Goal: Communication & Community: Answer question/provide support

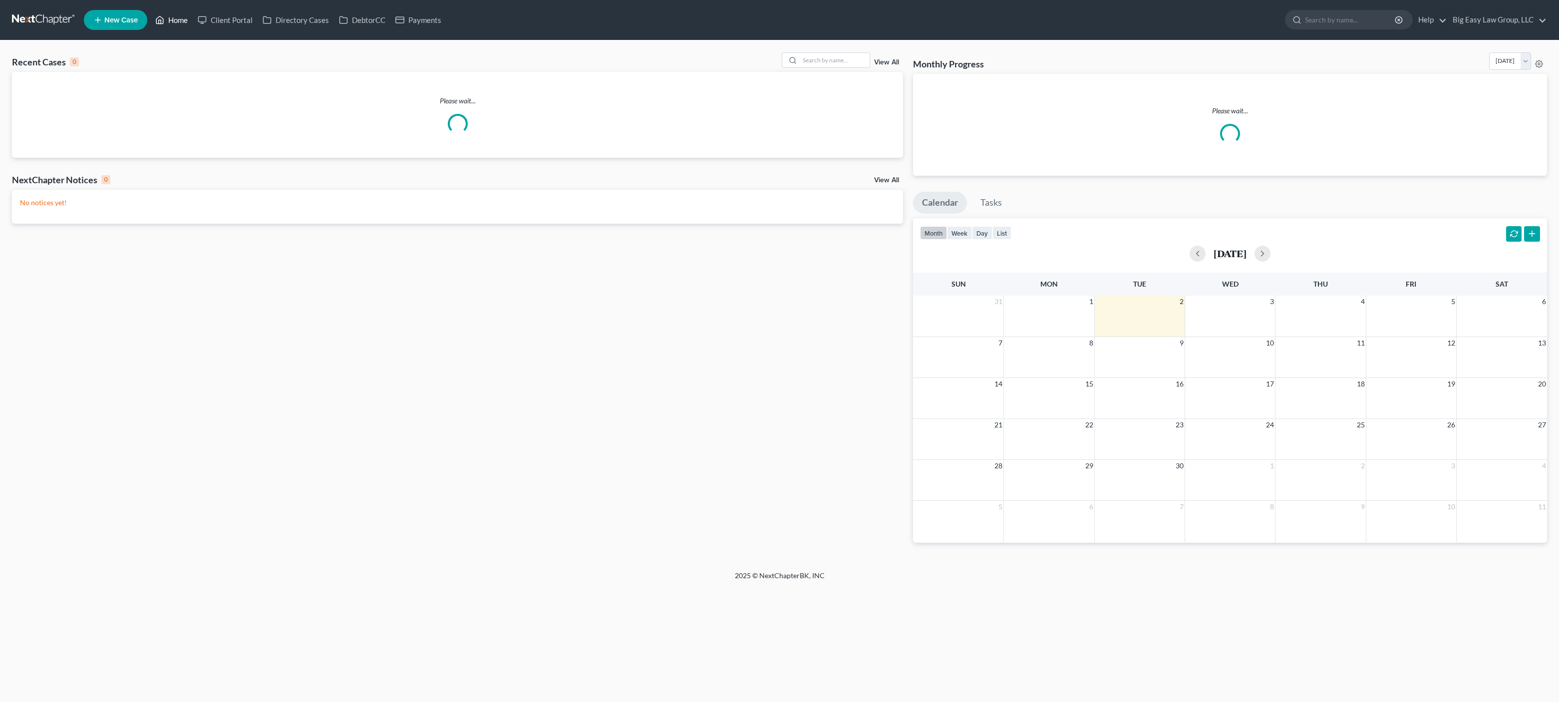
click at [178, 26] on link "Home" at bounding box center [171, 20] width 42 height 18
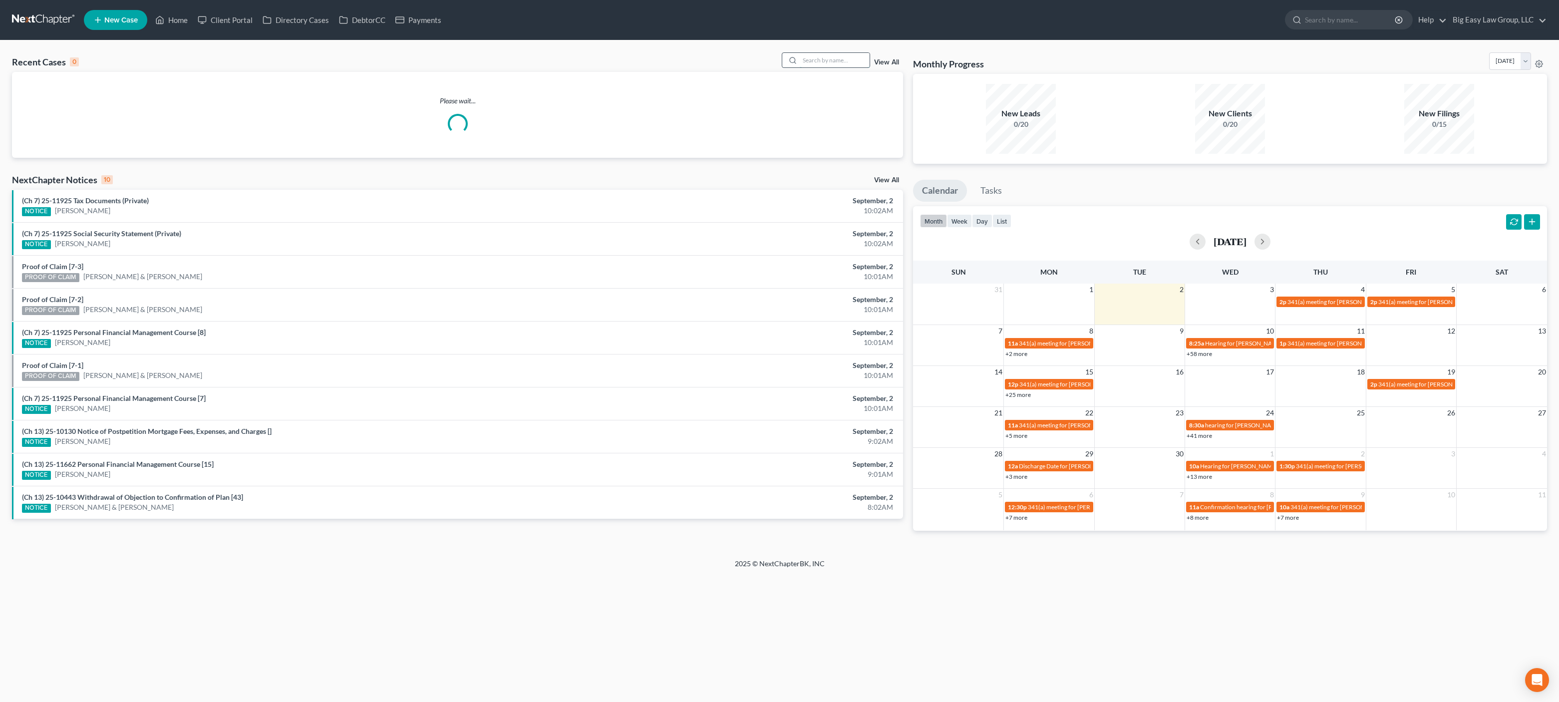
click at [852, 59] on input "search" at bounding box center [835, 60] width 70 height 14
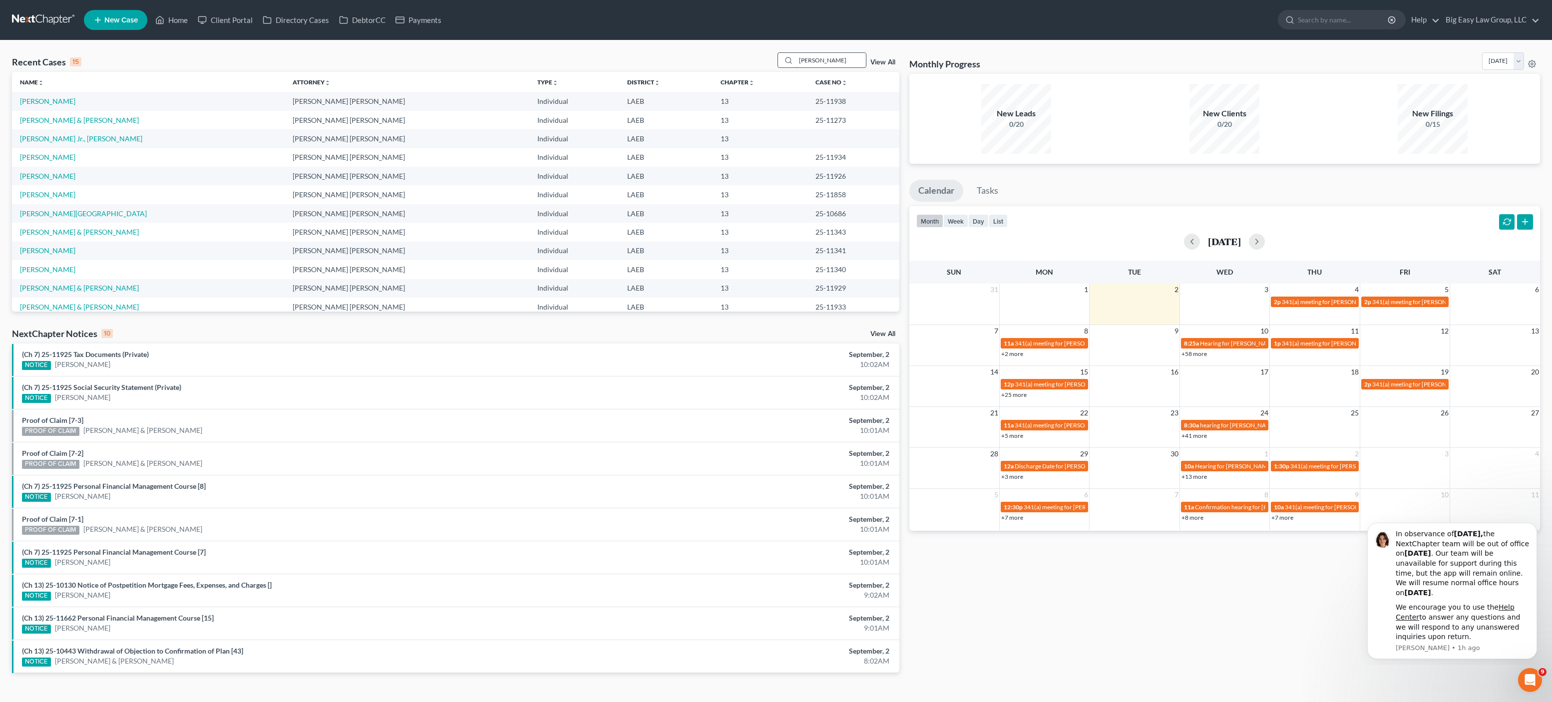
type input "[PERSON_NAME]"
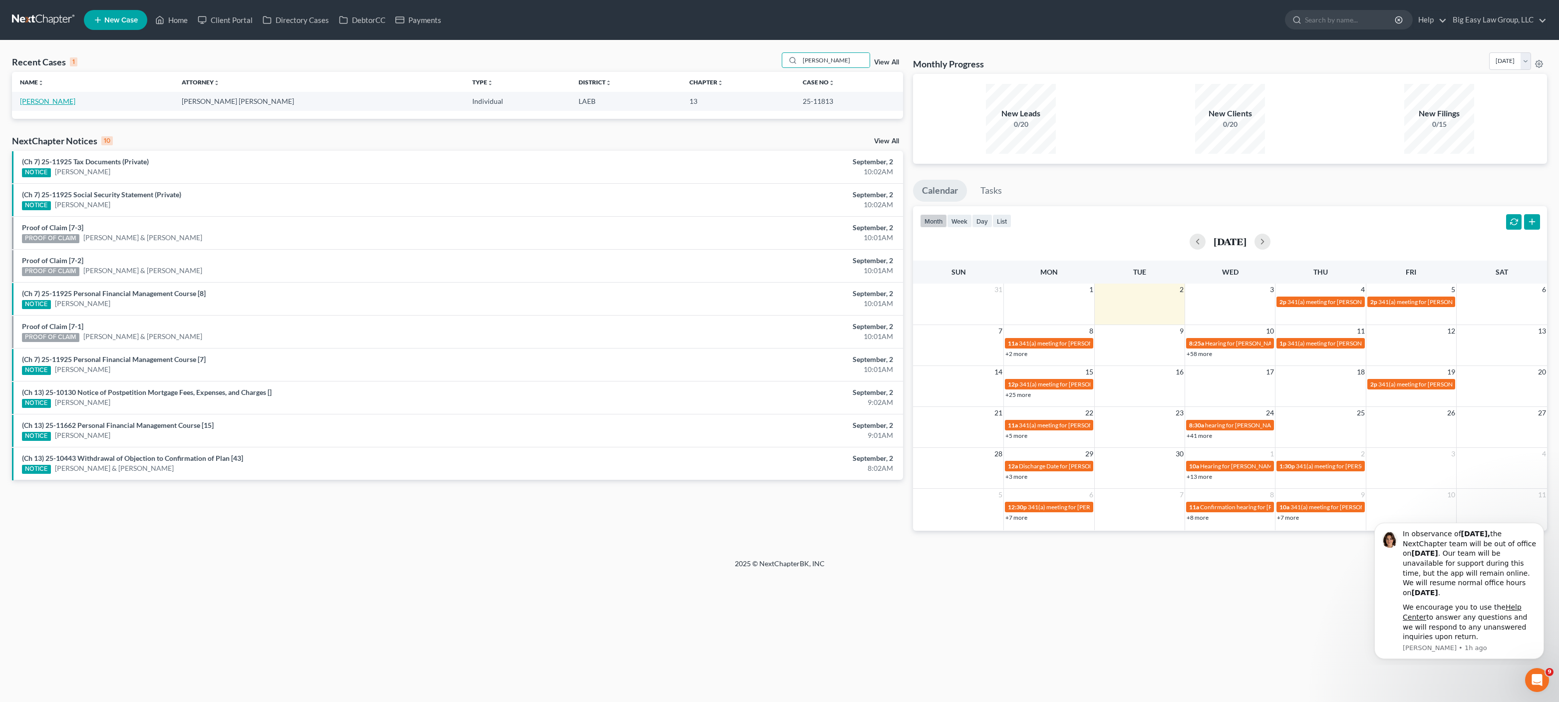
click at [62, 105] on link "[PERSON_NAME]" at bounding box center [47, 101] width 55 height 8
click at [63, 104] on link "[PERSON_NAME]" at bounding box center [47, 101] width 55 height 8
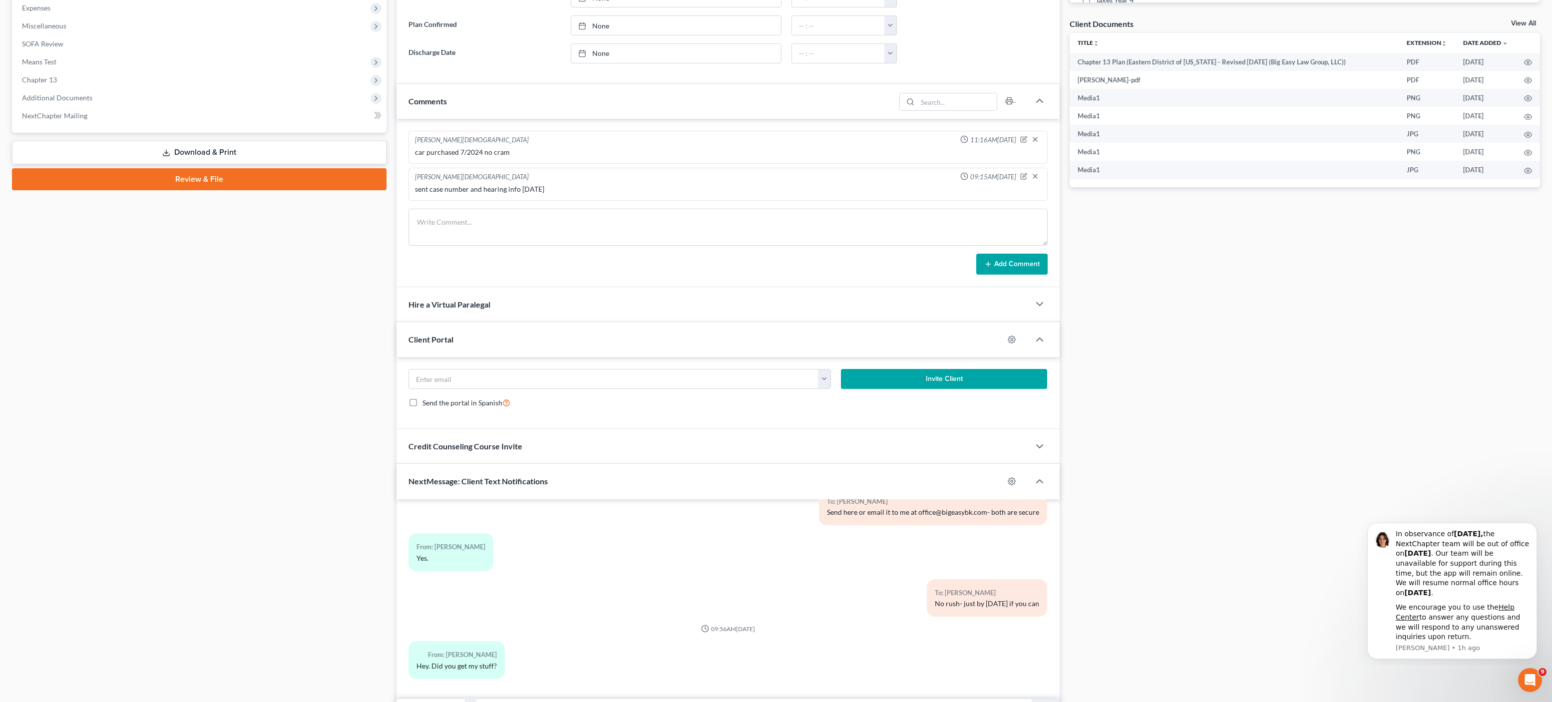
scroll to position [415, 0]
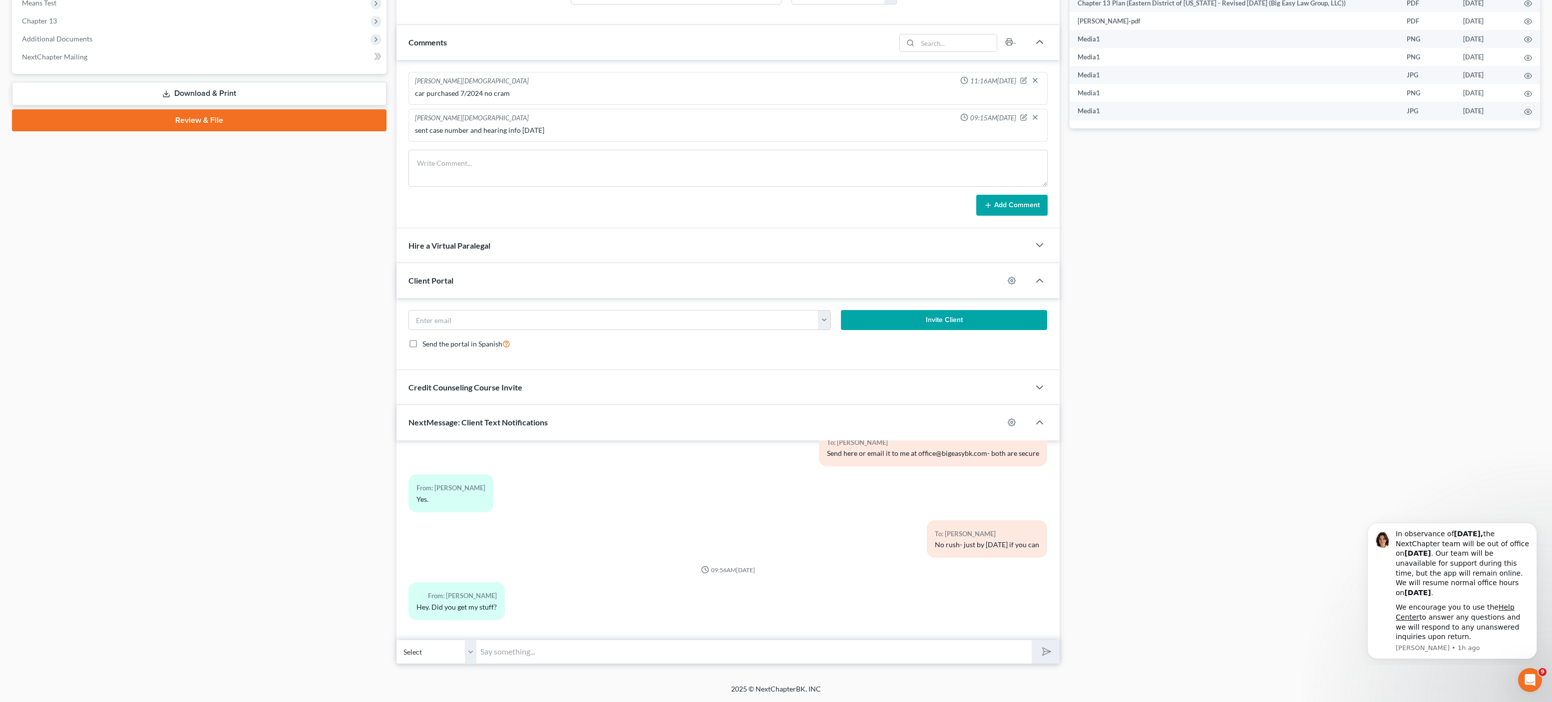
click at [876, 653] on input "text" at bounding box center [753, 652] width 555 height 24
type input "M"
type input "That W2 only has the last 4 social on it"
click at [1031, 640] on button "submit" at bounding box center [1044, 651] width 27 height 23
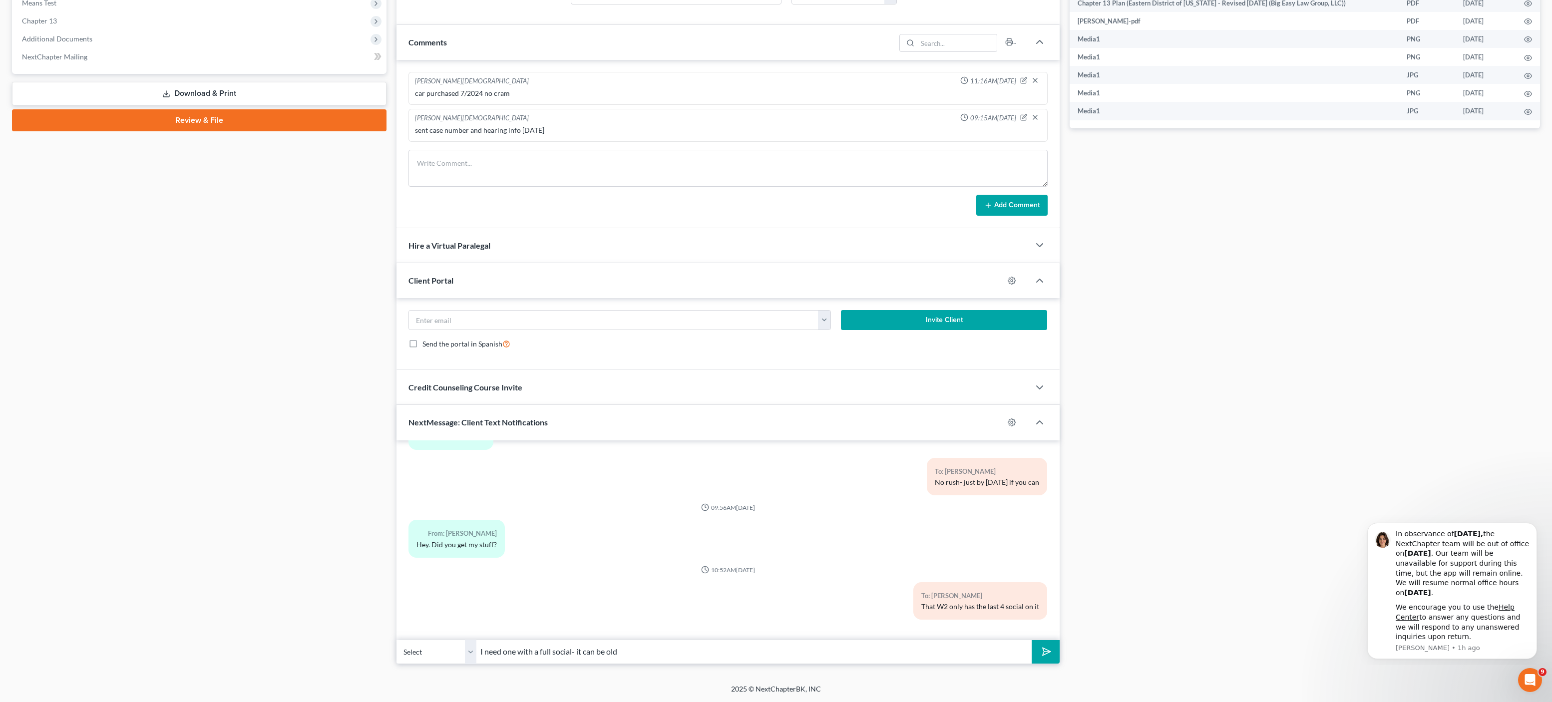
type input "I need one with a full social- it can be old"
click at [1031, 640] on button "submit" at bounding box center [1044, 651] width 27 height 23
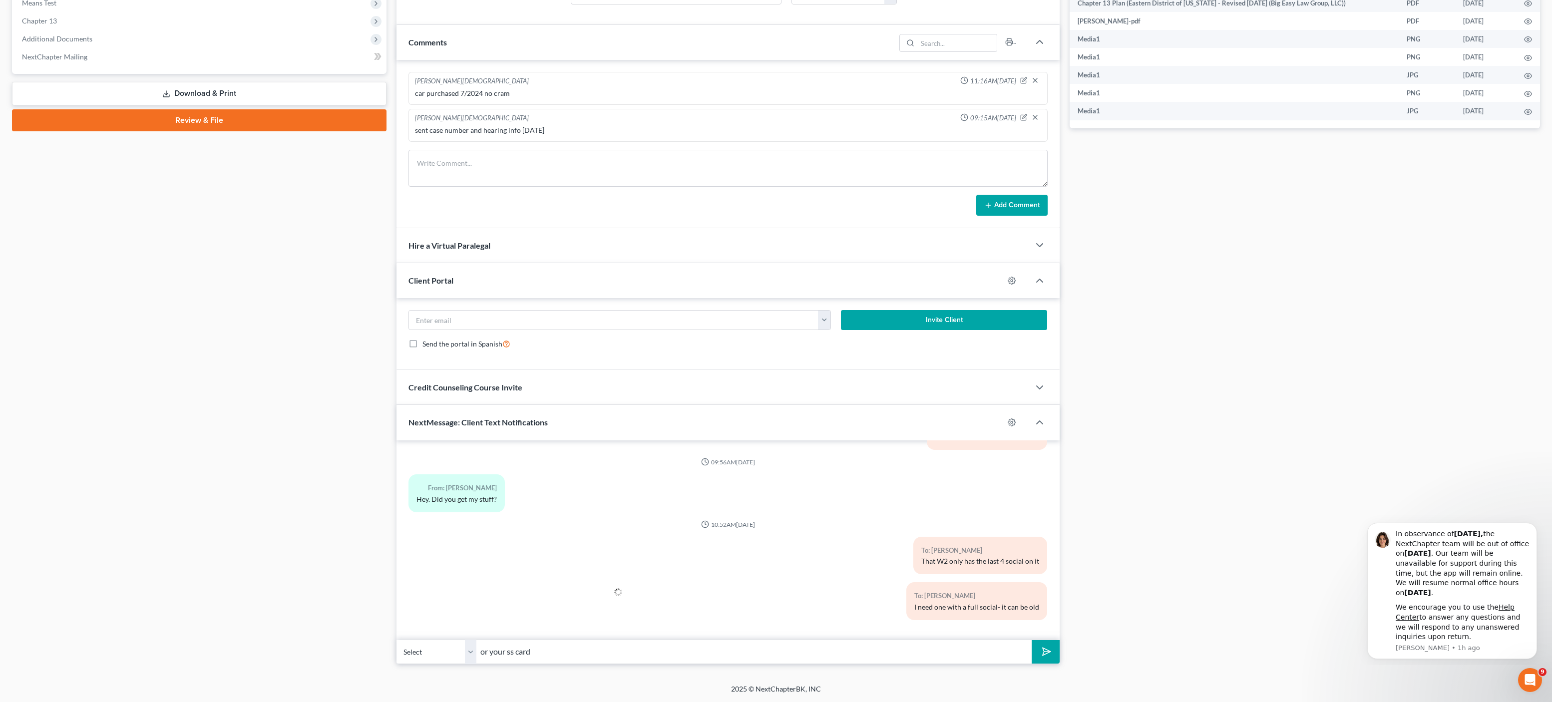
type input "or your ss card"
click at [1031, 640] on button "submit" at bounding box center [1044, 651] width 27 height 23
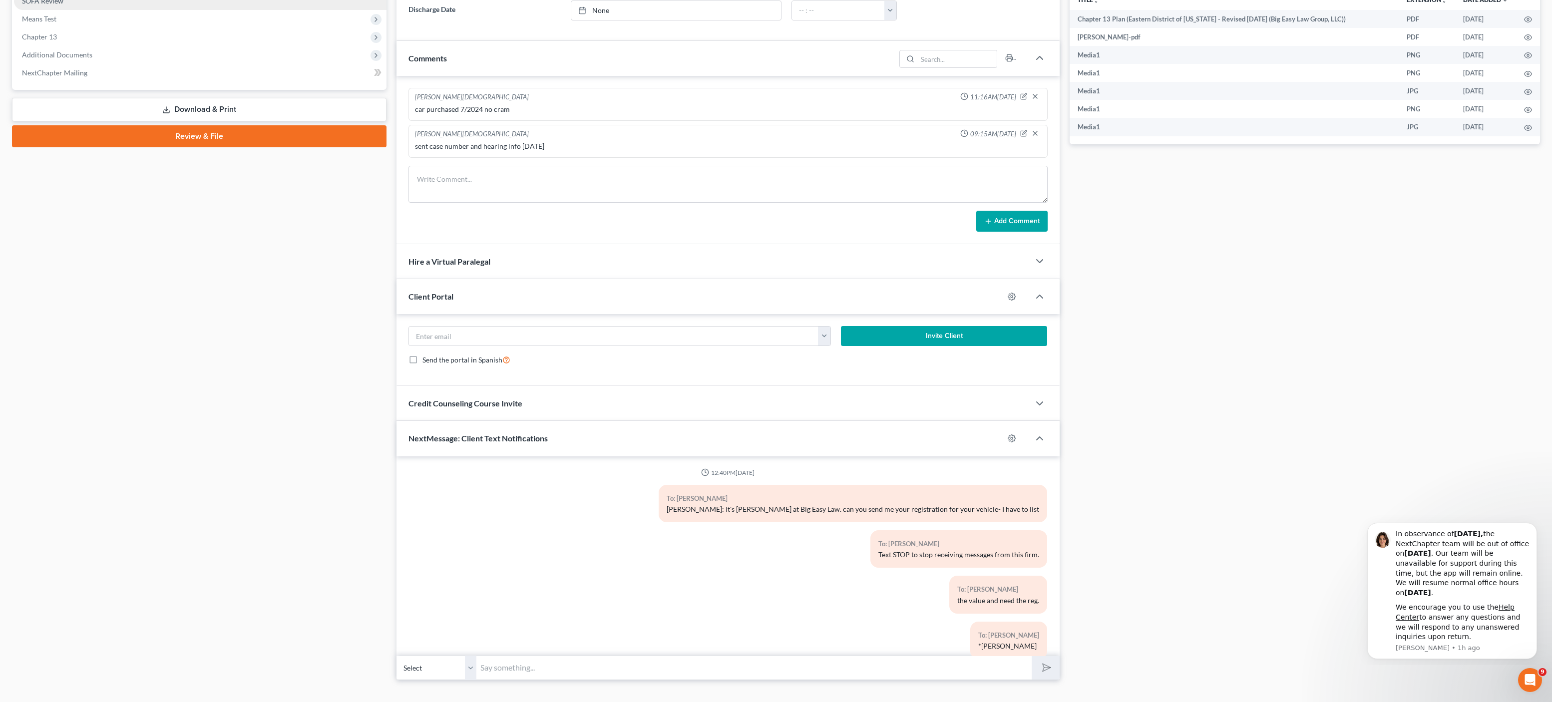
scroll to position [0, 0]
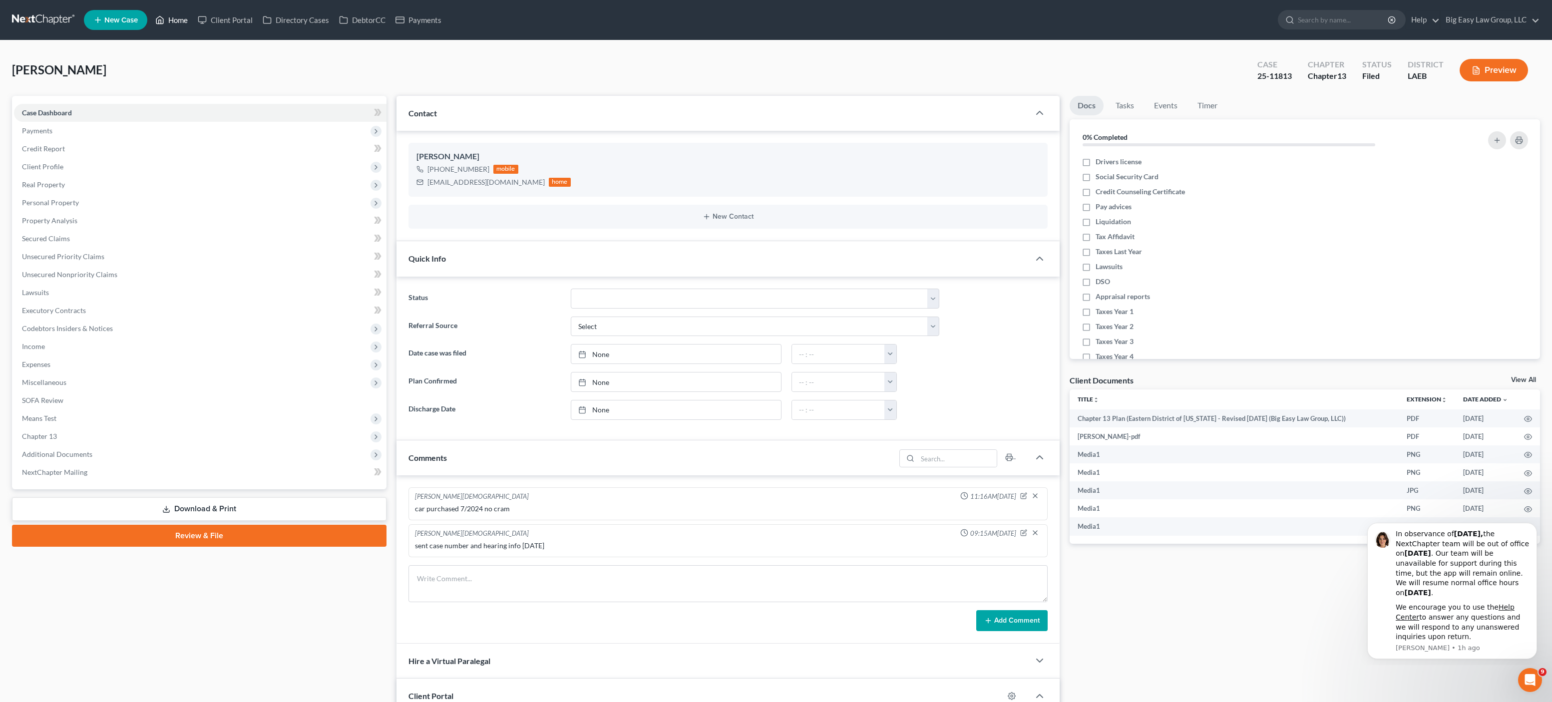
click at [177, 20] on link "Home" at bounding box center [171, 20] width 42 height 18
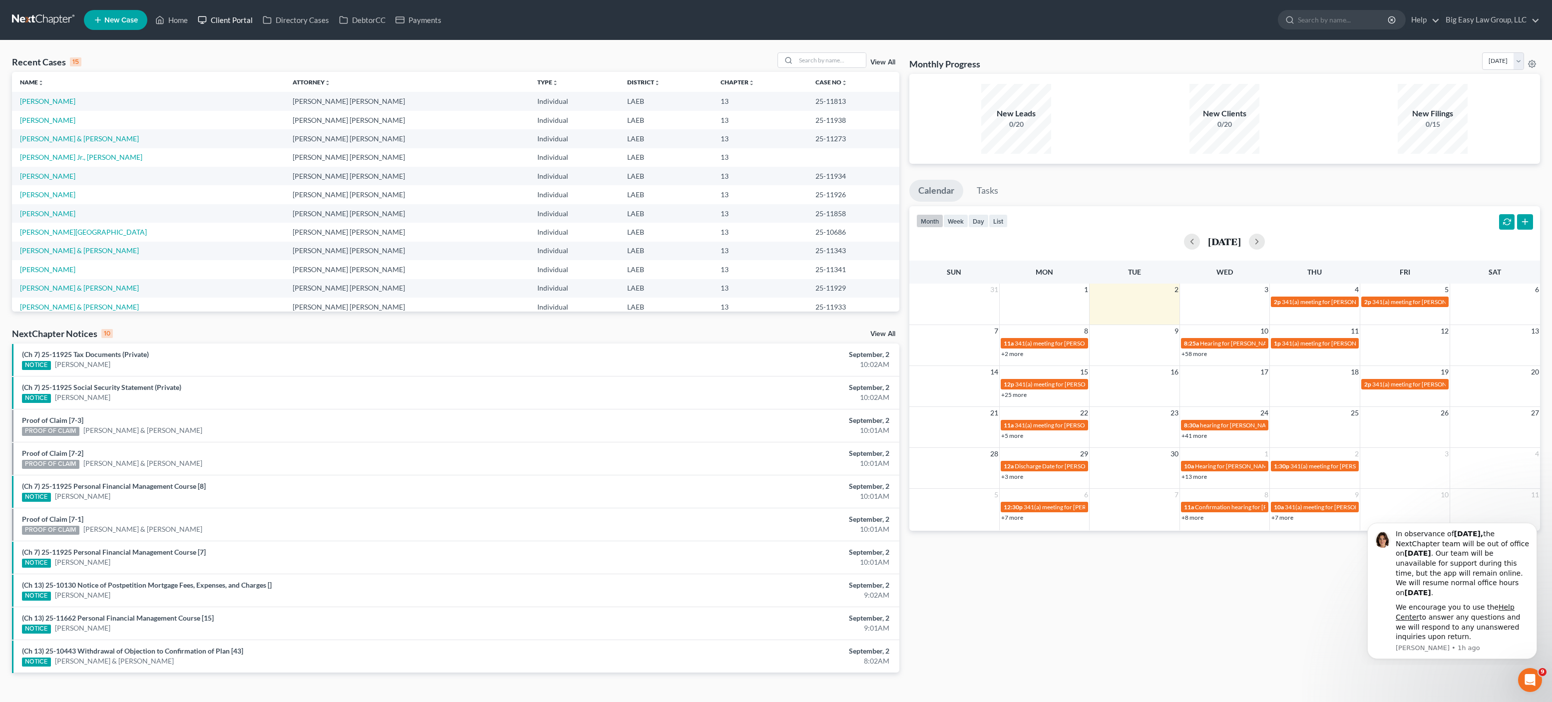
click at [194, 19] on link "Client Portal" at bounding box center [225, 20] width 65 height 18
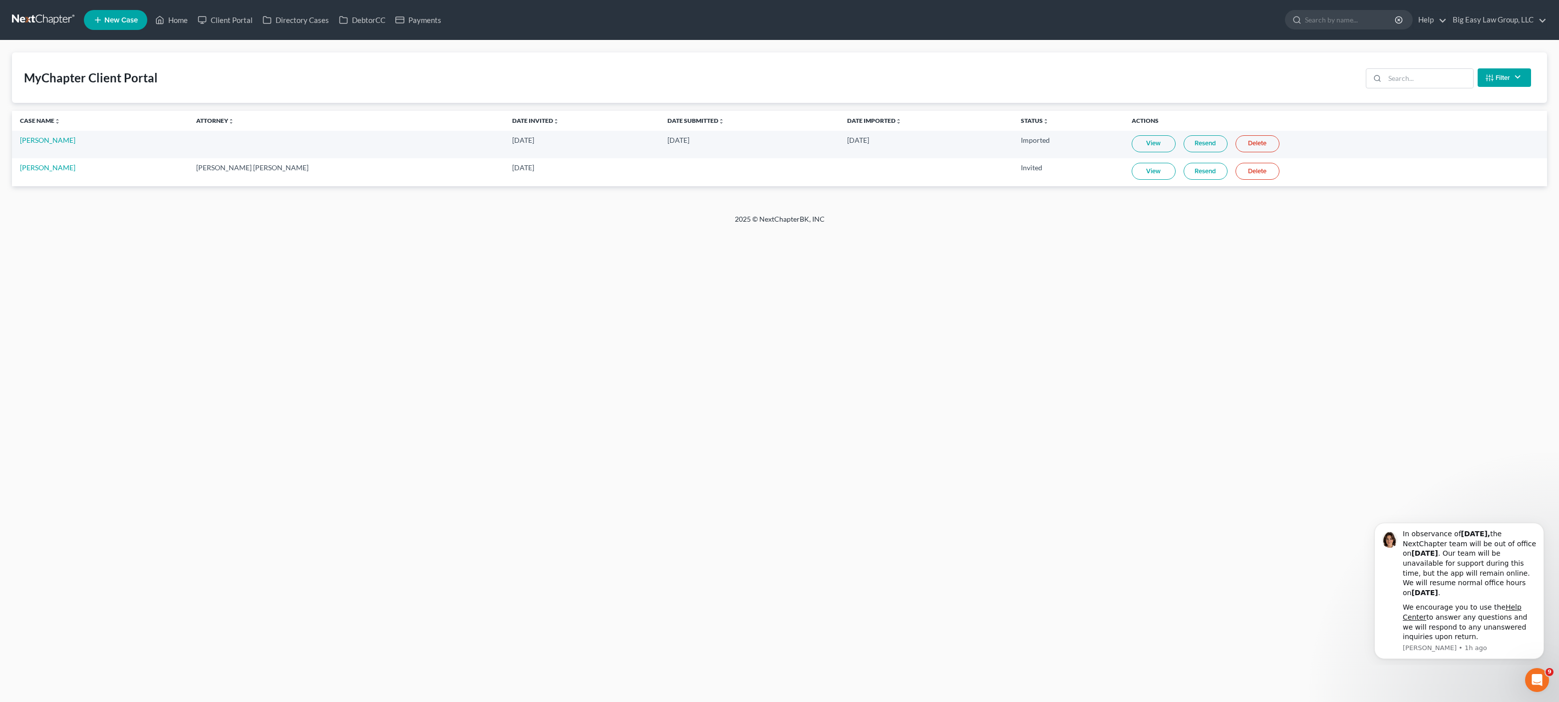
drag, startPoint x: 182, startPoint y: 103, endPoint x: 188, endPoint y: 84, distance: 19.9
click at [183, 103] on div "MyChapter Client Portal Filter Status Filter... Invited With Payment Invited Wi…" at bounding box center [779, 119] width 1535 height 134
click at [181, 15] on link "Home" at bounding box center [171, 20] width 42 height 18
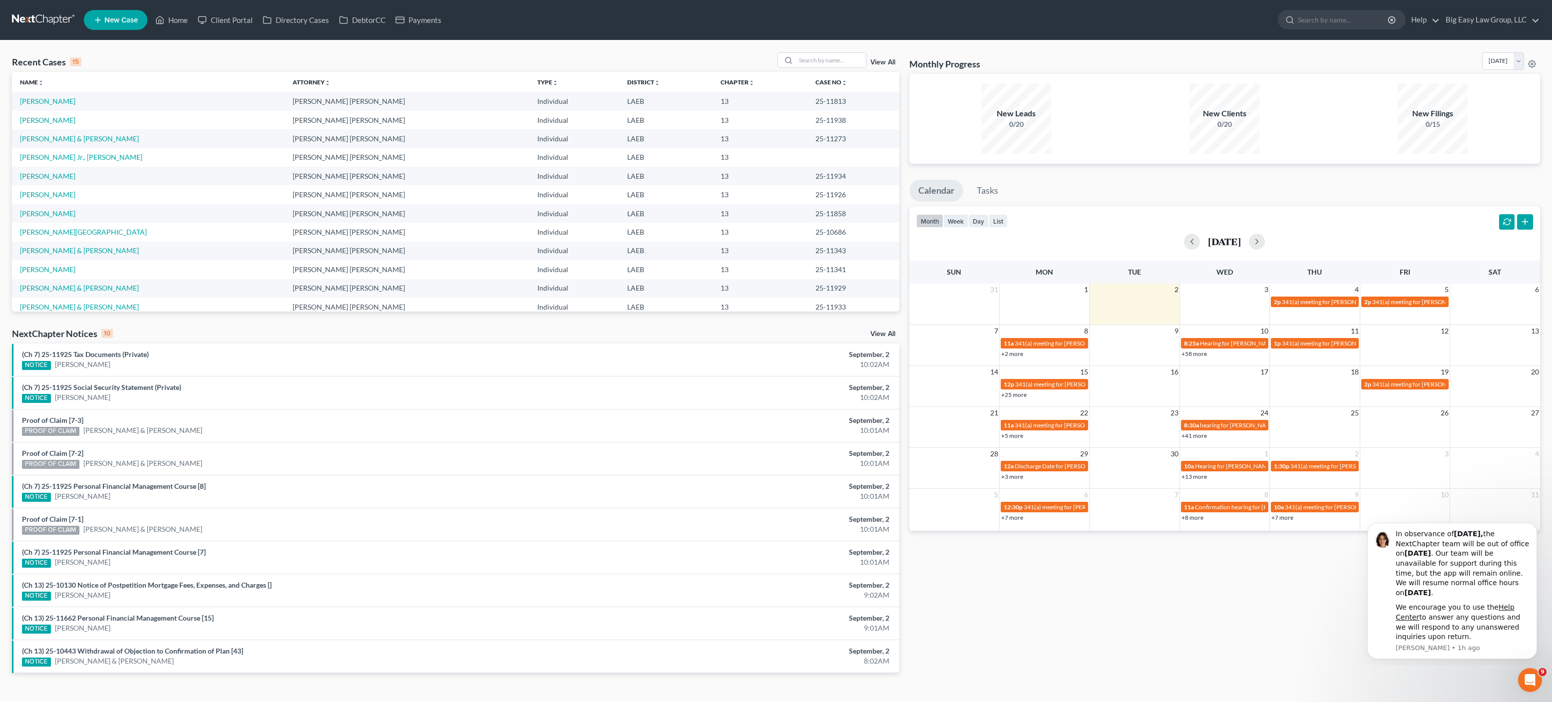
click at [55, 111] on td "[PERSON_NAME]" at bounding box center [148, 120] width 273 height 18
click at [60, 99] on link "[PERSON_NAME]" at bounding box center [47, 101] width 55 height 8
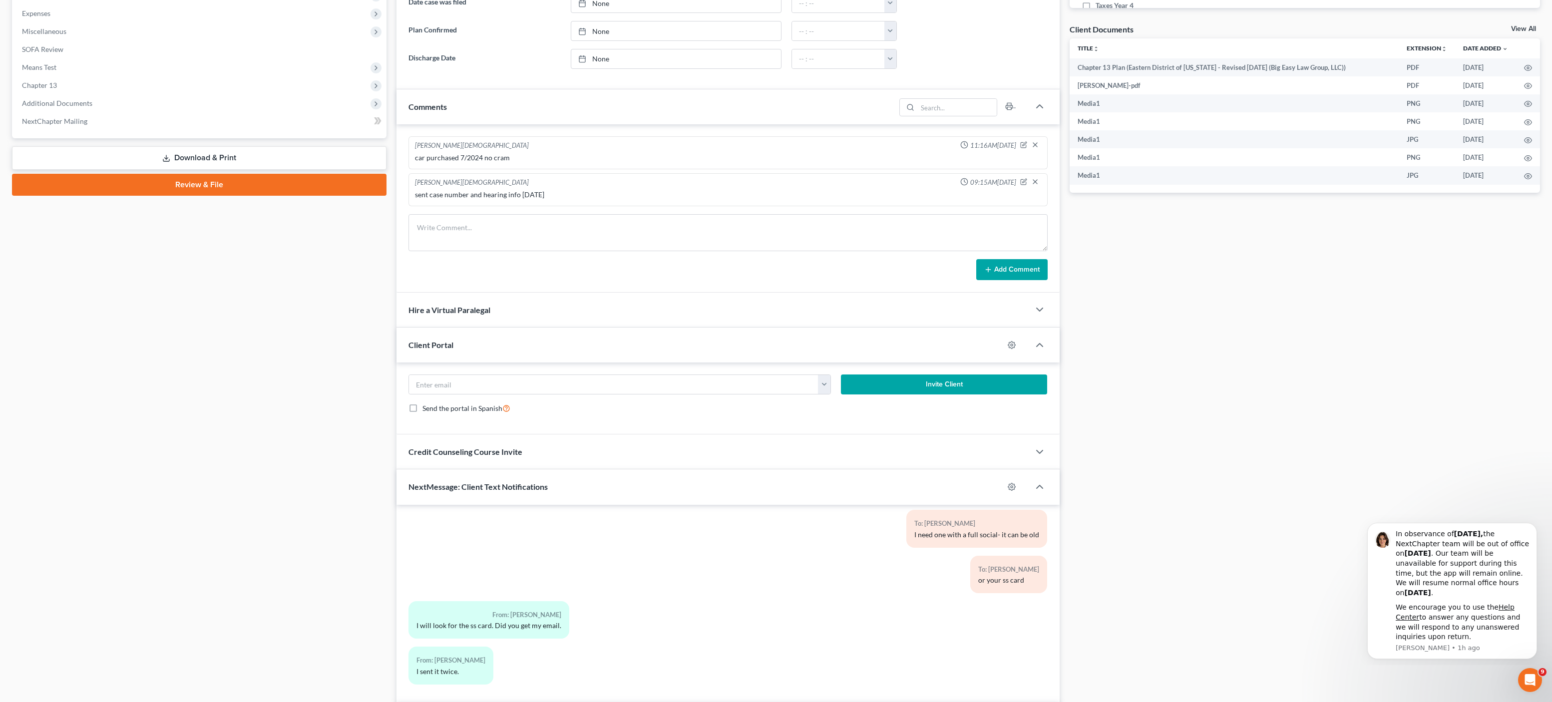
scroll to position [415, 0]
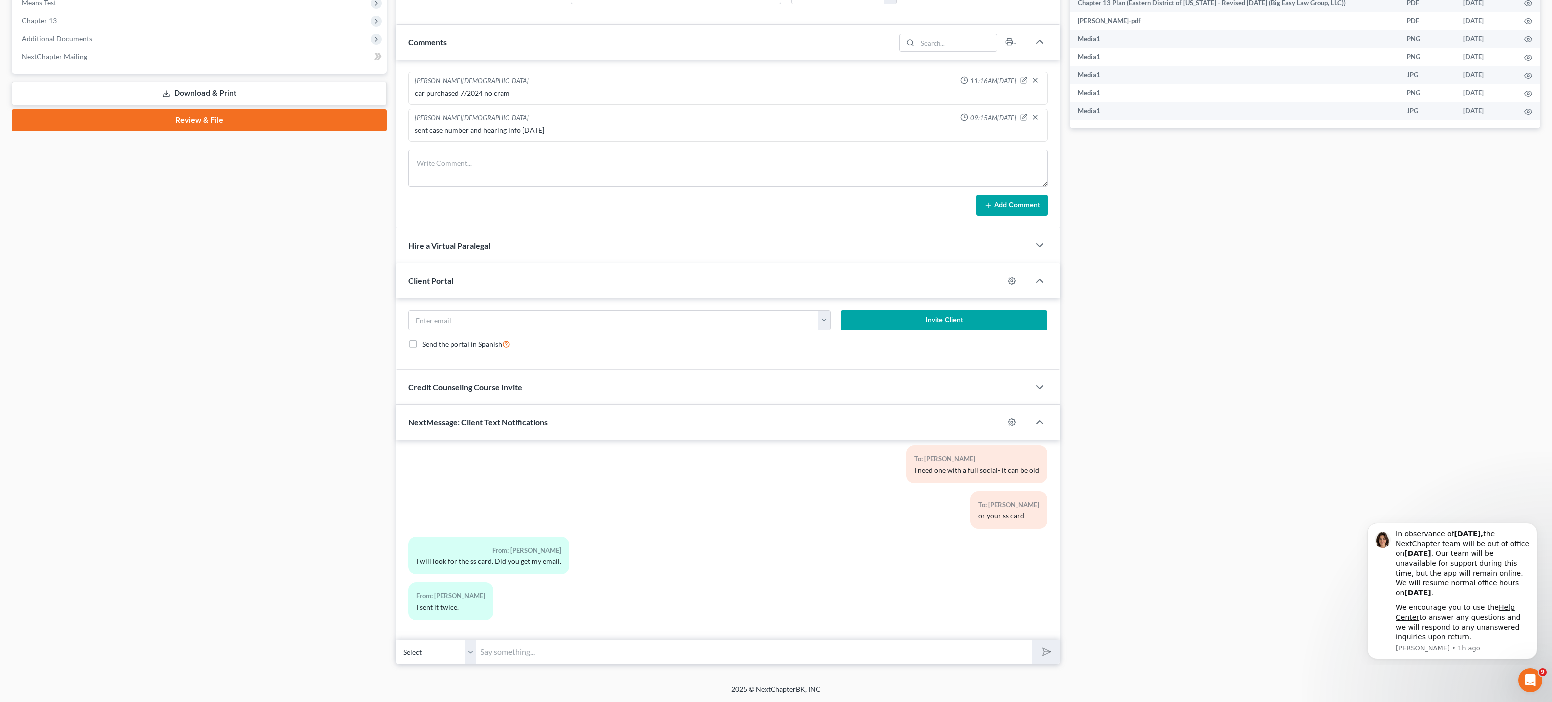
click at [539, 656] on input "text" at bounding box center [753, 652] width 555 height 24
click at [843, 630] on div "12:40PM[DATE] To: [PERSON_NAME] [PERSON_NAME]: It's [PERSON_NAME] at Big Easy L…" at bounding box center [727, 540] width 663 height 200
click at [842, 636] on div "12:40PM[DATE] To: [PERSON_NAME] [PERSON_NAME]: It's [PERSON_NAME] at Big Easy L…" at bounding box center [727, 540] width 663 height 200
click at [849, 642] on input "text" at bounding box center [753, 652] width 555 height 24
type input "I"
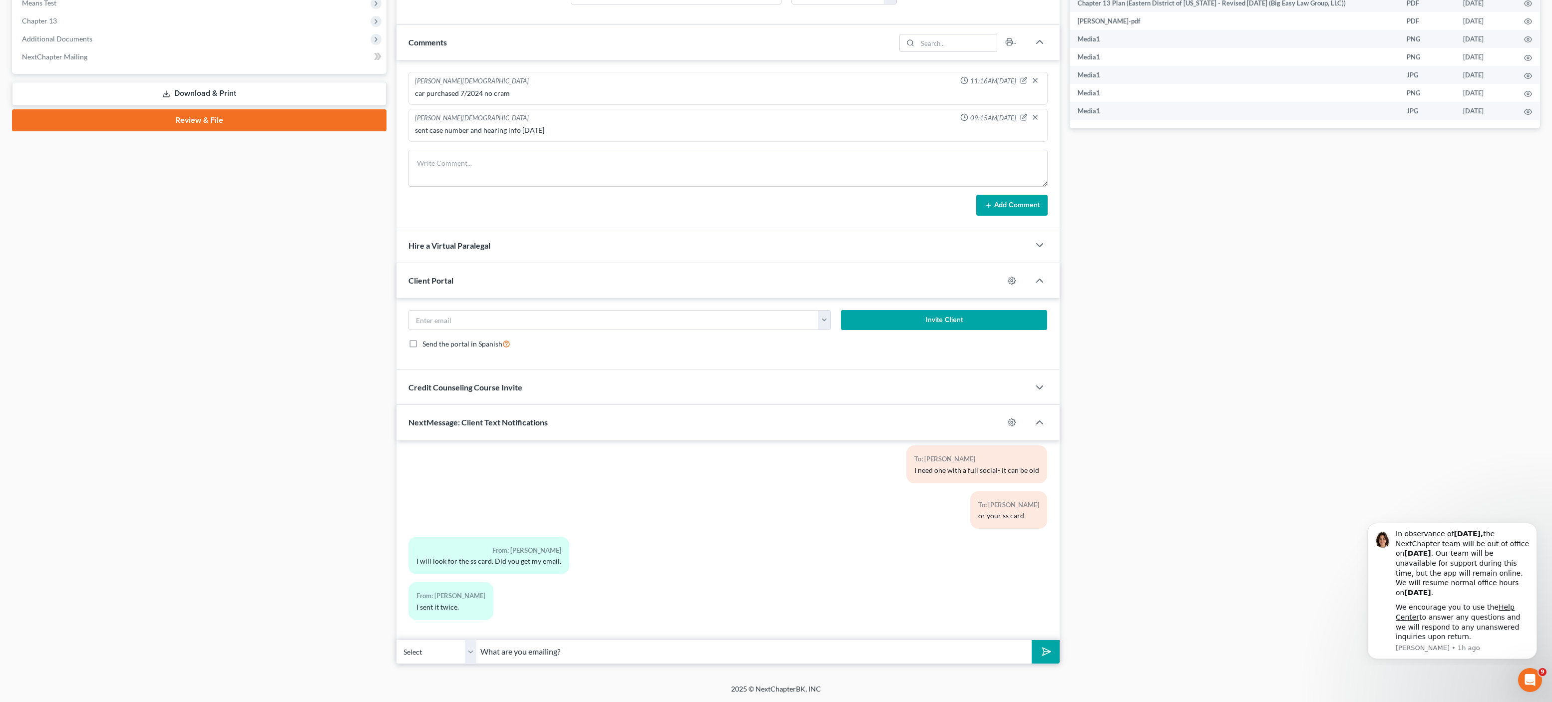
click at [1031, 640] on button "submit" at bounding box center [1044, 651] width 27 height 23
type input "What are you emailing? Besides tyh"
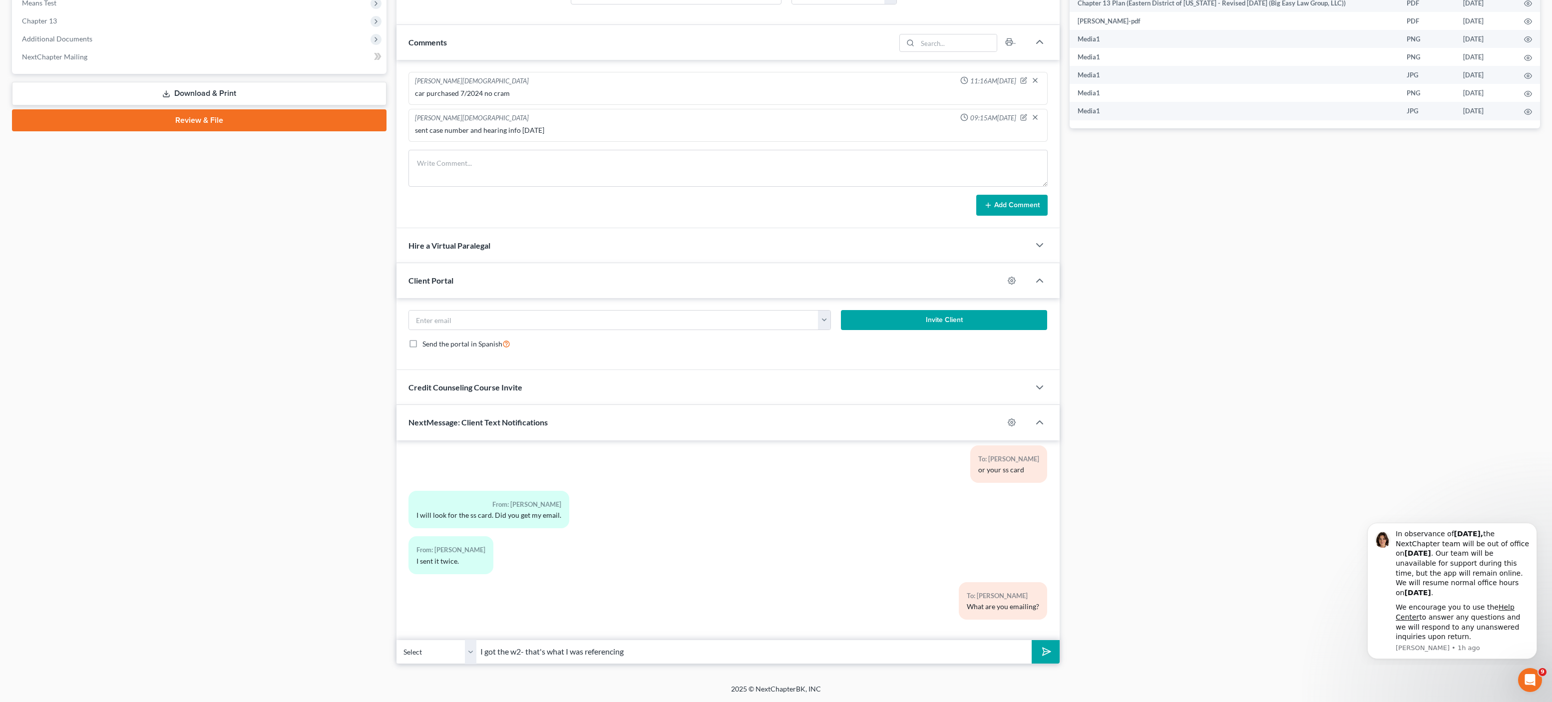
type input "I got the w2- that's what I was referencing"
click at [1031, 640] on button "submit" at bounding box center [1044, 651] width 27 height 23
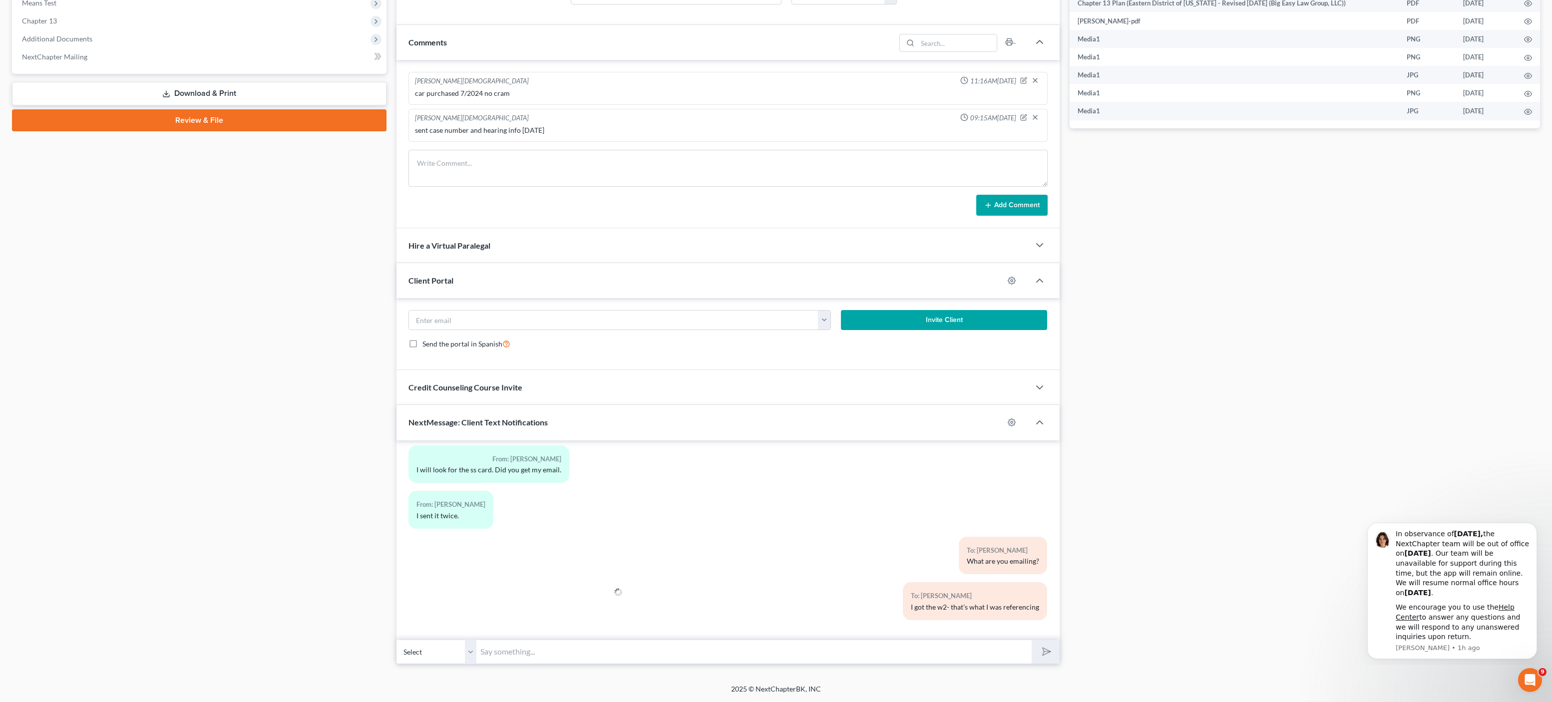
type input "T"
type input "I"
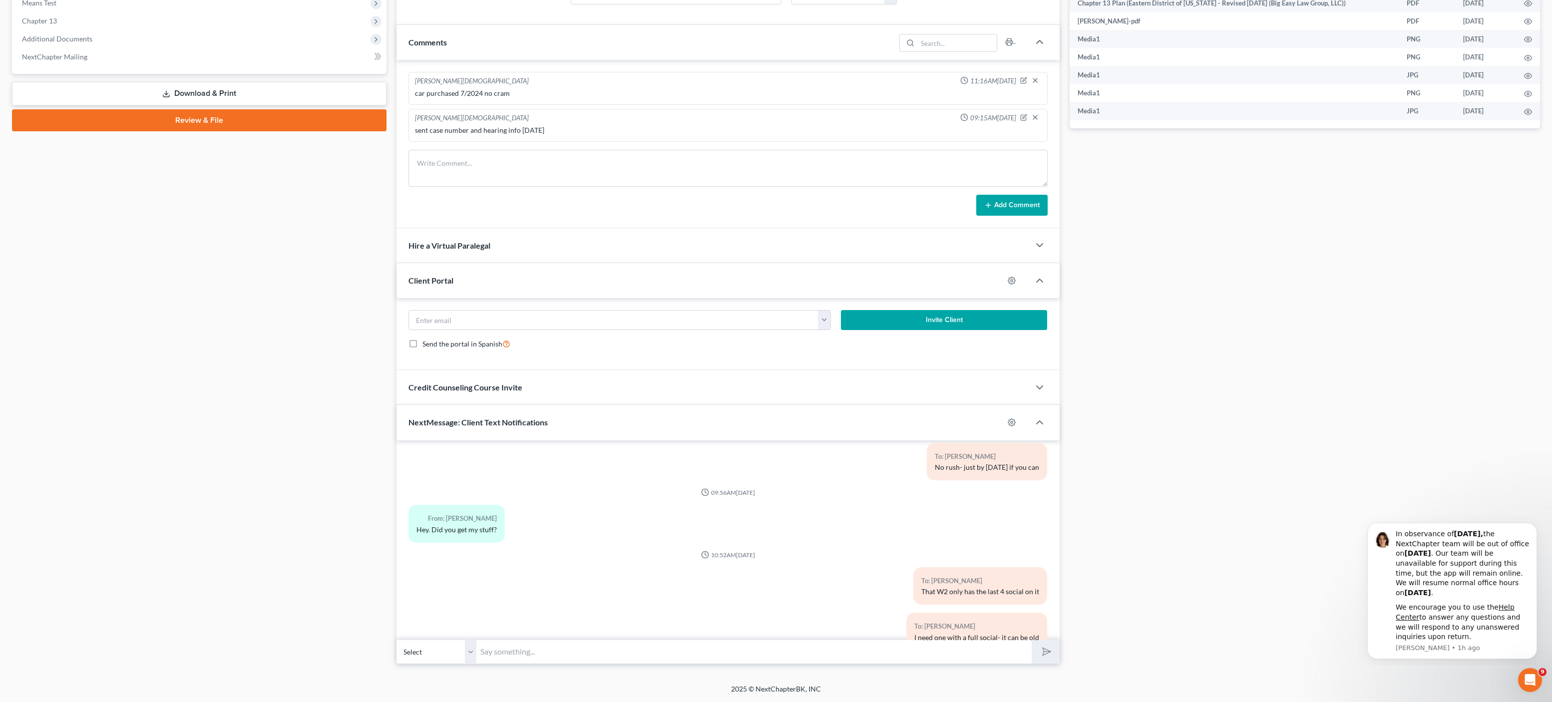
scroll to position [1836, 0]
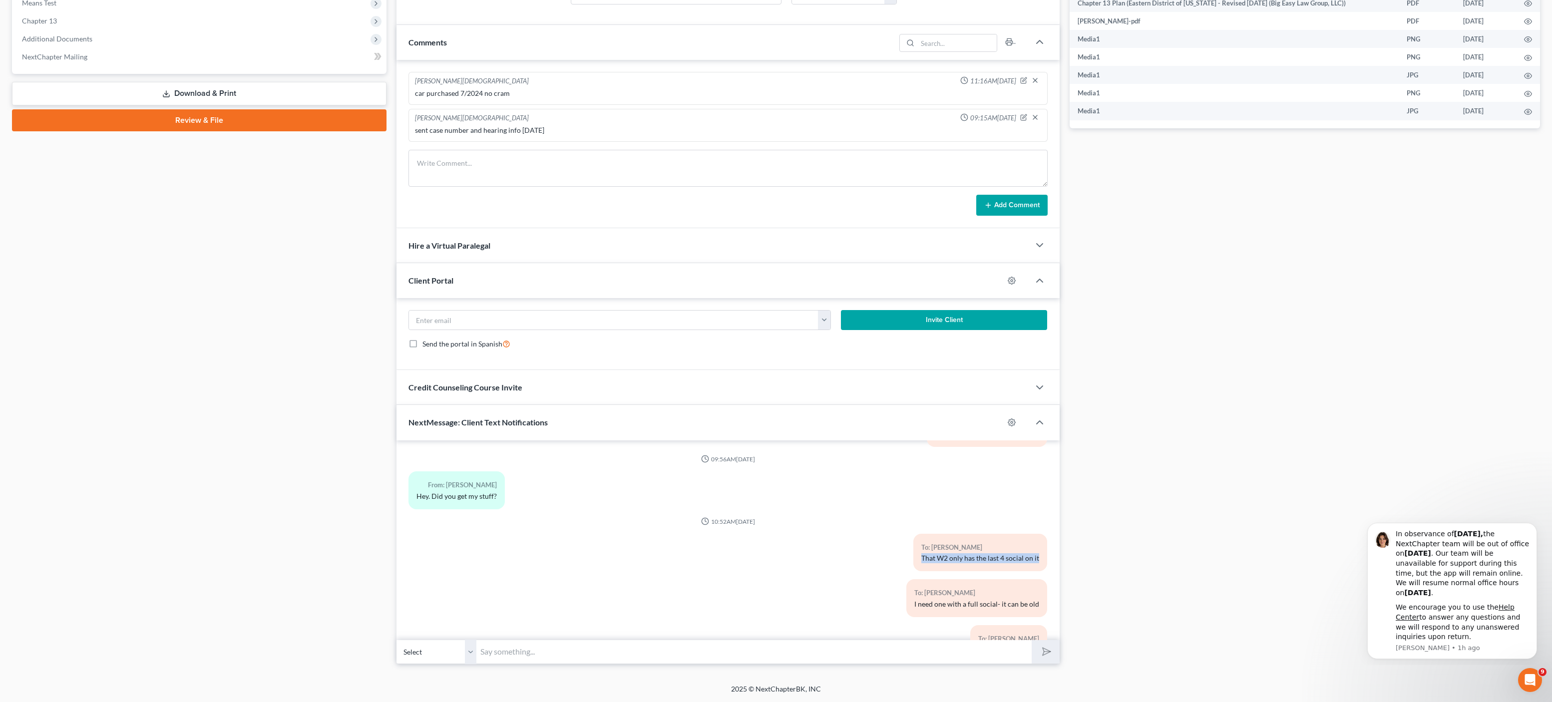
drag, startPoint x: 926, startPoint y: 553, endPoint x: 1020, endPoint y: 570, distance: 95.8
click at [1020, 570] on div "To: [PERSON_NAME] That W2 only has the last 4 social on it" at bounding box center [980, 552] width 134 height 37
click at [1038, 560] on div "To: [PERSON_NAME] That W2 only has the last 4 social on it" at bounding box center [980, 552] width 134 height 37
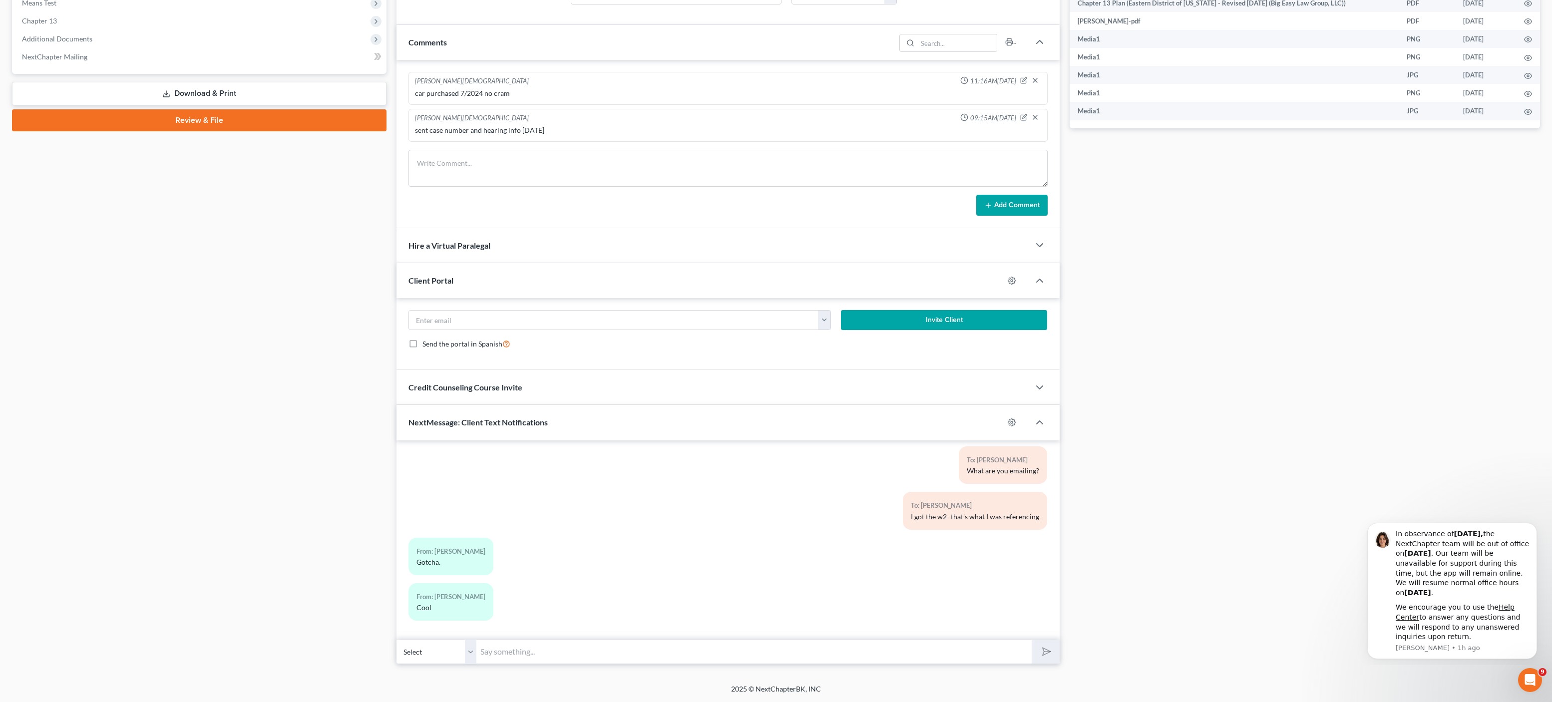
scroll to position [2150, 0]
drag, startPoint x: 942, startPoint y: 525, endPoint x: 1003, endPoint y: 520, distance: 61.1
click at [979, 523] on div "To: [PERSON_NAME] I got the w2- that's what I was referencing" at bounding box center [975, 511] width 144 height 37
click at [1005, 520] on div "I got the w2- that's what I was referencing" at bounding box center [975, 518] width 128 height 10
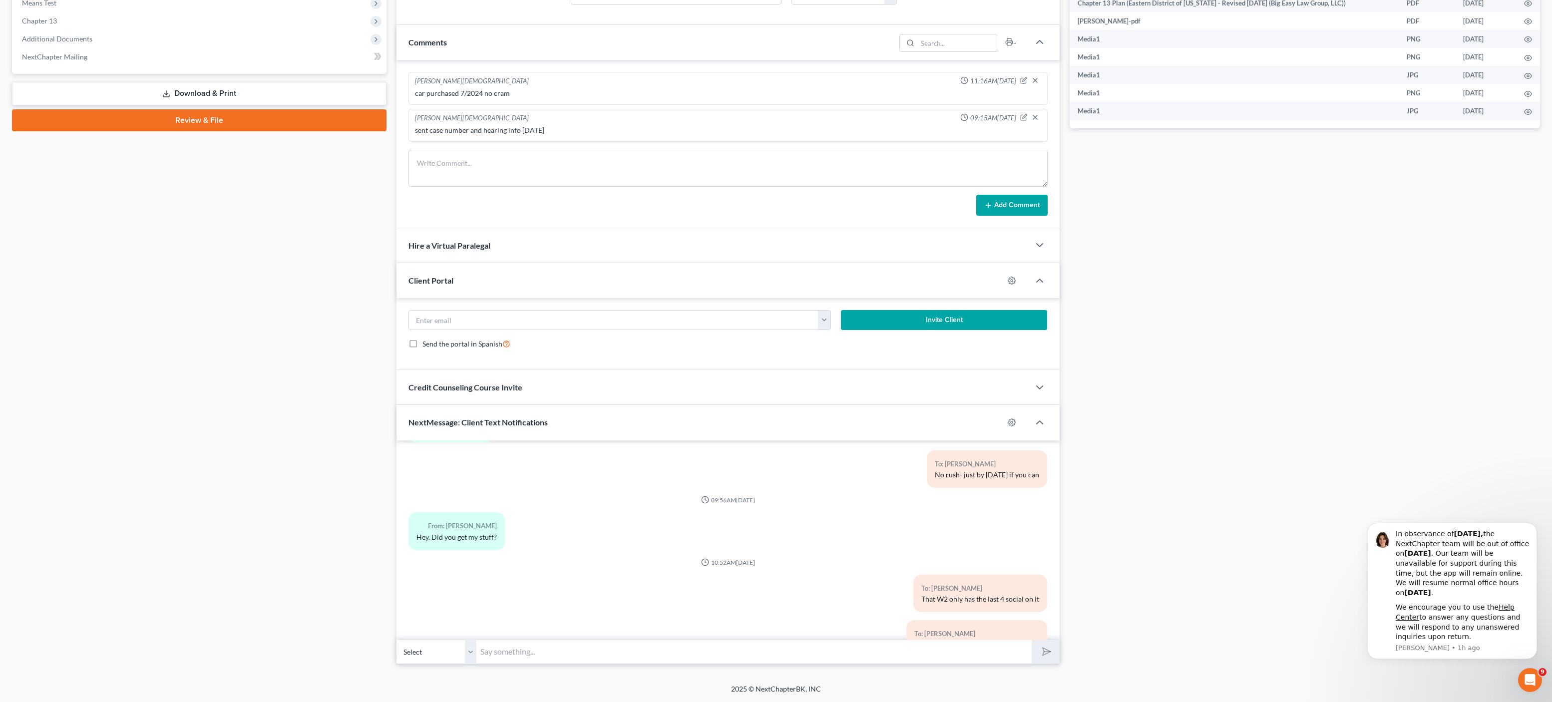
scroll to position [1879, 0]
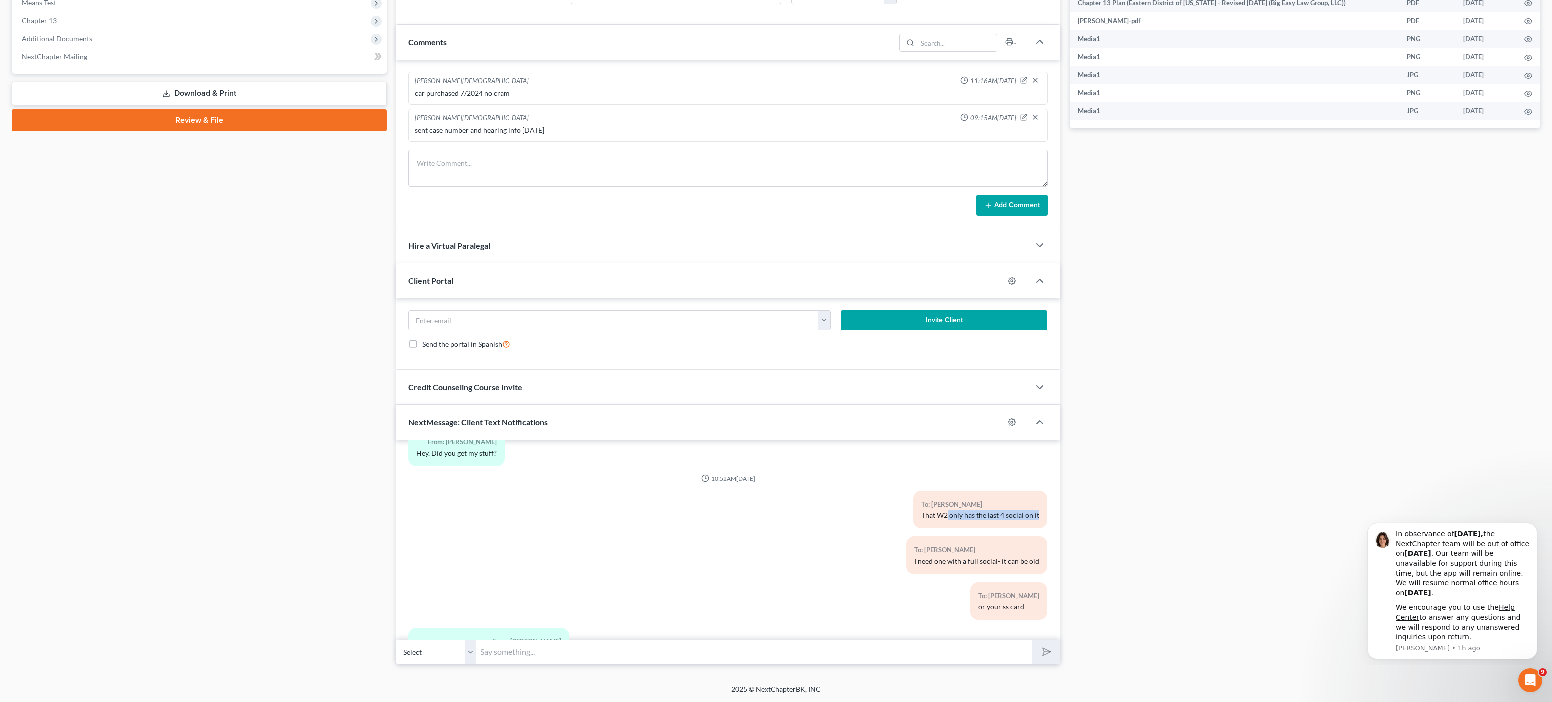
drag, startPoint x: 942, startPoint y: 518, endPoint x: 1005, endPoint y: 520, distance: 62.9
click at [1035, 518] on div "To: [PERSON_NAME] That W2 only has the last 4 social on it" at bounding box center [980, 509] width 134 height 37
copy div "only has the last 4 social on it"
click at [902, 656] on input "text" at bounding box center [753, 652] width 555 height 24
paste input "only has the last 4 social on it"
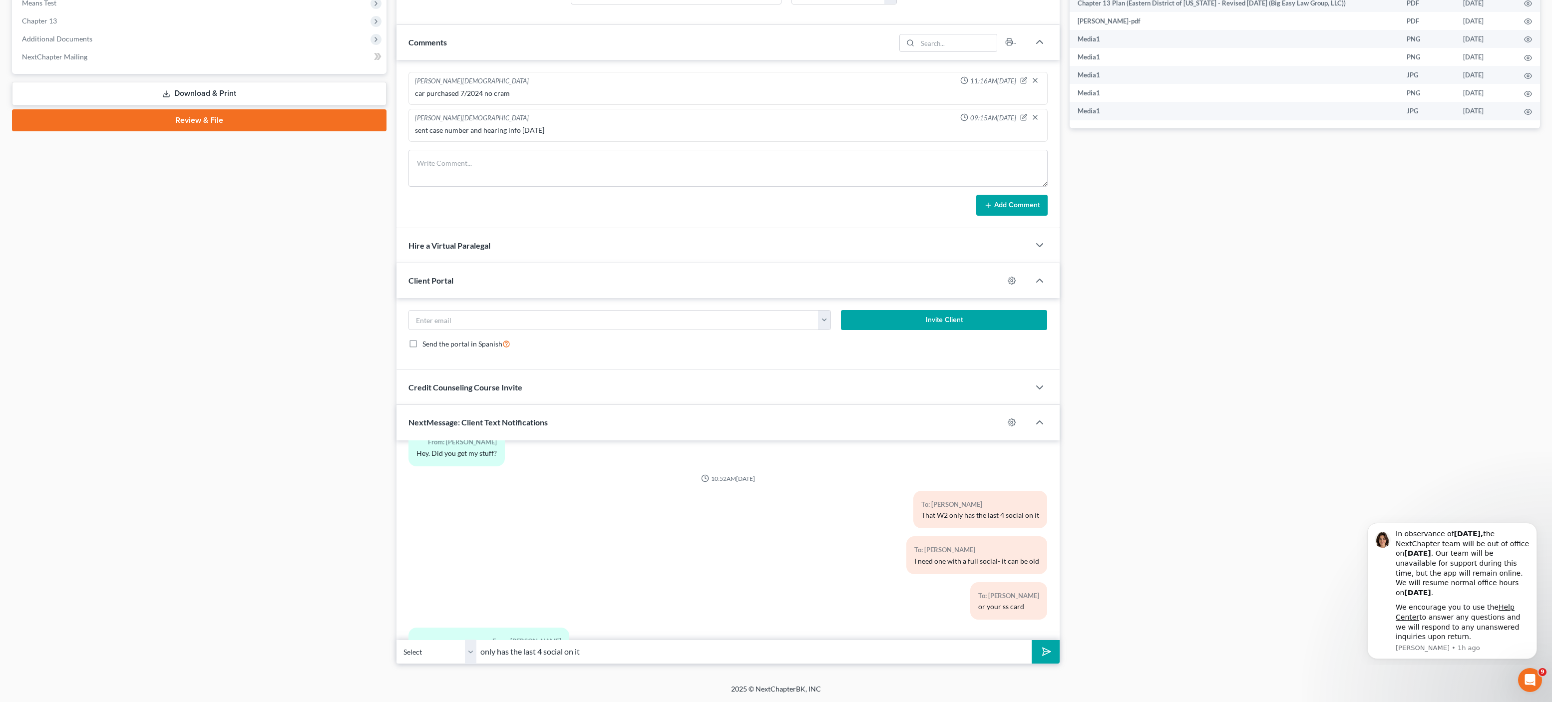
type input "only has the last 4 social on it"
click at [1047, 648] on icon "submit" at bounding box center [1044, 652] width 14 height 14
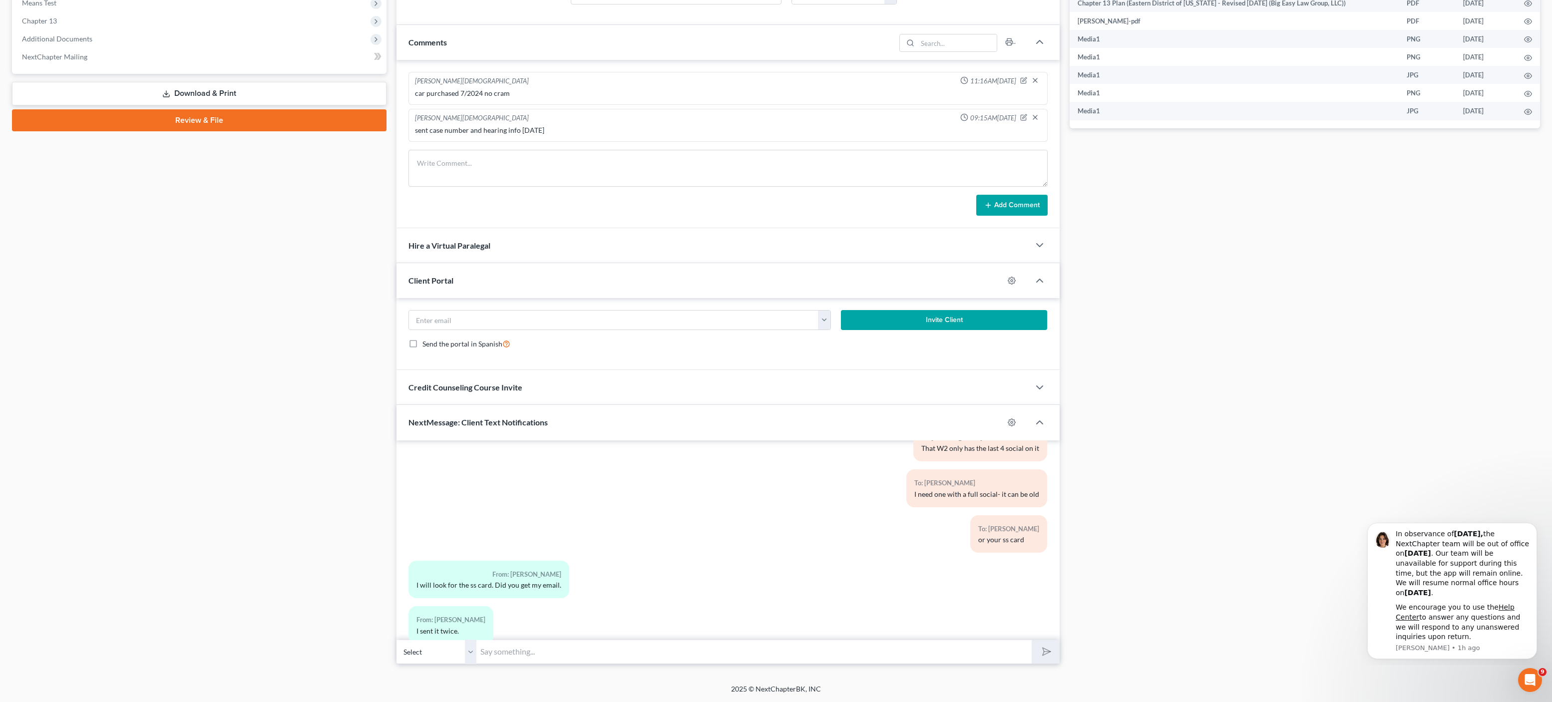
scroll to position [2244, 0]
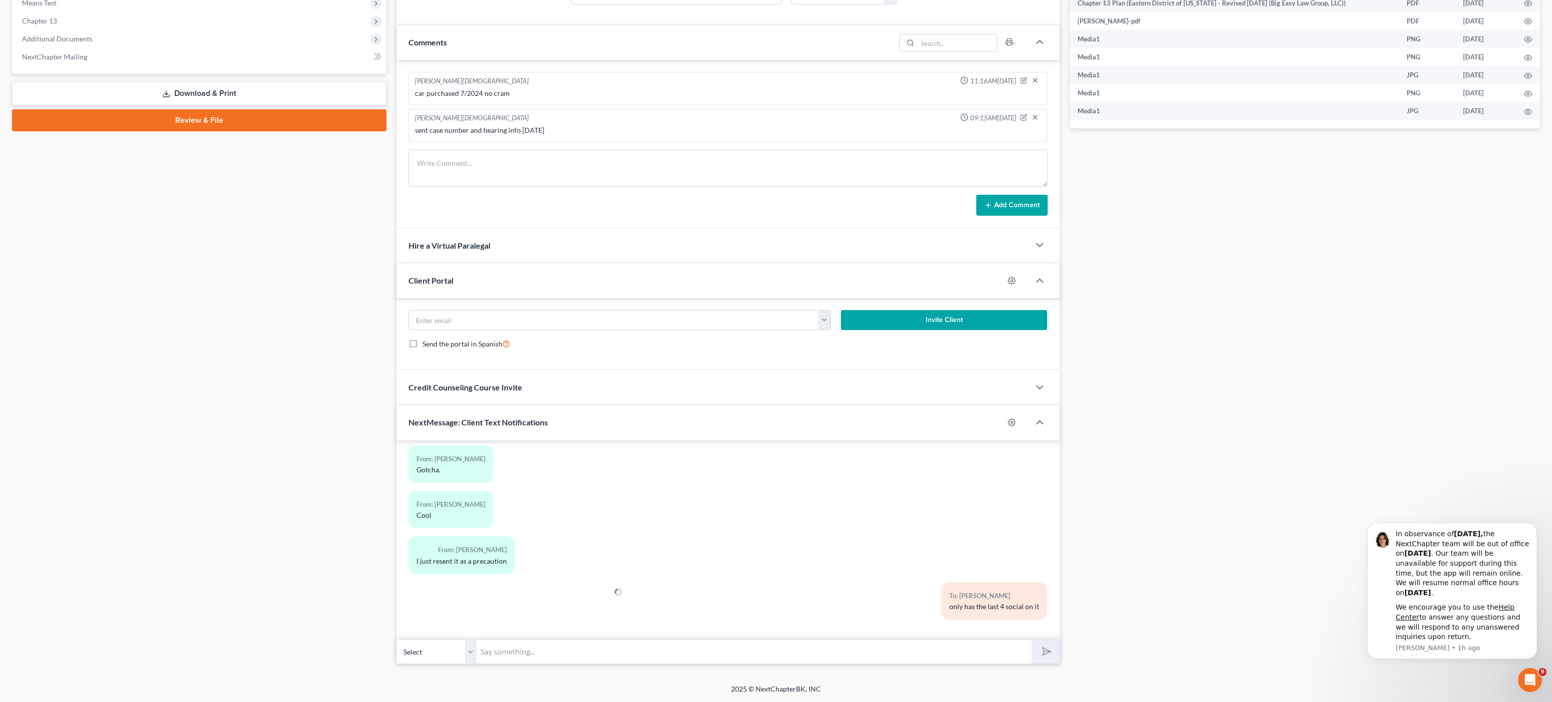
click at [525, 650] on input "text" at bounding box center [753, 652] width 555 height 24
click at [787, 647] on input "text" at bounding box center [753, 652] width 555 height 24
type input "I"
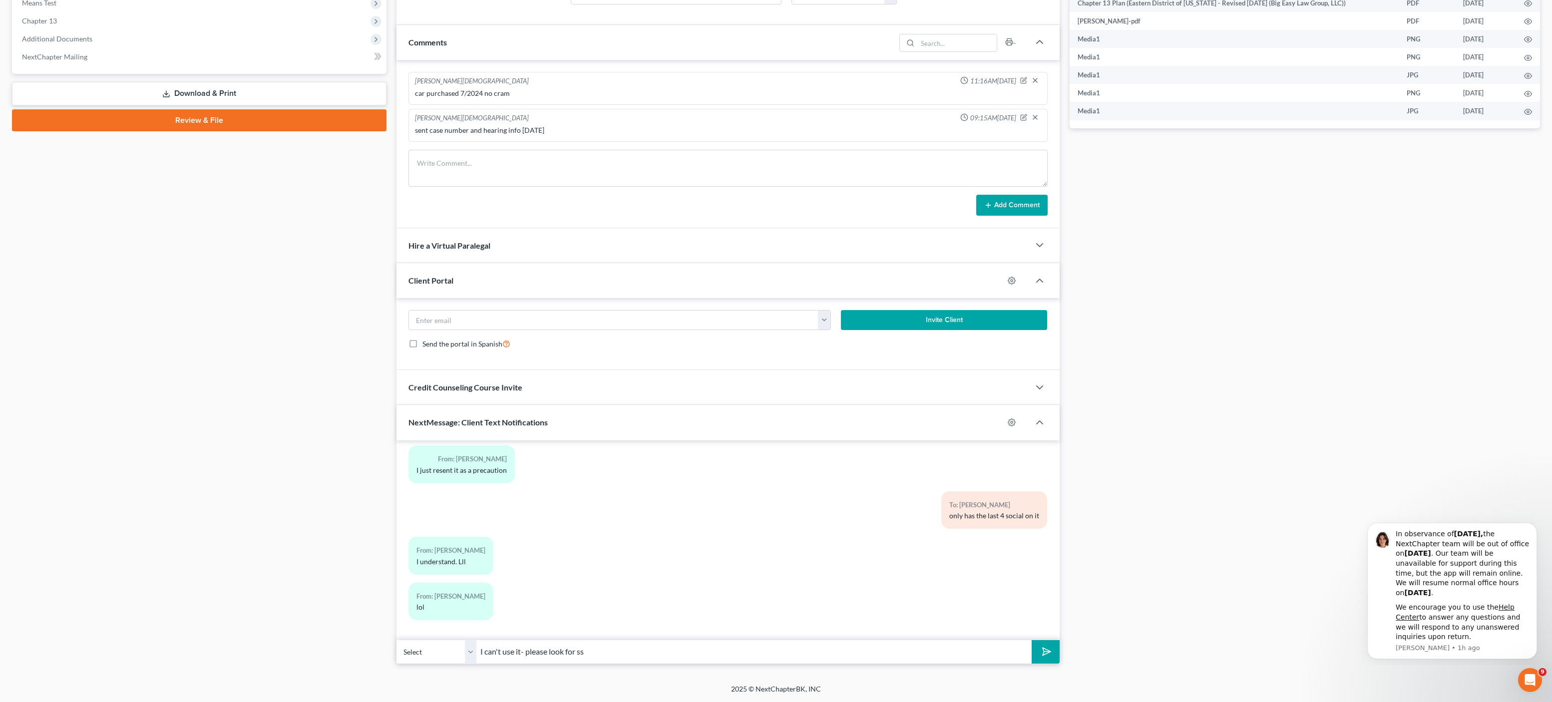
type input "I can't use it- please look for ss"
drag, startPoint x: 593, startPoint y: 654, endPoint x: 461, endPoint y: 646, distance: 132.6
click at [461, 646] on div "Select [PHONE_NUMBER] - [PERSON_NAME] I can't use it- please look for ss" at bounding box center [727, 651] width 663 height 23
type input "o"
type input "kk"
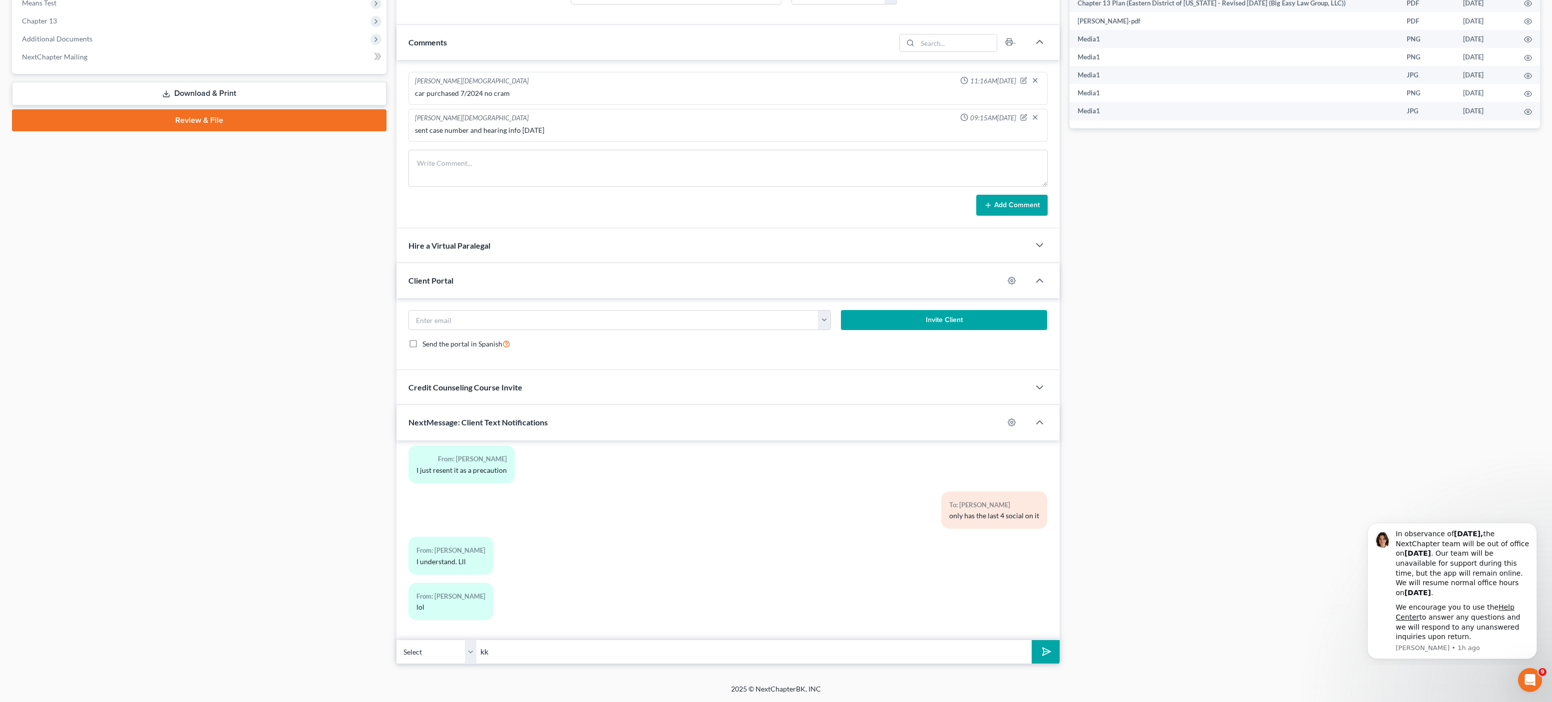
click at [1031, 640] on button "submit" at bounding box center [1044, 651] width 27 height 23
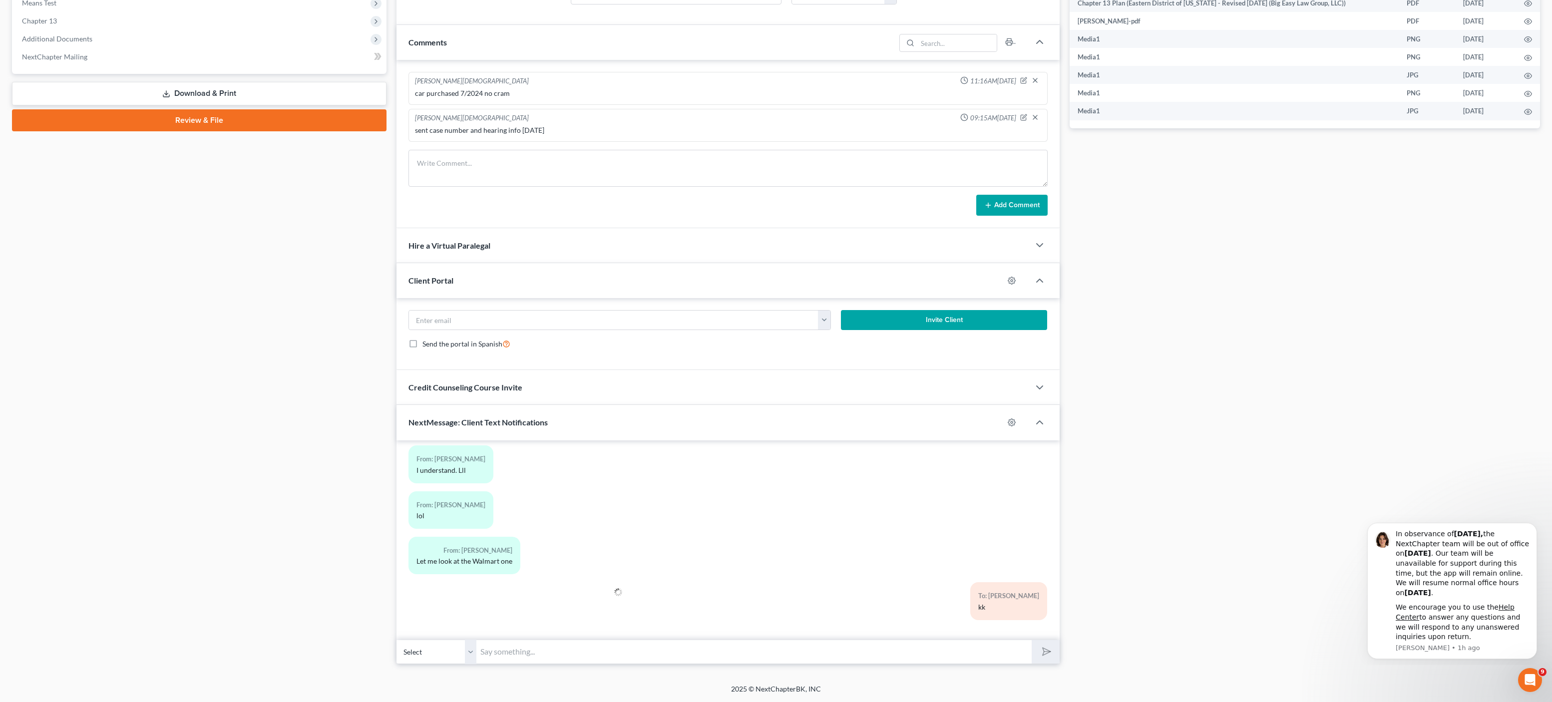
drag, startPoint x: 944, startPoint y: 540, endPoint x: 985, endPoint y: 544, distance: 41.6
click at [952, 542] on div "From: [PERSON_NAME] Let me look at the Walmart one" at bounding box center [727, 559] width 649 height 45
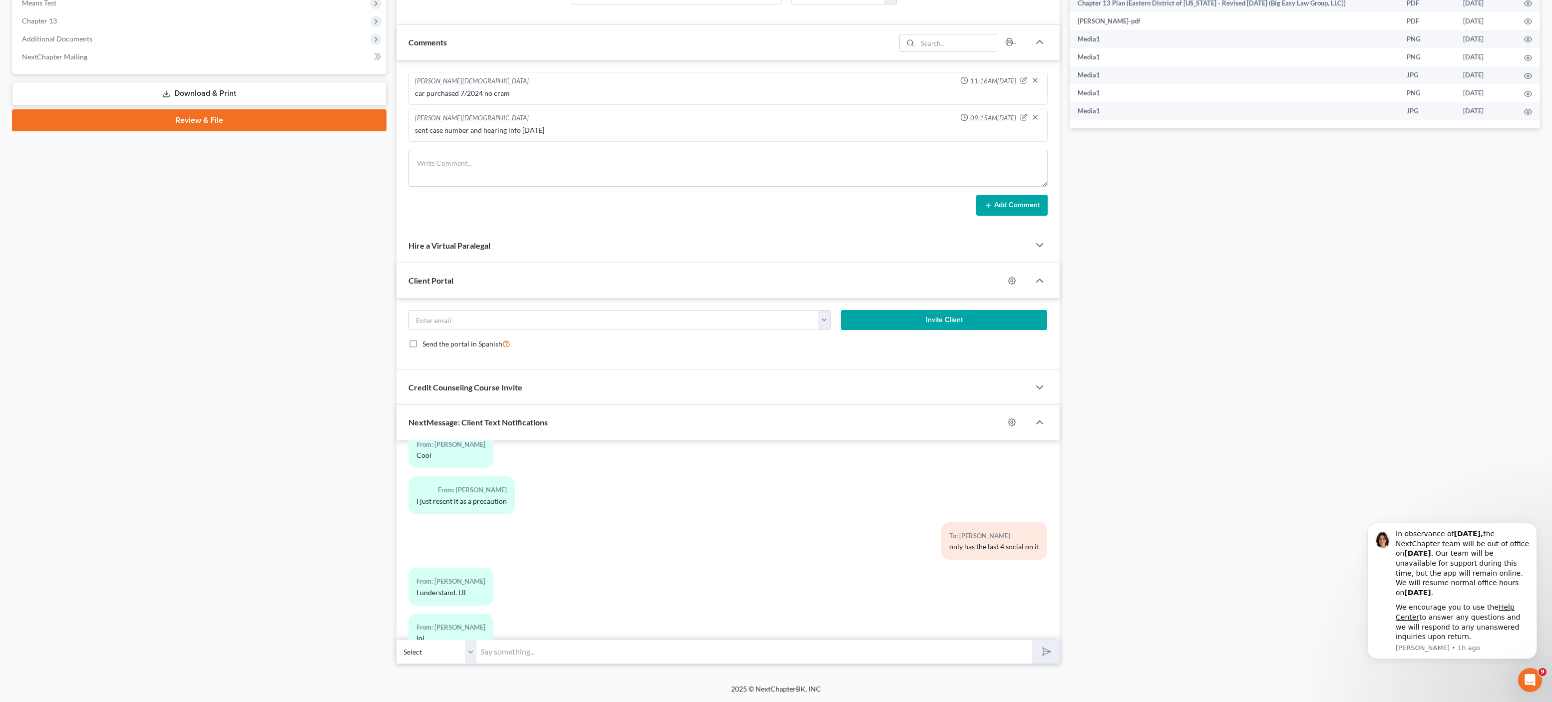
scroll to position [2426, 0]
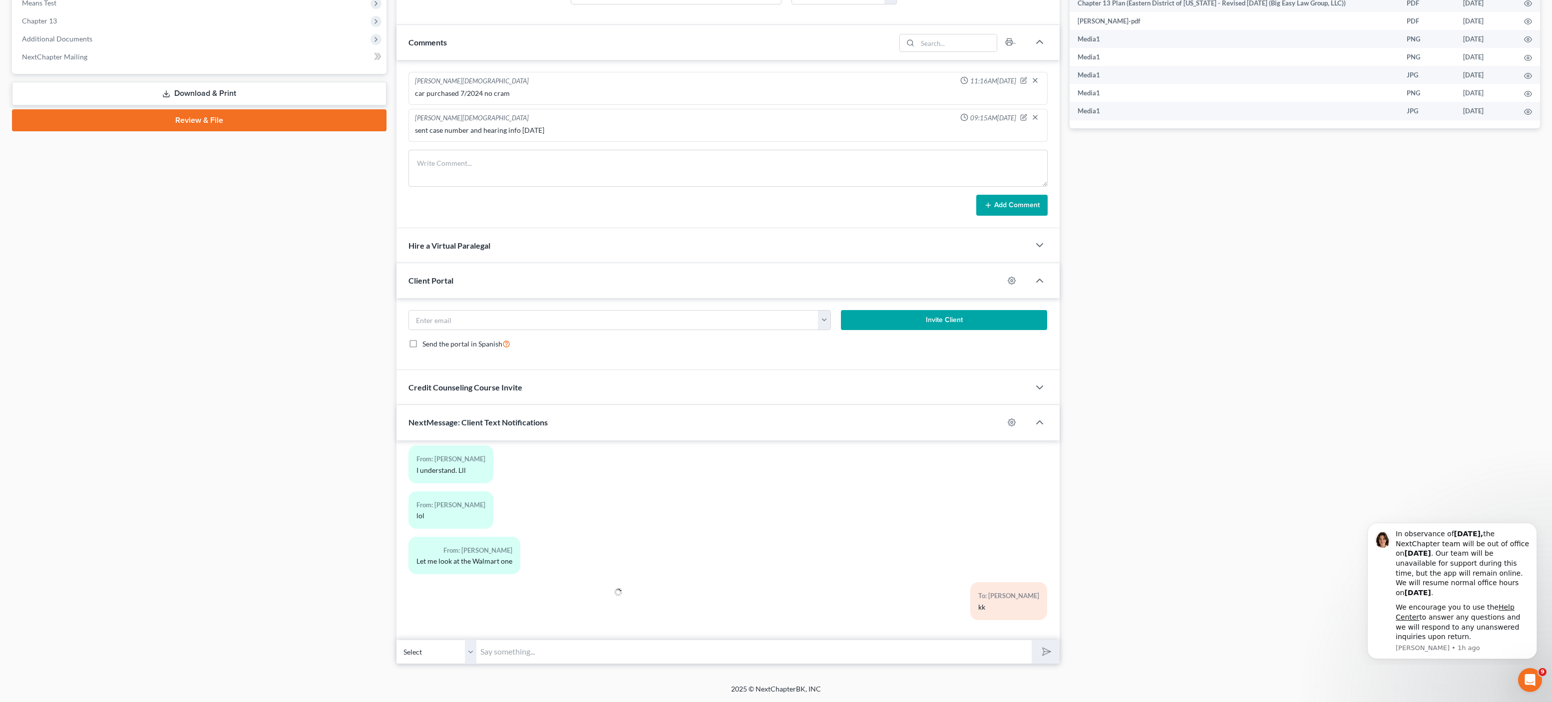
click at [661, 627] on div "To: [PERSON_NAME] kk" at bounding box center [836, 604] width 432 height 45
click at [656, 640] on input "text" at bounding box center [753, 652] width 555 height 24
click at [809, 573] on div "From: [PERSON_NAME] Let me look at the Walmart one" at bounding box center [619, 559] width 432 height 45
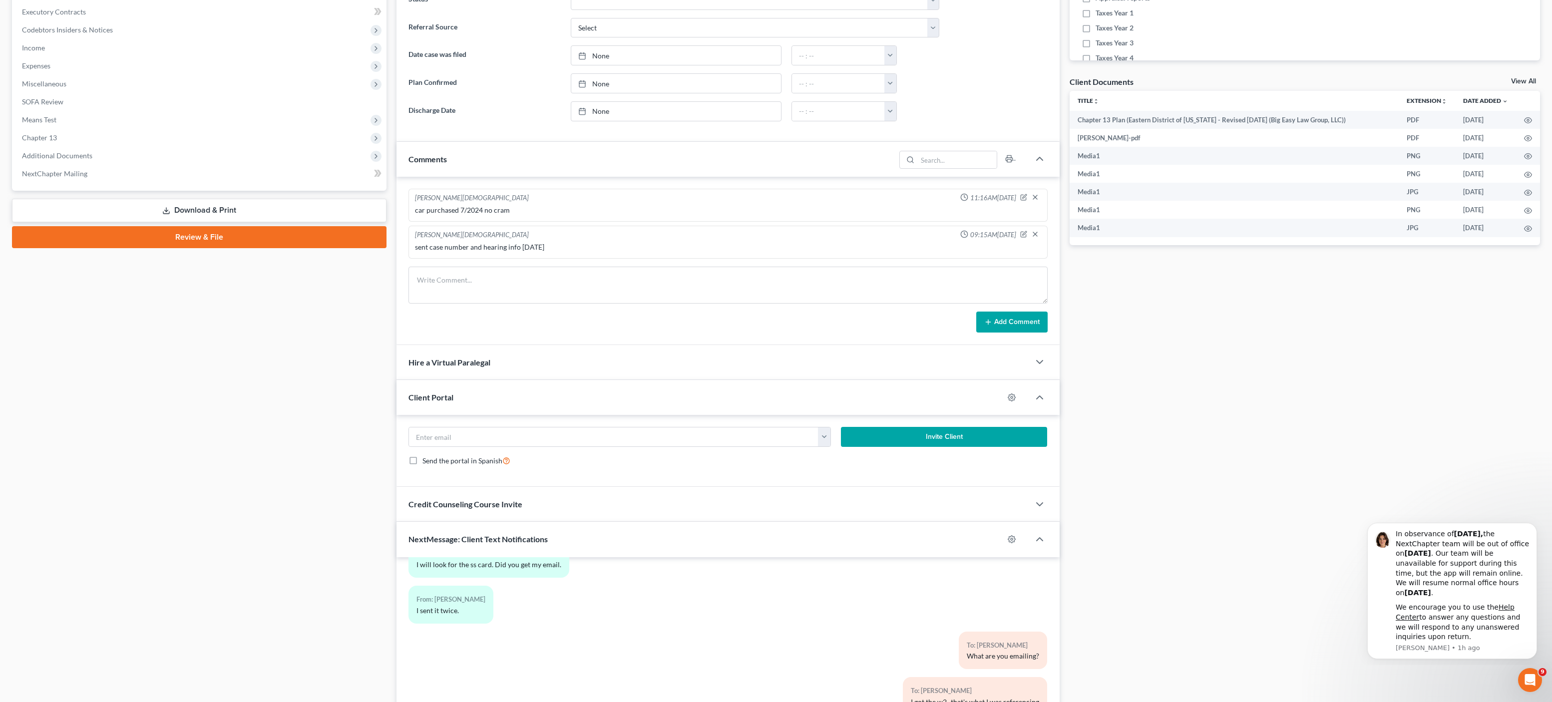
scroll to position [0, 0]
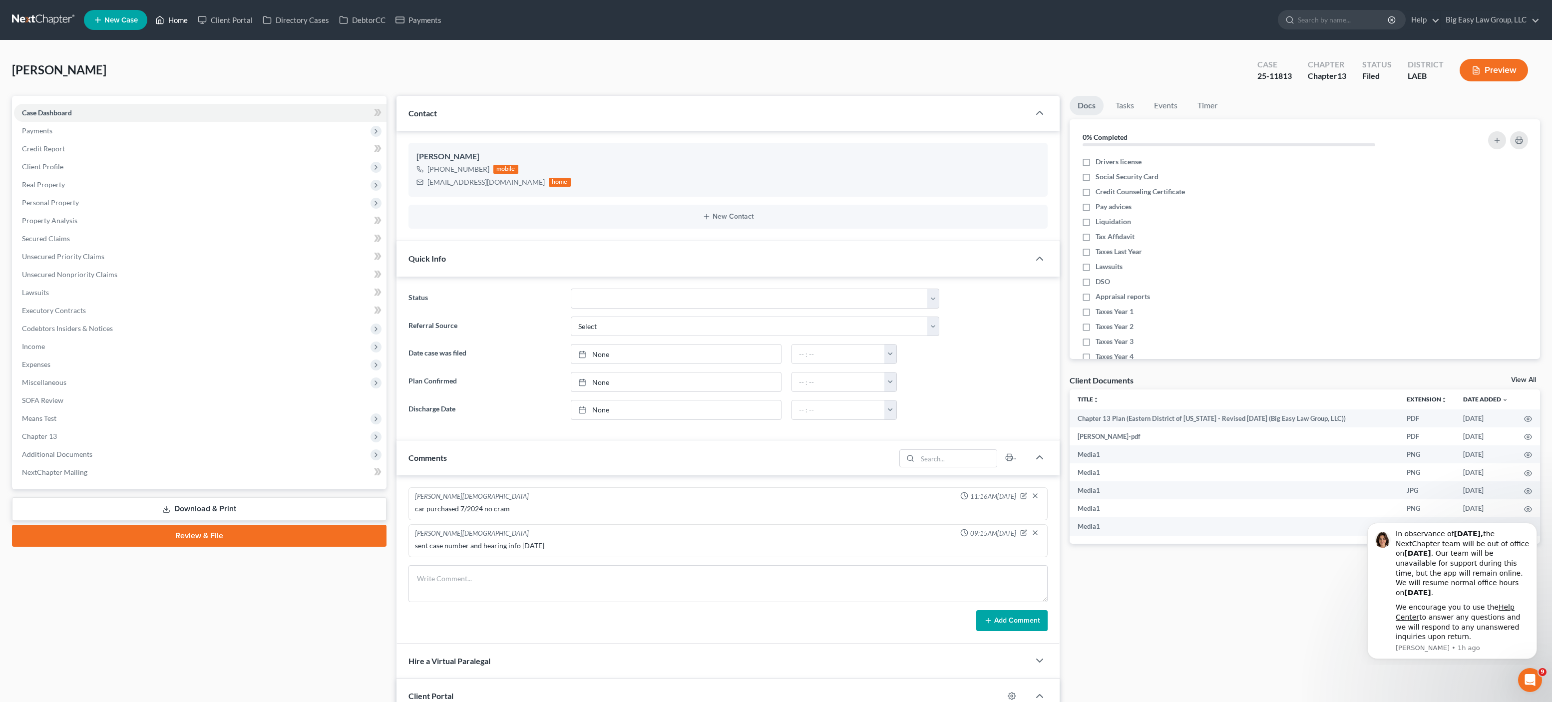
drag, startPoint x: 161, startPoint y: 13, endPoint x: 197, endPoint y: 3, distance: 37.3
click at [161, 13] on link "Home" at bounding box center [171, 20] width 42 height 18
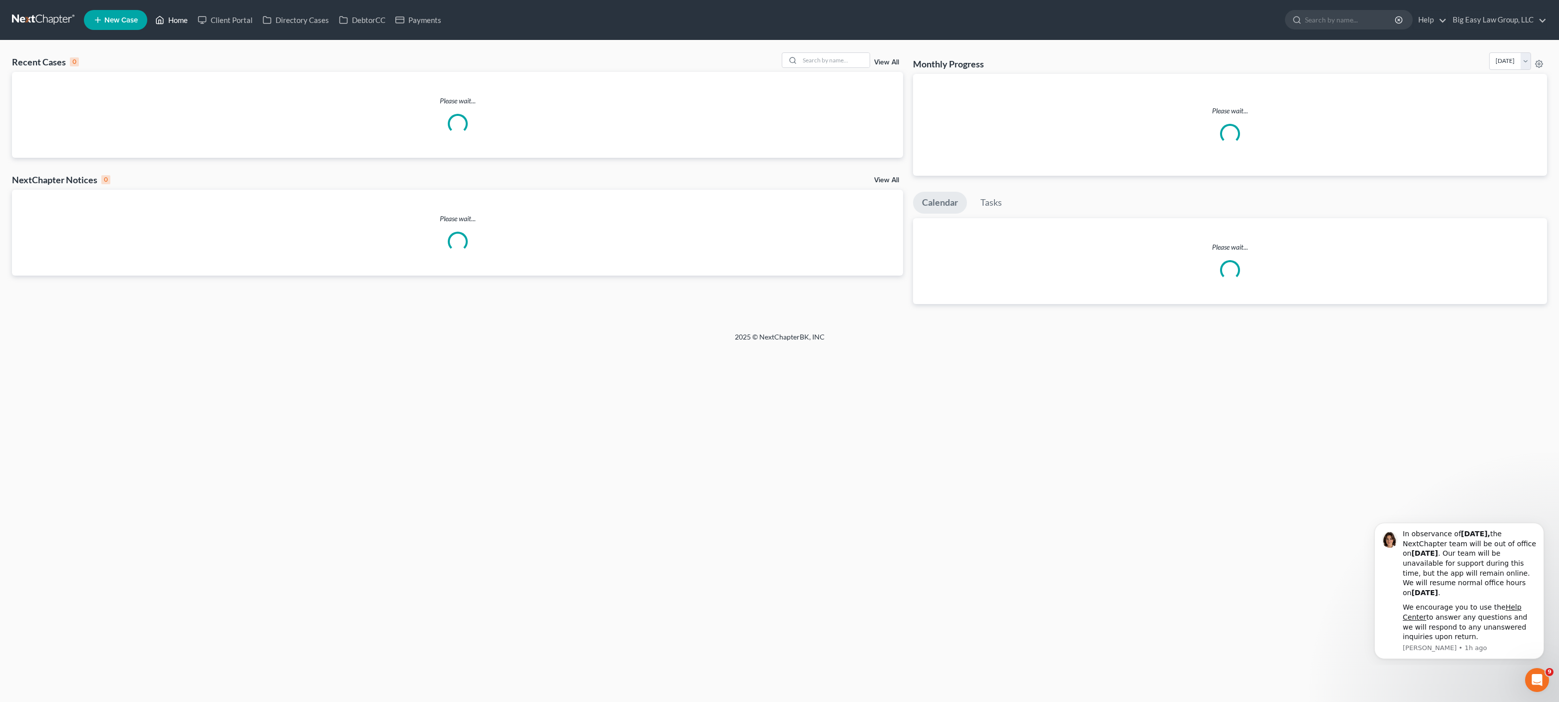
click at [189, 13] on link "Home" at bounding box center [171, 20] width 42 height 18
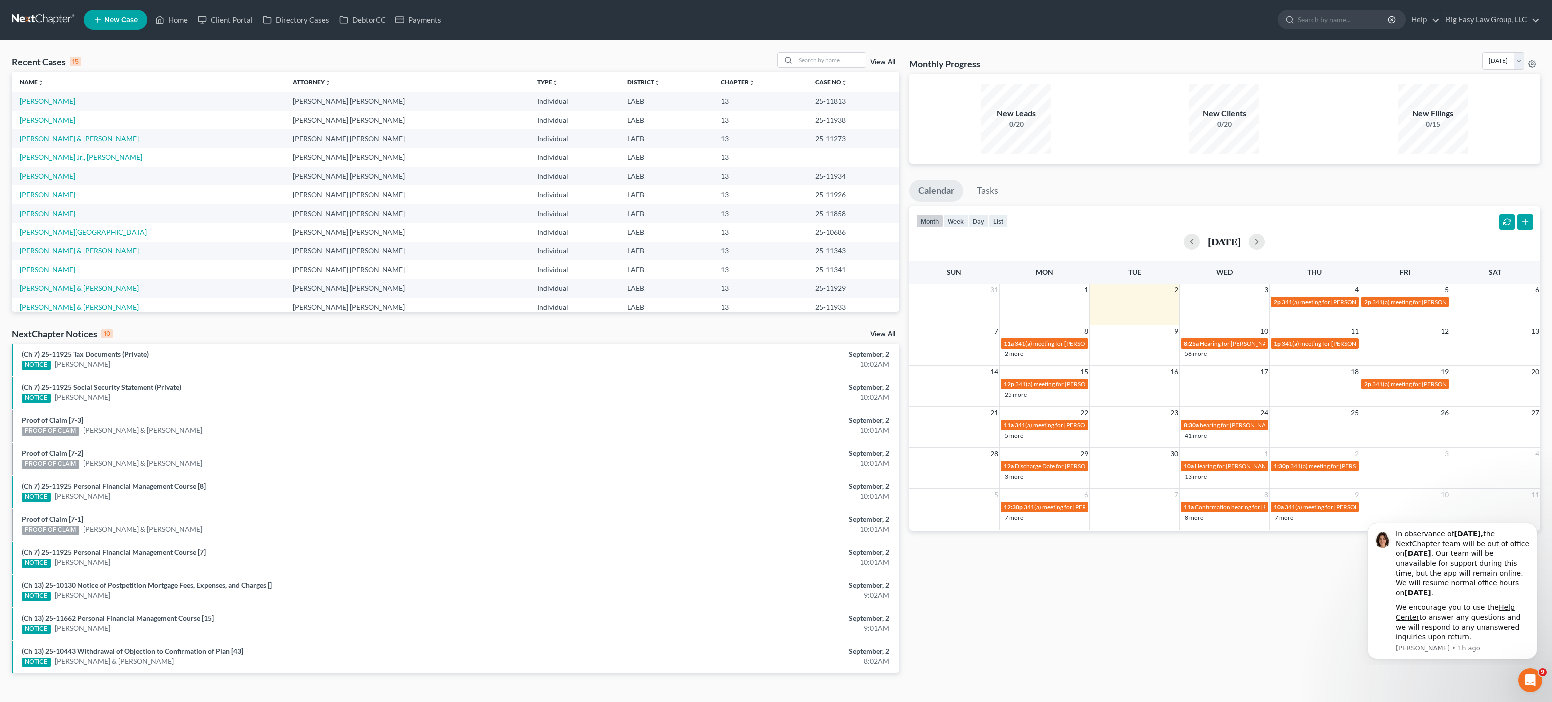
click at [44, 94] on td "[PERSON_NAME]" at bounding box center [148, 101] width 273 height 18
click at [47, 97] on link "[PERSON_NAME]" at bounding box center [47, 101] width 55 height 8
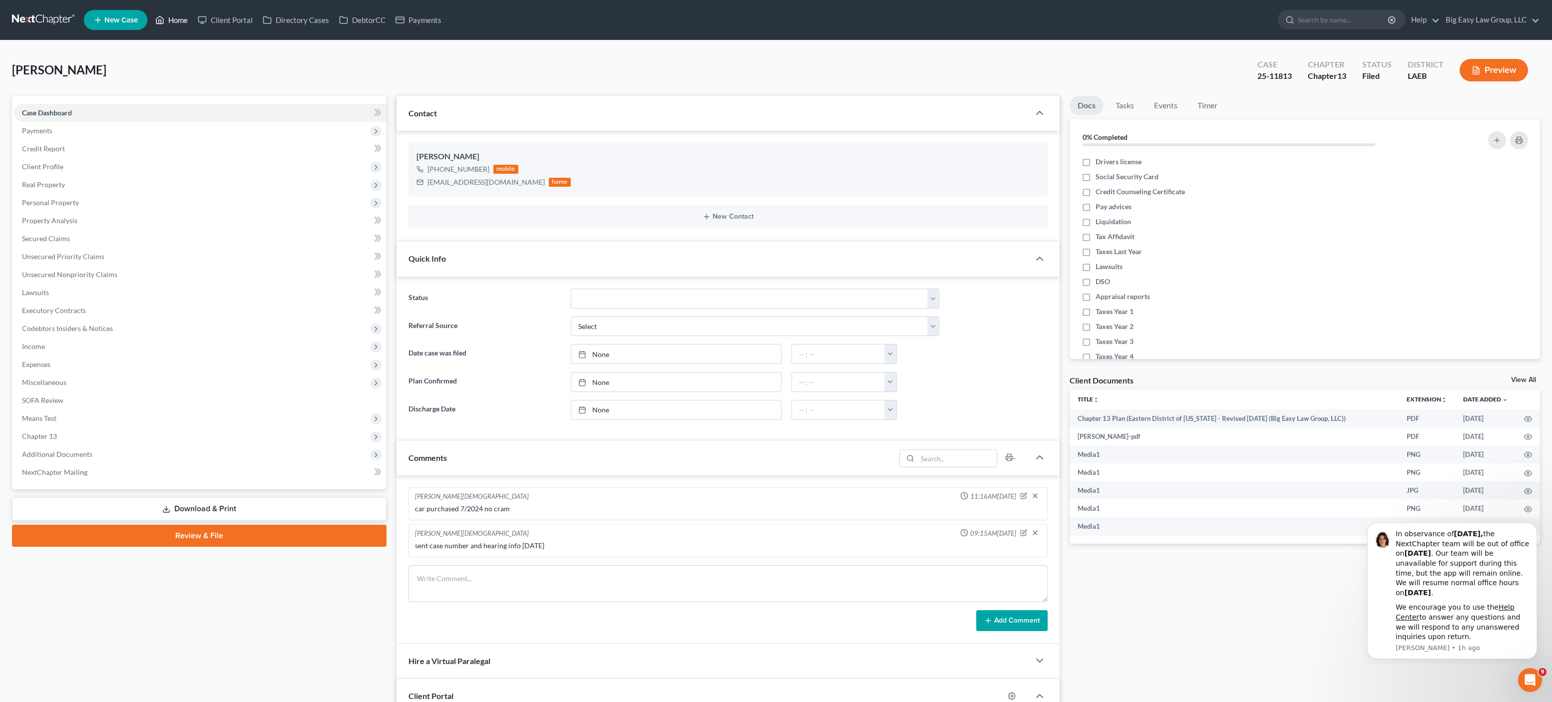
drag, startPoint x: 188, startPoint y: 19, endPoint x: 301, endPoint y: 29, distance: 113.2
click at [188, 19] on link "Home" at bounding box center [171, 20] width 42 height 18
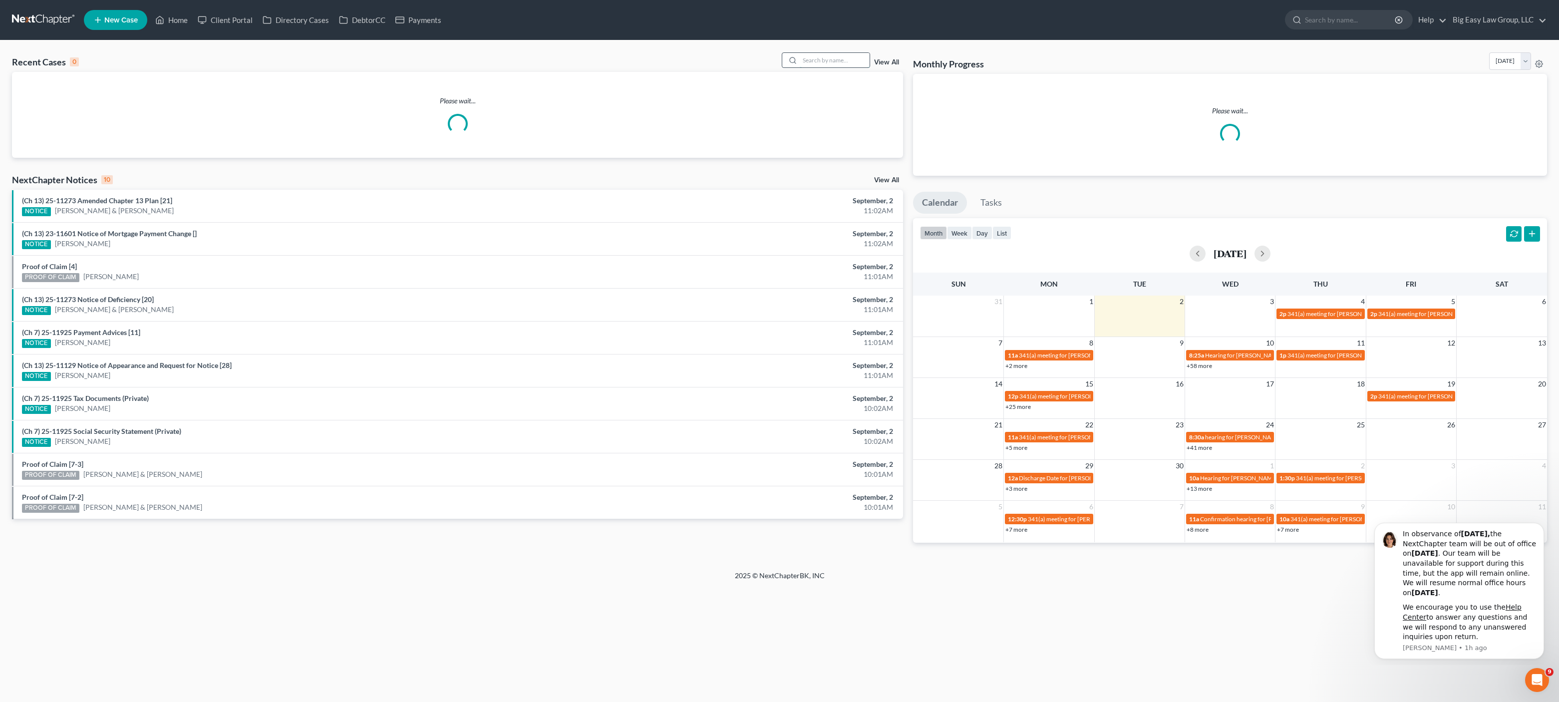
click at [837, 62] on input "search" at bounding box center [835, 60] width 70 height 14
type input "cross"
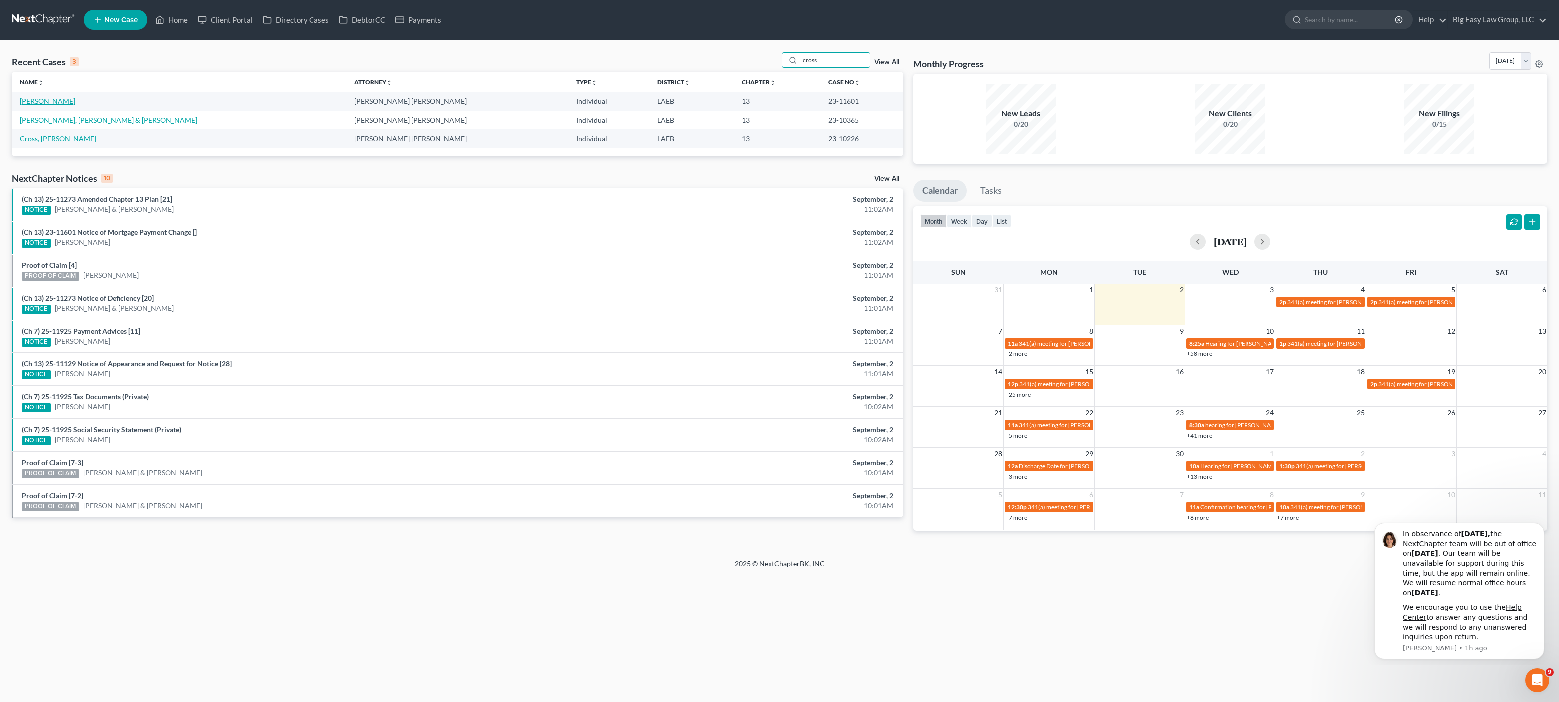
click at [49, 101] on link "[PERSON_NAME]" at bounding box center [47, 101] width 55 height 8
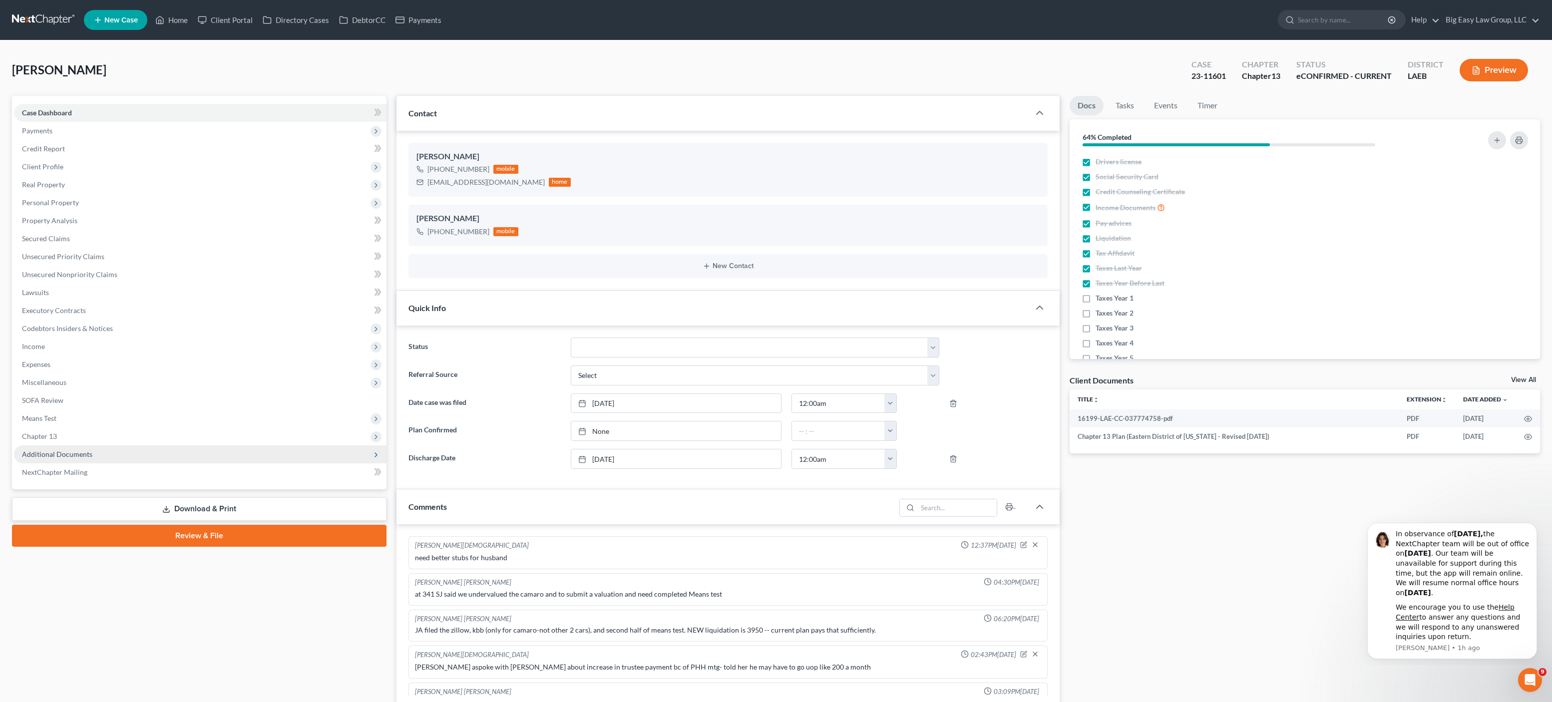
click at [68, 455] on span "Additional Documents" at bounding box center [57, 454] width 70 height 8
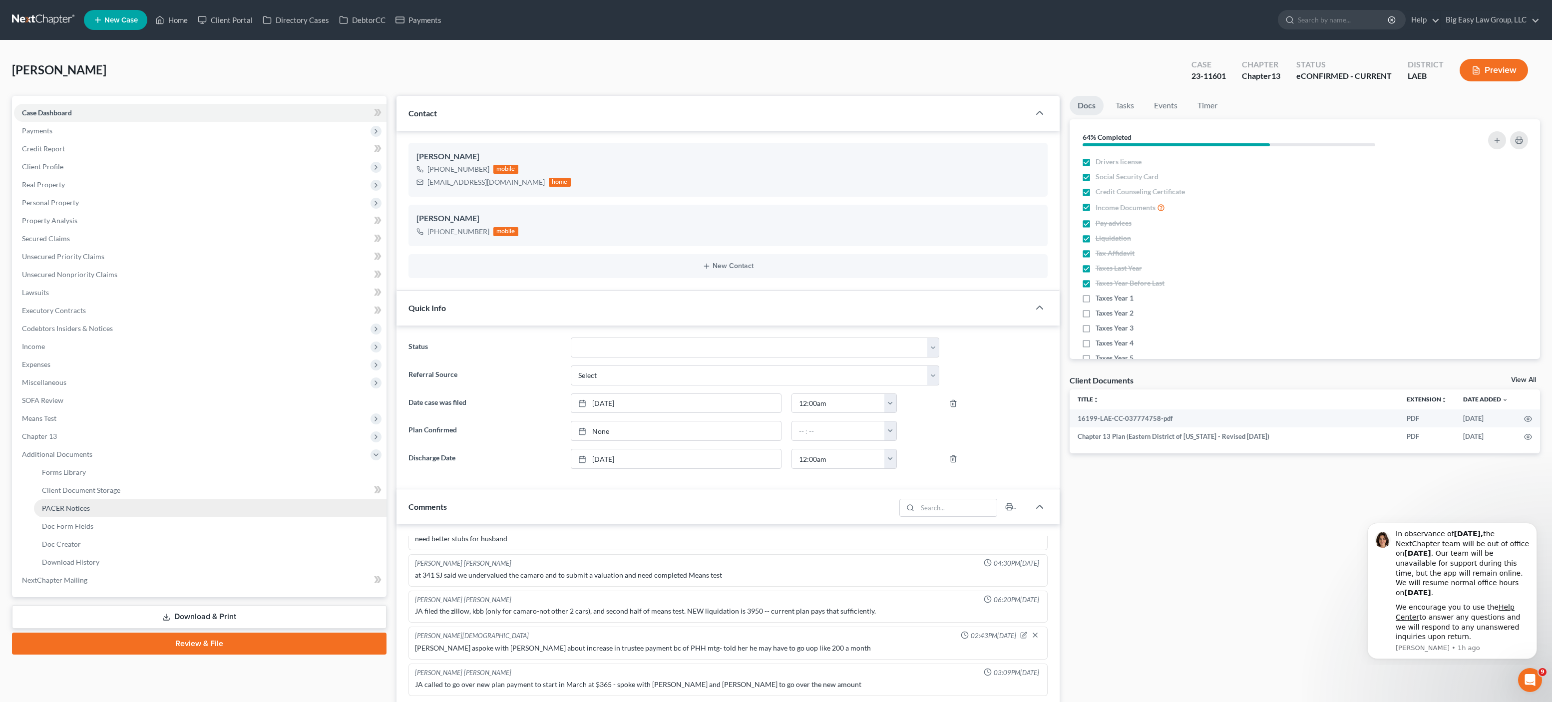
drag, startPoint x: 101, startPoint y: 514, endPoint x: 159, endPoint y: 494, distance: 61.4
click at [101, 514] on link "PACER Notices" at bounding box center [210, 508] width 352 height 18
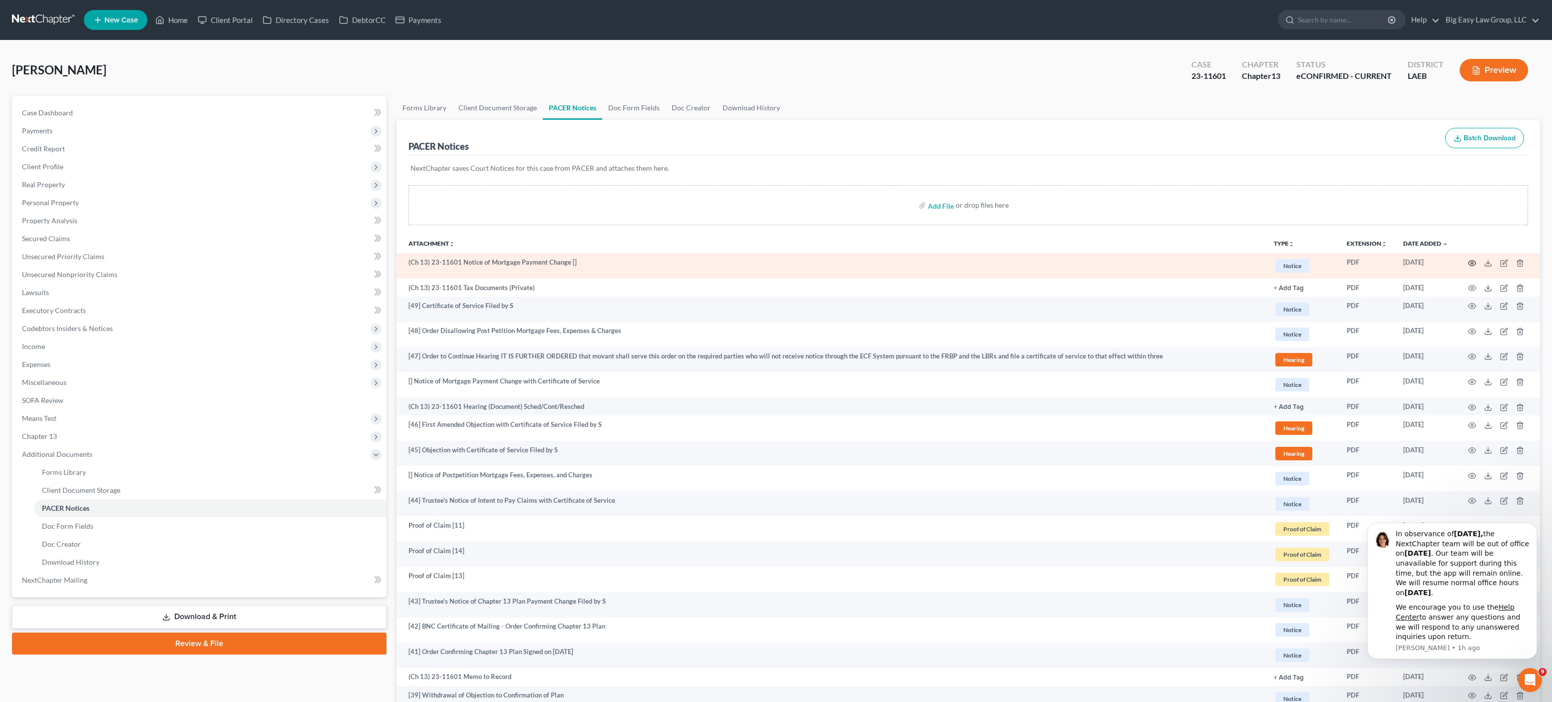
click at [1472, 263] on circle "button" at bounding box center [1472, 263] width 2 height 2
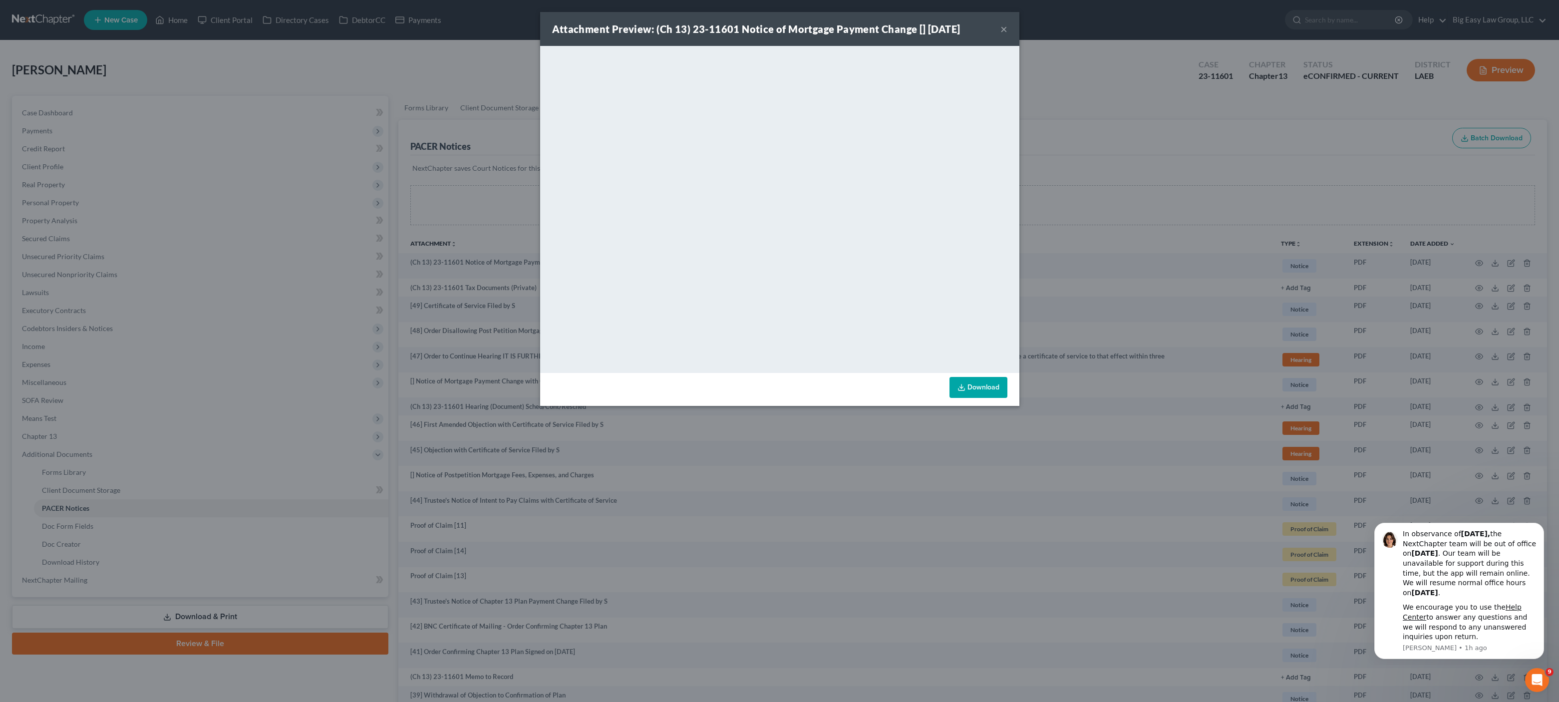
click at [977, 384] on link "Download" at bounding box center [979, 387] width 58 height 21
click at [316, 130] on div "Attachment Preview: (Ch 13) 23-11601 Notice of Mortgage Payment Change [] [DATE…" at bounding box center [779, 351] width 1559 height 702
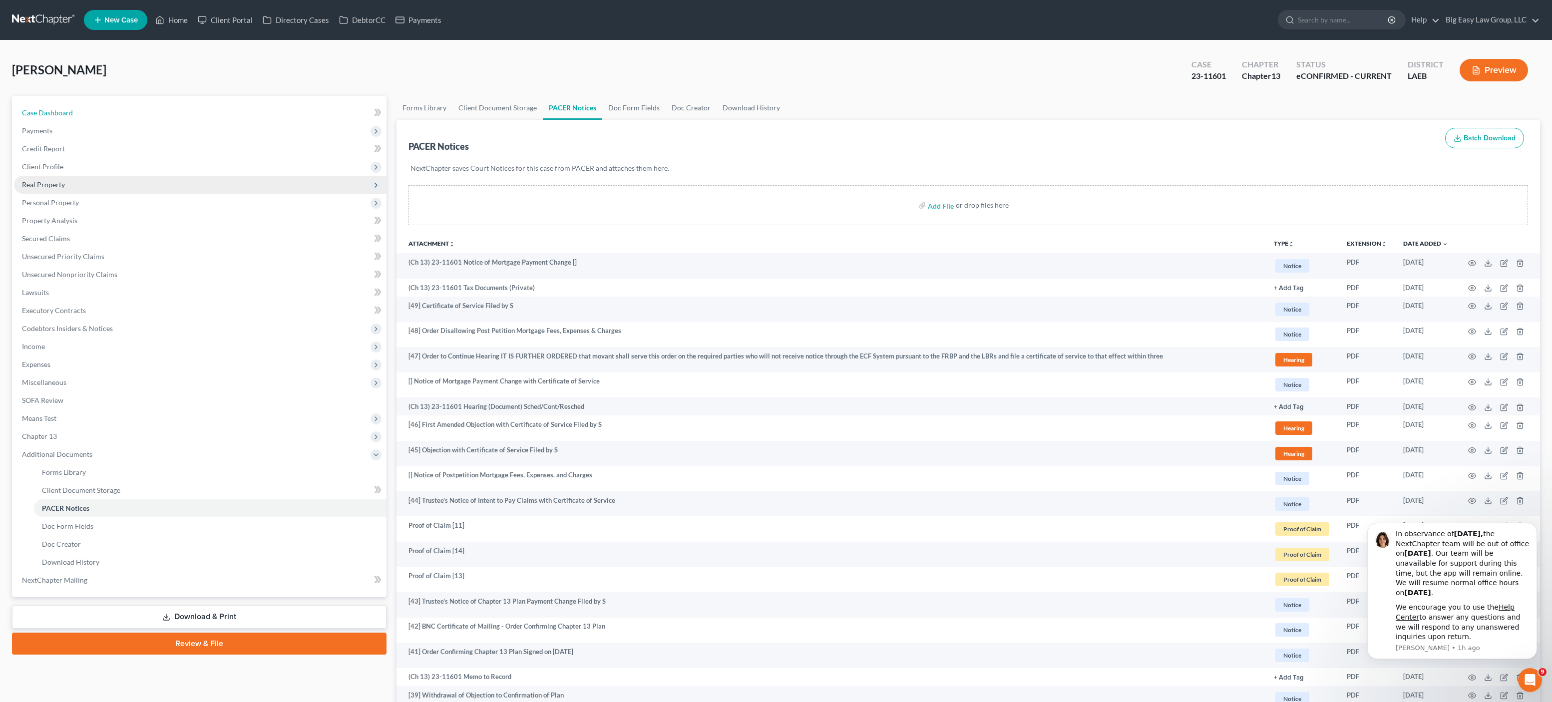
drag, startPoint x: 64, startPoint y: 114, endPoint x: 103, endPoint y: 179, distance: 75.9
click at [64, 114] on span "Case Dashboard" at bounding box center [47, 112] width 51 height 8
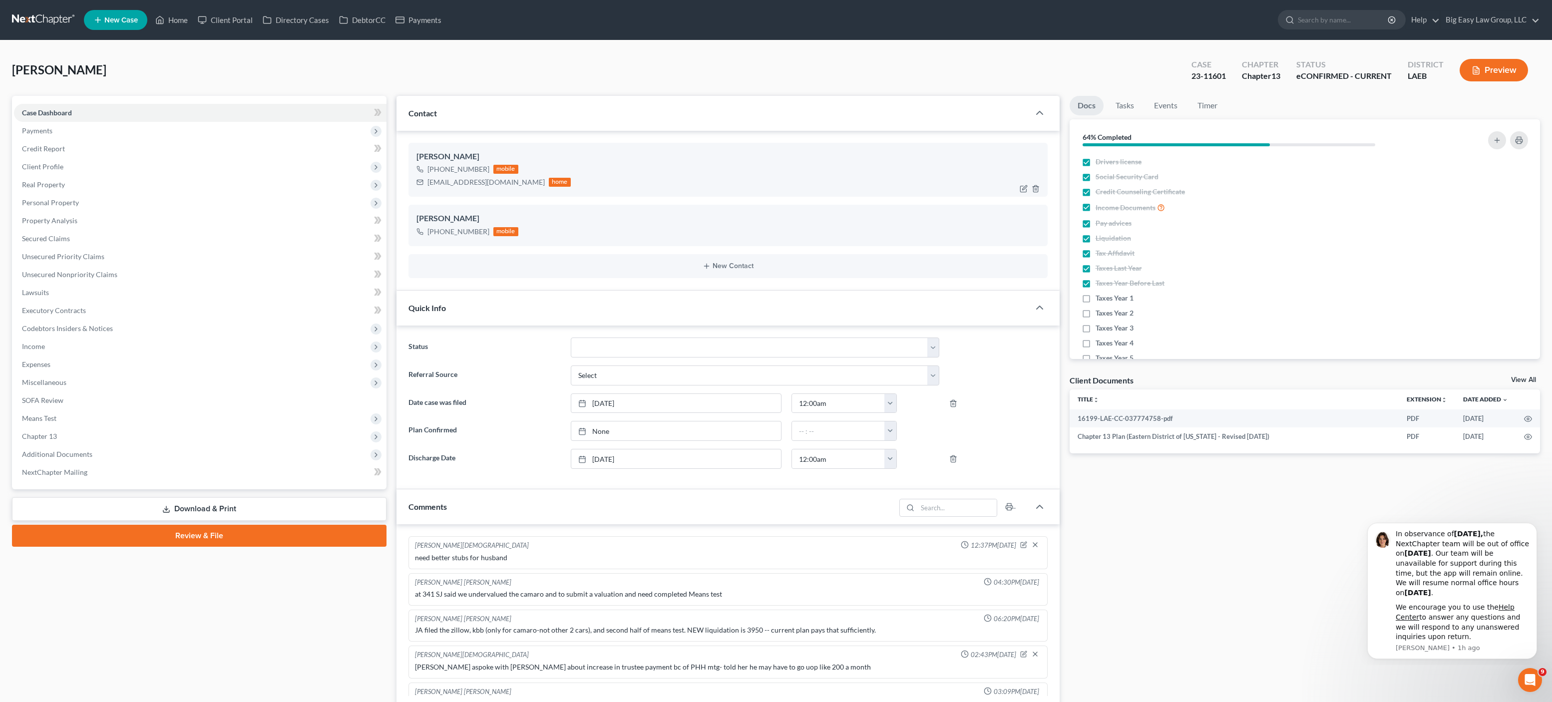
scroll to position [19, 0]
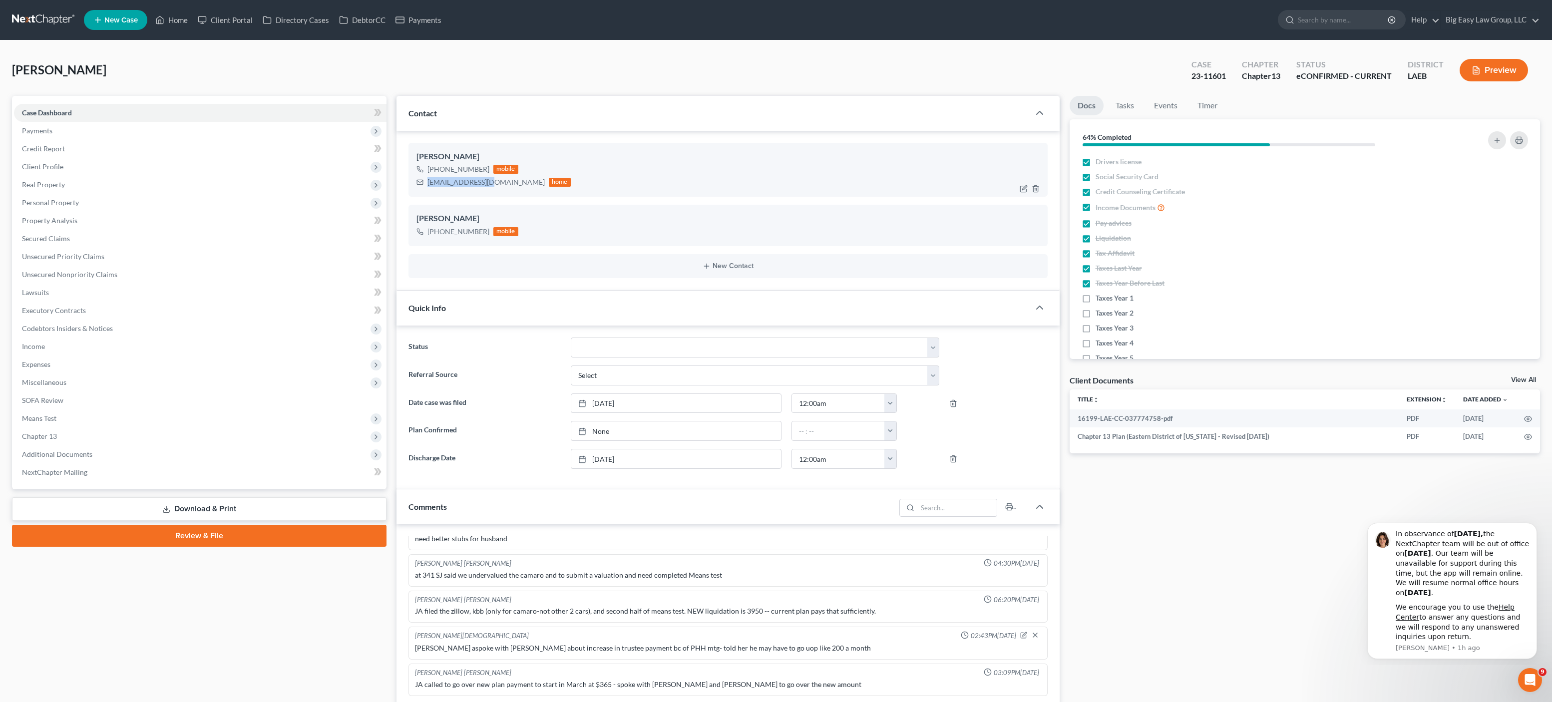
drag, startPoint x: 493, startPoint y: 183, endPoint x: 428, endPoint y: 186, distance: 65.0
click at [428, 186] on div "[EMAIL_ADDRESS][DOMAIN_NAME] home" at bounding box center [493, 182] width 154 height 13
copy div "[EMAIL_ADDRESS][DOMAIN_NAME]"
click at [173, 20] on link "Home" at bounding box center [171, 20] width 42 height 18
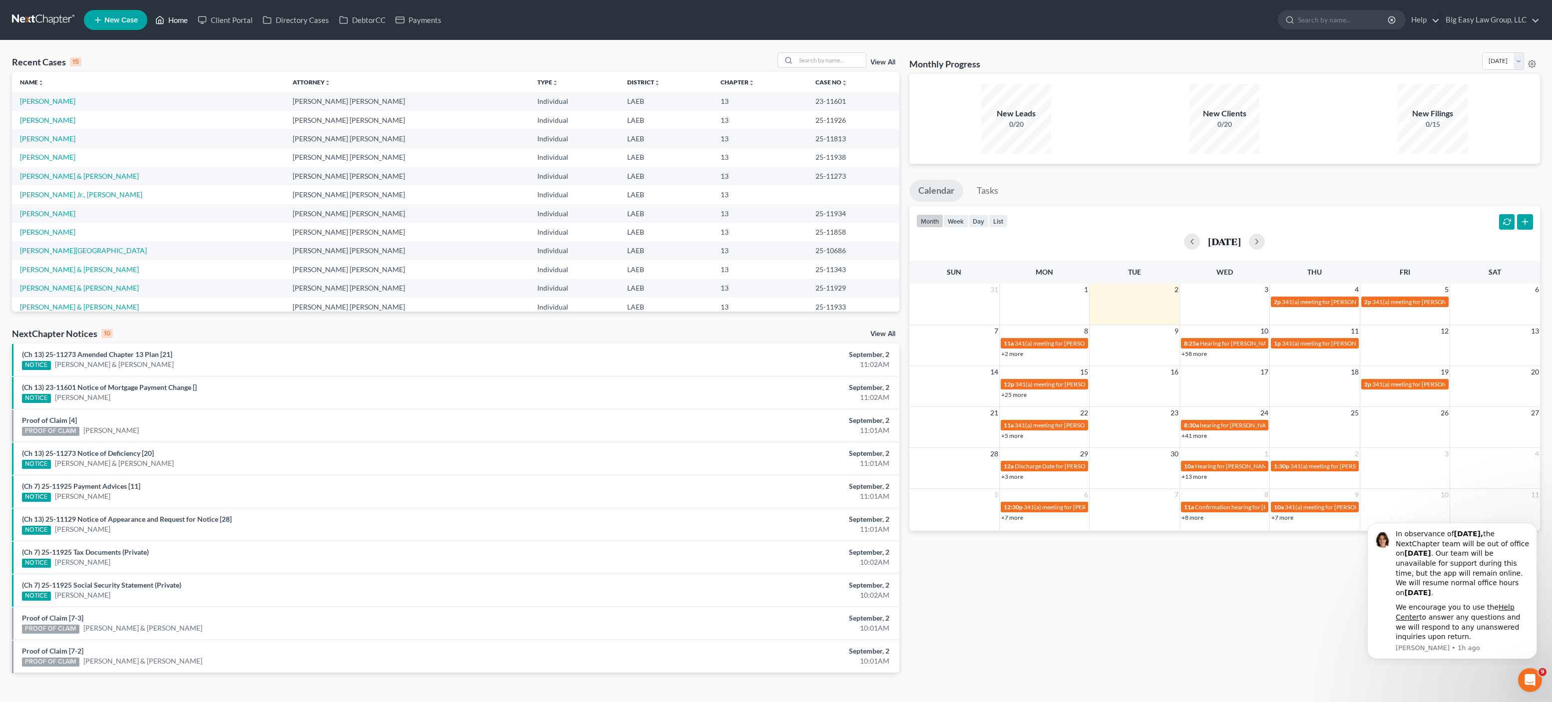
click at [186, 15] on link "Home" at bounding box center [171, 20] width 42 height 18
click at [176, 27] on link "Home" at bounding box center [171, 20] width 42 height 18
click at [57, 144] on td "[PERSON_NAME]" at bounding box center [148, 138] width 273 height 18
click at [58, 140] on link "[PERSON_NAME]" at bounding box center [47, 138] width 55 height 8
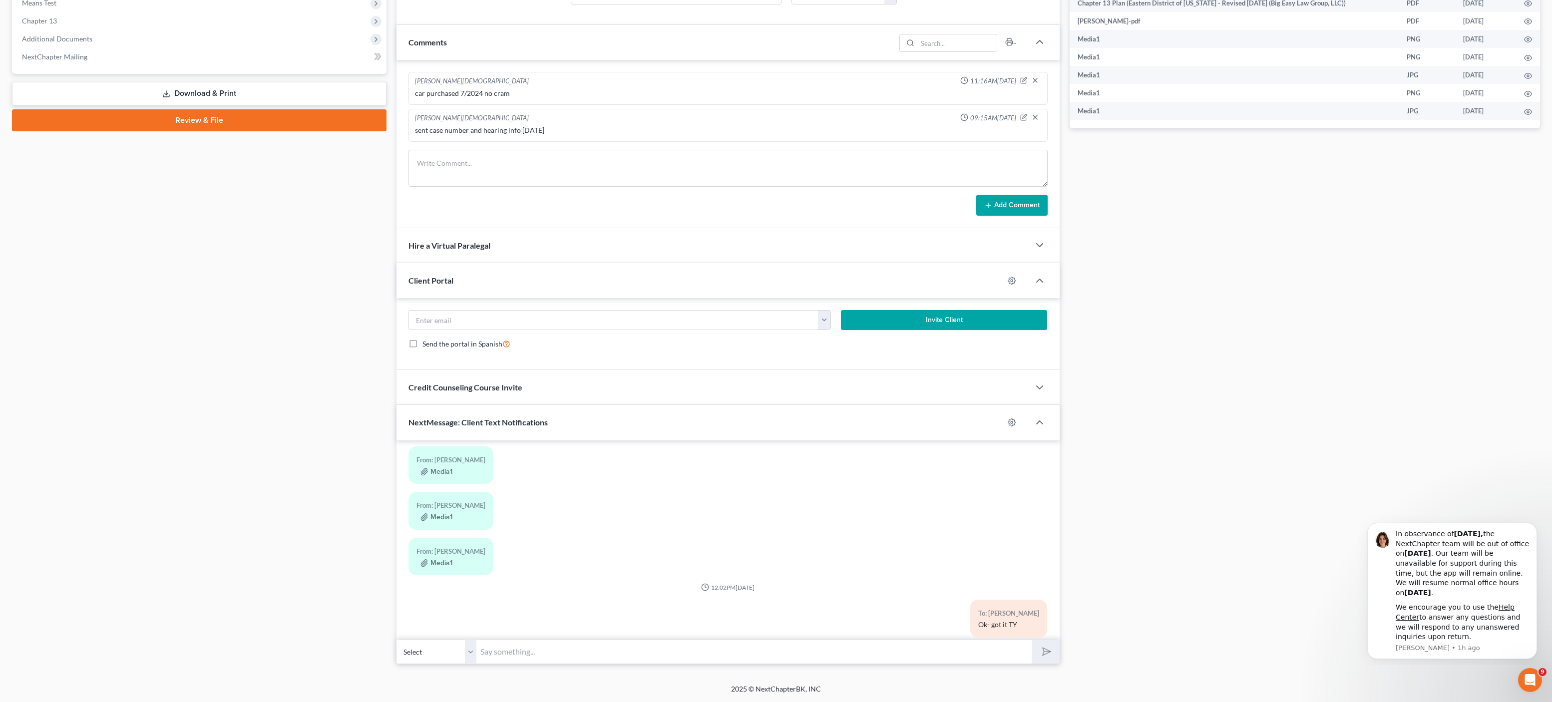
scroll to position [2471, 0]
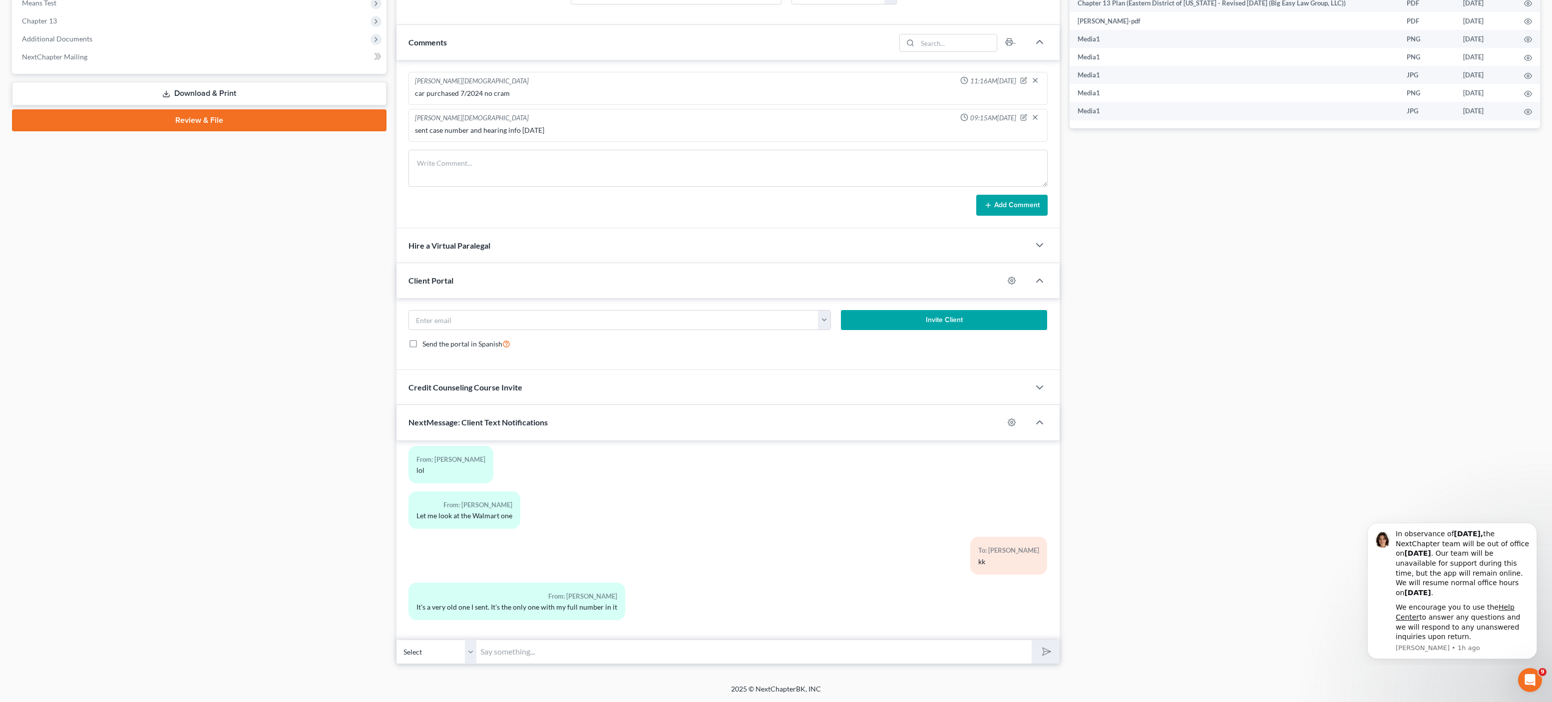
click at [647, 654] on input "text" at bounding box center [753, 652] width 555 height 24
click at [786, 654] on input "Ok! They should take it- maybe still look around for ss card or order a new one…" at bounding box center [753, 652] width 555 height 24
click at [787, 650] on input "Ok! They should take it- maybe still look around for ss card or order a new one…" at bounding box center [753, 652] width 555 height 24
drag, startPoint x: 794, startPoint y: 652, endPoint x: 805, endPoint y: 650, distance: 11.3
click at [795, 652] on input "Ok! They should take it- maybe still look around for ss card or order a new one…" at bounding box center [753, 652] width 555 height 24
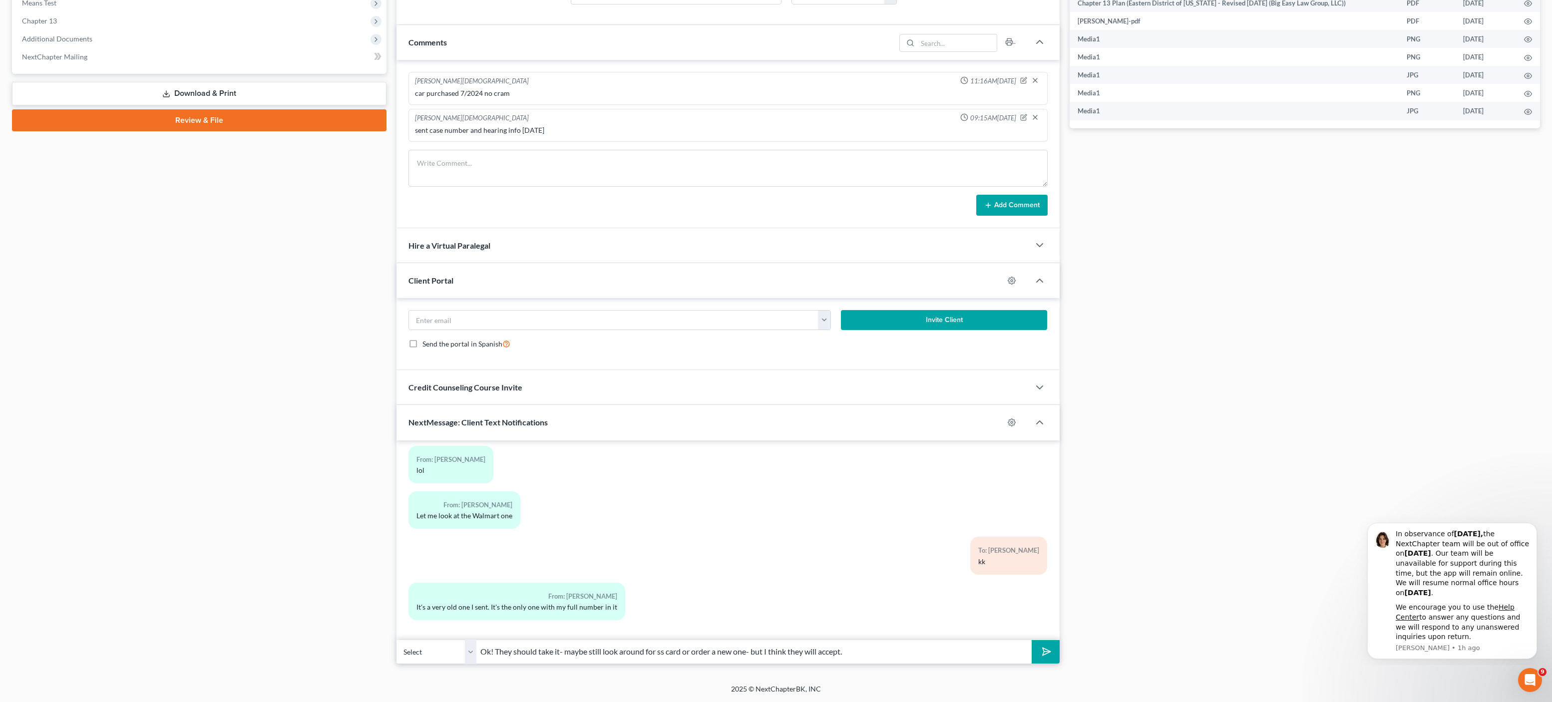
click at [861, 650] on input "Ok! They should take it- maybe still look around for ss card or order a new one…" at bounding box center [753, 652] width 555 height 24
drag, startPoint x: 566, startPoint y: 649, endPoint x: 575, endPoint y: 656, distance: 11.4
click at [566, 649] on input "Ok! They should take it- maybe still look around for ss card or order a new one…" at bounding box center [753, 652] width 555 height 24
click at [869, 654] on input "Ok! They should take it- maybe still look around for ss card or order a new one…" at bounding box center [753, 652] width 555 height 24
click at [1031, 640] on button "submit" at bounding box center [1044, 651] width 27 height 23
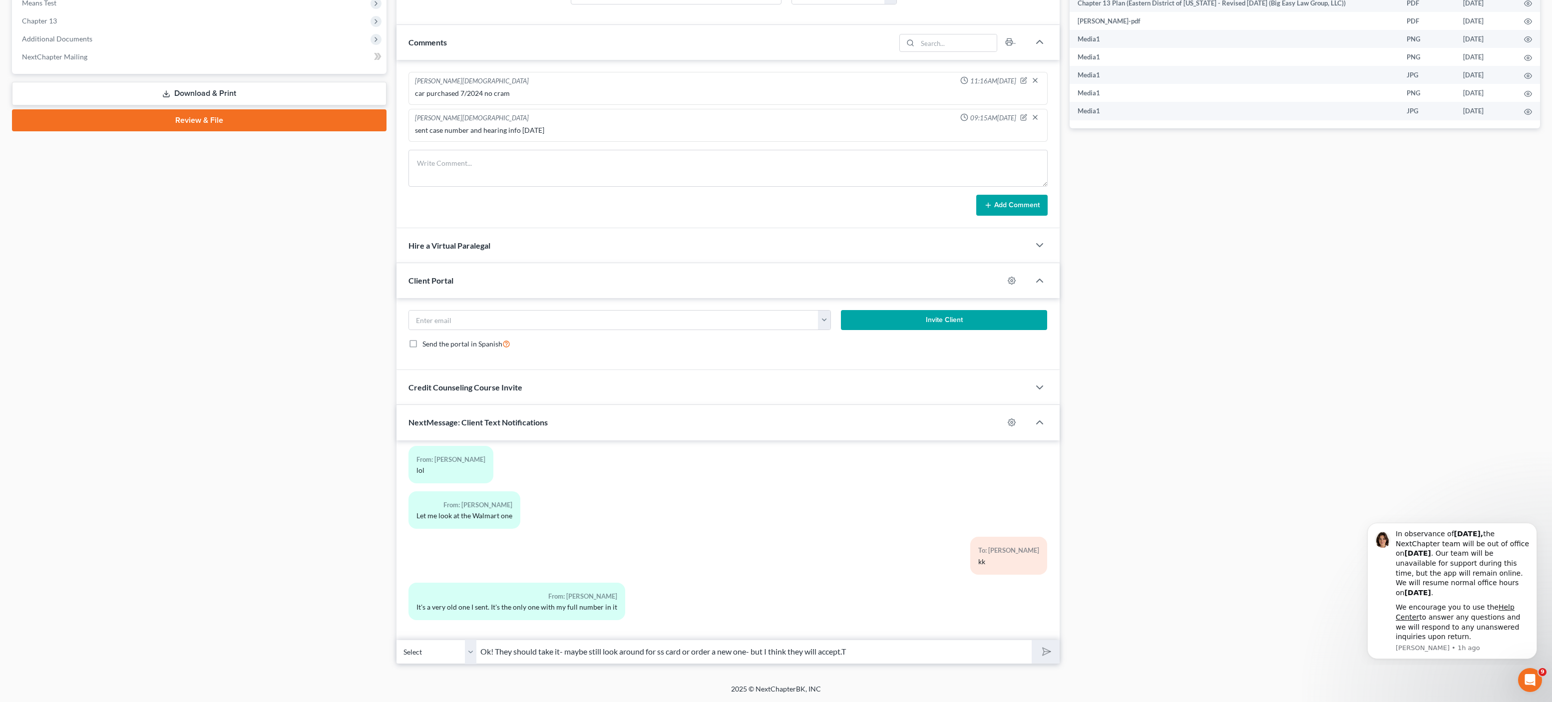
type input "Ok! They should take it- maybe still look around for ss card or order a new one…"
type input "!"
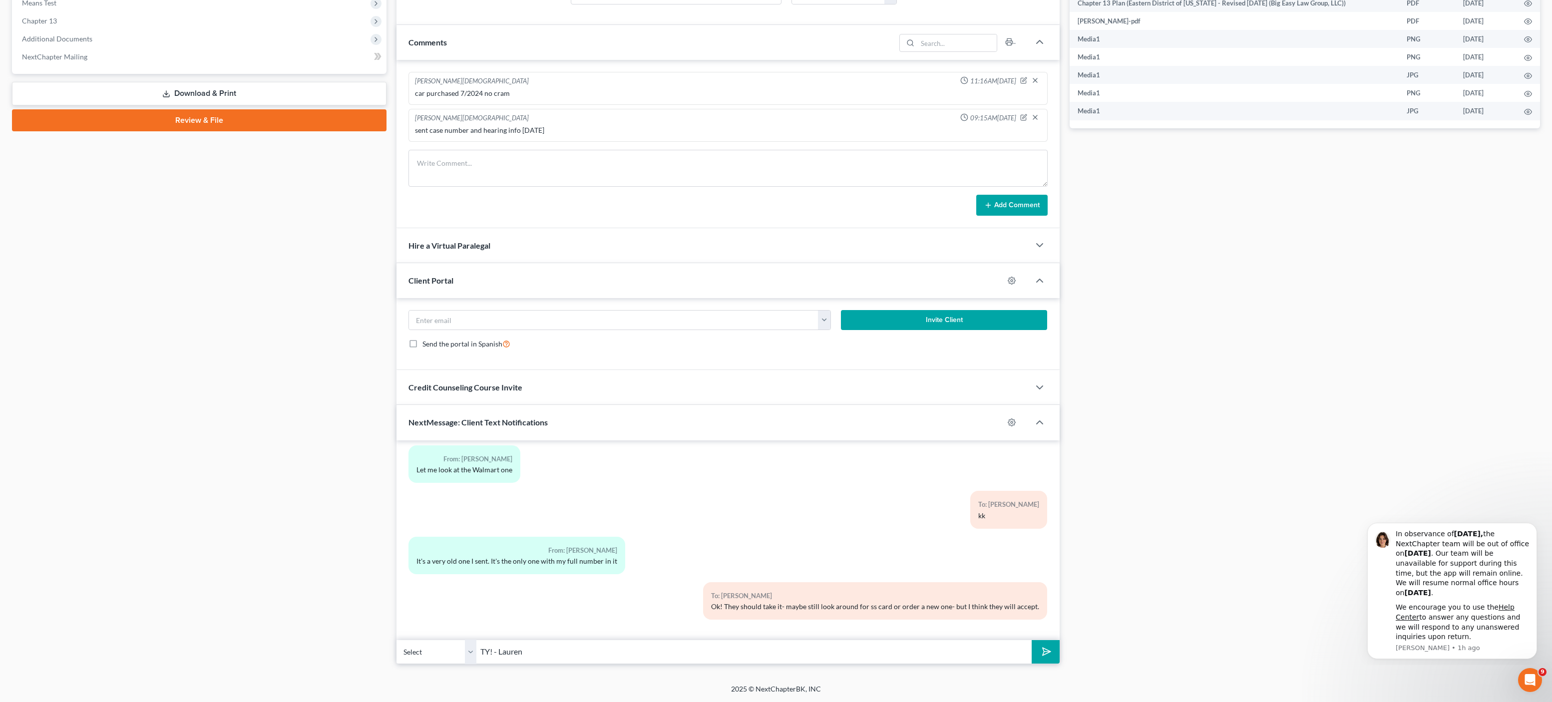
type input "TY! - Lauren"
click at [1031, 640] on button "submit" at bounding box center [1044, 651] width 27 height 23
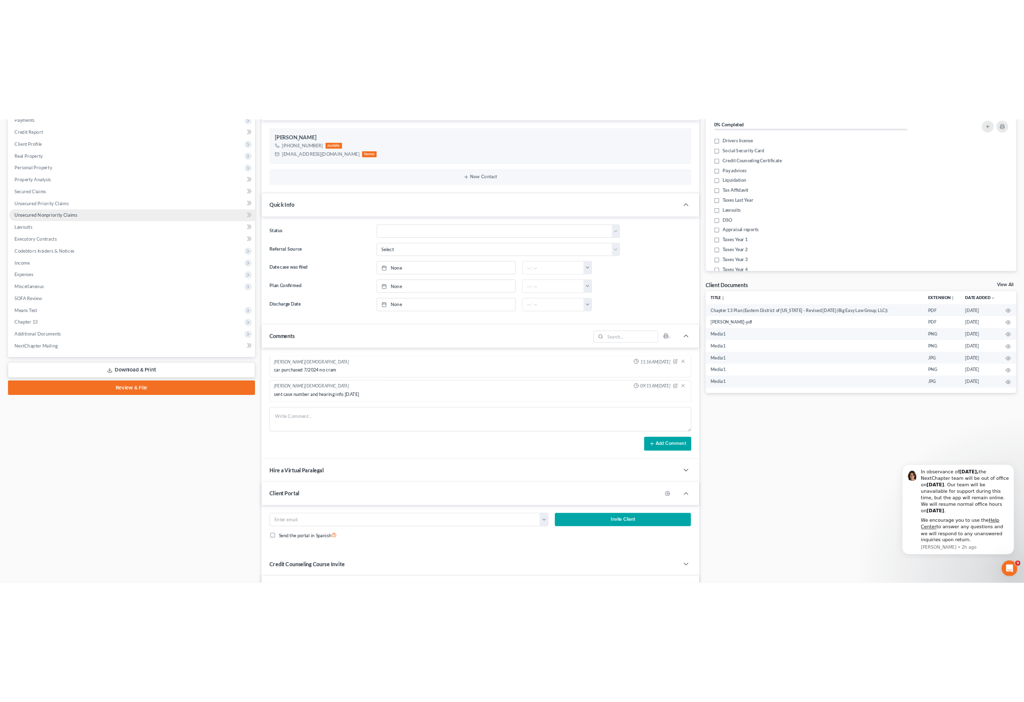
scroll to position [0, 0]
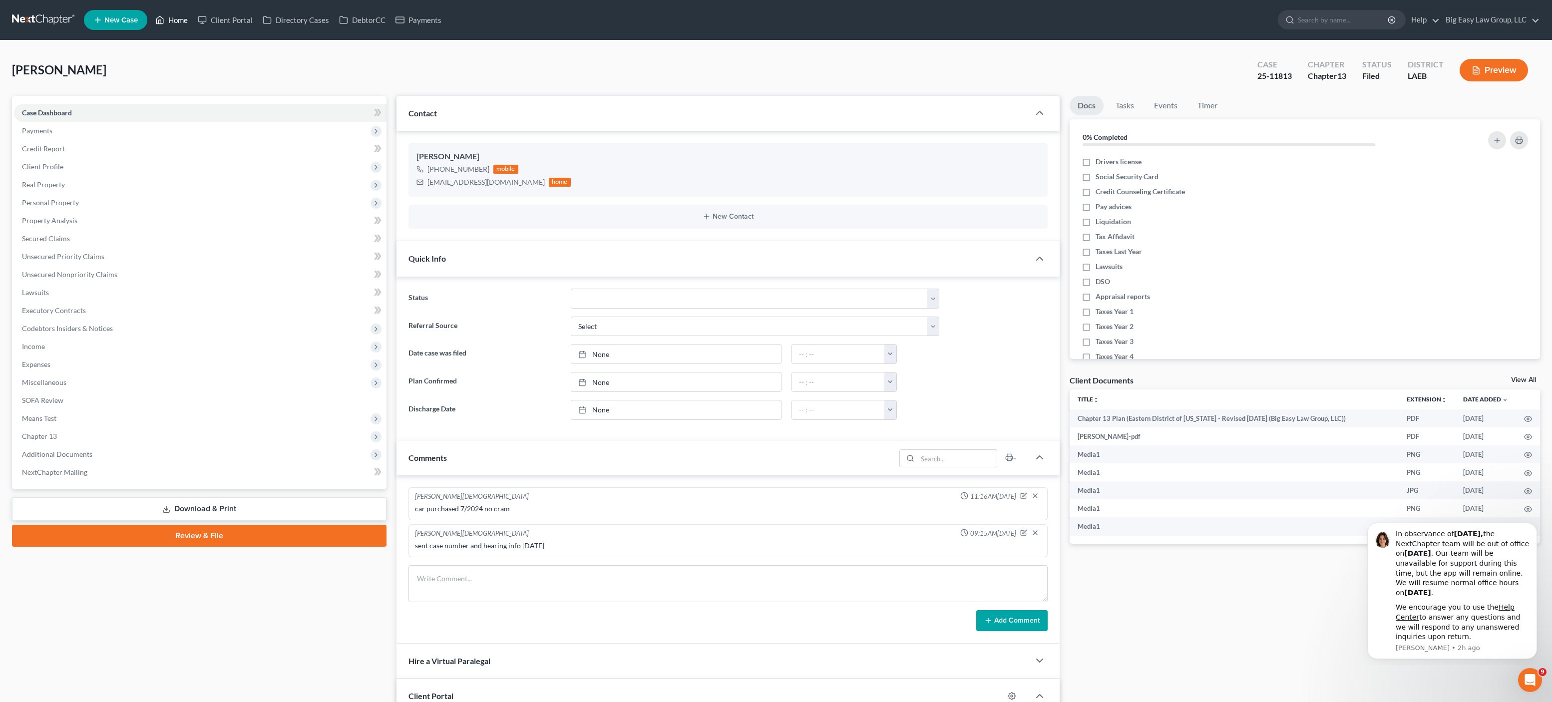
click at [174, 17] on link "Home" at bounding box center [171, 20] width 42 height 18
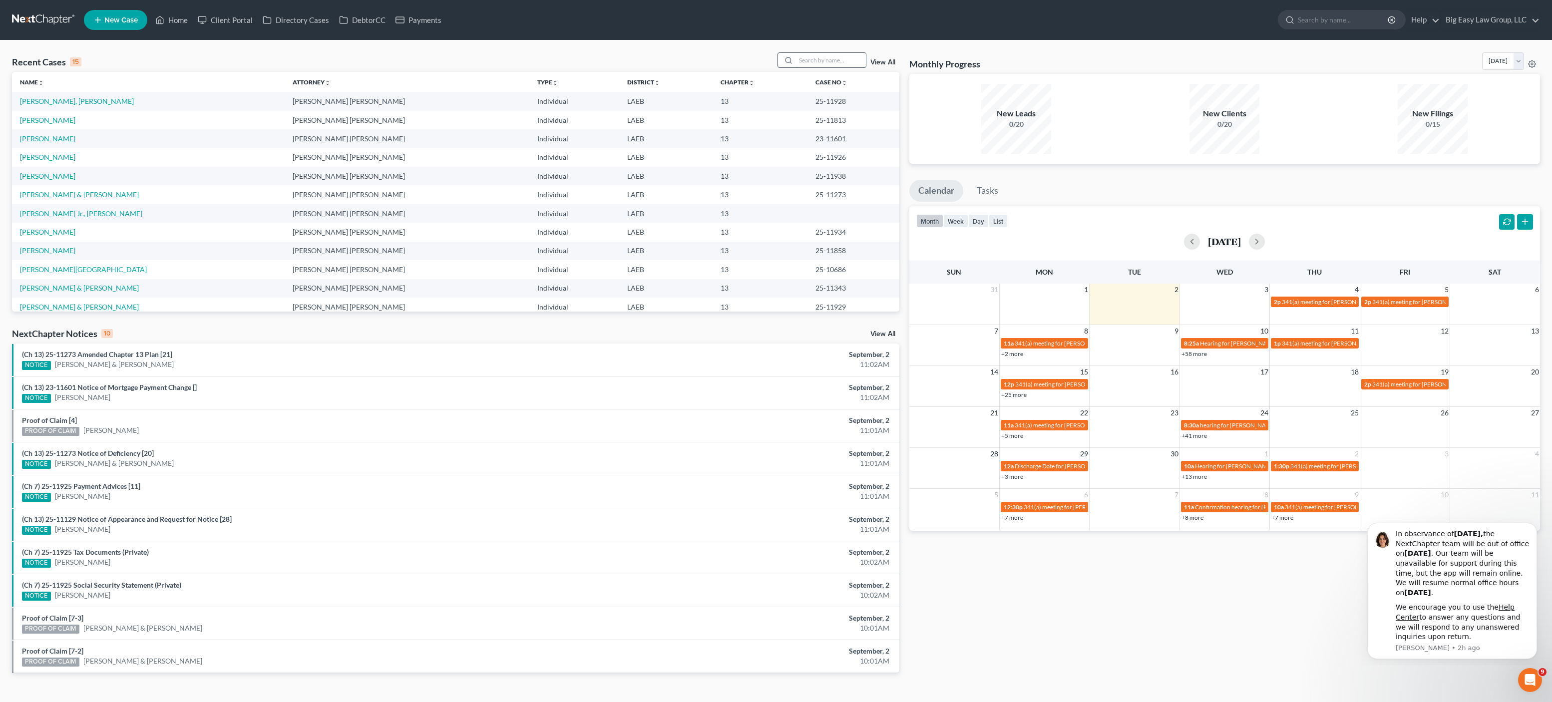
drag, startPoint x: 841, startPoint y: 58, endPoint x: 834, endPoint y: 62, distance: 7.6
click at [841, 58] on input "search" at bounding box center [831, 60] width 70 height 14
click at [825, 66] on input "search" at bounding box center [831, 60] width 70 height 14
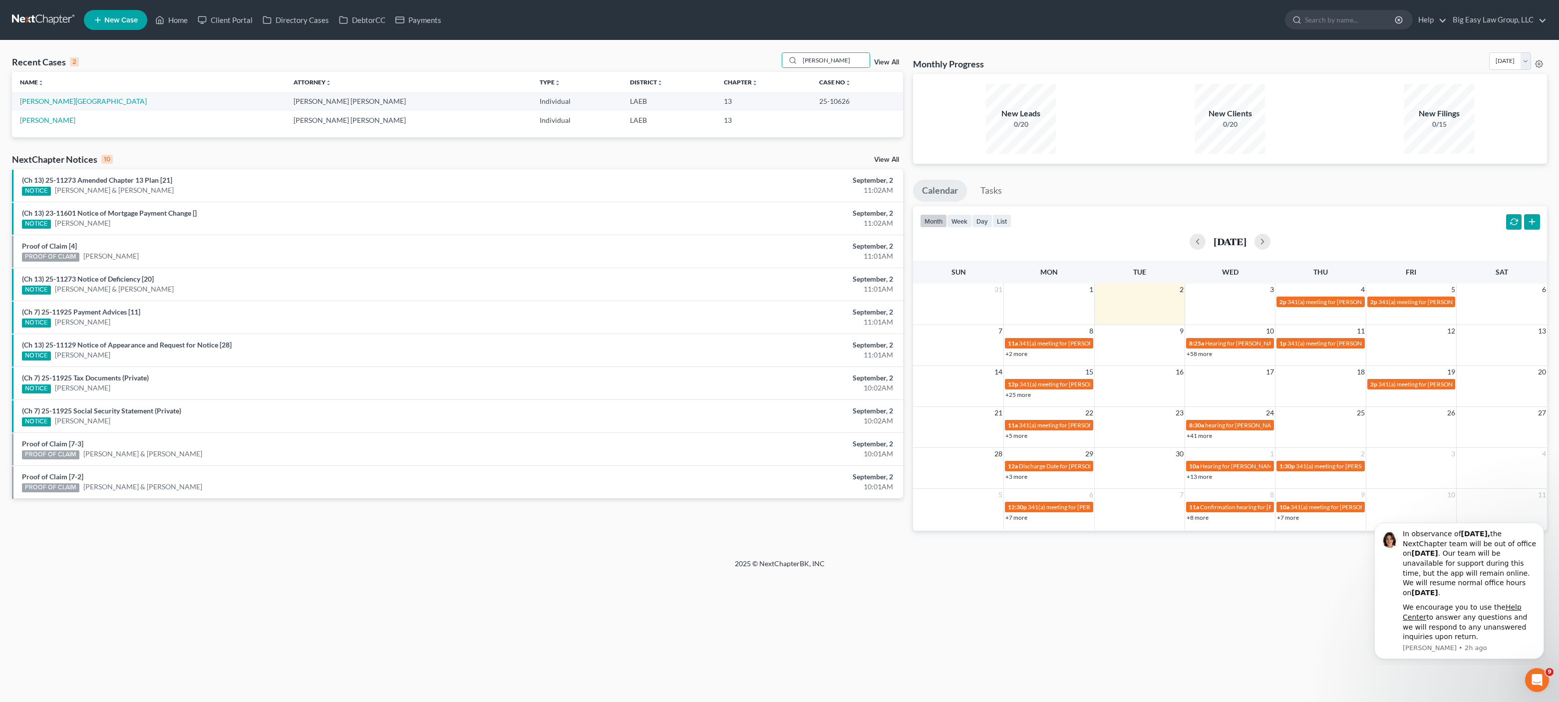
click at [180, 30] on ul "New Case Home Client Portal Directory Cases DebtorCC Payments - No Result - See…" at bounding box center [815, 20] width 1463 height 26
drag, startPoint x: 179, startPoint y: 27, endPoint x: 147, endPoint y: 29, distance: 32.0
click at [179, 26] on link "Home" at bounding box center [171, 20] width 42 height 18
drag, startPoint x: 175, startPoint y: 22, endPoint x: 177, endPoint y: 34, distance: 12.6
click at [175, 22] on link "Home" at bounding box center [171, 20] width 42 height 18
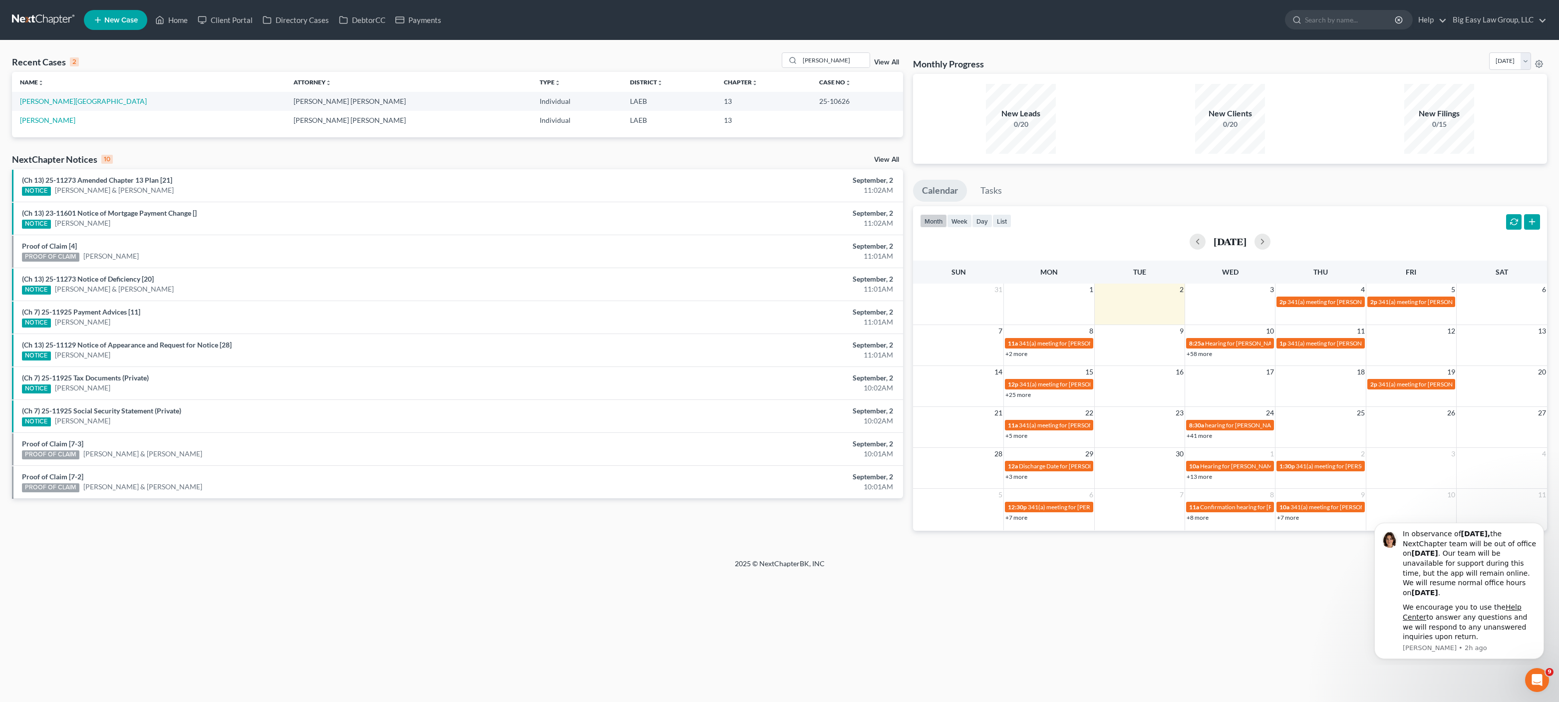
click at [840, 80] on th "Case No unfold_more expand_more expand_less" at bounding box center [857, 82] width 92 height 20
click at [849, 60] on input "[PERSON_NAME]" at bounding box center [835, 60] width 70 height 14
click at [178, 12] on link "Home" at bounding box center [171, 20] width 42 height 18
drag, startPoint x: 98, startPoint y: 85, endPoint x: 164, endPoint y: 54, distance: 72.4
click at [98, 85] on th "Name unfold_more expand_more expand_less" at bounding box center [149, 82] width 274 height 20
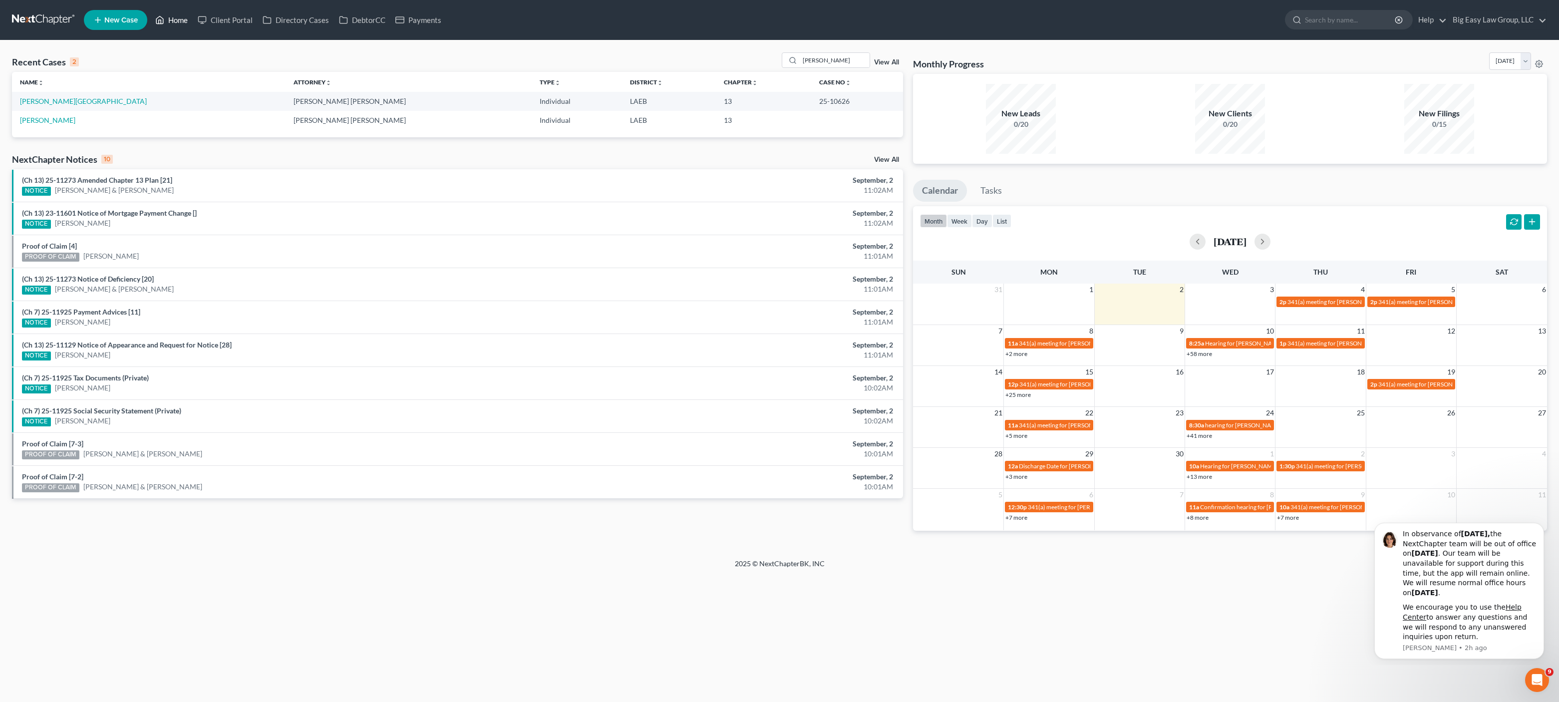
drag, startPoint x: 190, startPoint y: 17, endPoint x: 91, endPoint y: 34, distance: 99.8
click at [190, 17] on link "Home" at bounding box center [171, 20] width 42 height 18
click at [175, 21] on link "Home" at bounding box center [171, 20] width 42 height 18
click at [186, 13] on link "Home" at bounding box center [171, 20] width 42 height 18
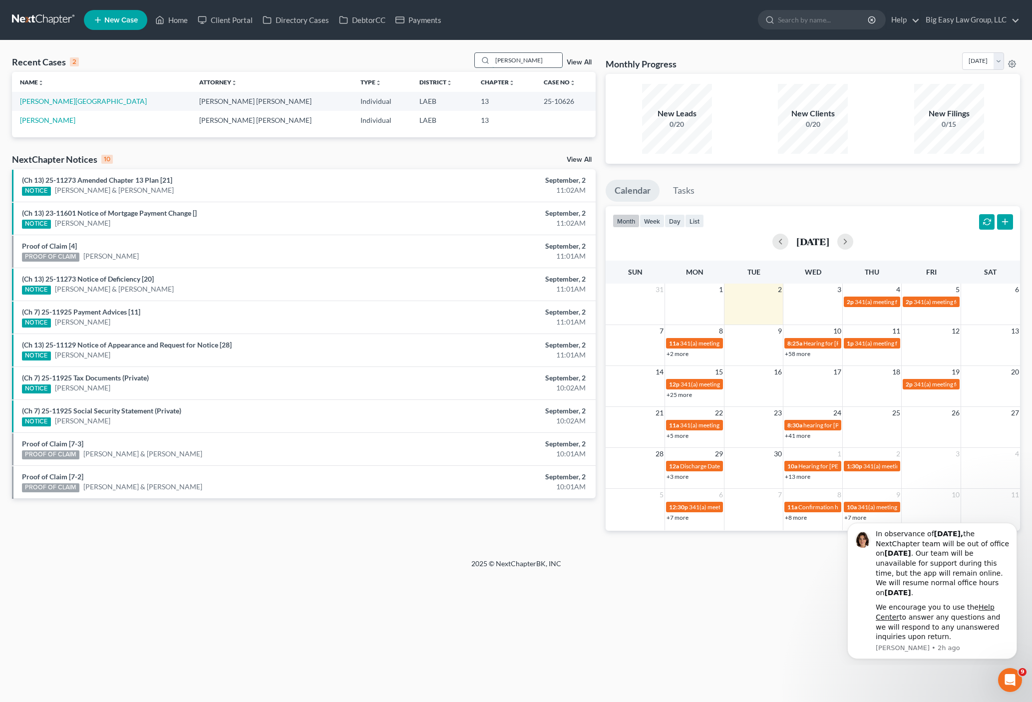
click at [505, 60] on input "[PERSON_NAME]" at bounding box center [527, 60] width 70 height 14
drag, startPoint x: 543, startPoint y: 67, endPoint x: 479, endPoint y: 51, distance: 65.4
click at [479, 51] on div "Recent Cases 2 [PERSON_NAME] View All Name unfold_more expand_more expand_less …" at bounding box center [516, 299] width 1032 height 518
type input "denitrell"
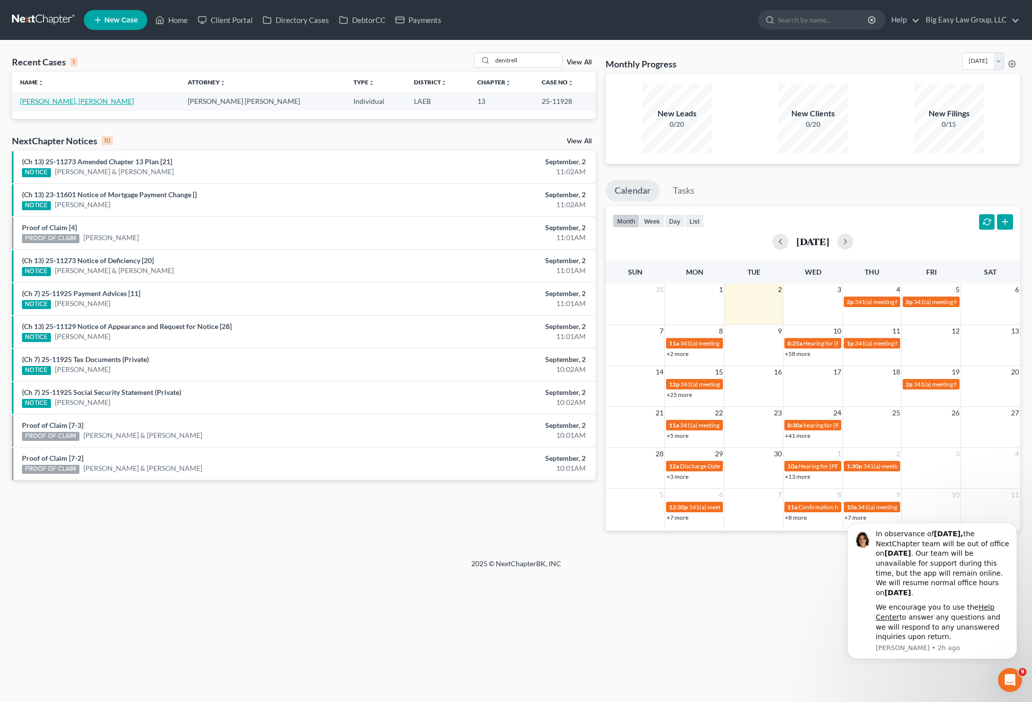
click at [48, 98] on link "[PERSON_NAME], [PERSON_NAME]" at bounding box center [77, 101] width 114 height 8
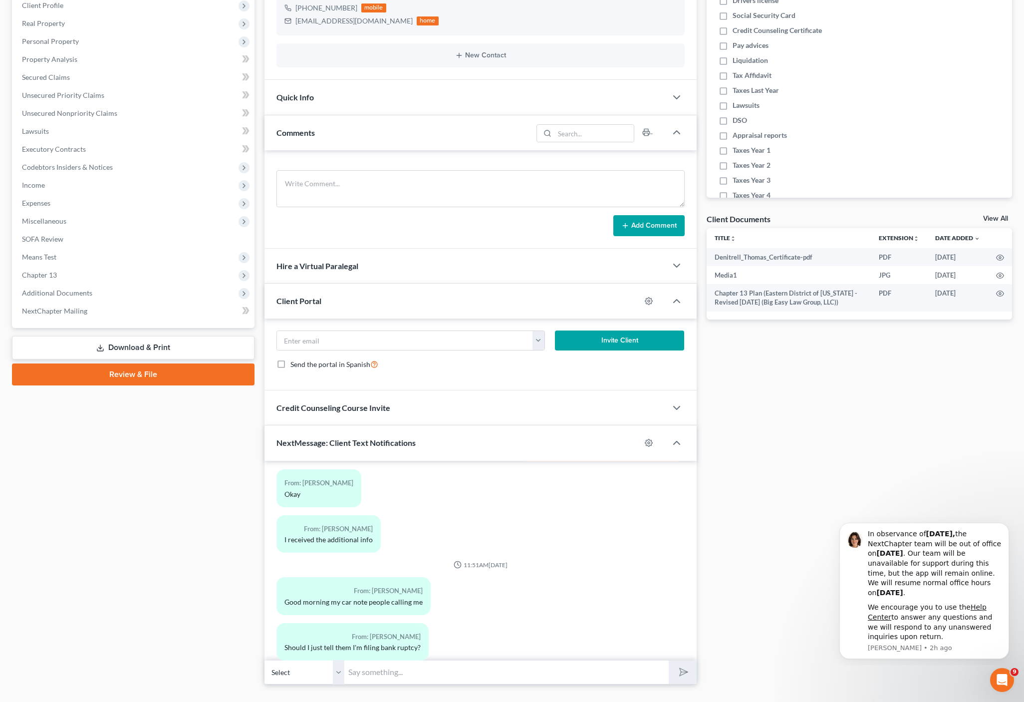
scroll to position [182, 0]
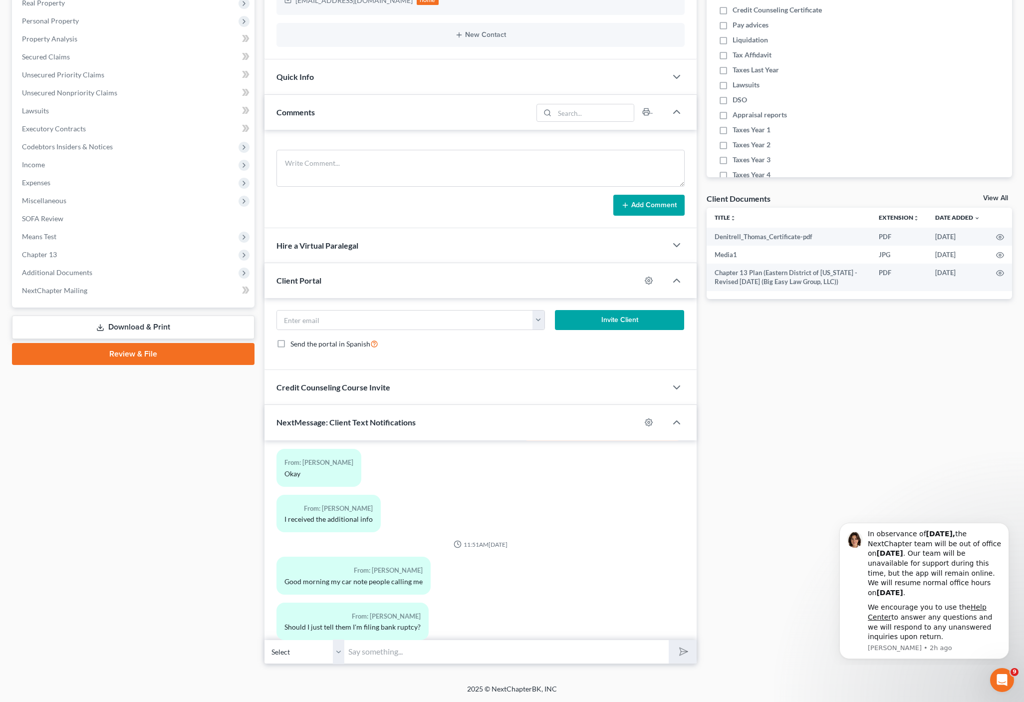
click at [491, 638] on div "09:41AM[DATE] To: [PERSON_NAME] Big Easy Law text app To: [PERSON_NAME] Text ST…" at bounding box center [481, 540] width 432 height 200
click at [521, 659] on input "text" at bounding box center [506, 652] width 325 height 24
click at [562, 603] on div "From: [PERSON_NAME] Should I just tell them I'm filing bank ruptcy?" at bounding box center [481, 625] width 418 height 45
click at [522, 643] on input "text" at bounding box center [506, 652] width 325 height 24
drag, startPoint x: 599, startPoint y: 516, endPoint x: 600, endPoint y: 553, distance: 36.5
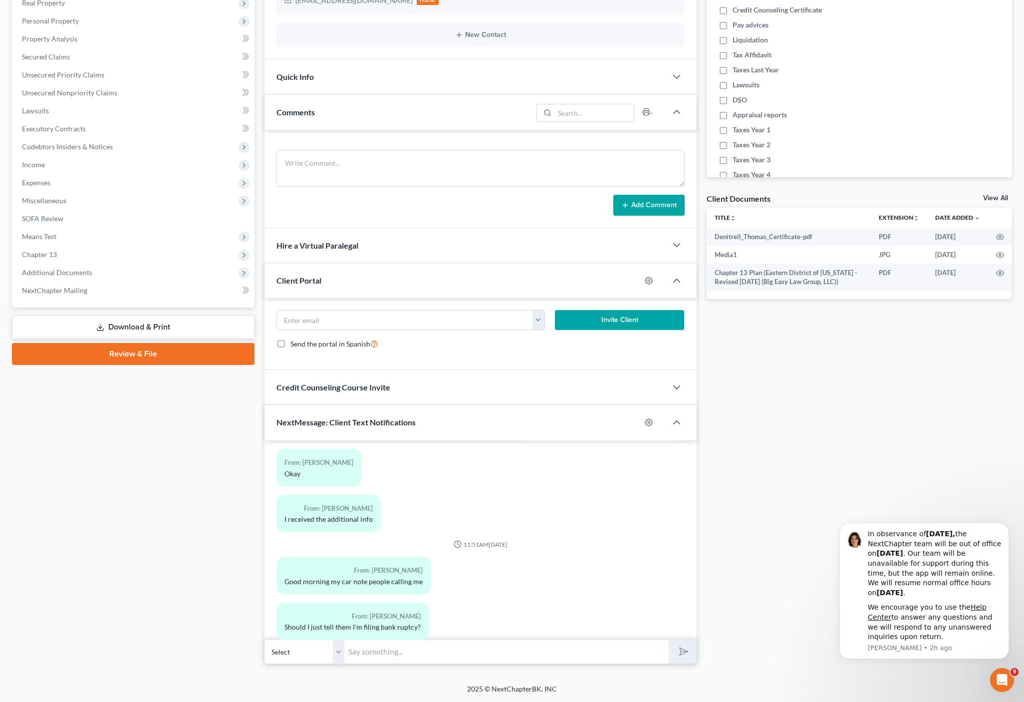
click at [599, 516] on div "From: [PERSON_NAME] received the additional info" at bounding box center [481, 517] width 418 height 45
drag, startPoint x: 544, startPoint y: 649, endPoint x: 557, endPoint y: 642, distance: 15.0
click at [546, 648] on input "text" at bounding box center [506, 652] width 325 height 24
type input "You can give them the case numbe! they should be getting it [DATE] anyway"
click at [669, 640] on button "submit" at bounding box center [682, 651] width 27 height 23
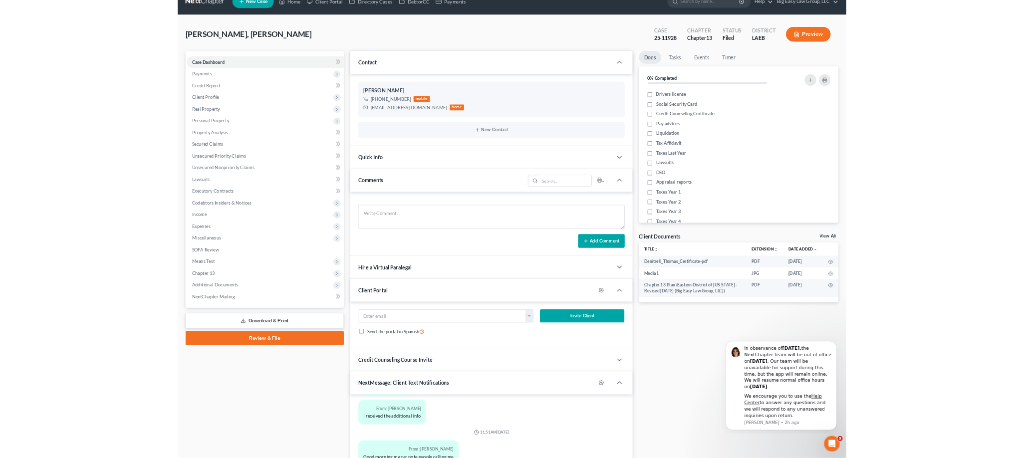
scroll to position [0, 0]
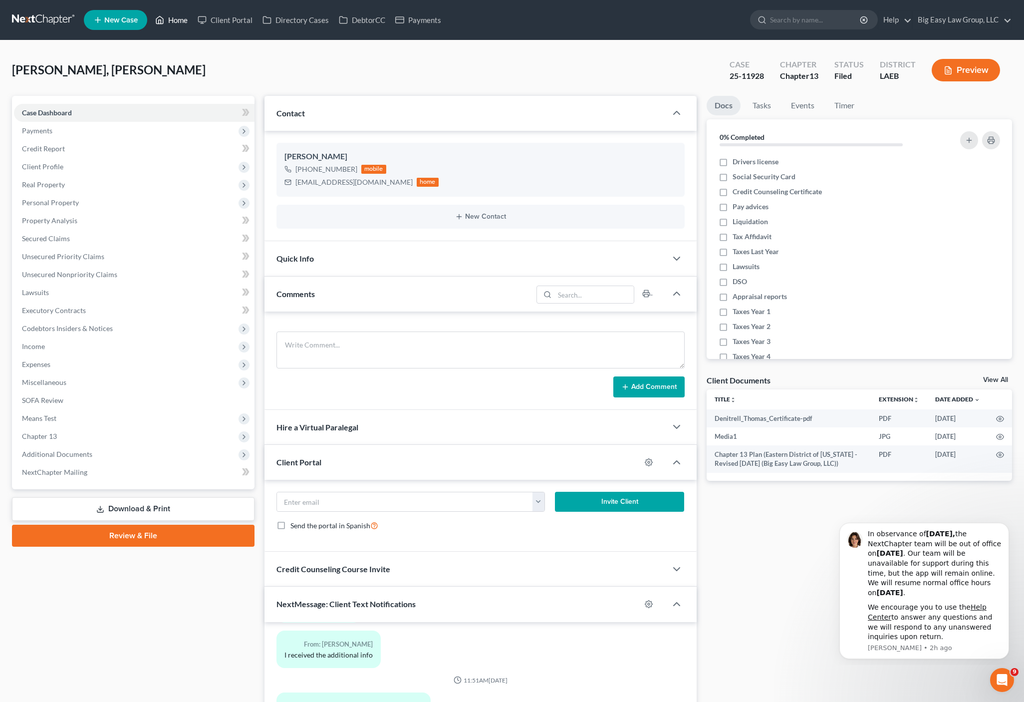
click at [175, 11] on link "Home" at bounding box center [171, 20] width 42 height 18
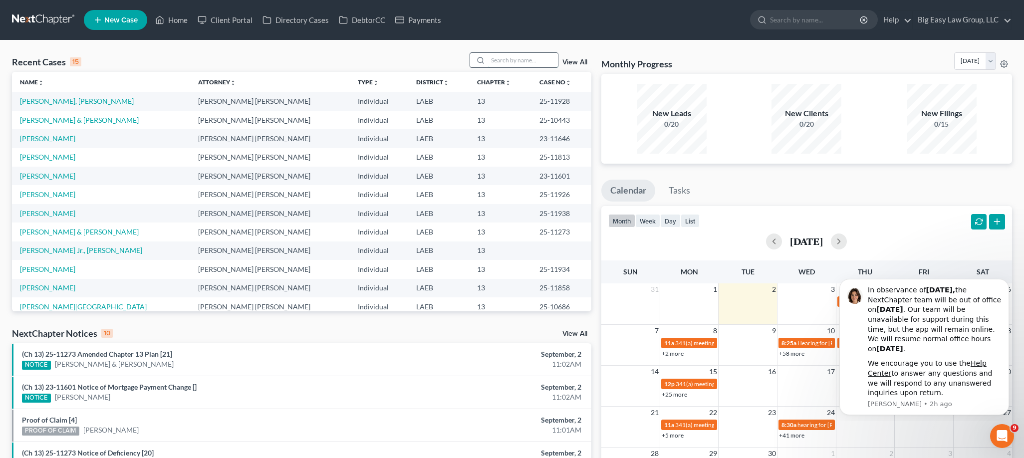
click at [534, 67] on input "search" at bounding box center [523, 60] width 70 height 14
type input "[PERSON_NAME]"
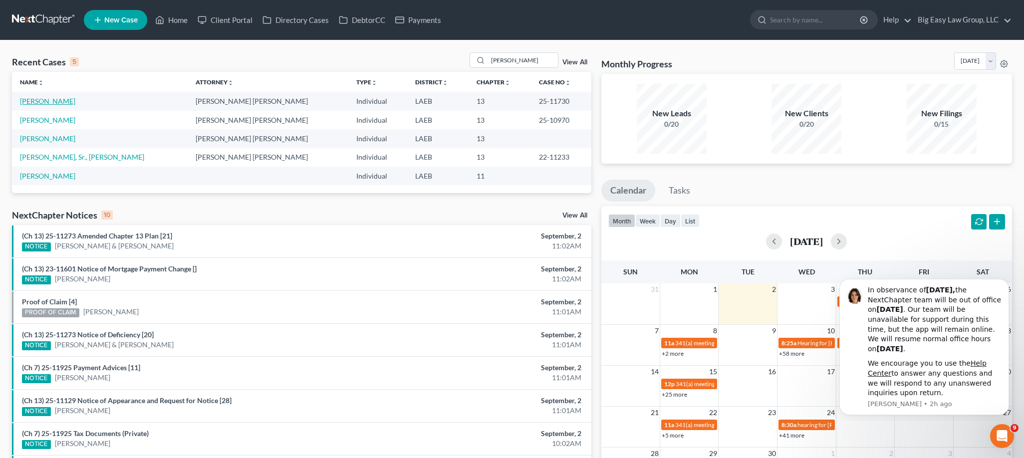
drag, startPoint x: 47, startPoint y: 99, endPoint x: 57, endPoint y: 105, distance: 11.8
click at [47, 99] on link "[PERSON_NAME]" at bounding box center [47, 101] width 55 height 8
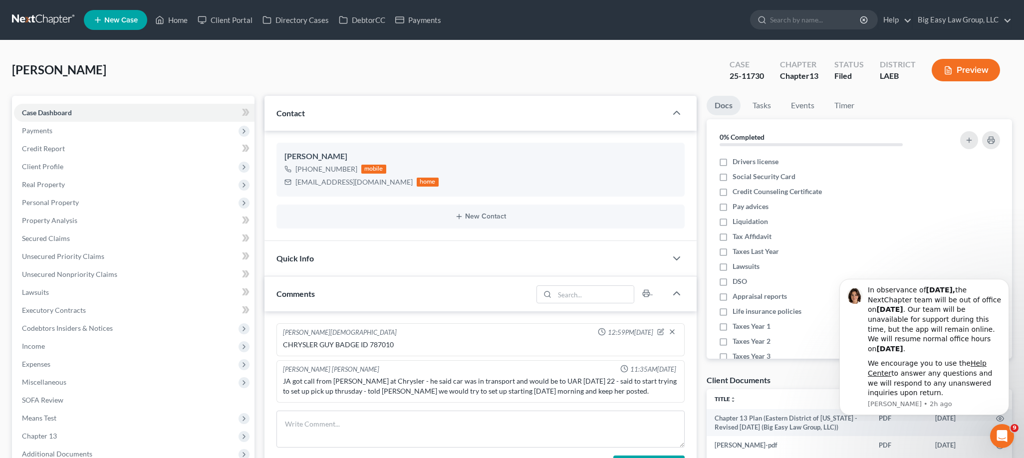
scroll to position [803, 0]
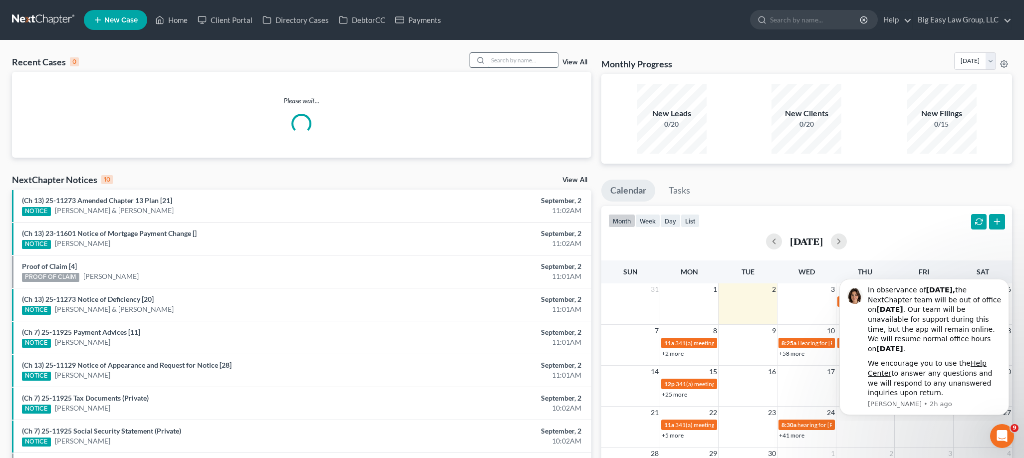
click at [520, 59] on input "search" at bounding box center [523, 60] width 70 height 14
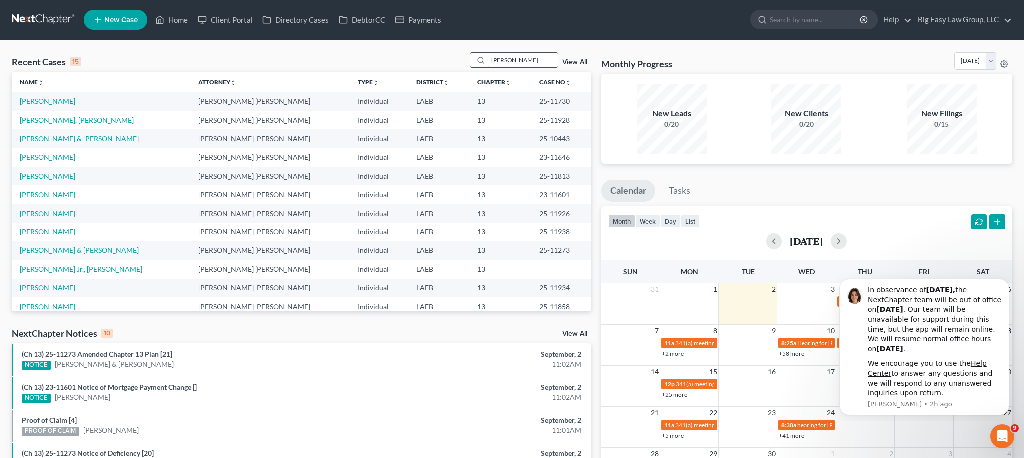
type input "[PERSON_NAME]"
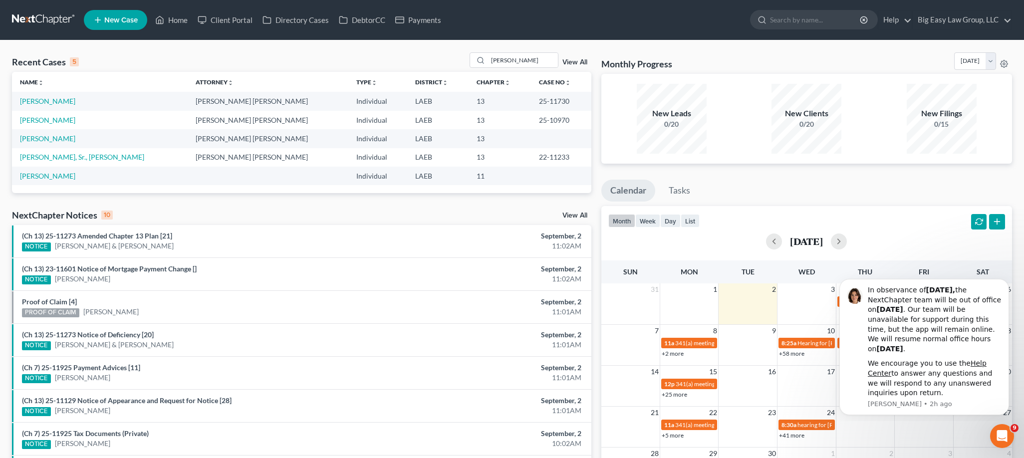
click at [46, 126] on td "[PERSON_NAME]" at bounding box center [100, 120] width 176 height 18
drag, startPoint x: 55, startPoint y: 111, endPoint x: 54, endPoint y: 118, distance: 7.1
click at [55, 111] on td "[PERSON_NAME]" at bounding box center [100, 120] width 176 height 18
click at [54, 119] on link "[PERSON_NAME]" at bounding box center [47, 120] width 55 height 8
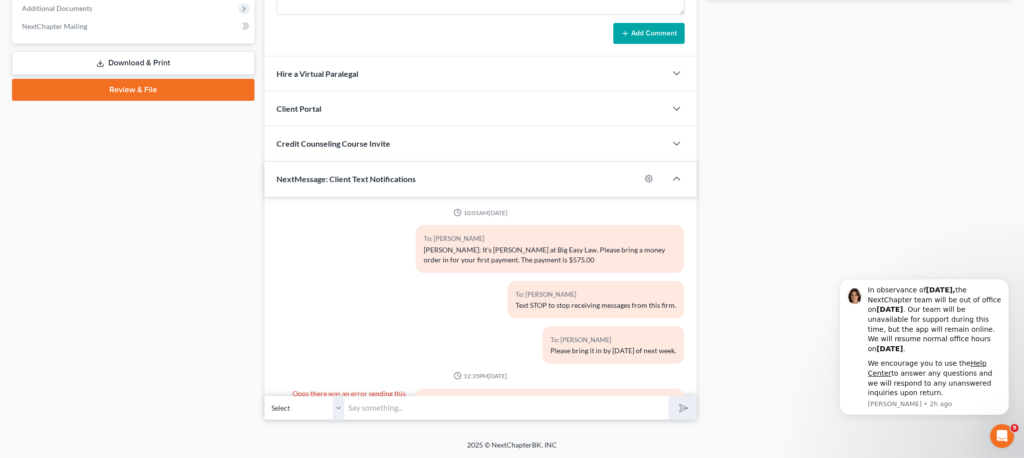
scroll to position [501, 0]
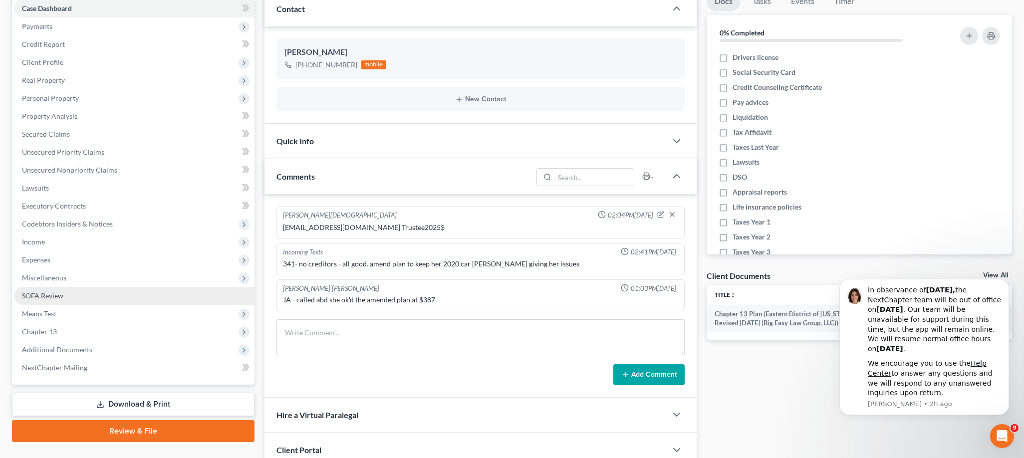
drag, startPoint x: 80, startPoint y: 288, endPoint x: 124, endPoint y: 299, distance: 45.2
click at [80, 288] on link "SOFA Review" at bounding box center [134, 296] width 241 height 18
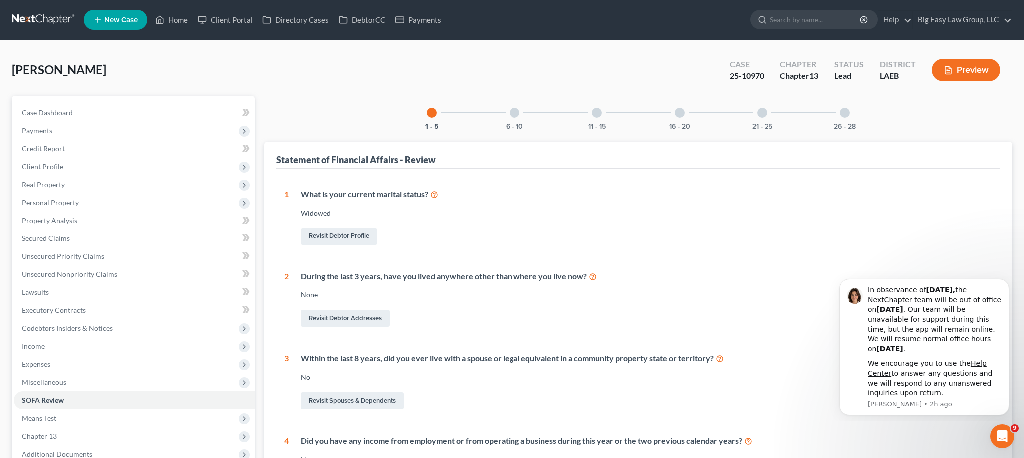
scroll to position [293, 0]
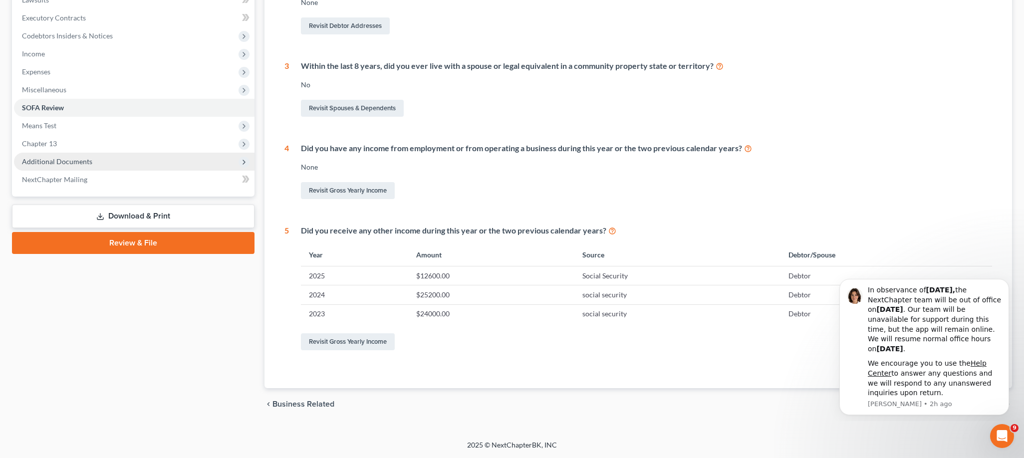
click at [61, 161] on span "Additional Documents" at bounding box center [57, 161] width 70 height 8
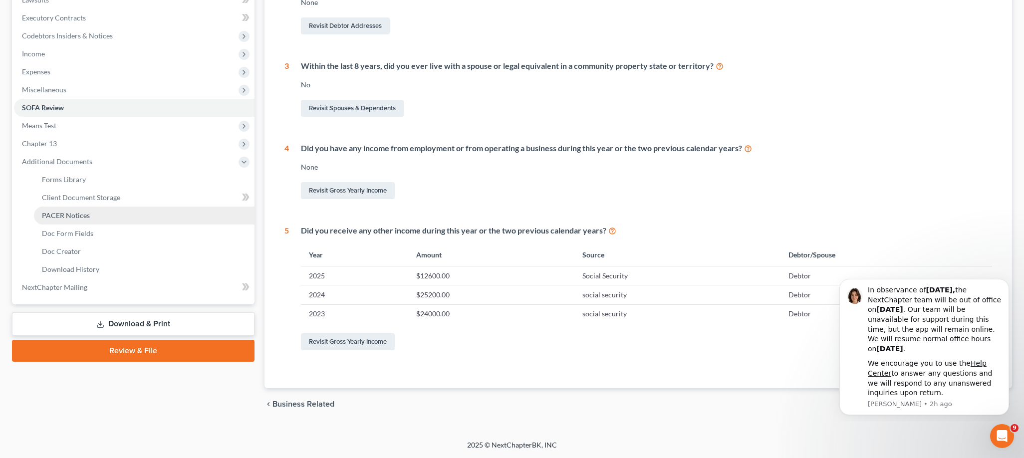
click at [114, 216] on link "PACER Notices" at bounding box center [144, 216] width 221 height 18
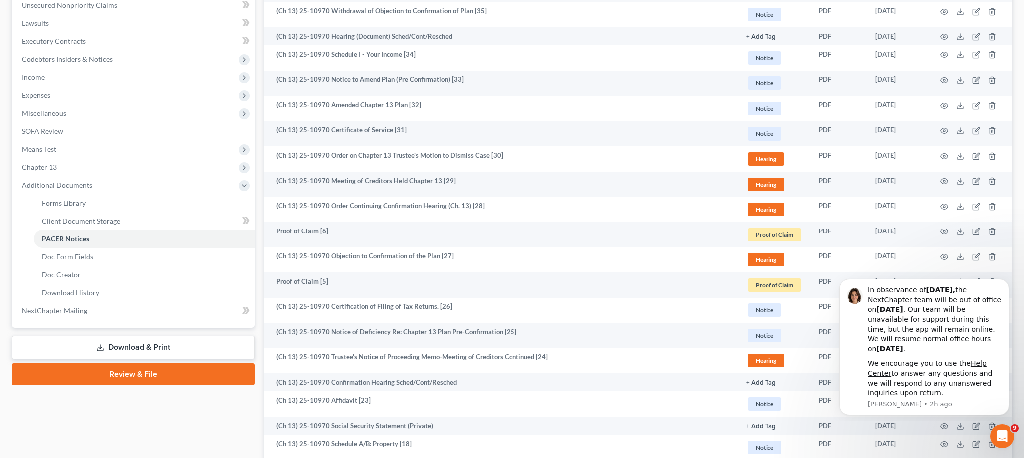
scroll to position [506, 0]
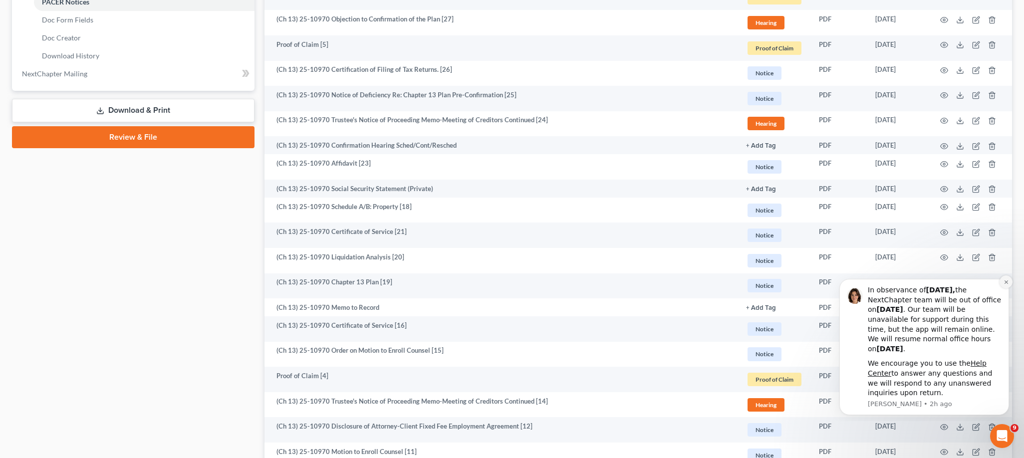
click at [1003, 284] on button "Dismiss notification" at bounding box center [1006, 282] width 13 height 13
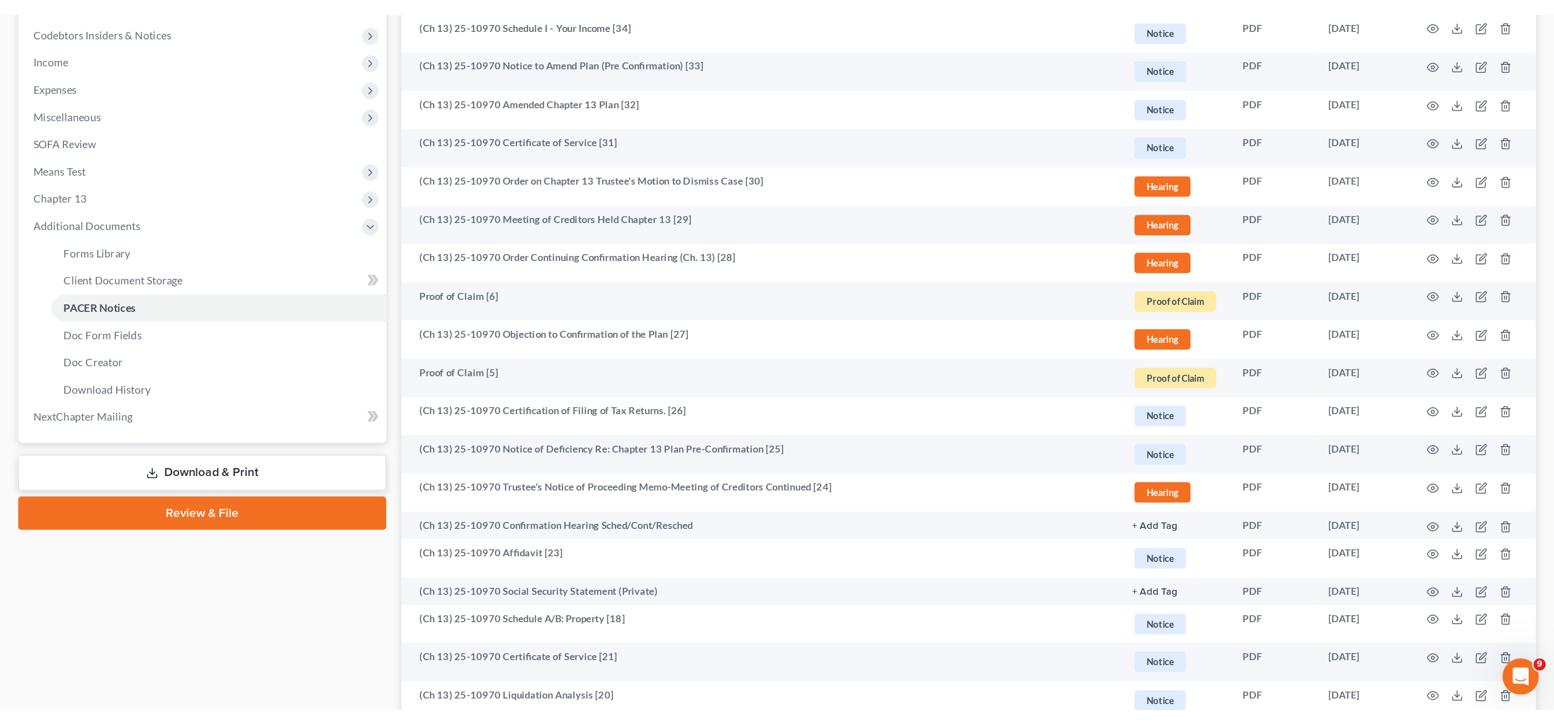
scroll to position [0, 0]
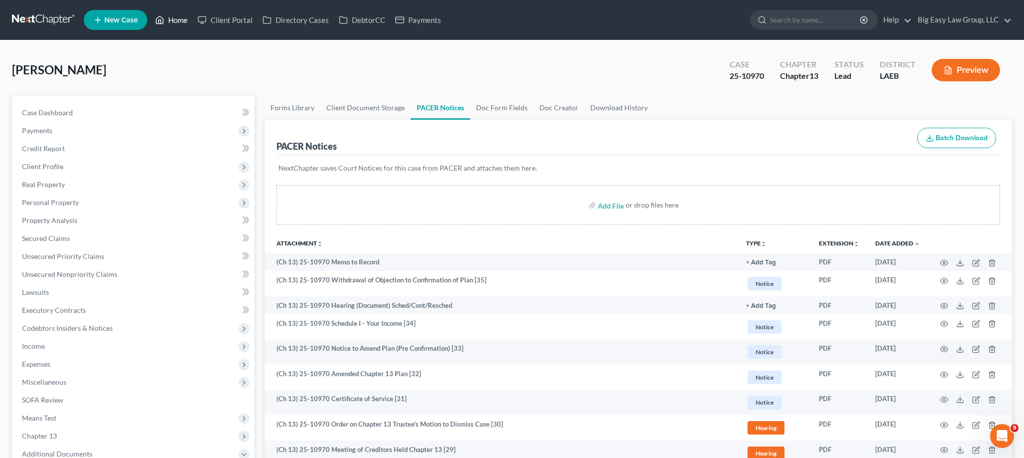
click at [177, 16] on link "Home" at bounding box center [171, 20] width 42 height 18
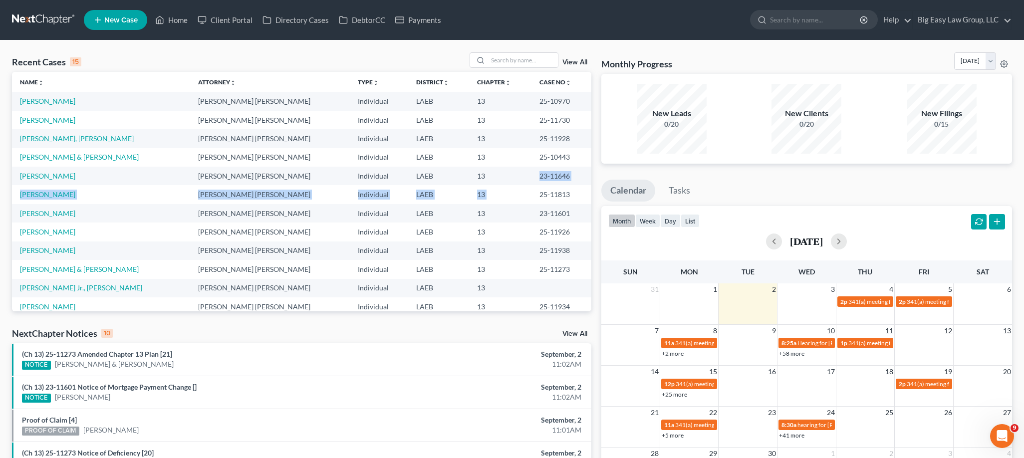
drag, startPoint x: 550, startPoint y: 186, endPoint x: 475, endPoint y: 171, distance: 76.4
click at [475, 171] on tbody "[PERSON_NAME] [PERSON_NAME] [PERSON_NAME] Individual LAEB 13 25-10970 [PERSON_N…" at bounding box center [302, 232] width 580 height 280
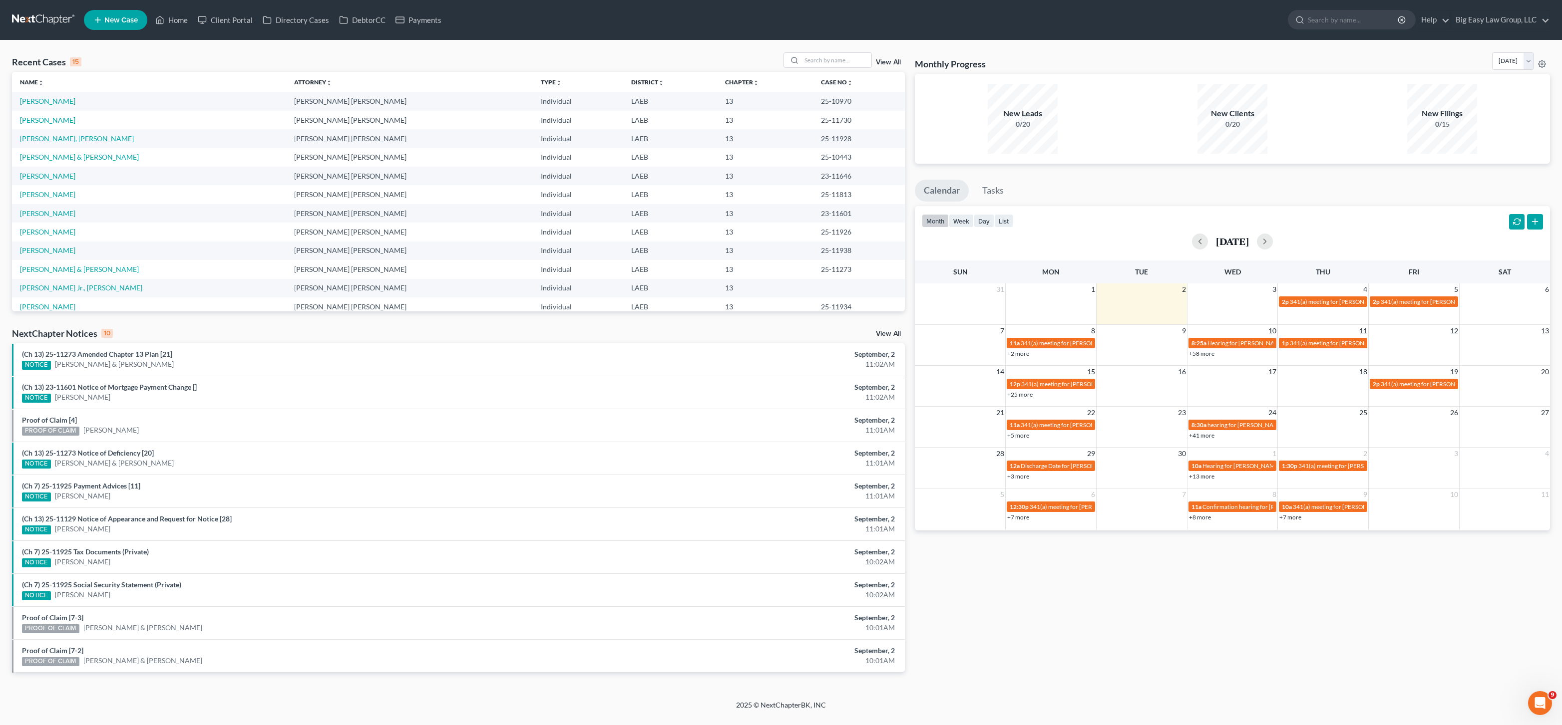
click at [125, 98] on td "[PERSON_NAME]" at bounding box center [149, 101] width 274 height 18
click at [59, 190] on link "[PERSON_NAME]" at bounding box center [47, 194] width 55 height 8
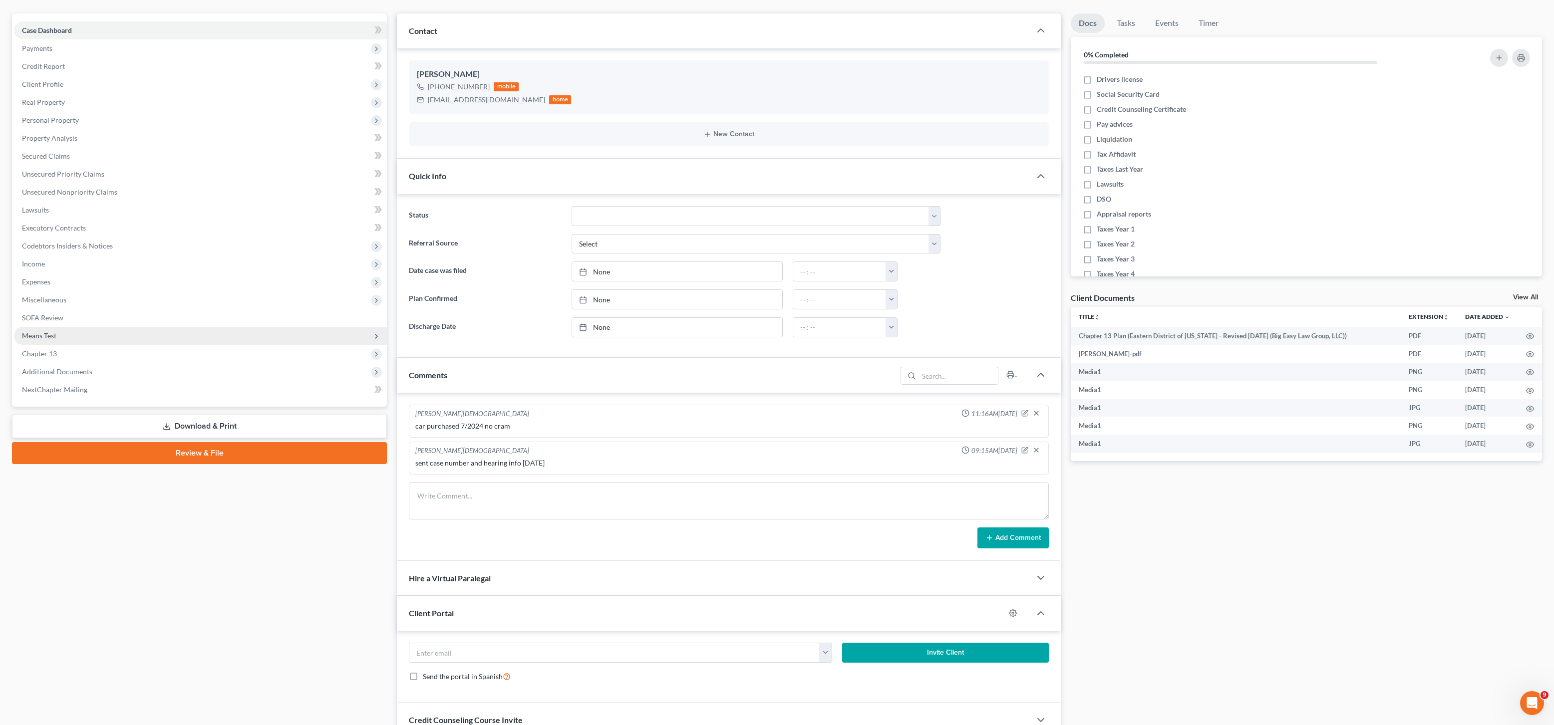
scroll to position [2563, 0]
click at [106, 371] on span "Additional Documents" at bounding box center [200, 372] width 373 height 18
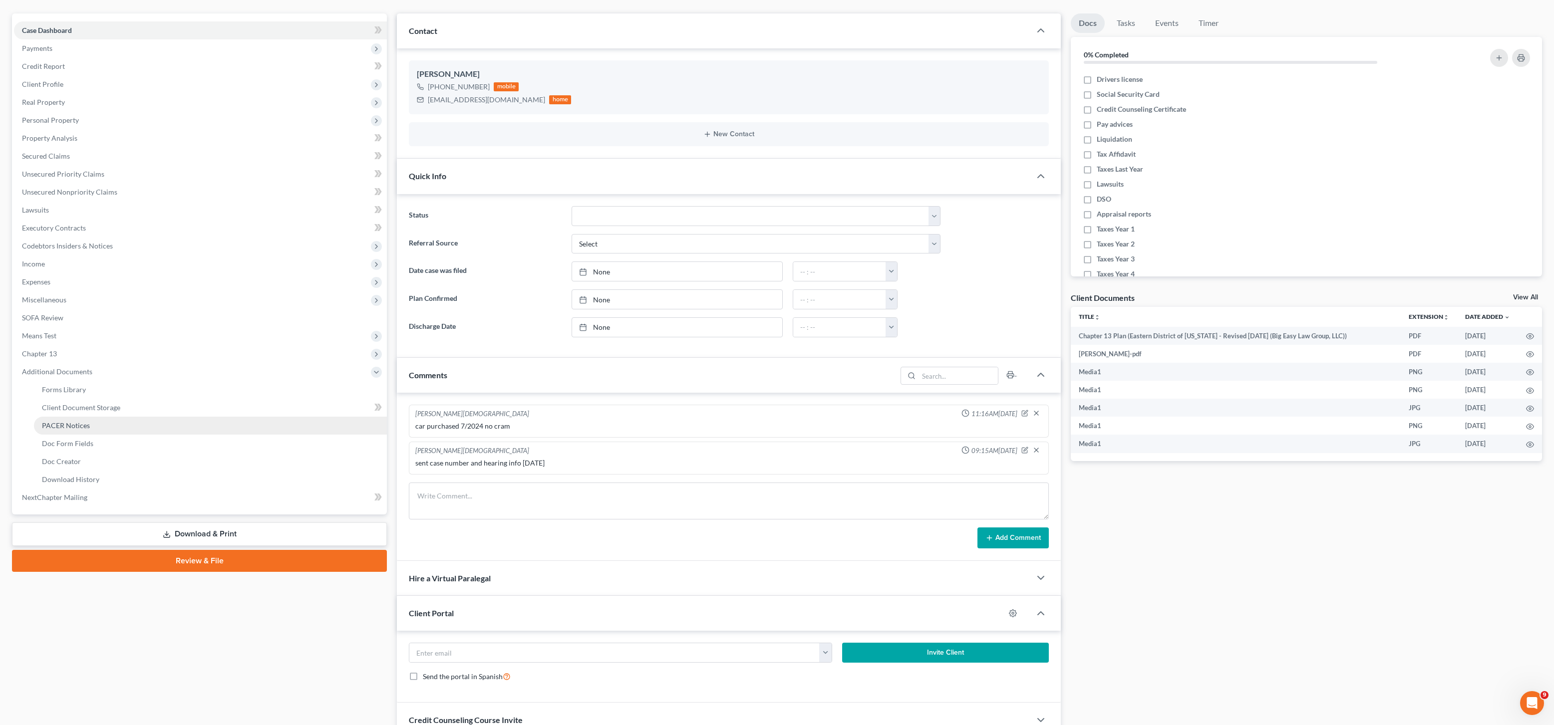
click at [123, 430] on link "PACER Notices" at bounding box center [210, 426] width 353 height 18
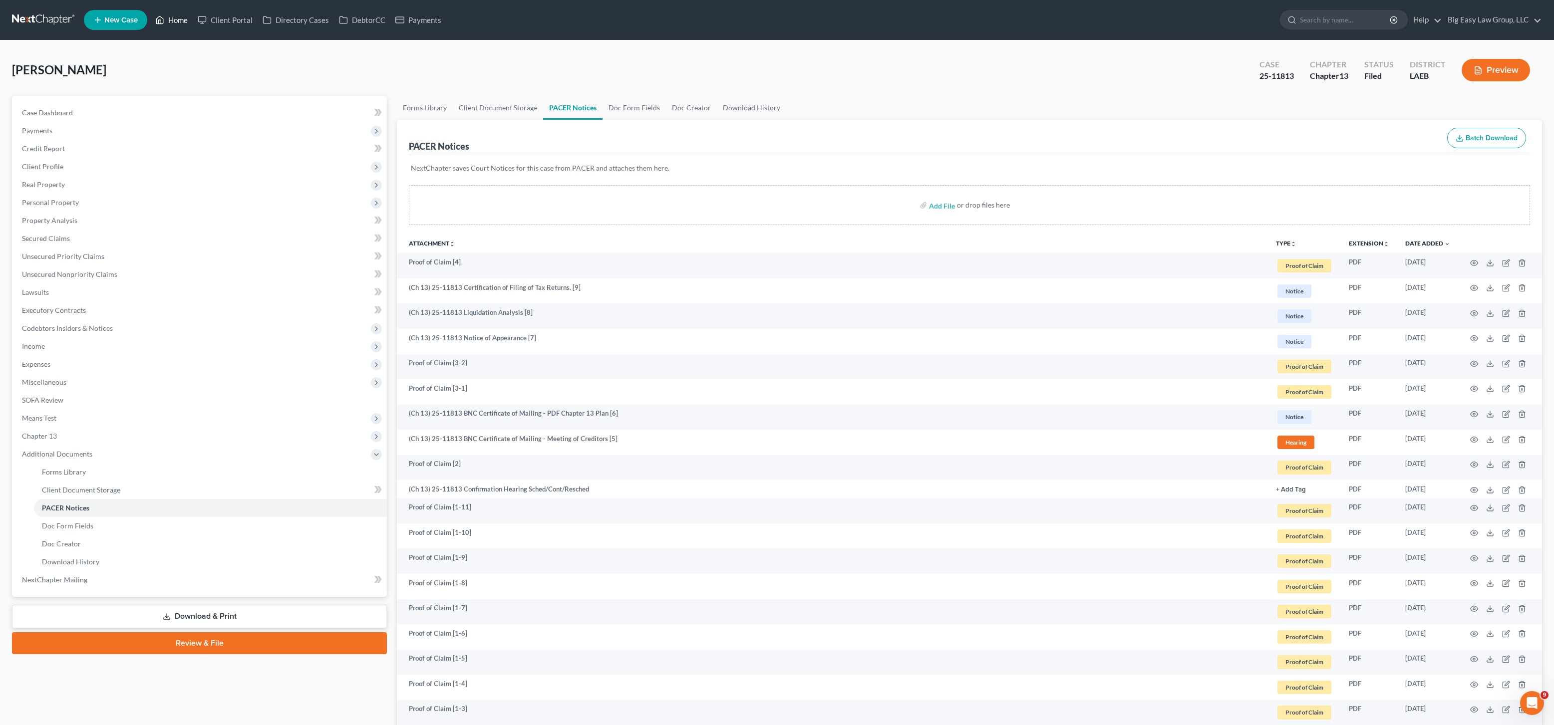
click at [161, 14] on icon at bounding box center [159, 20] width 9 height 12
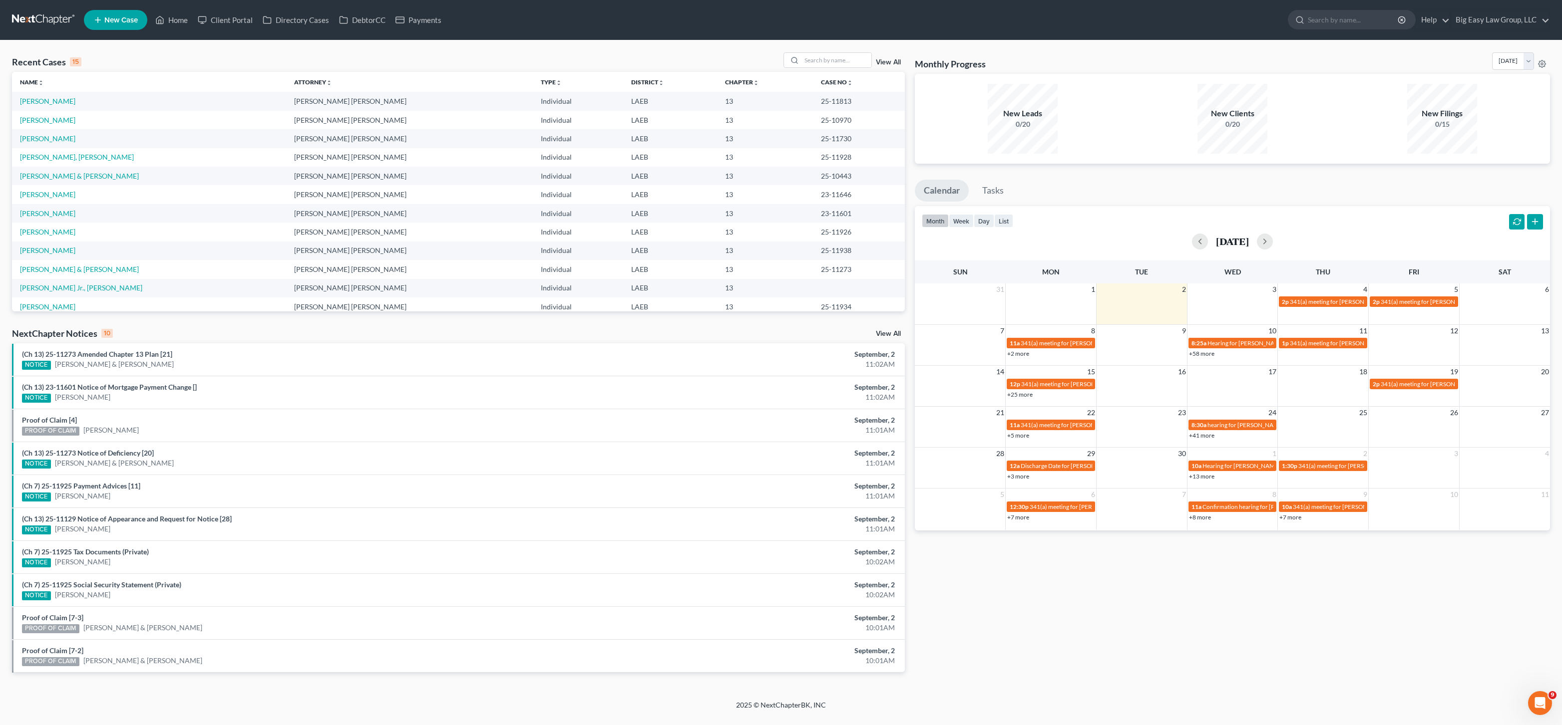
click at [167, 8] on ul "New Case Home Client Portal Directory Cases DebtorCC Payments - No Result - See…" at bounding box center [817, 20] width 1466 height 26
click at [169, 20] on link "Home" at bounding box center [171, 20] width 42 height 18
click at [816, 65] on input "search" at bounding box center [836, 60] width 70 height 14
type input "ruby"
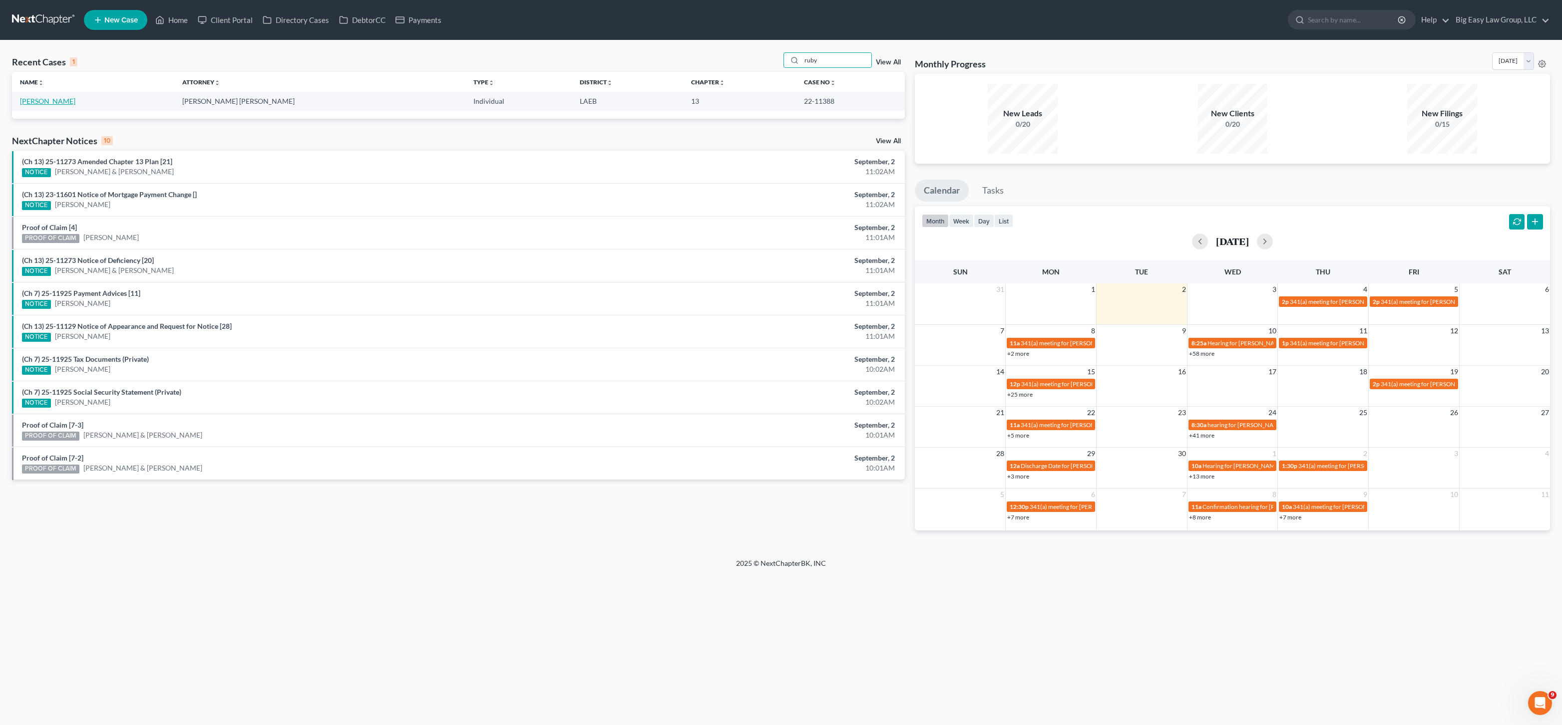
click at [51, 103] on link "[PERSON_NAME]" at bounding box center [47, 101] width 55 height 8
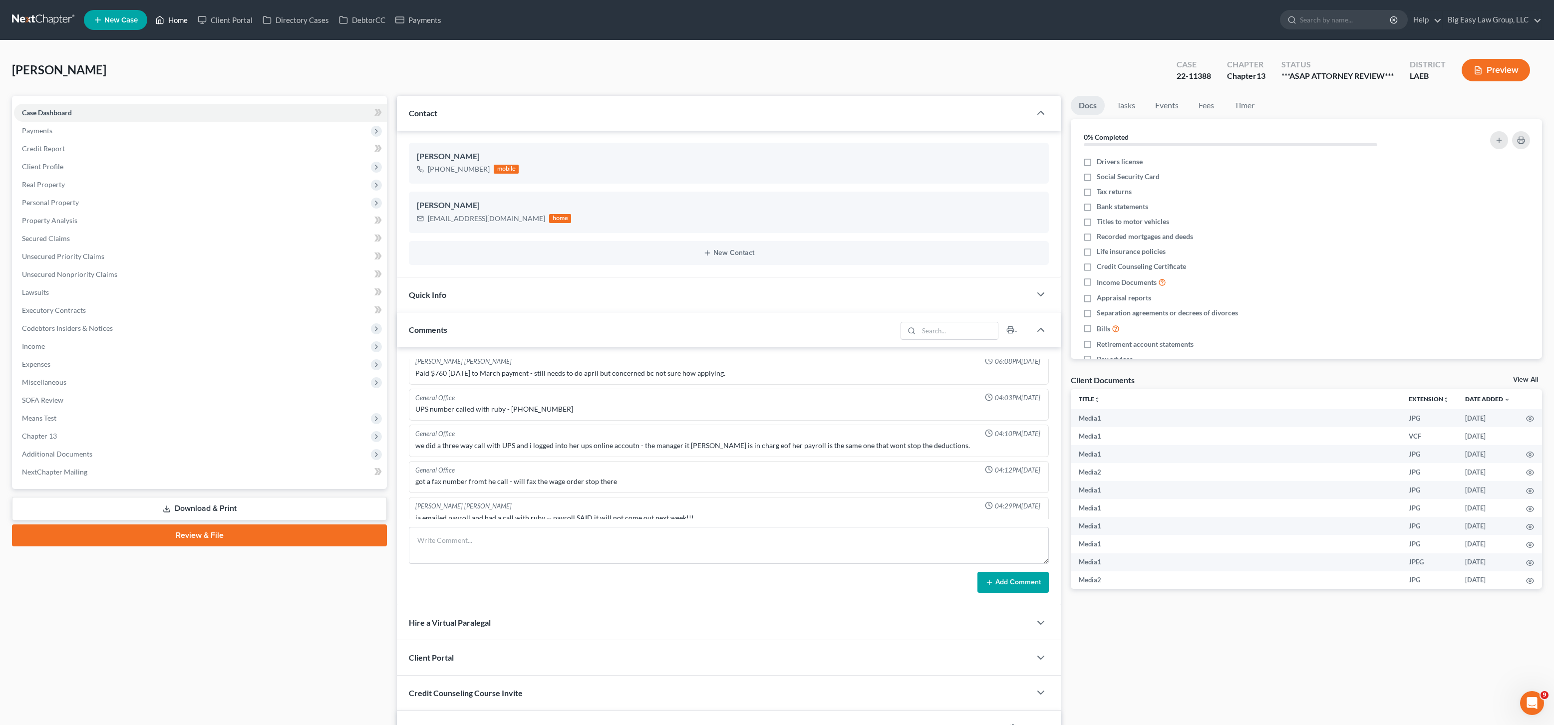
click at [167, 25] on link "Home" at bounding box center [171, 20] width 42 height 18
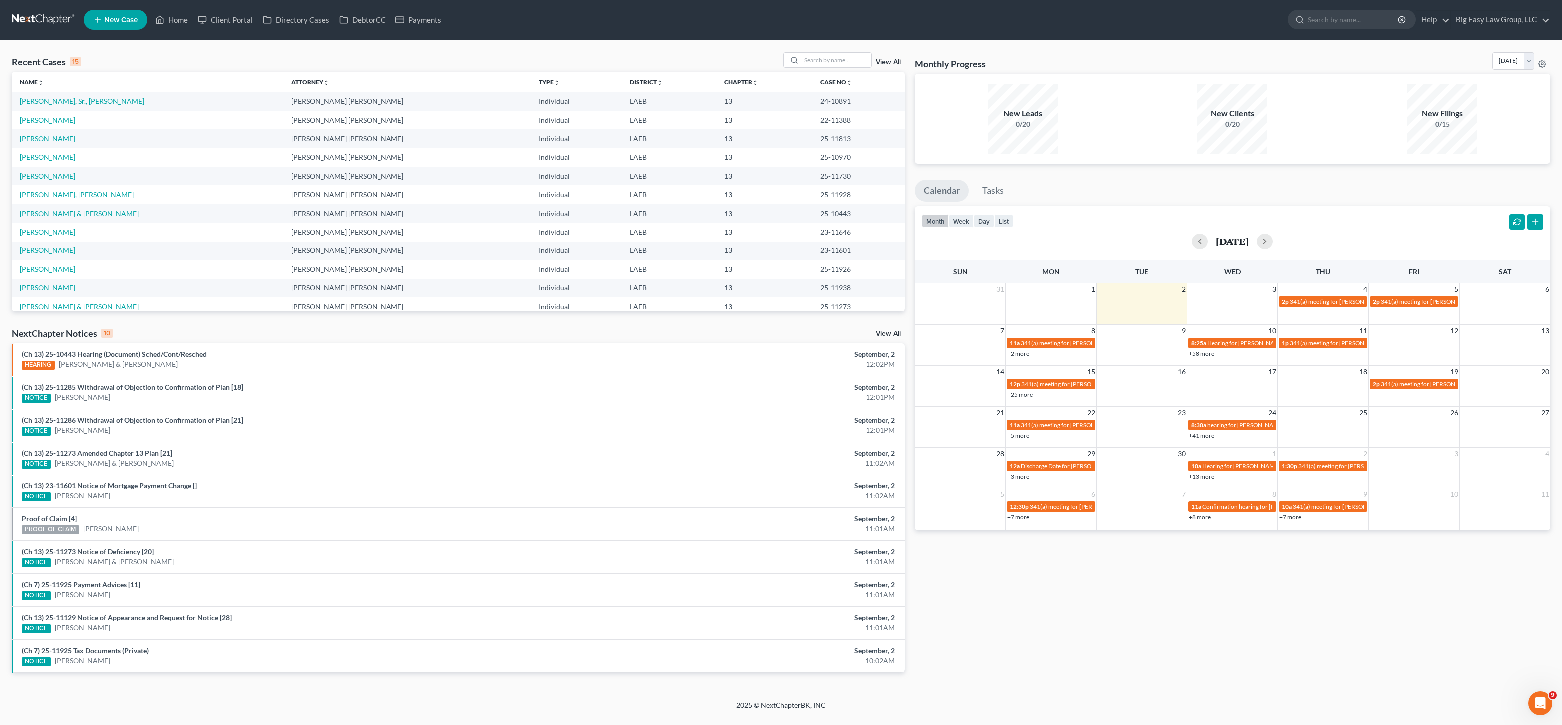
click at [883, 64] on link "View All" at bounding box center [888, 62] width 25 height 7
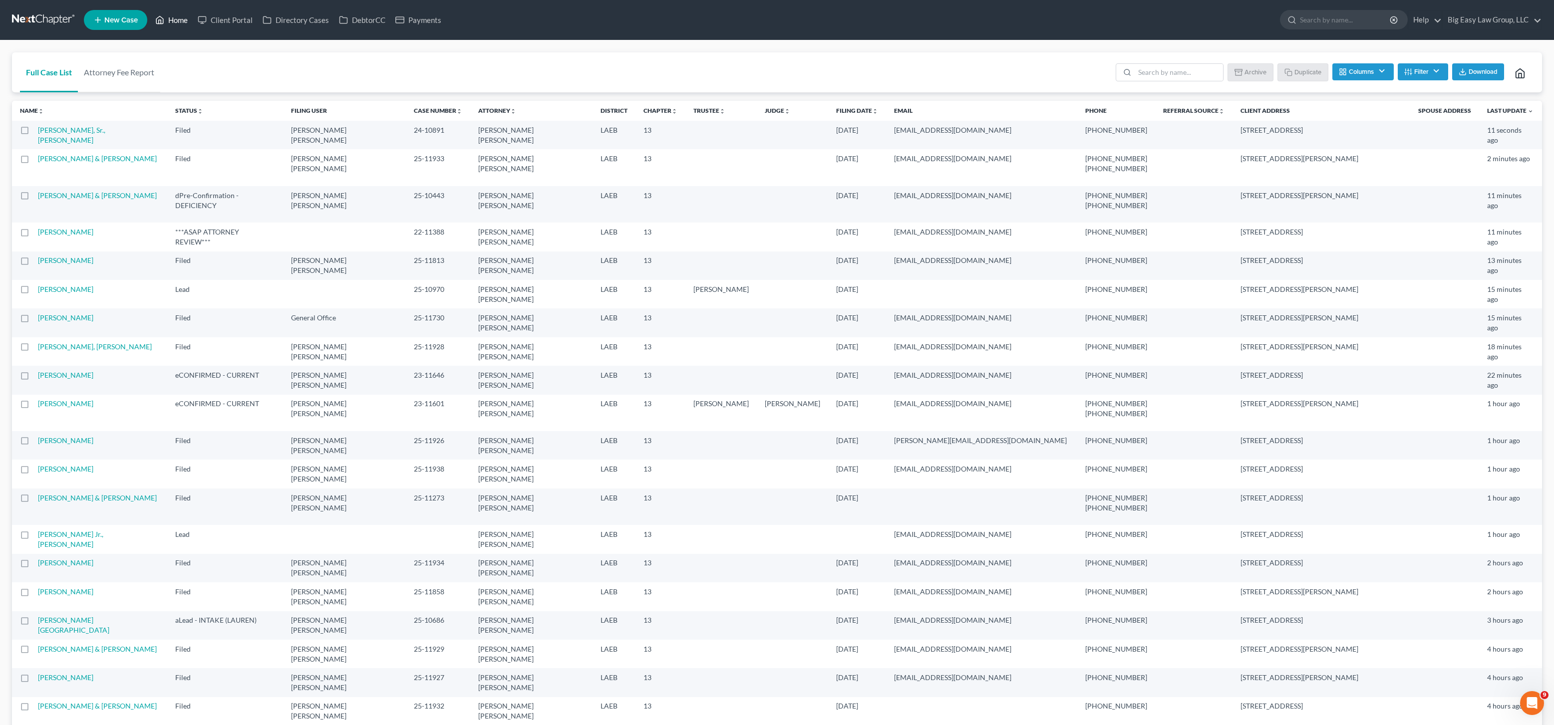
click at [192, 23] on link "Home" at bounding box center [171, 20] width 42 height 18
drag, startPoint x: 188, startPoint y: 22, endPoint x: 259, endPoint y: 31, distance: 71.4
click at [188, 22] on link "Home" at bounding box center [171, 20] width 42 height 18
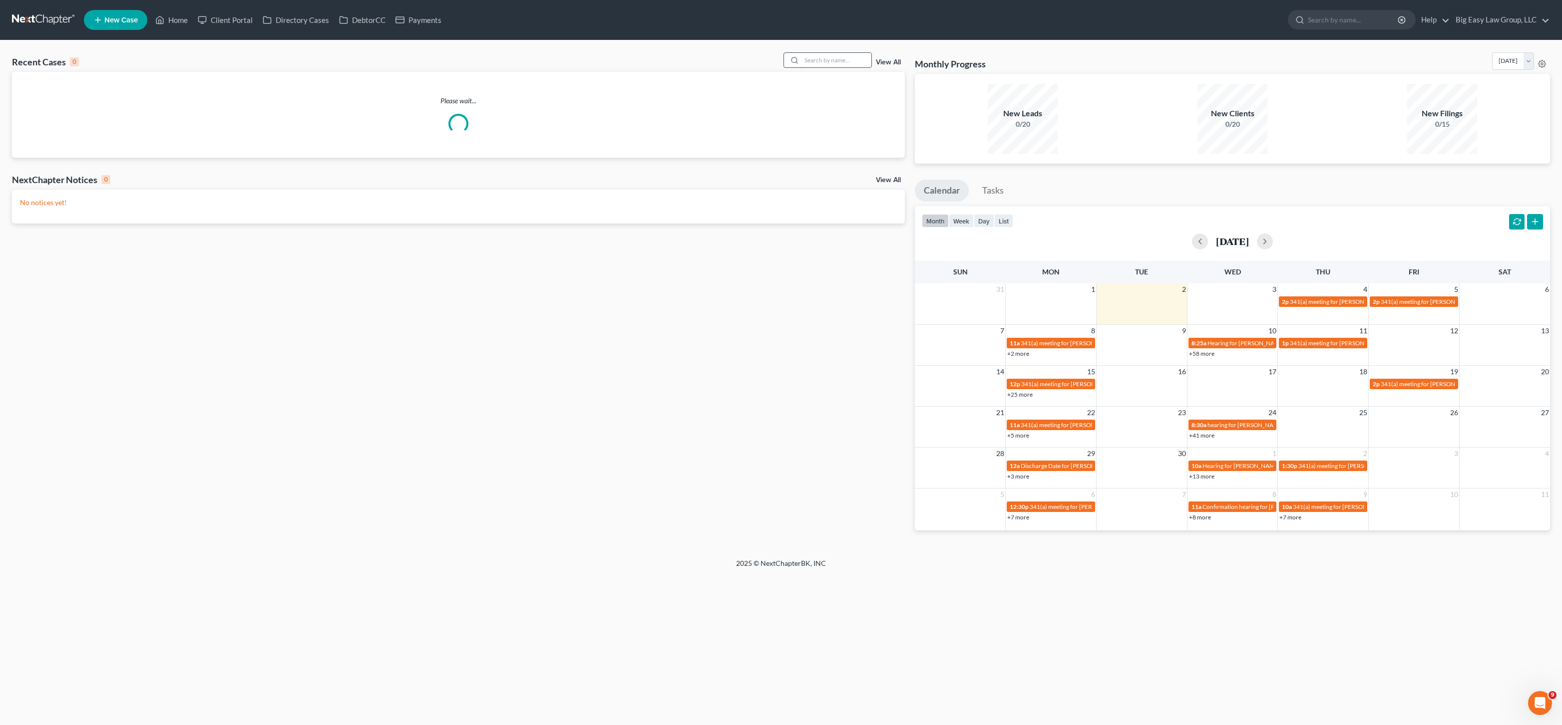
click at [845, 63] on input "search" at bounding box center [836, 60] width 70 height 14
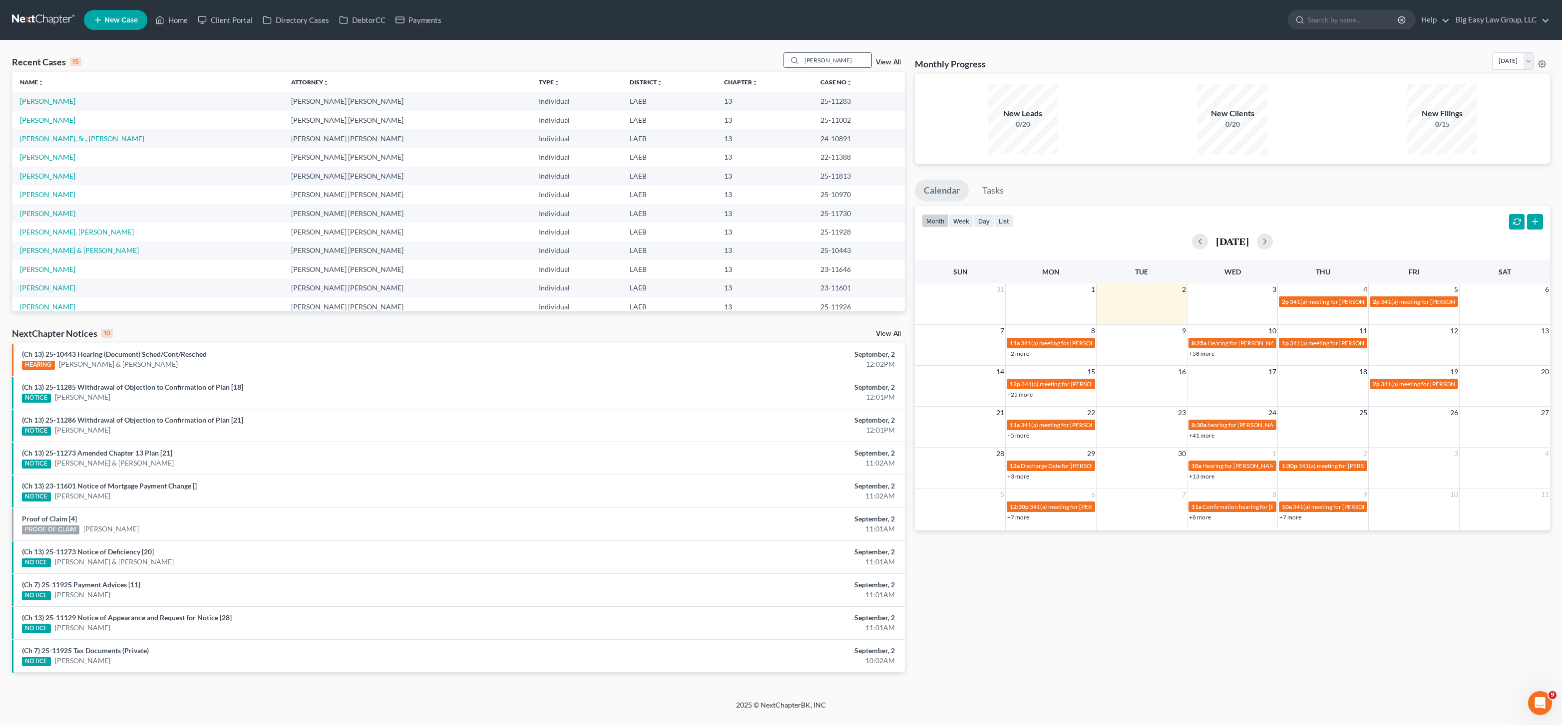
type input "[PERSON_NAME]"
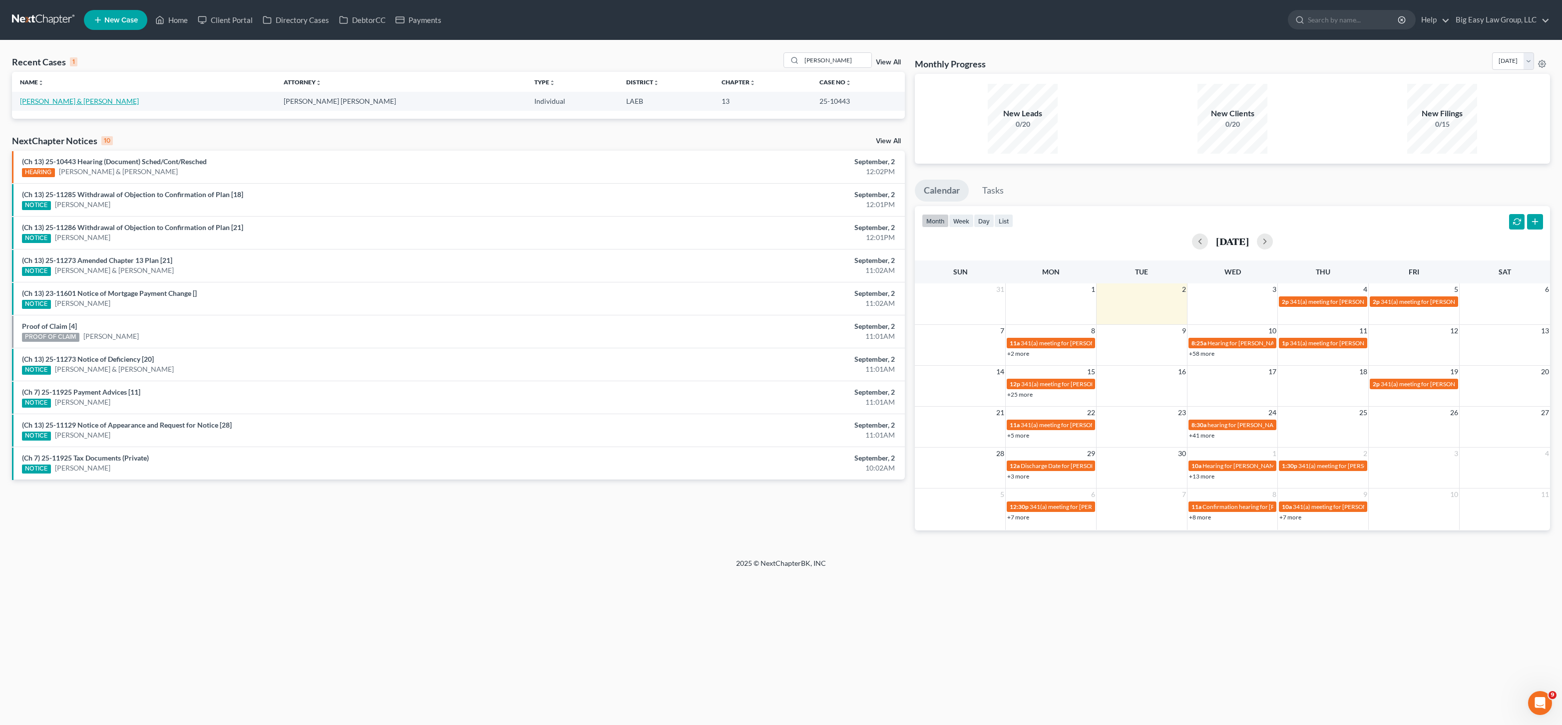
click at [59, 98] on link "[PERSON_NAME] & [PERSON_NAME]" at bounding box center [79, 101] width 119 height 8
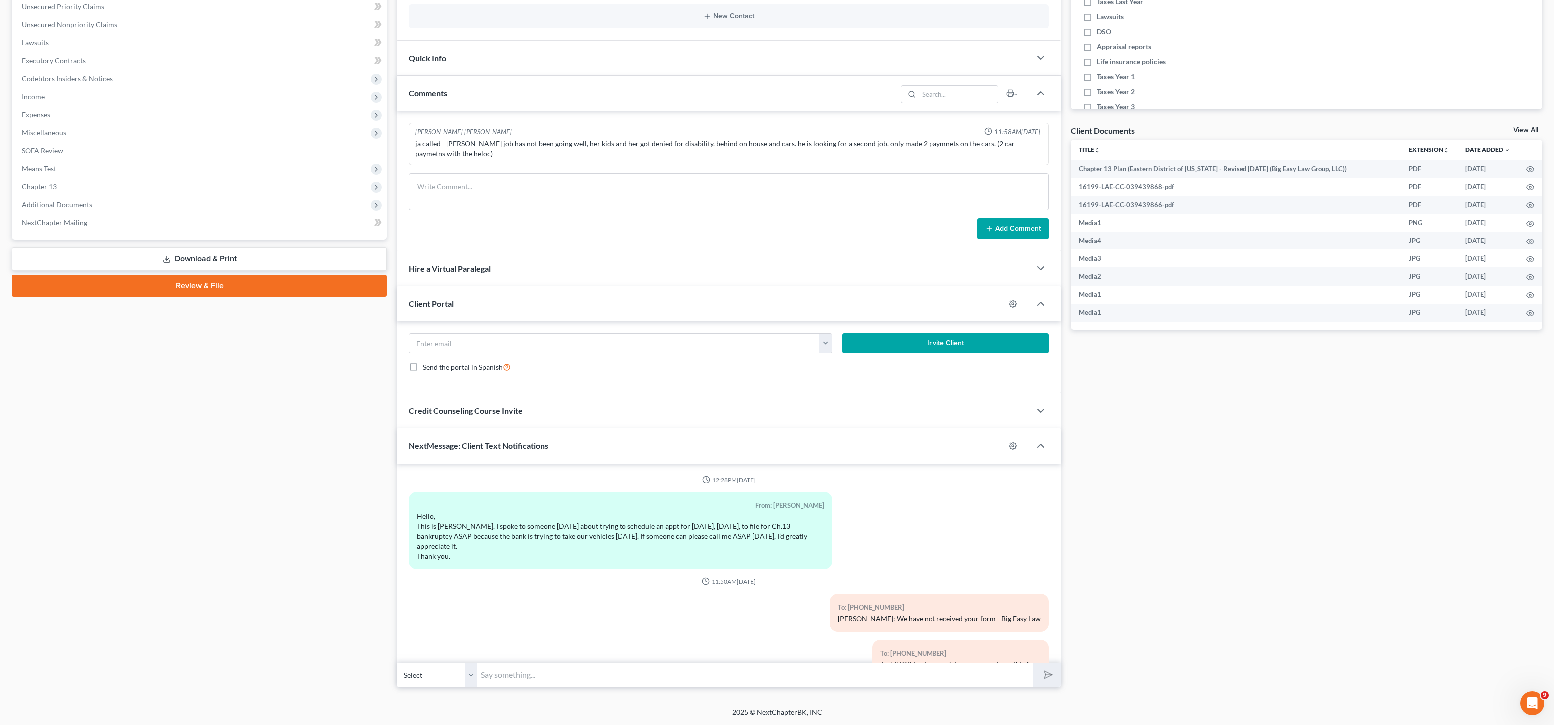
scroll to position [2903, 0]
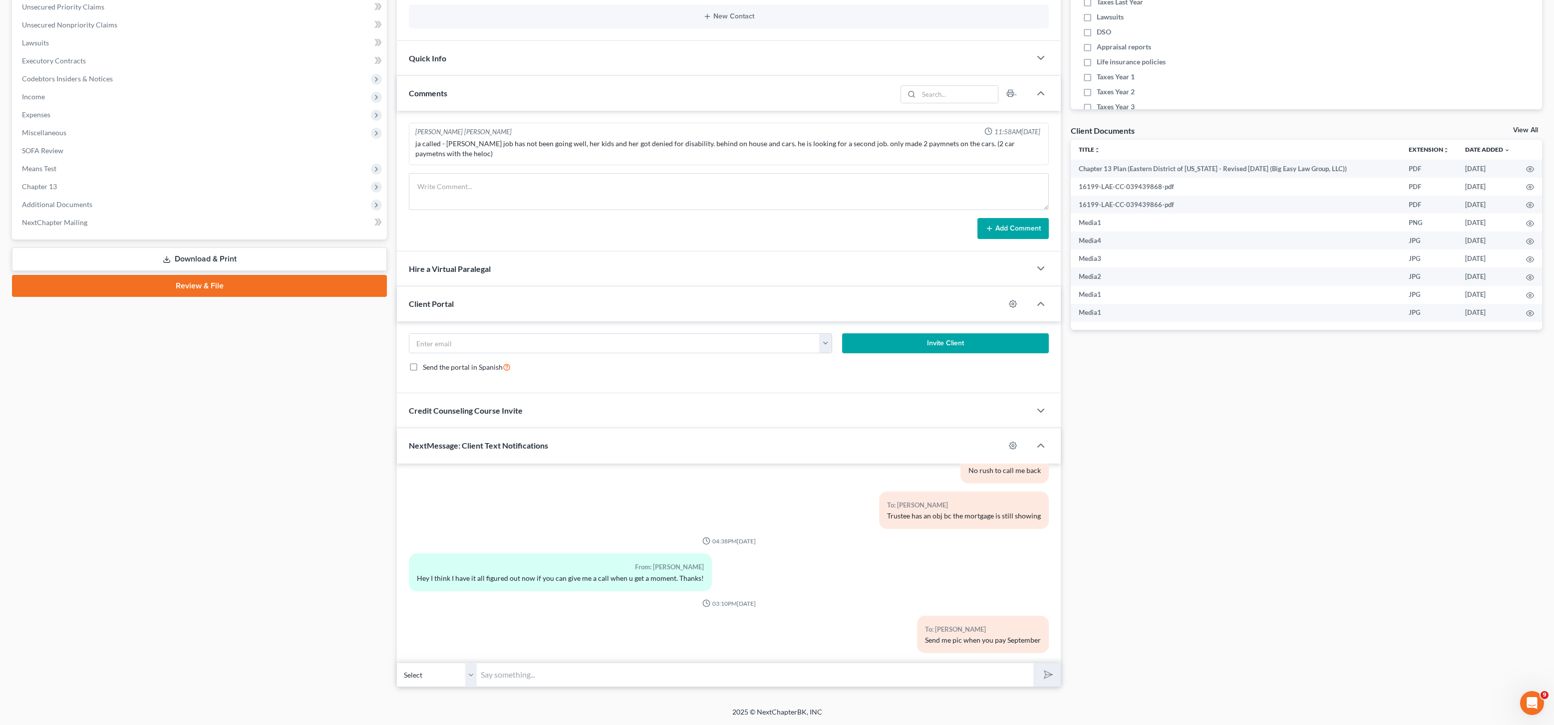
click at [636, 668] on input "text" at bounding box center [755, 675] width 557 height 24
type input "send Riverland # here"
click at [1033, 664] on button "submit" at bounding box center [1046, 675] width 27 height 23
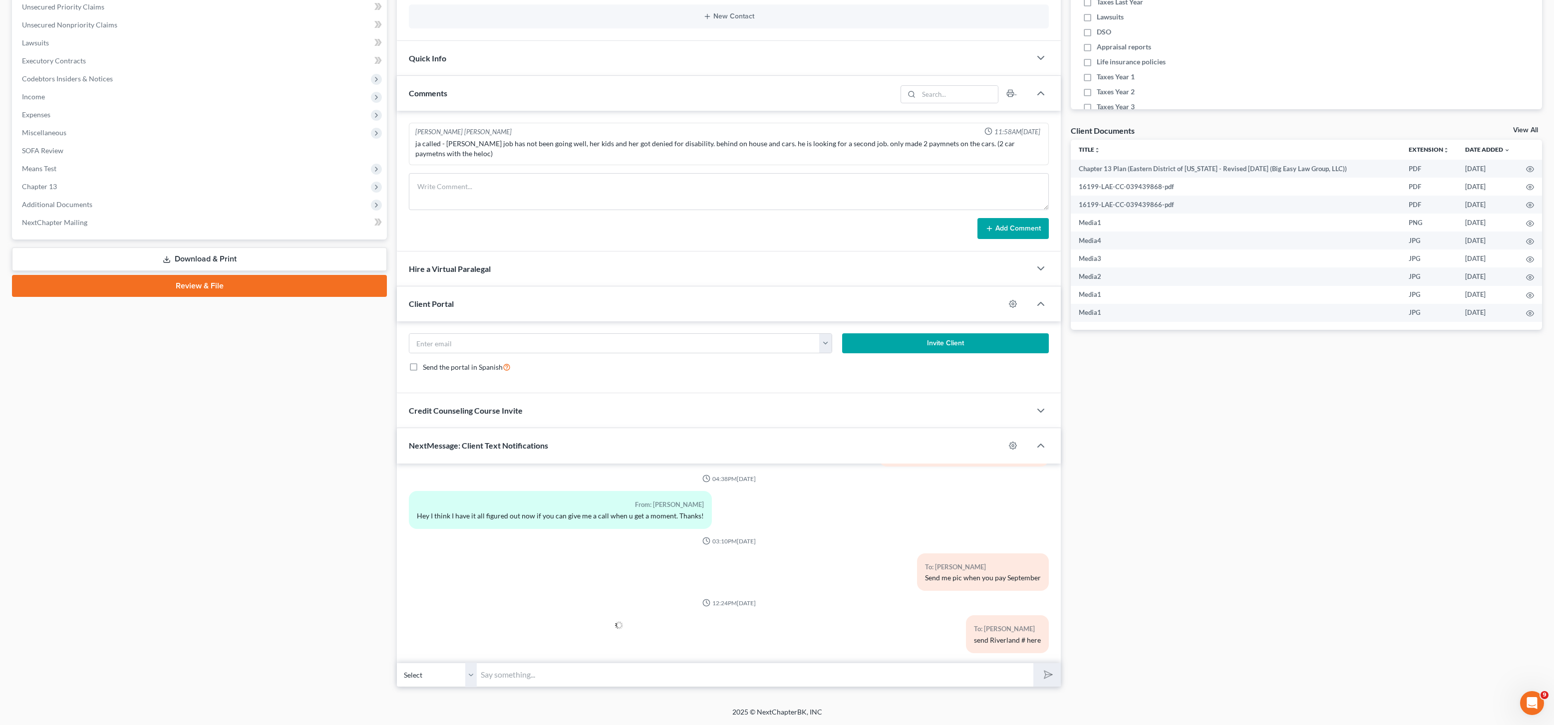
click at [465, 673] on select "Select [PHONE_NUMBER] - [PERSON_NAME] [PHONE_NUMBER] - [PERSON_NAME]" at bounding box center [437, 675] width 80 height 24
select select "1"
click at [397, 663] on select "Select [PHONE_NUMBER] - [PERSON_NAME] [PHONE_NUMBER] - [PERSON_NAME]" at bounding box center [437, 675] width 80 height 24
drag, startPoint x: 465, startPoint y: 673, endPoint x: 507, endPoint y: 678, distance: 42.8
click at [503, 678] on input "text" at bounding box center [755, 675] width 557 height 24
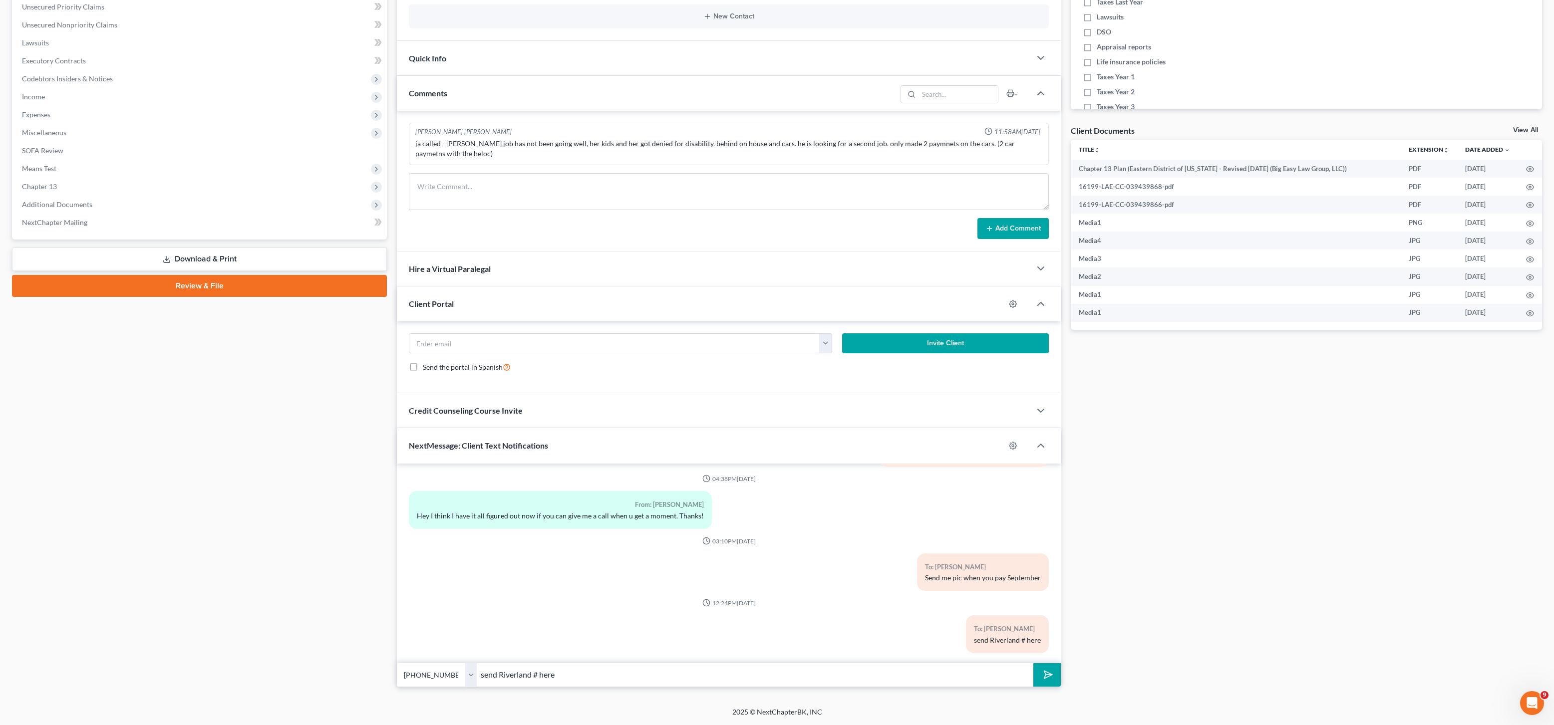
type input "send Riverland # here"
click at [1033, 664] on button "submit" at bounding box center [1046, 675] width 27 height 23
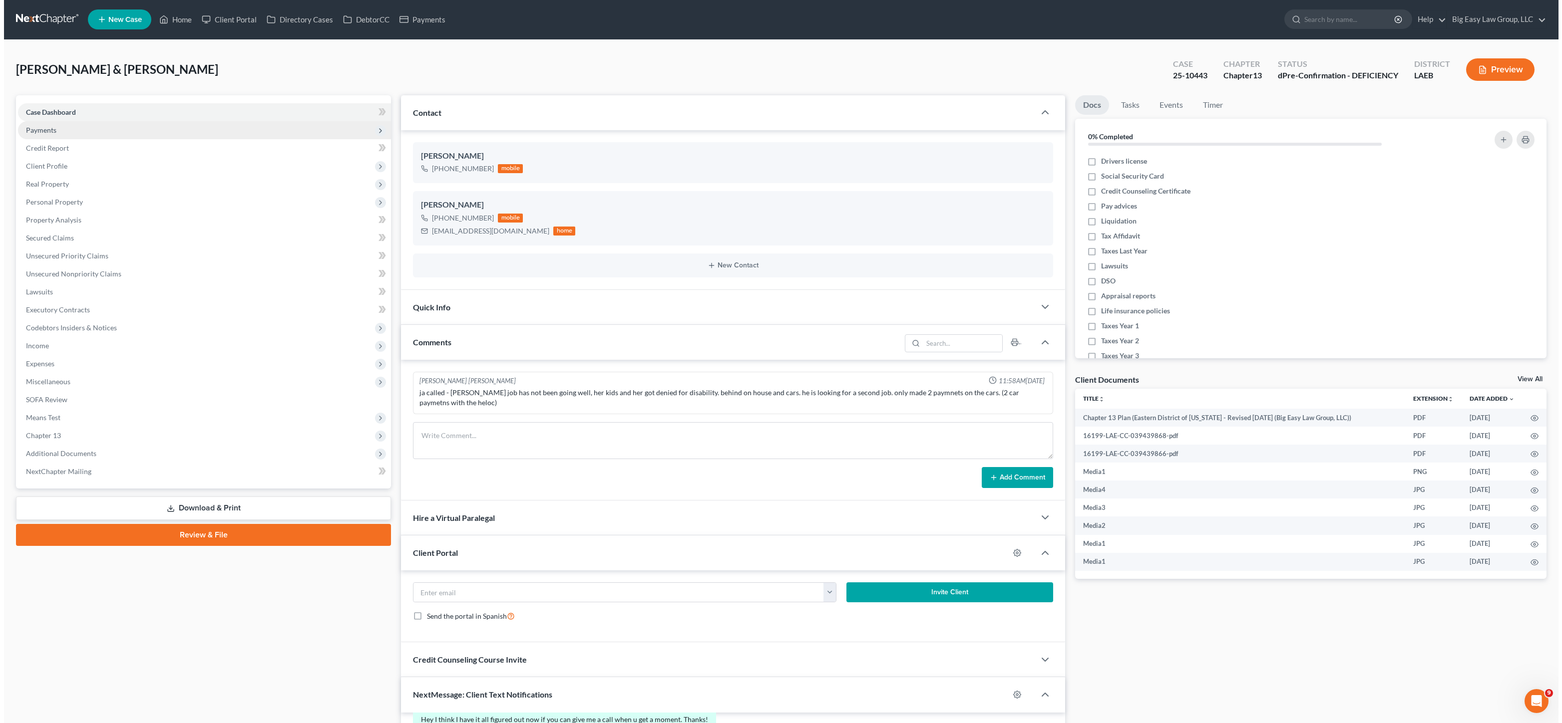
scroll to position [0, 0]
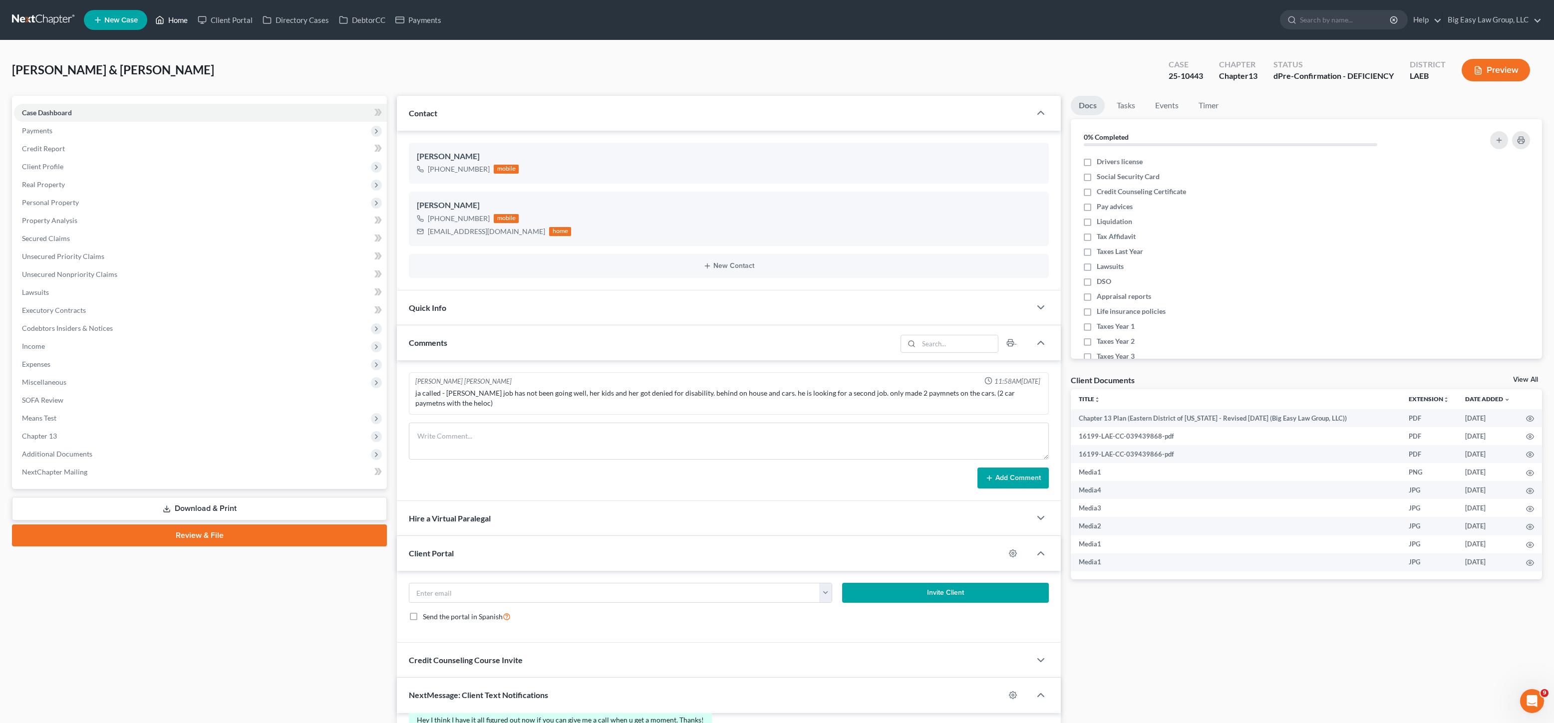
click at [182, 17] on link "Home" at bounding box center [171, 20] width 42 height 18
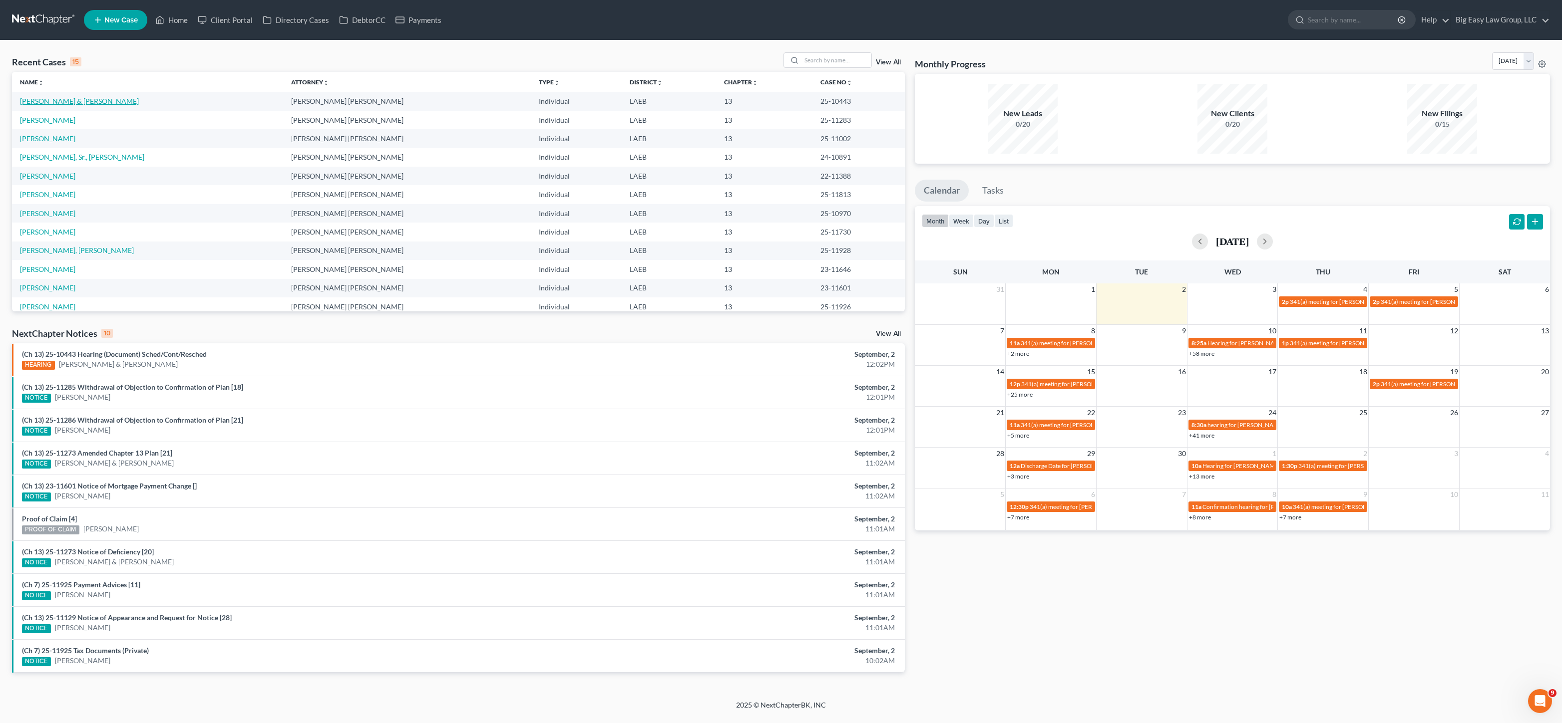
click at [77, 98] on link "[PERSON_NAME] & [PERSON_NAME]" at bounding box center [79, 101] width 119 height 8
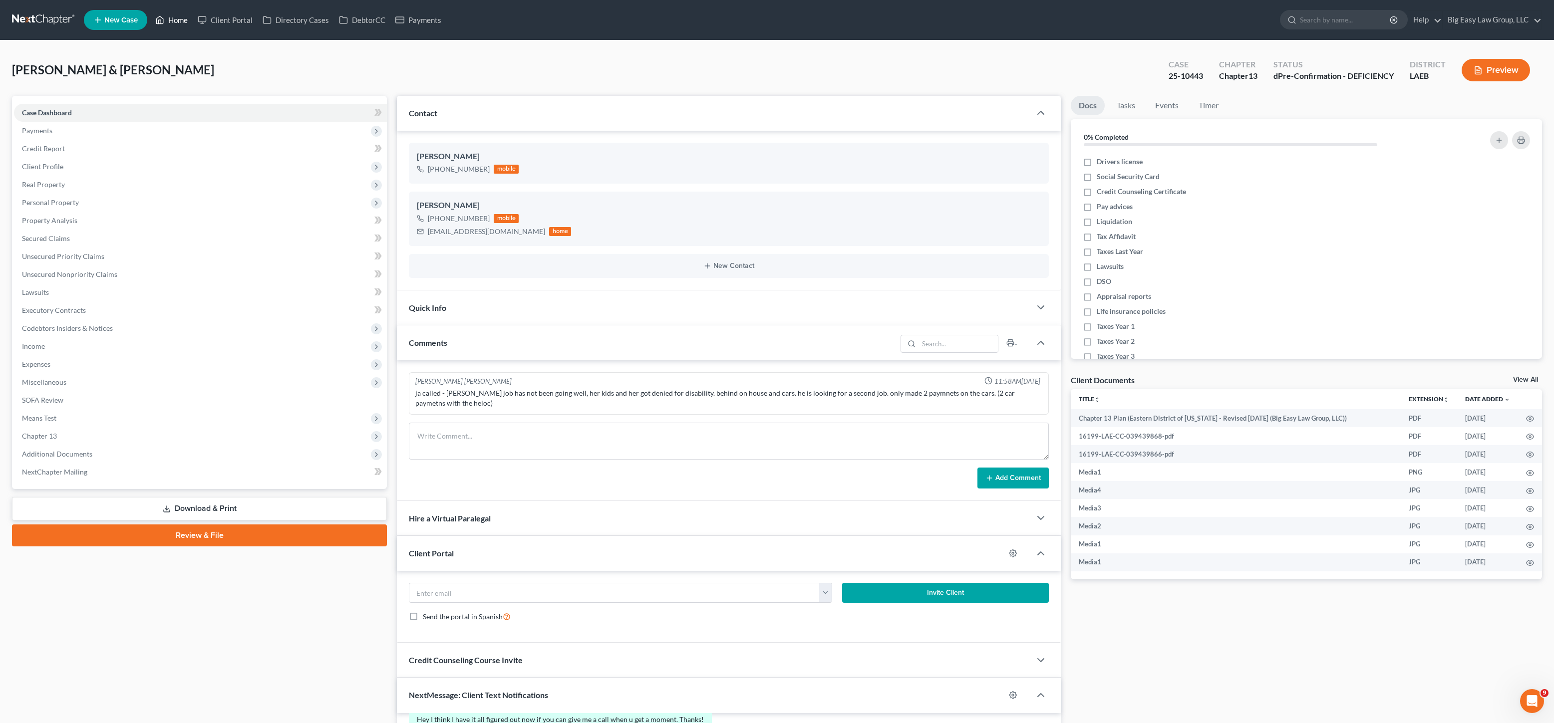
drag, startPoint x: 151, startPoint y: 15, endPoint x: 167, endPoint y: 18, distance: 15.7
click at [151, 16] on link "Home" at bounding box center [171, 20] width 42 height 18
click at [167, 18] on link "Home" at bounding box center [171, 20] width 42 height 18
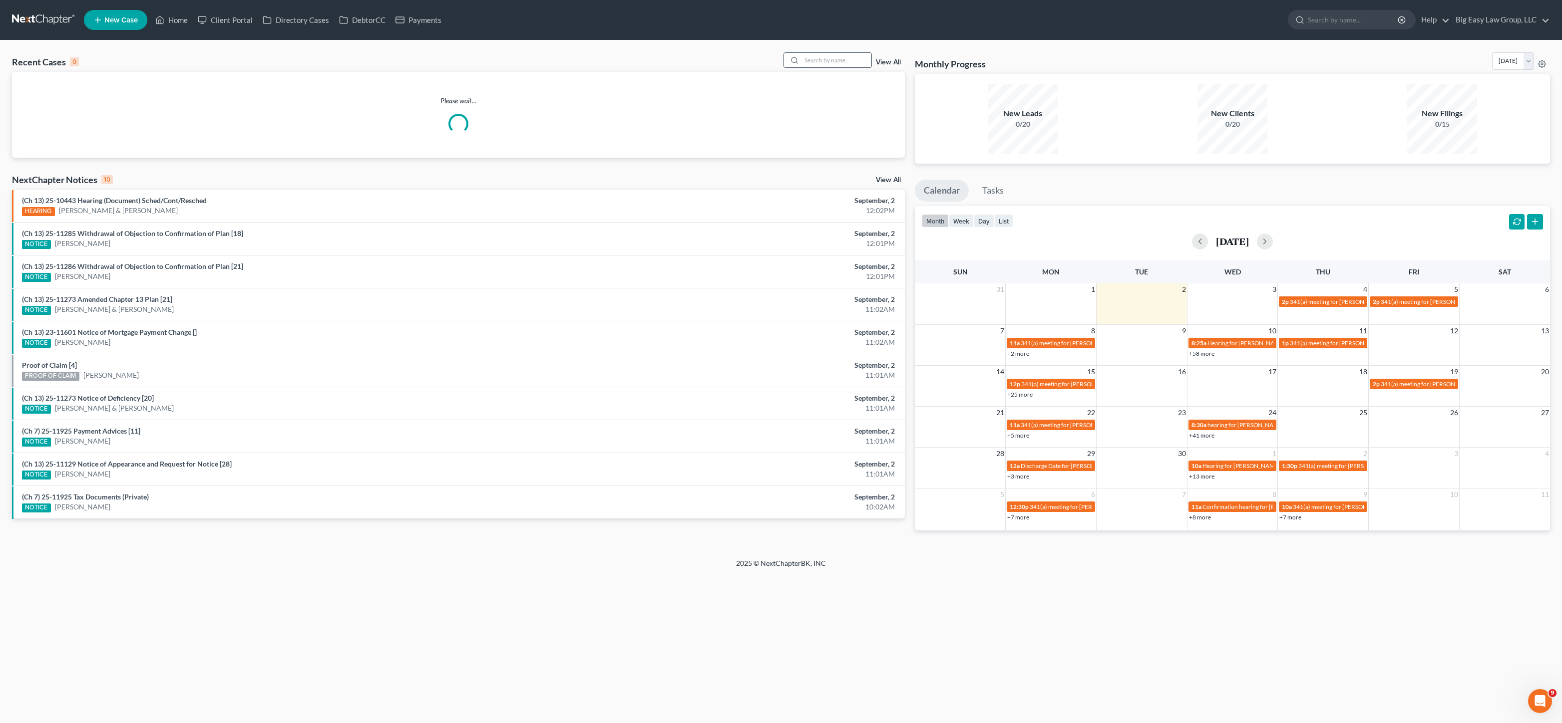
click at [849, 65] on input "search" at bounding box center [836, 60] width 70 height 14
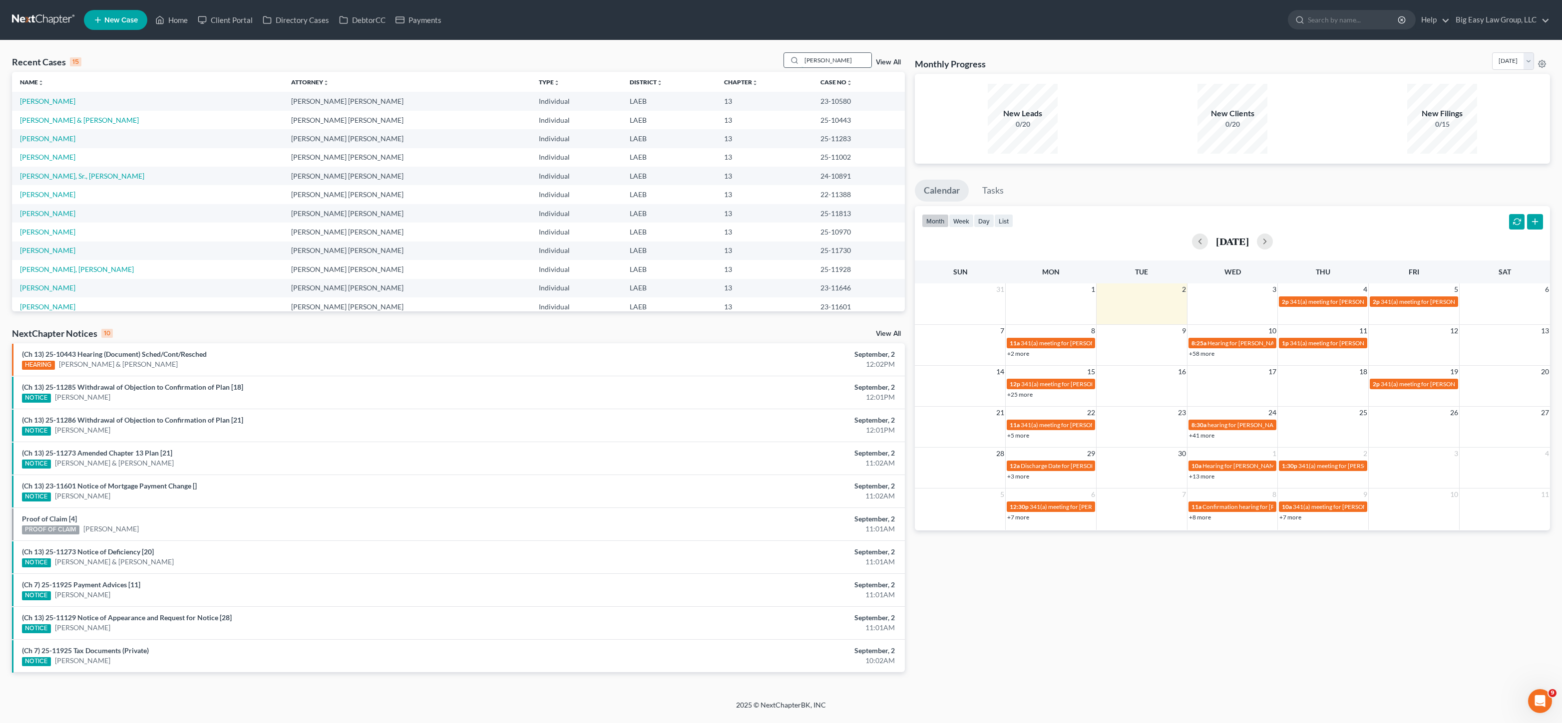
type input "[PERSON_NAME]"
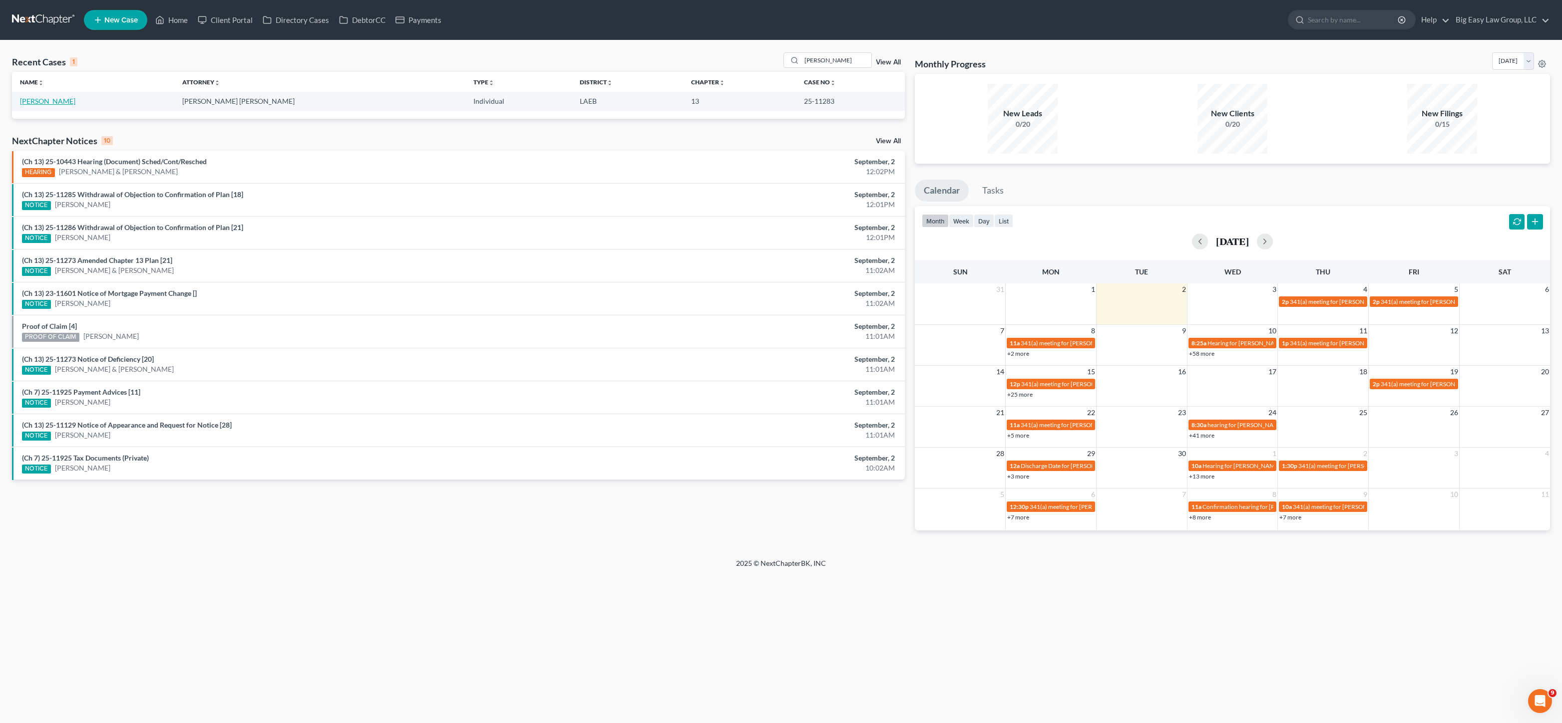
drag, startPoint x: 49, startPoint y: 102, endPoint x: 87, endPoint y: 102, distance: 37.9
click at [50, 102] on link "[PERSON_NAME]" at bounding box center [47, 101] width 55 height 8
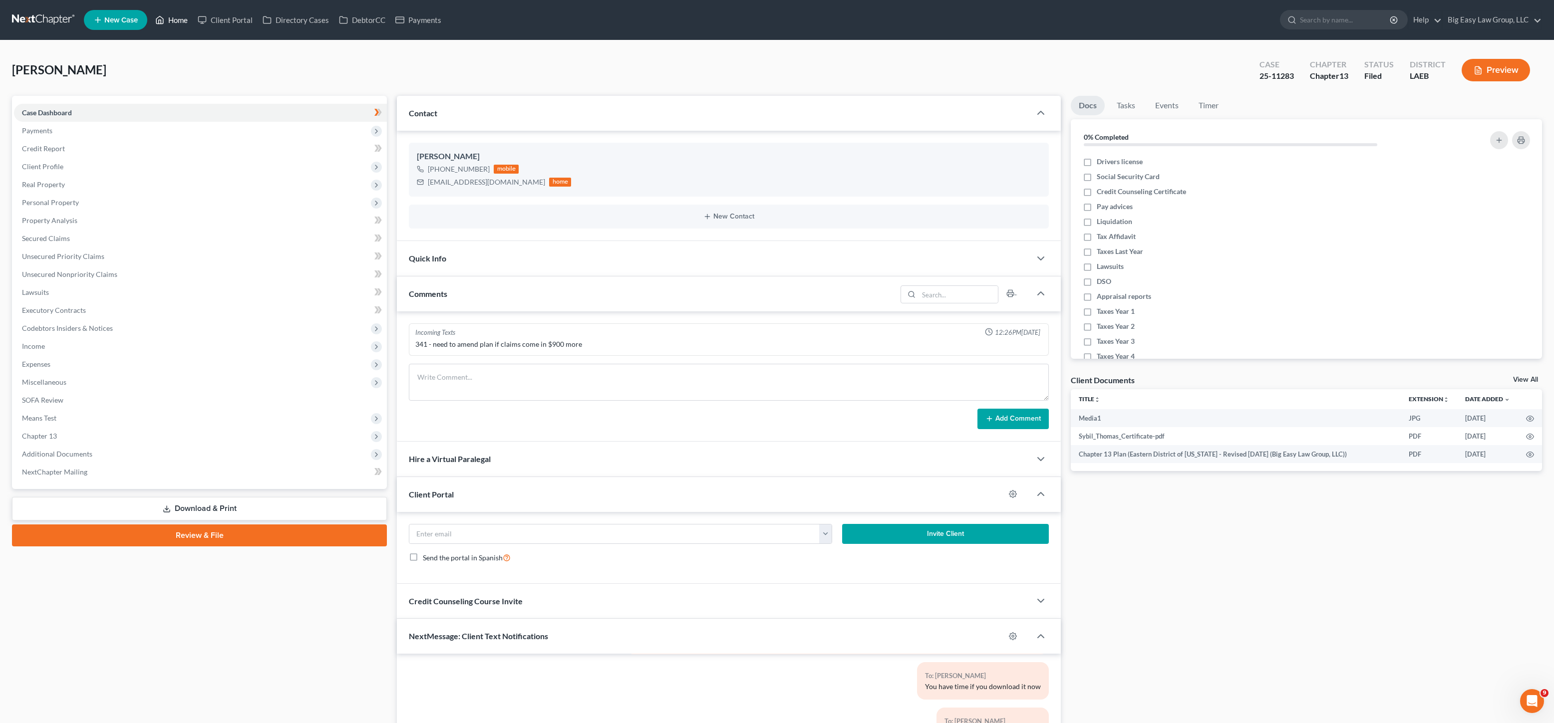
drag, startPoint x: 180, startPoint y: 25, endPoint x: 499, endPoint y: 2, distance: 320.3
click at [180, 25] on link "Home" at bounding box center [171, 20] width 42 height 18
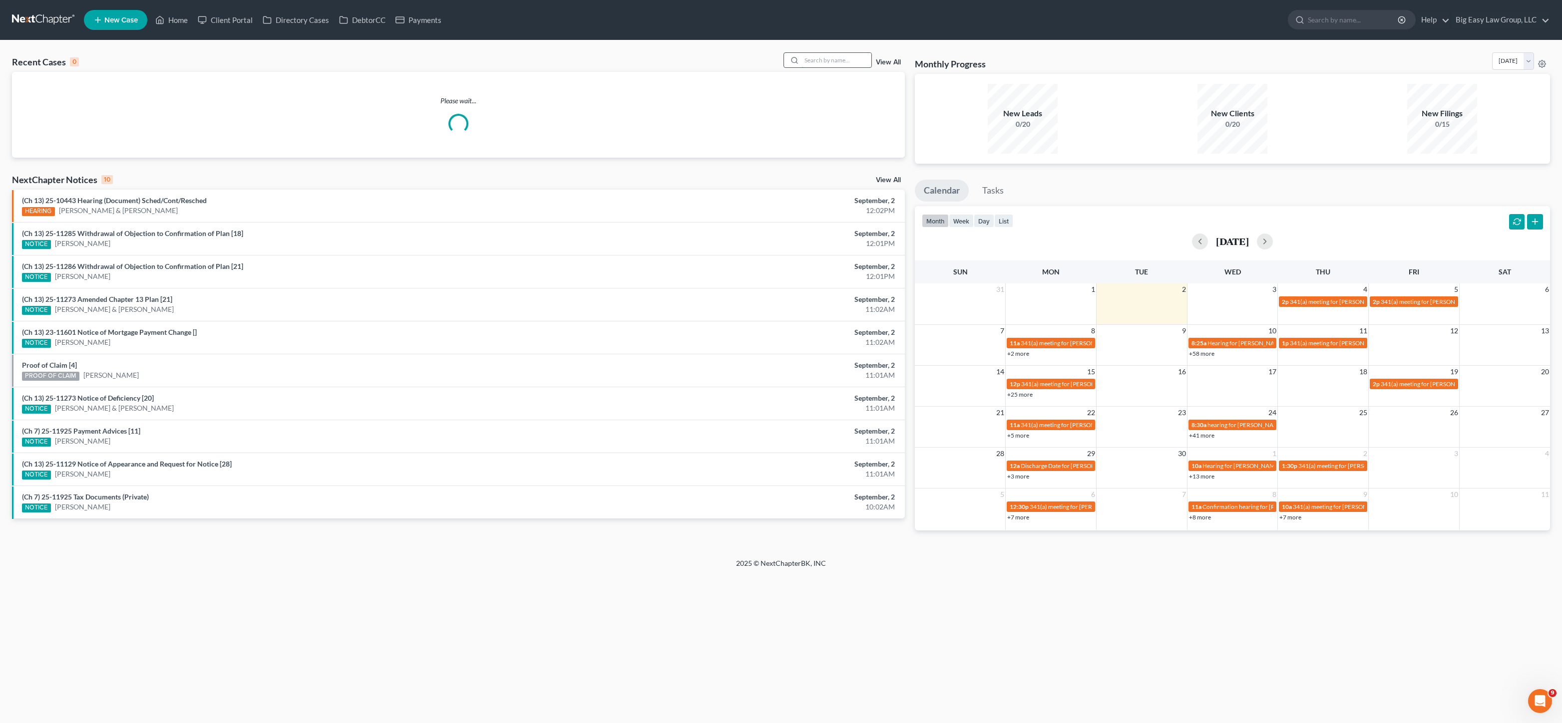
click at [831, 65] on input "search" at bounding box center [836, 60] width 70 height 14
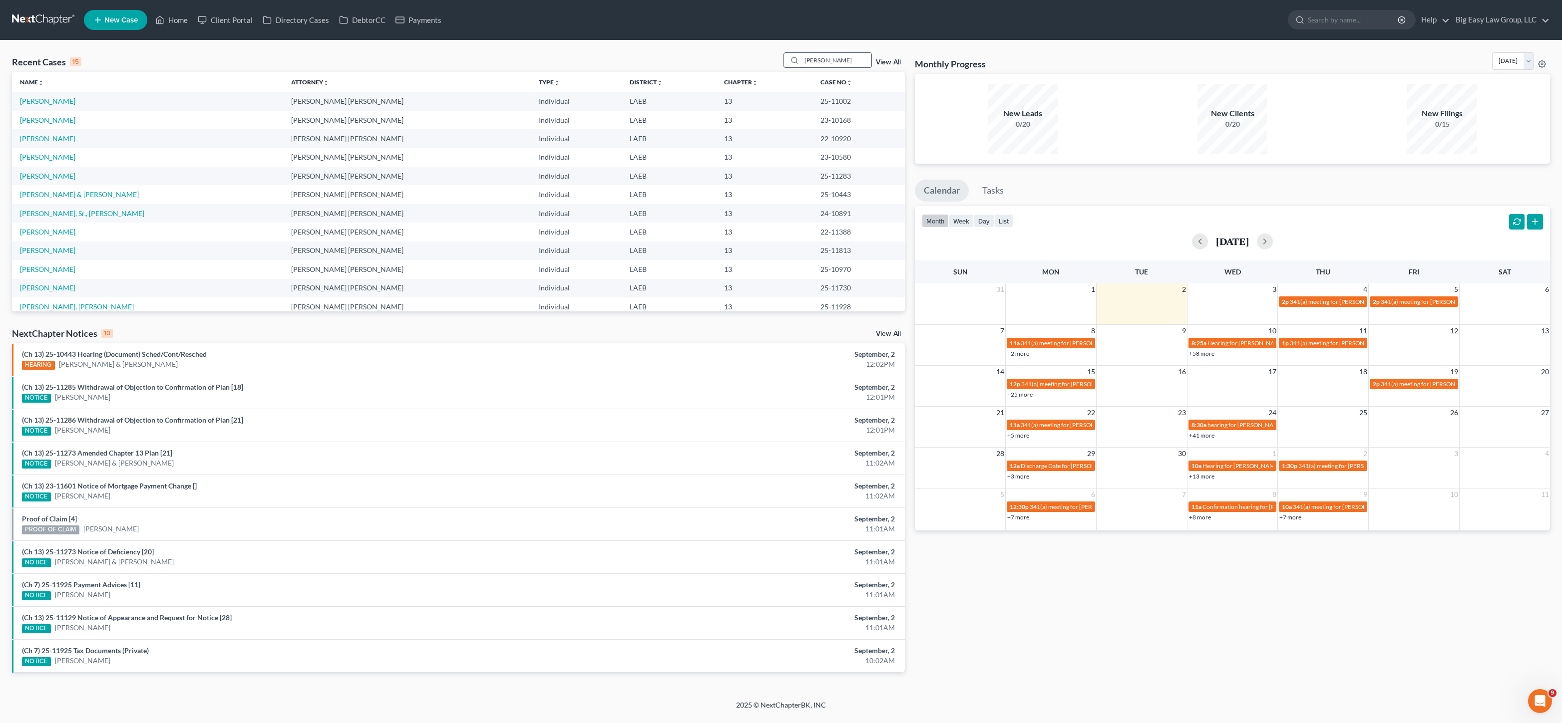
type input "[PERSON_NAME]"
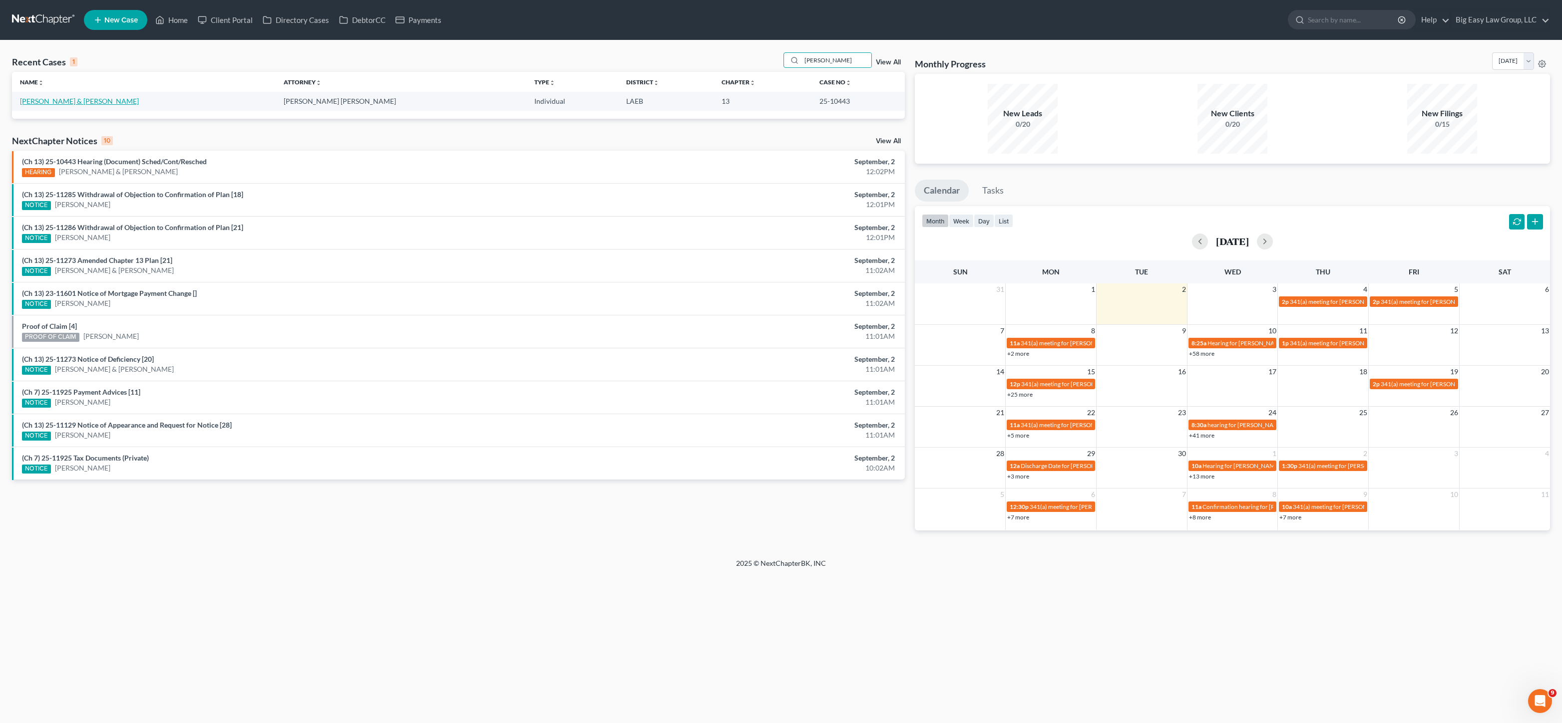
click at [72, 97] on link "[PERSON_NAME] & [PERSON_NAME]" at bounding box center [79, 101] width 119 height 8
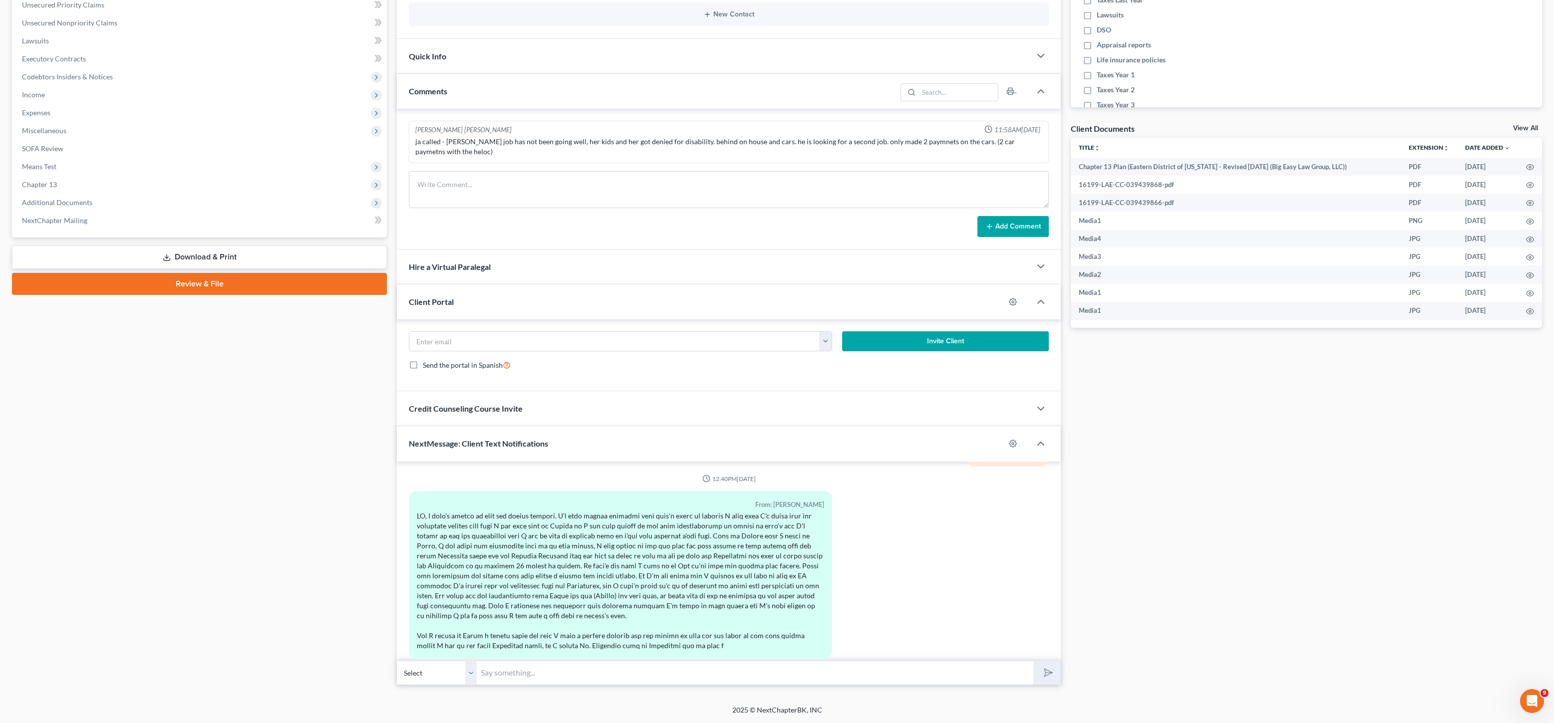
scroll to position [3186, 0]
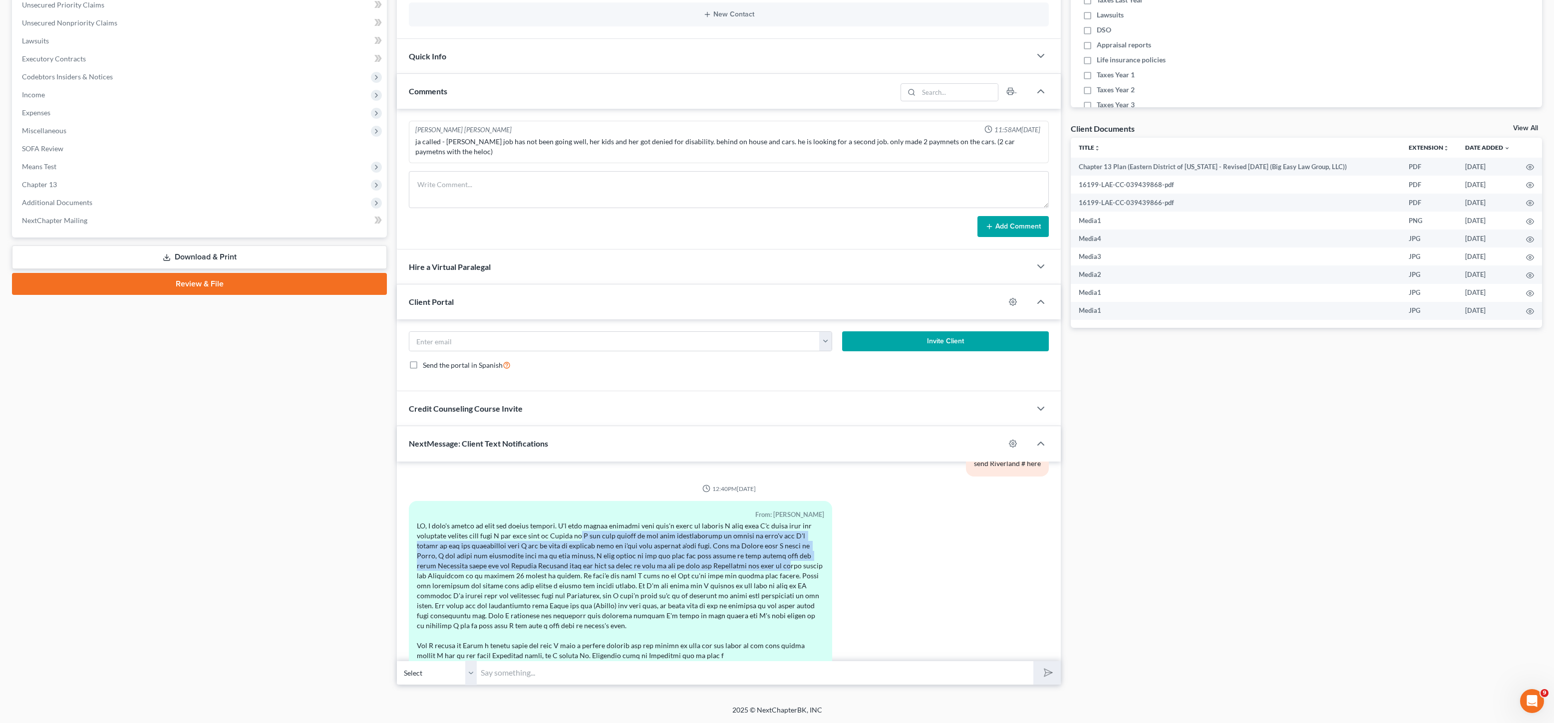
drag, startPoint x: 583, startPoint y: 530, endPoint x: 791, endPoint y: 583, distance: 214.4
click at [782, 563] on div at bounding box center [620, 591] width 407 height 140
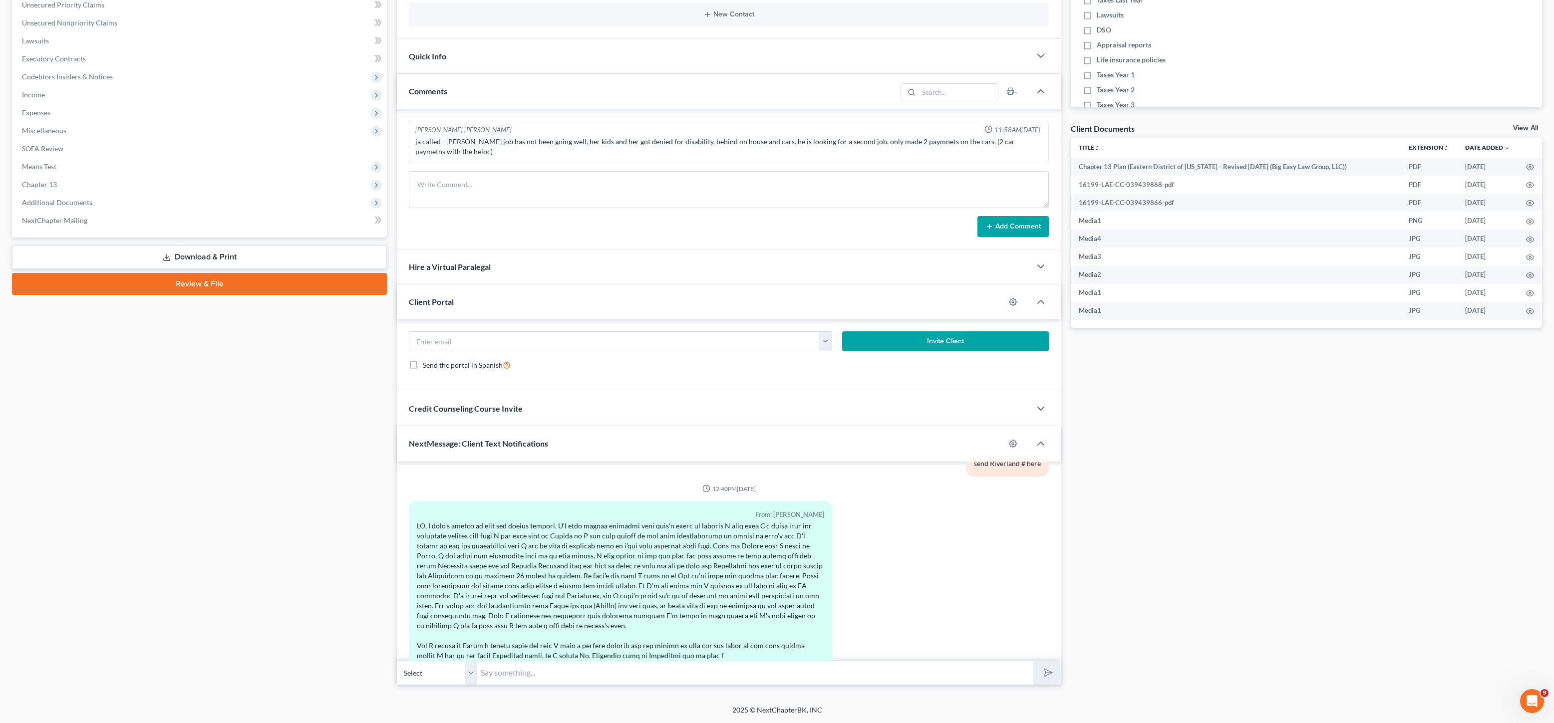
drag, startPoint x: 791, startPoint y: 583, endPoint x: 674, endPoint y: 604, distance: 118.7
click at [790, 583] on div at bounding box center [620, 591] width 407 height 140
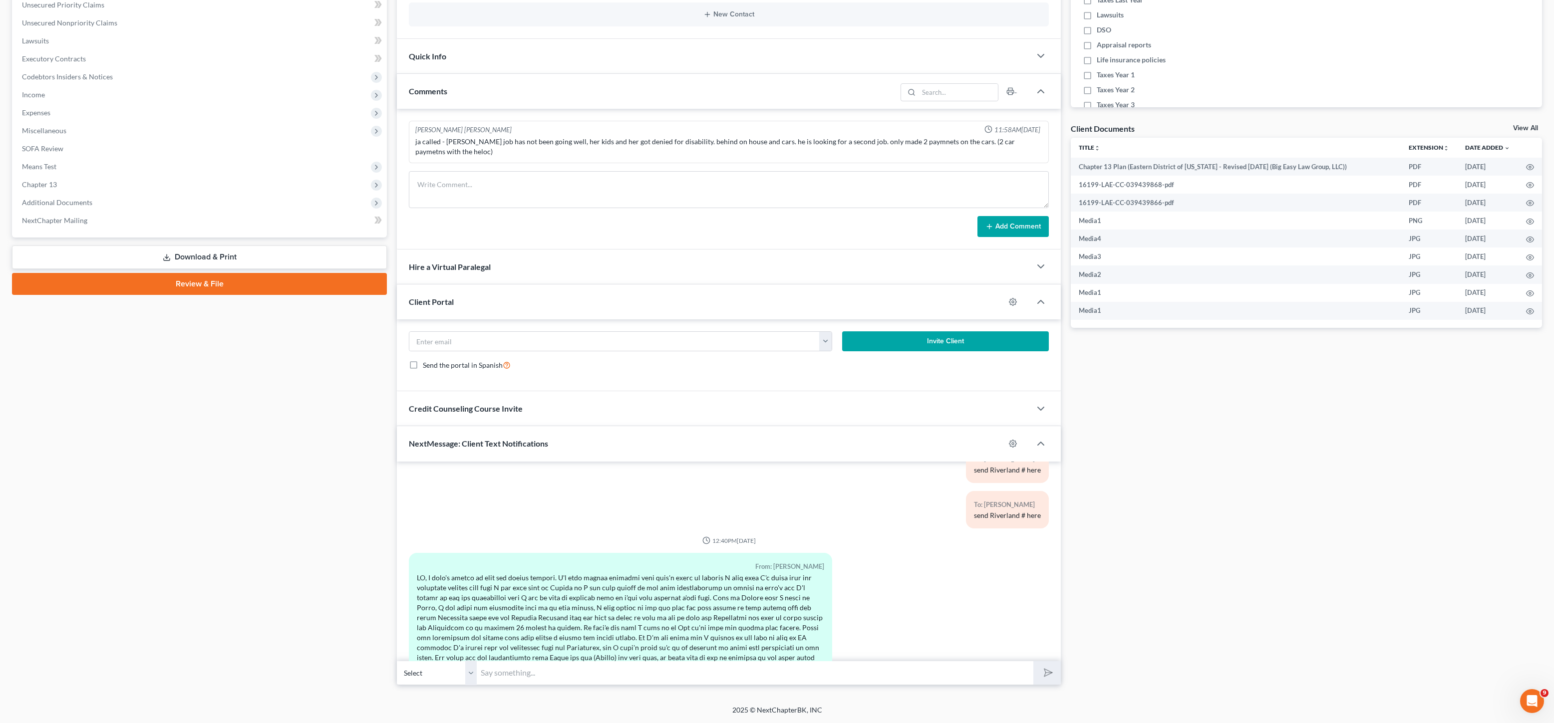
scroll to position [3194, 0]
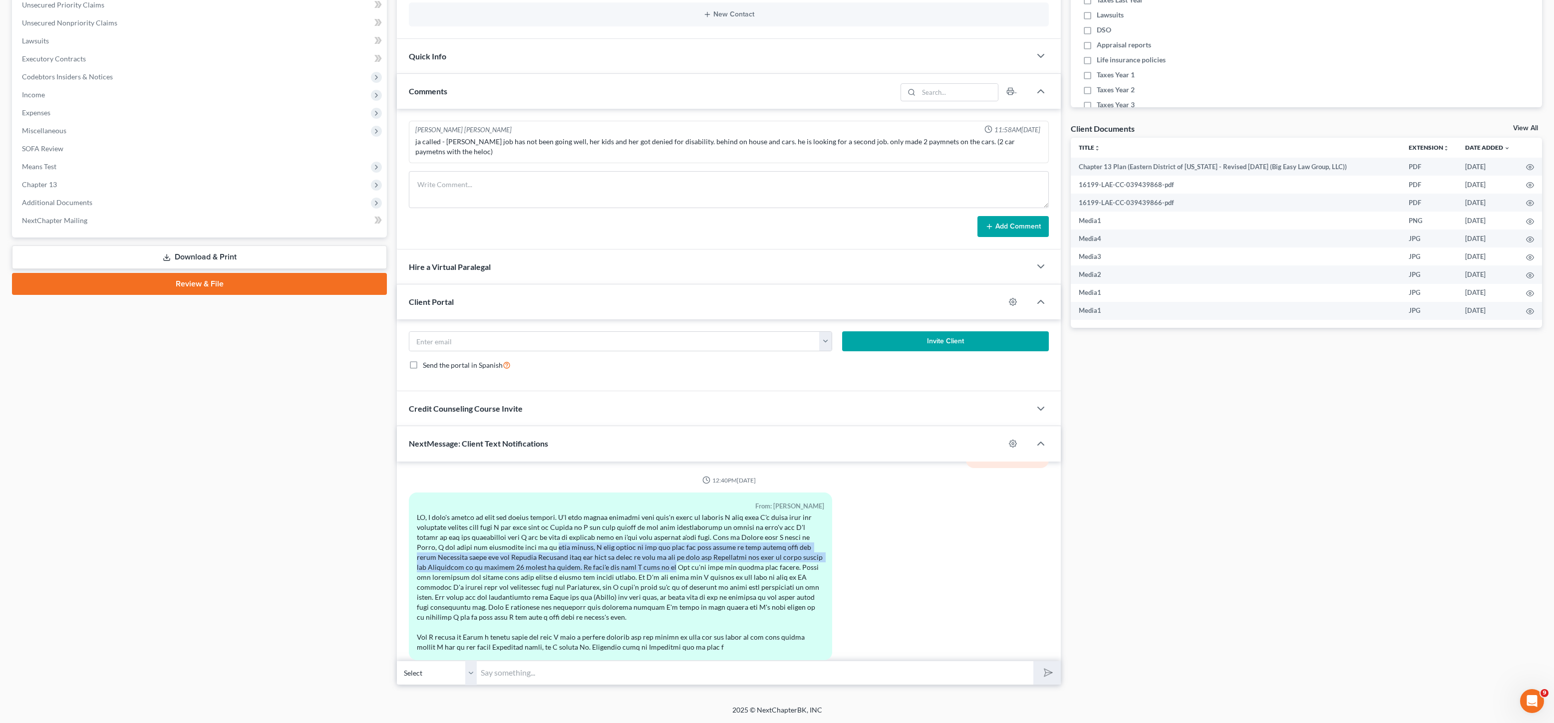
drag, startPoint x: 584, startPoint y: 555, endPoint x: 690, endPoint y: 551, distance: 106.4
click at [674, 554] on div at bounding box center [620, 583] width 407 height 140
click at [690, 551] on div at bounding box center [620, 583] width 407 height 140
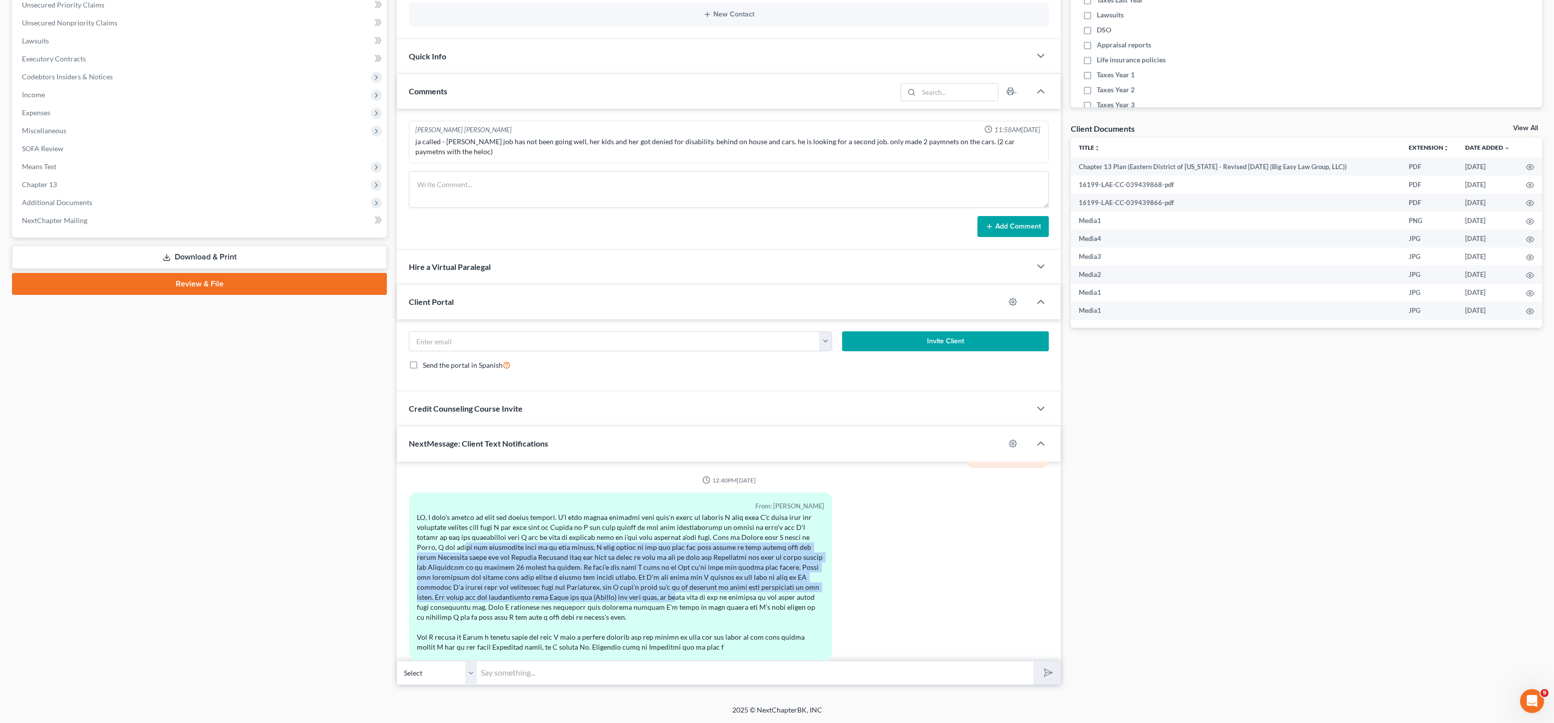
drag, startPoint x: 430, startPoint y: 534, endPoint x: 747, endPoint y: 613, distance: 326.7
click at [673, 594] on div at bounding box center [620, 583] width 407 height 140
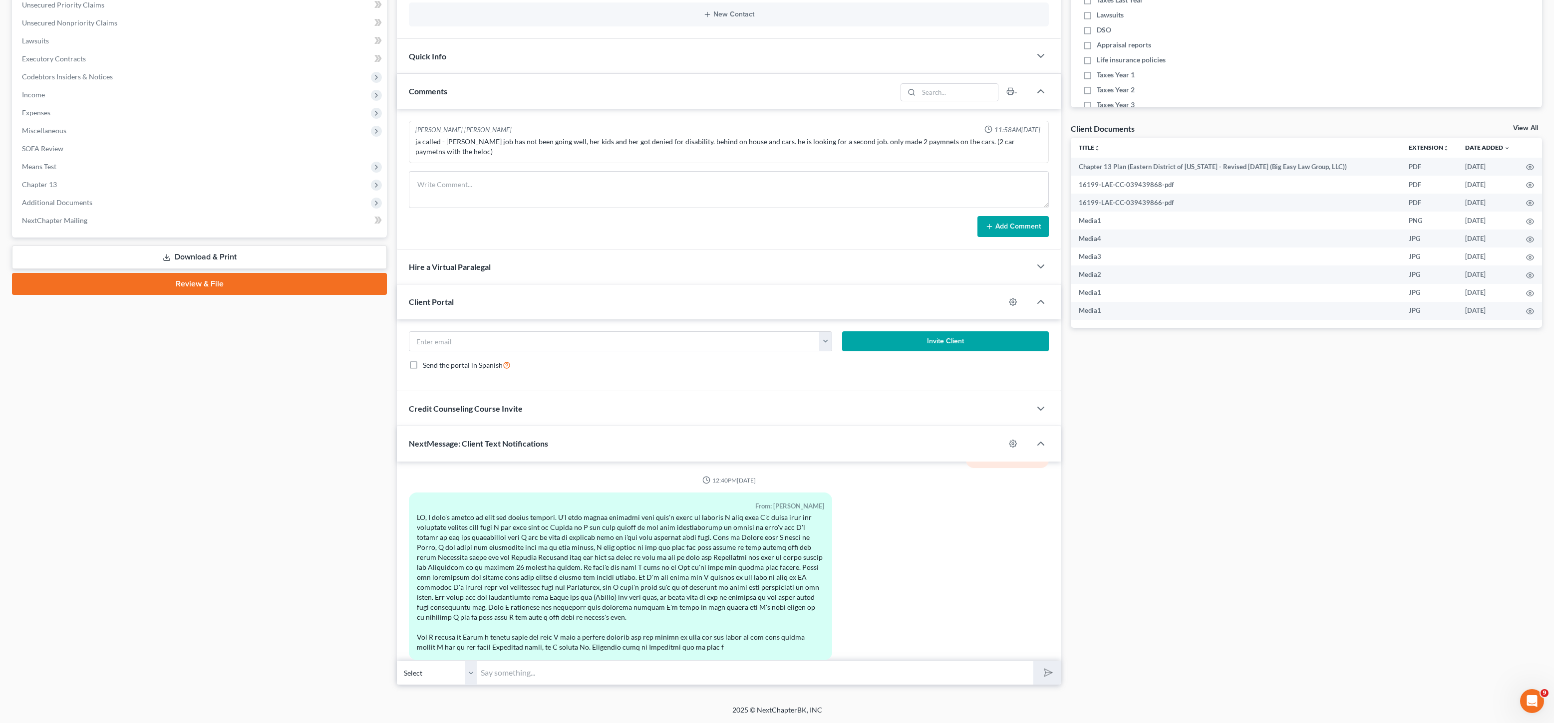
drag, startPoint x: 747, startPoint y: 613, endPoint x: 669, endPoint y: 599, distance: 80.0
click at [747, 613] on div at bounding box center [620, 583] width 407 height 140
drag, startPoint x: 581, startPoint y: 559, endPoint x: 677, endPoint y: 587, distance: 100.2
click at [684, 623] on div at bounding box center [620, 583] width 407 height 140
click at [677, 587] on div at bounding box center [620, 583] width 407 height 140
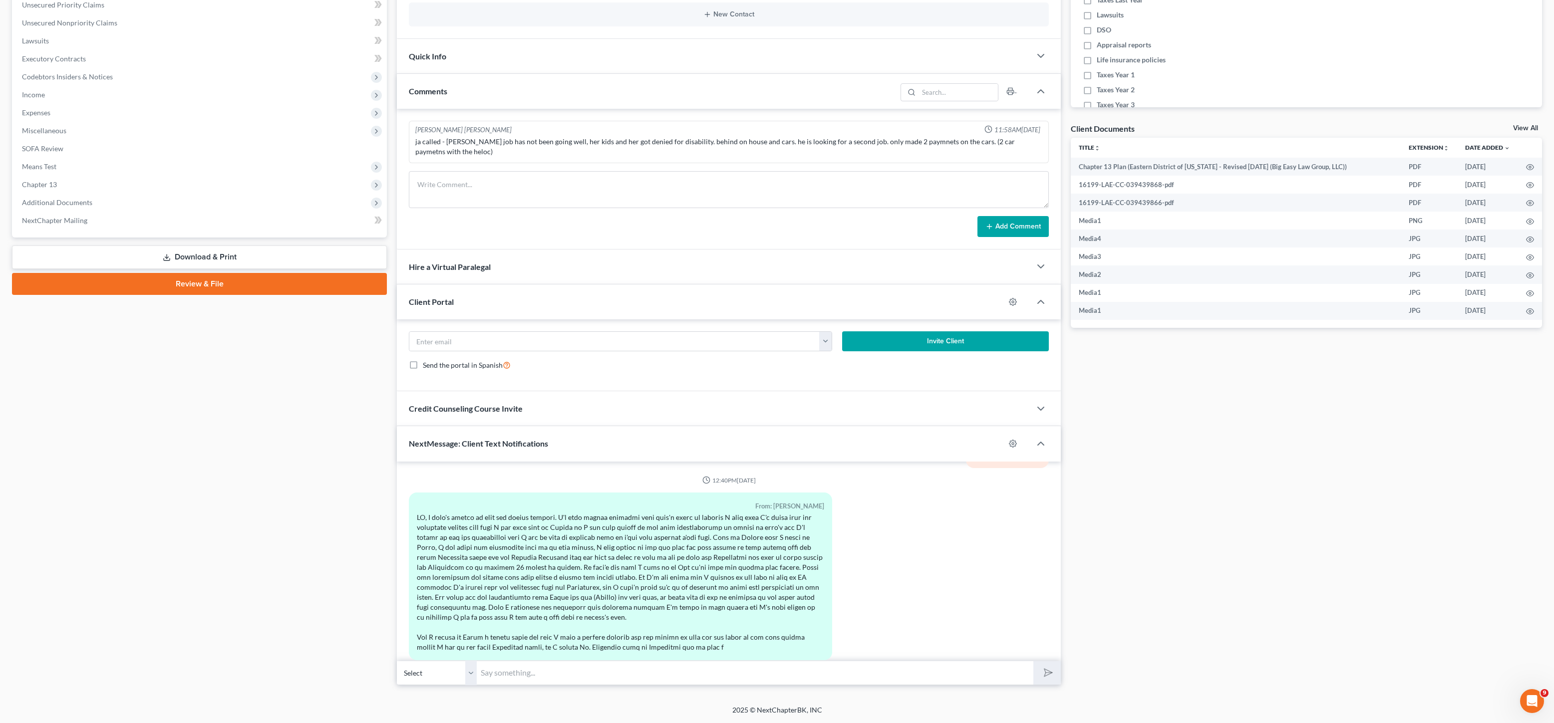
scroll to position [3196, 0]
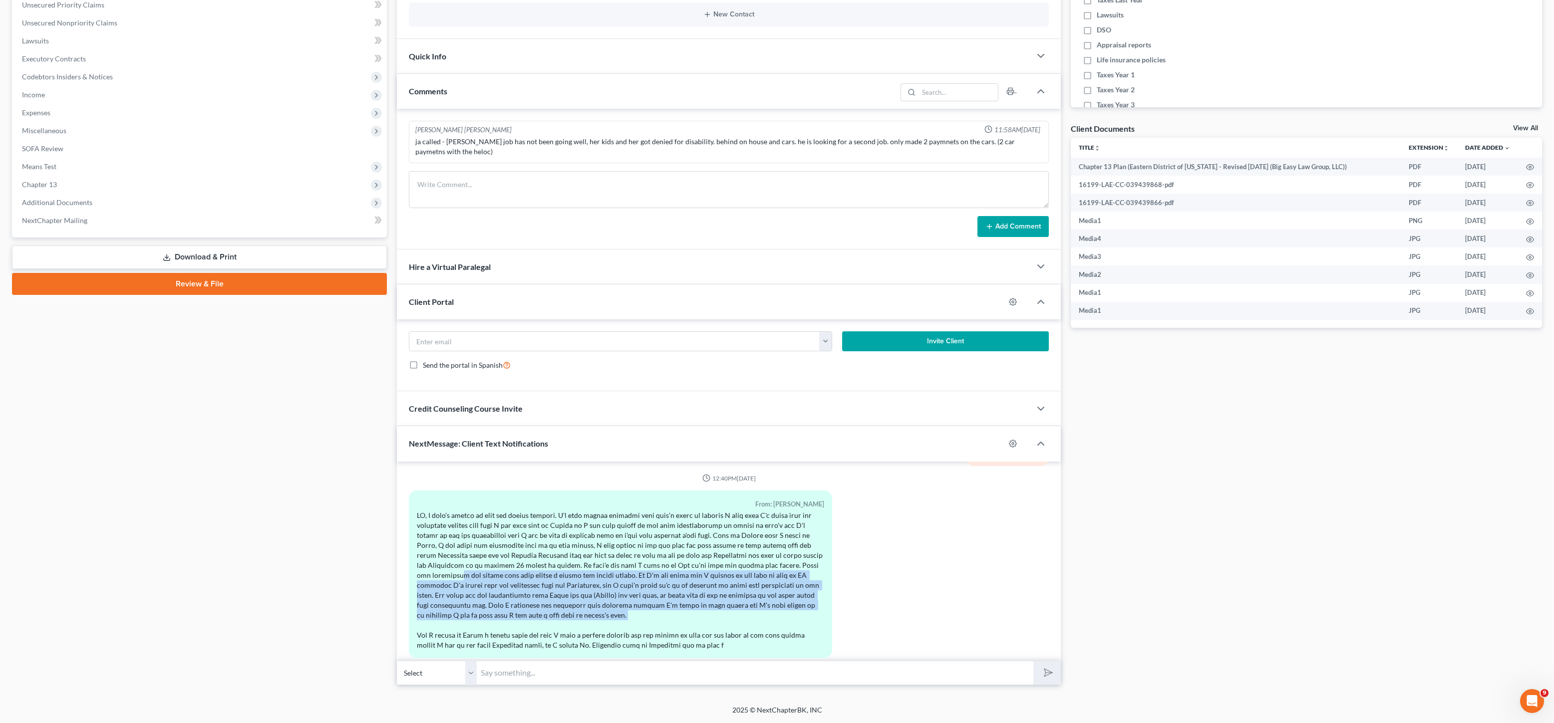
drag, startPoint x: 449, startPoint y: 569, endPoint x: 614, endPoint y: 608, distance: 169.3
click at [593, 605] on div at bounding box center [620, 581] width 407 height 140
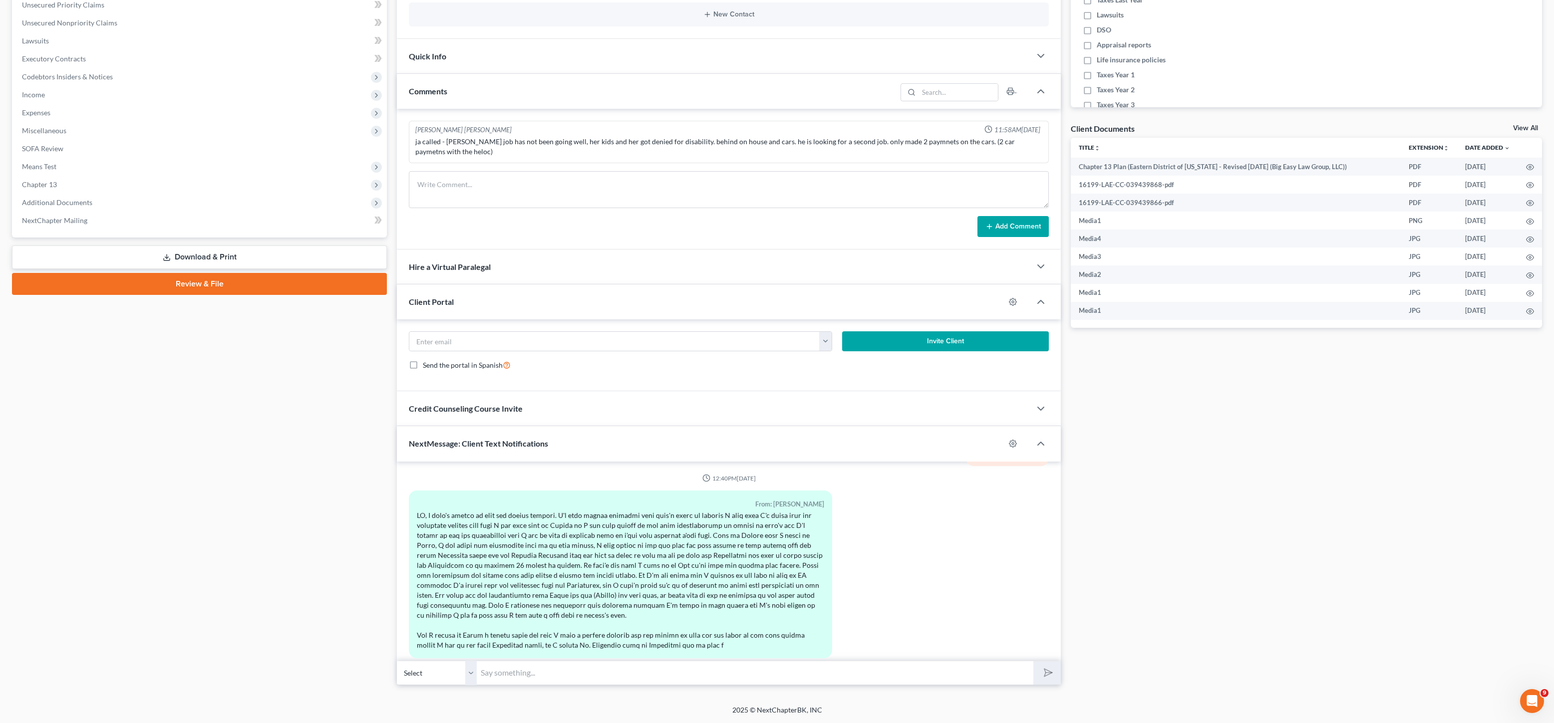
click at [614, 608] on div at bounding box center [620, 581] width 407 height 140
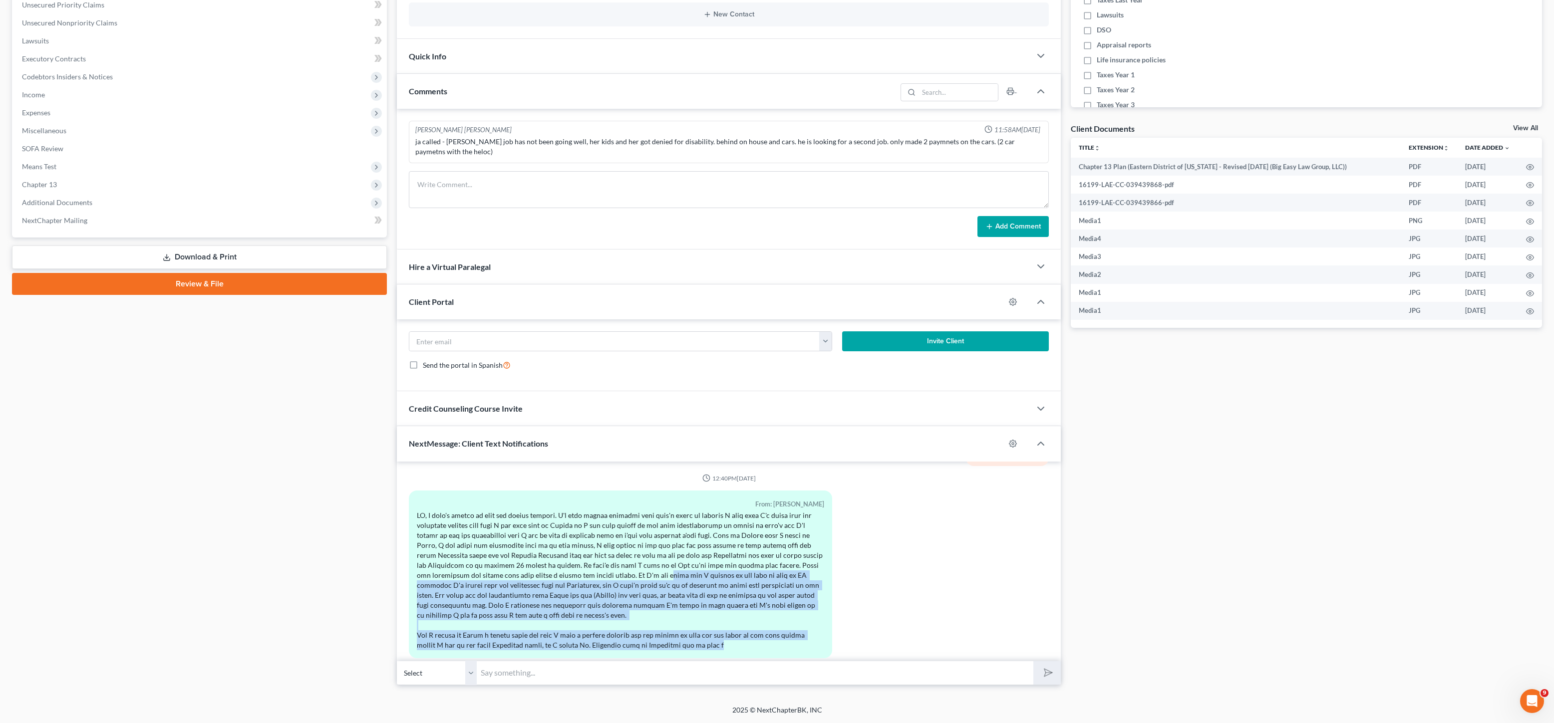
drag, startPoint x: 643, startPoint y: 568, endPoint x: 750, endPoint y: 617, distance: 117.7
click at [732, 635] on div at bounding box center [620, 581] width 407 height 140
click at [750, 617] on div at bounding box center [620, 581] width 407 height 140
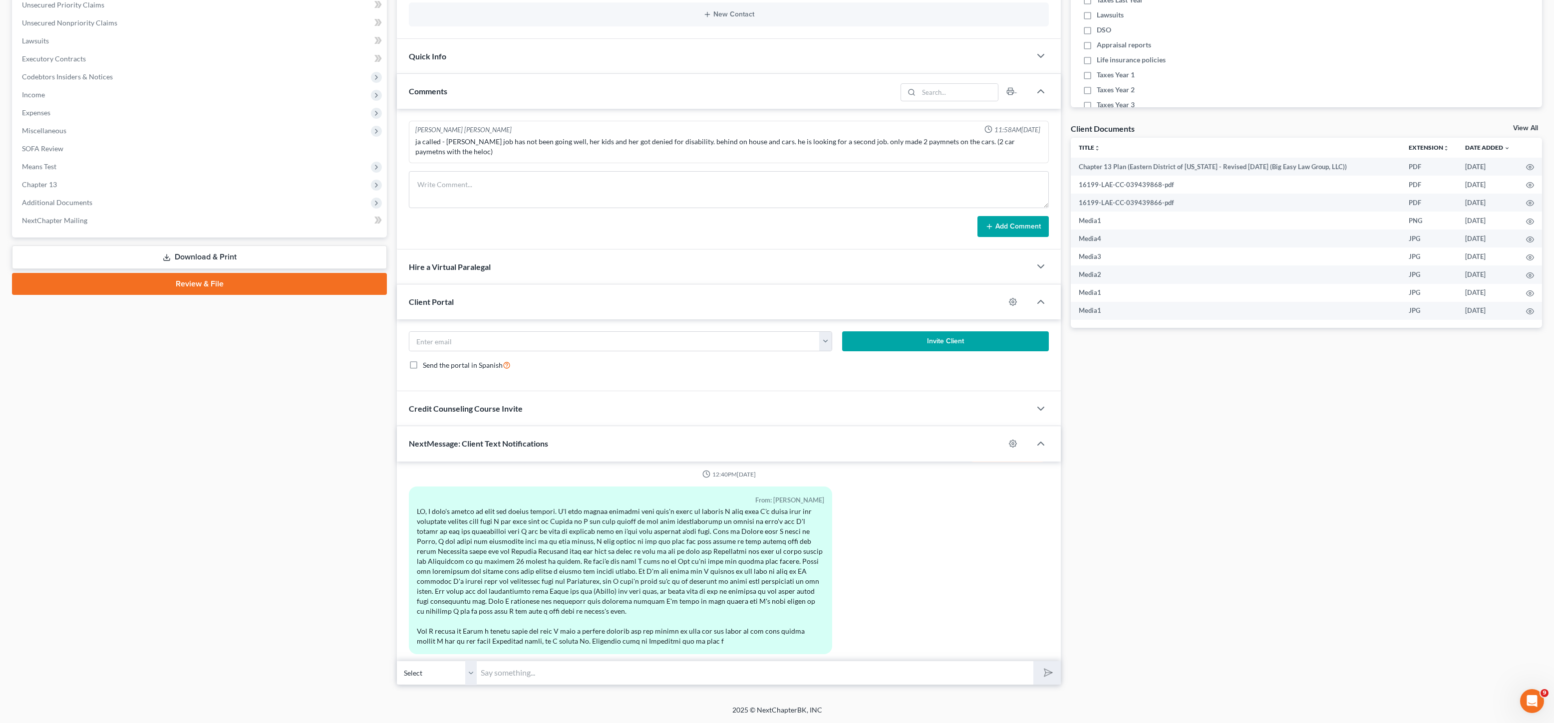
scroll to position [3203, 0]
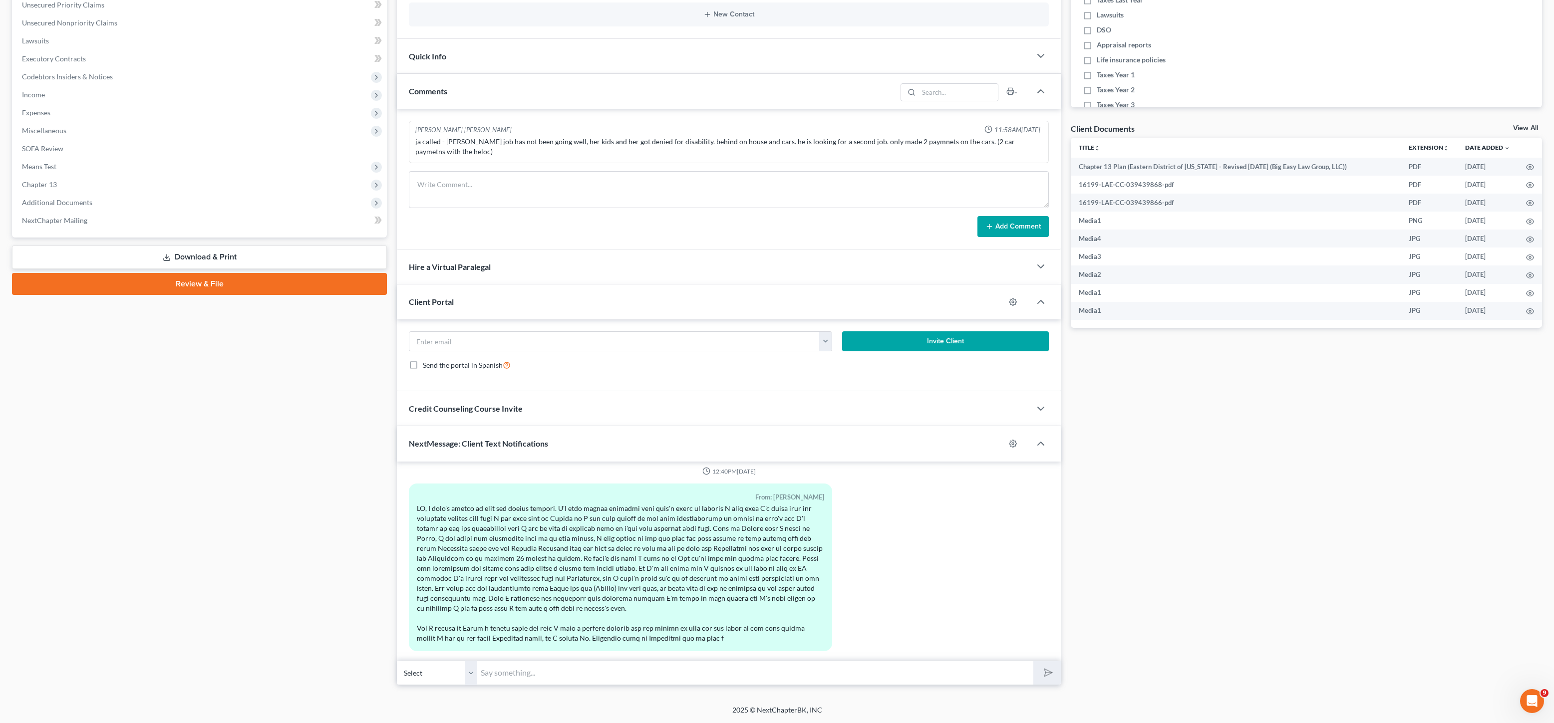
click at [582, 674] on input "text" at bounding box center [755, 673] width 557 height 24
drag, startPoint x: 663, startPoint y: 589, endPoint x: 735, endPoint y: 580, distance: 73.4
click at [667, 586] on div at bounding box center [620, 574] width 407 height 140
click at [725, 664] on input "Ms." at bounding box center [755, 673] width 557 height 24
drag, startPoint x: 725, startPoint y: 670, endPoint x: 732, endPoint y: 678, distance: 10.6
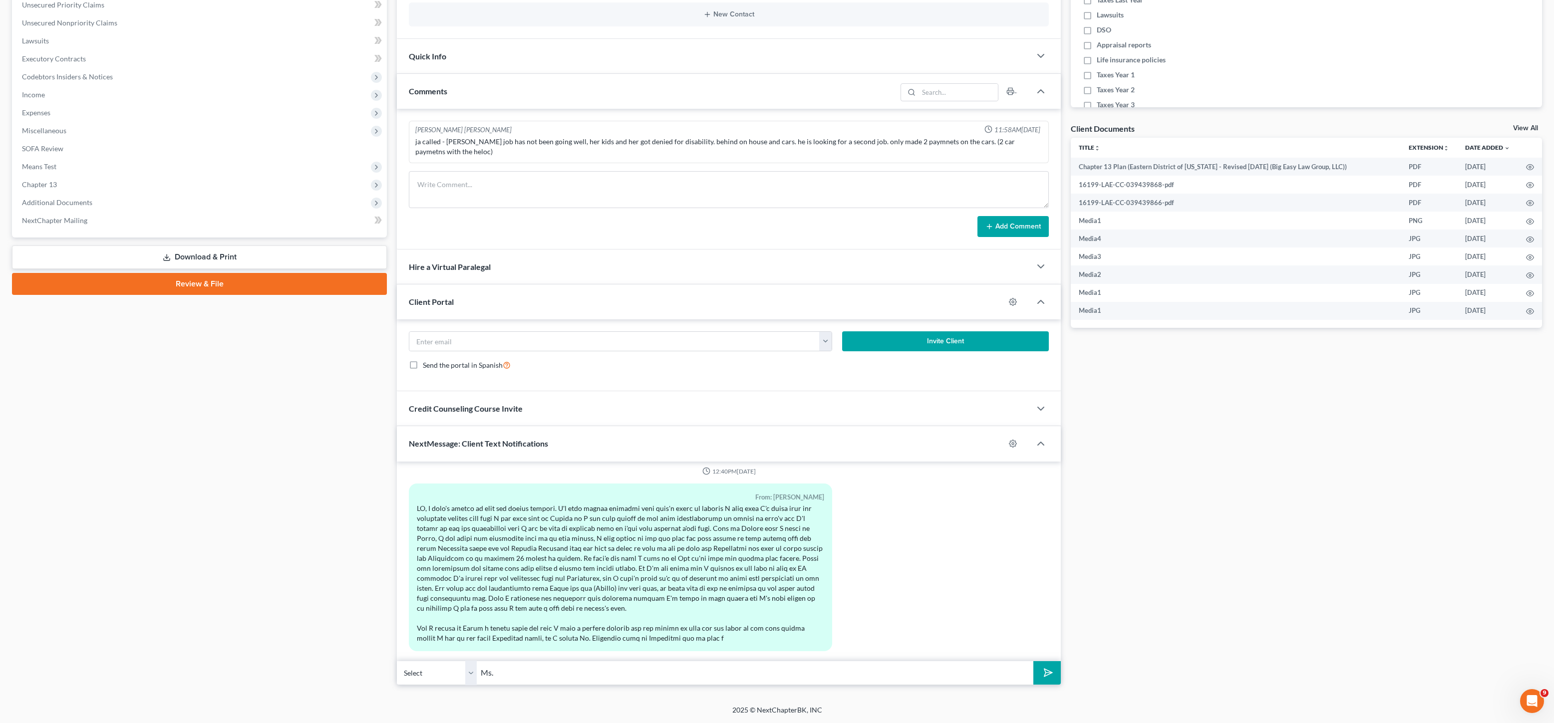
click at [725, 670] on input "Ms." at bounding box center [755, 673] width 557 height 24
click at [732, 677] on input "Ms." at bounding box center [755, 673] width 557 height 24
drag, startPoint x: 763, startPoint y: 607, endPoint x: 763, endPoint y: 671, distance: 64.4
click at [763, 607] on div at bounding box center [620, 574] width 407 height 140
click at [762, 653] on div "12:28PM[DATE] From: [PERSON_NAME] Hello, This is [PERSON_NAME]. I spoke to some…" at bounding box center [729, 562] width 664 height 200
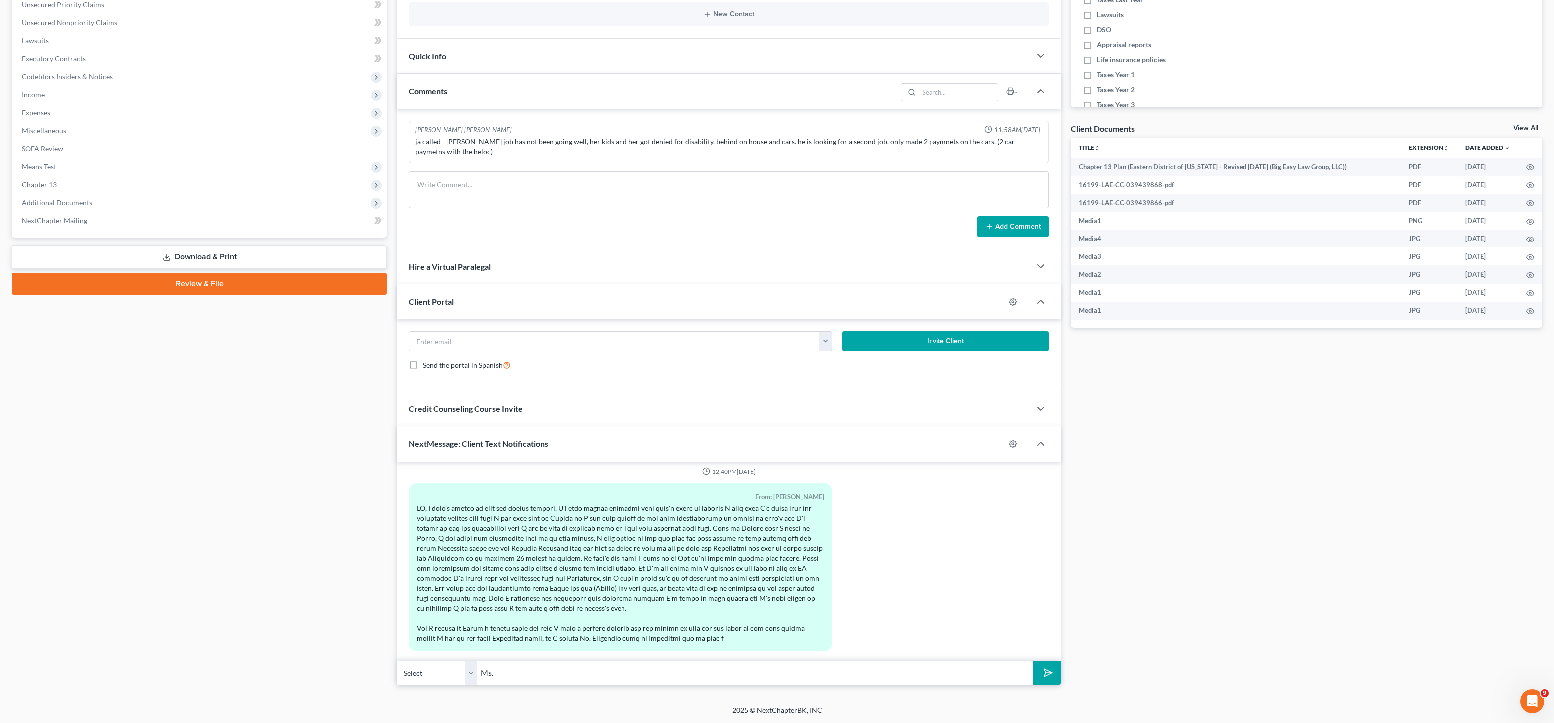
click at [754, 669] on input "Ms." at bounding box center [755, 673] width 557 height 24
click at [747, 588] on div at bounding box center [620, 574] width 407 height 140
drag, startPoint x: 550, startPoint y: 675, endPoint x: 455, endPoint y: 667, distance: 95.2
click at [455, 667] on div "Select [PHONE_NUMBER] - [PERSON_NAME] [PHONE_NUMBER] - [PERSON_NAME] Ms." at bounding box center [729, 673] width 664 height 23
type input "Not a bother- I have been meeting with people while you were calling- [PERSON_N…"
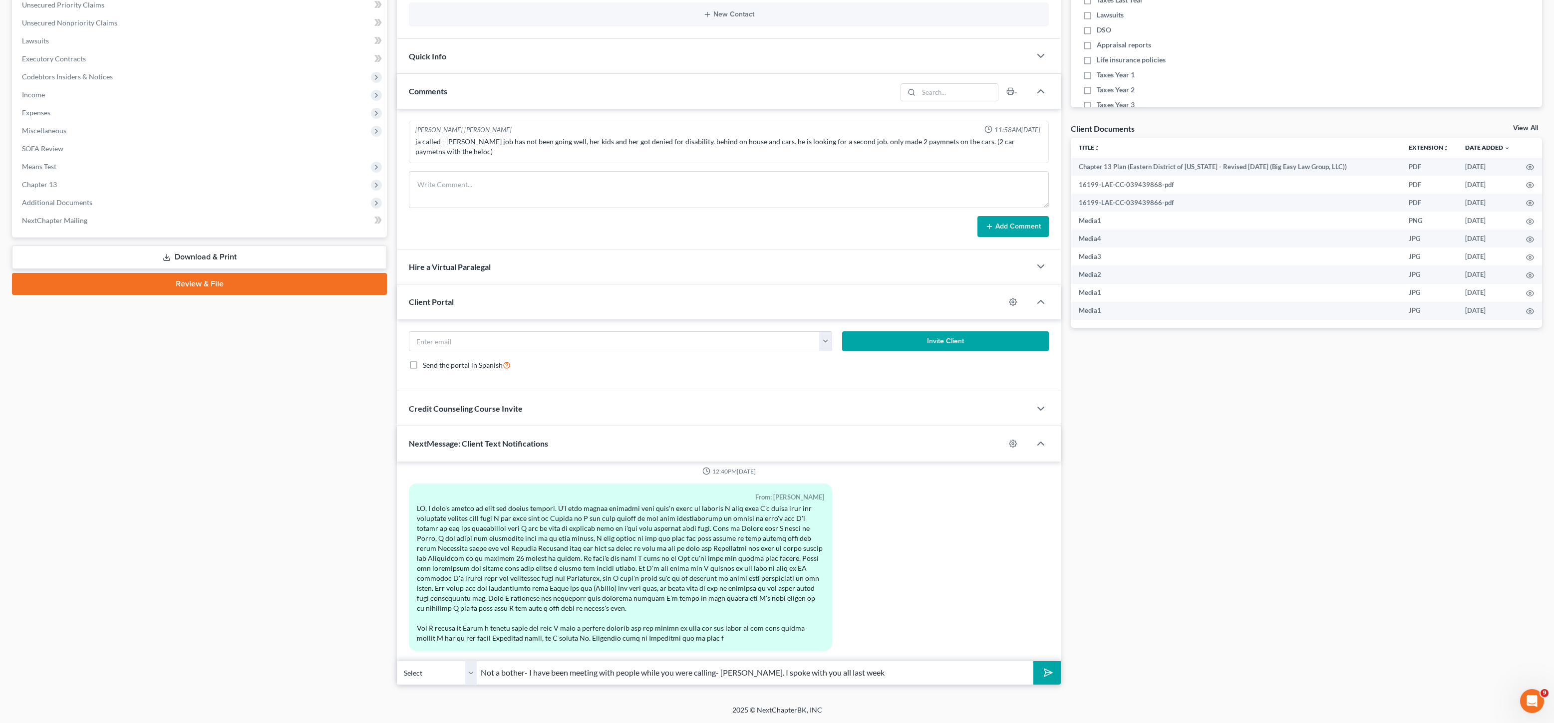
click at [1033, 662] on button "submit" at bounding box center [1046, 673] width 27 height 23
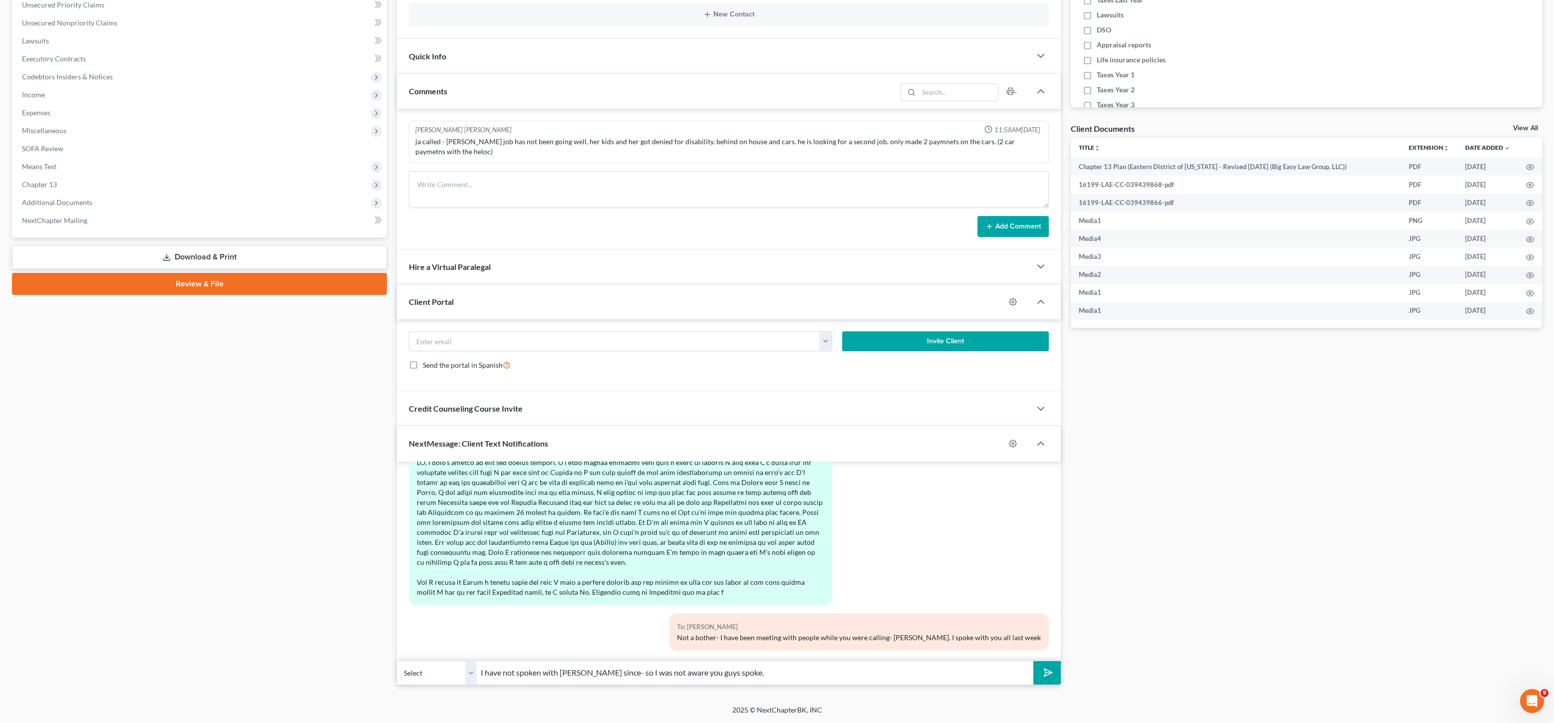
type input "I have not spoken with [PERSON_NAME] since- so I was not aware you guys spoke."
click at [1033, 662] on button "submit" at bounding box center [1046, 673] width 27 height 23
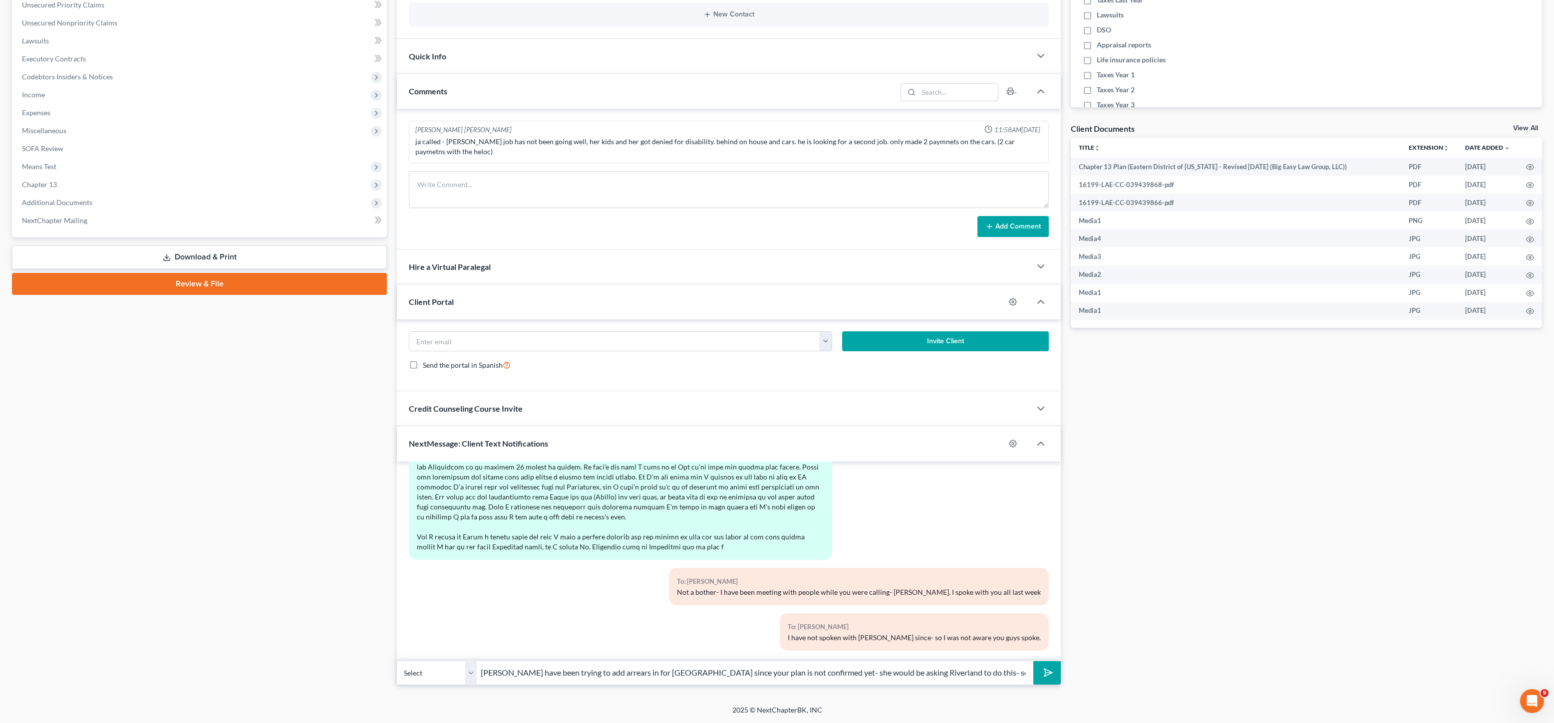
type input "[PERSON_NAME] have been trying to add arrears in for [GEOGRAPHIC_DATA] since yo…"
click at [1033, 662] on button "submit" at bounding box center [1046, 673] width 27 height 23
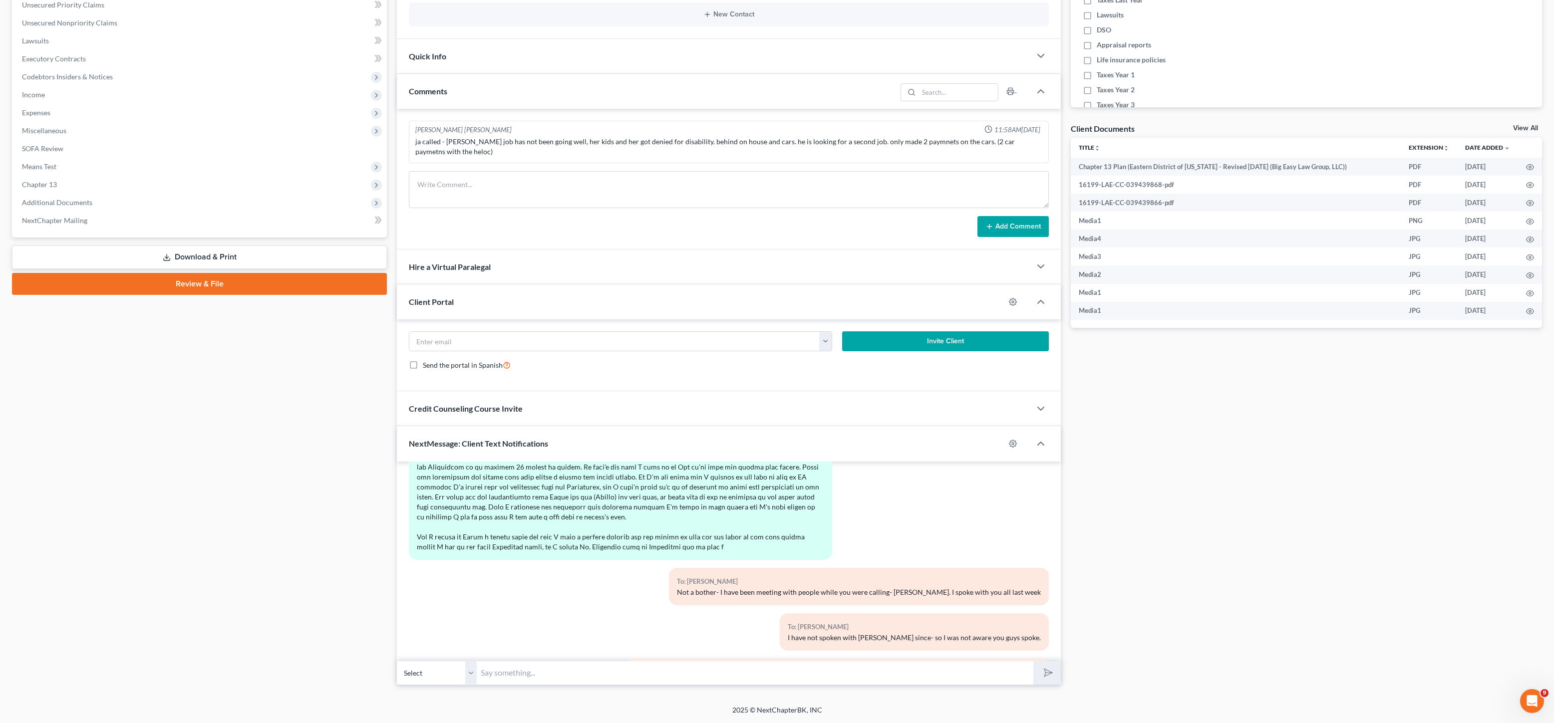
scroll to position [3350, 0]
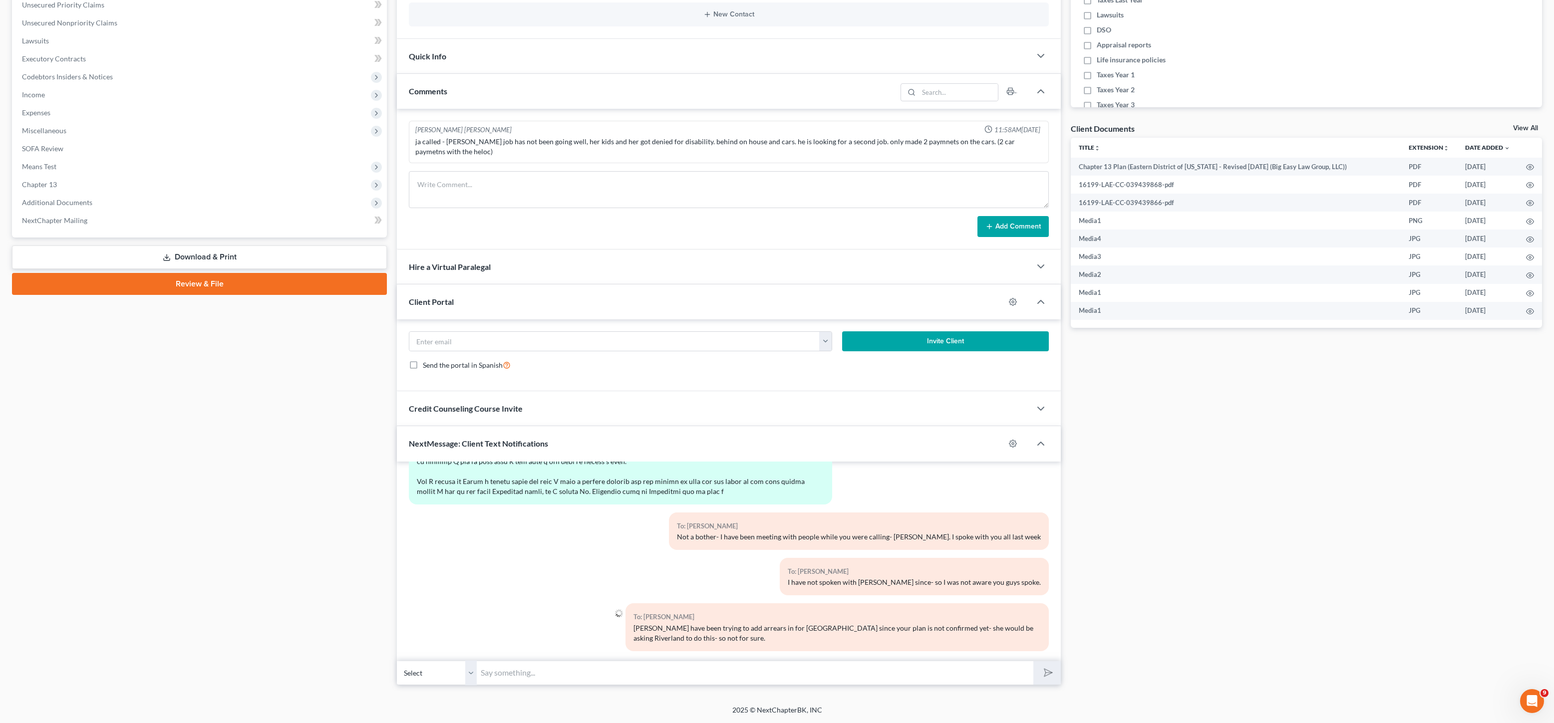
click at [724, 612] on div "To: [PERSON_NAME]" at bounding box center [837, 617] width 407 height 11
click at [782, 679] on input "text" at bounding box center [755, 673] width 557 height 24
type input "S"
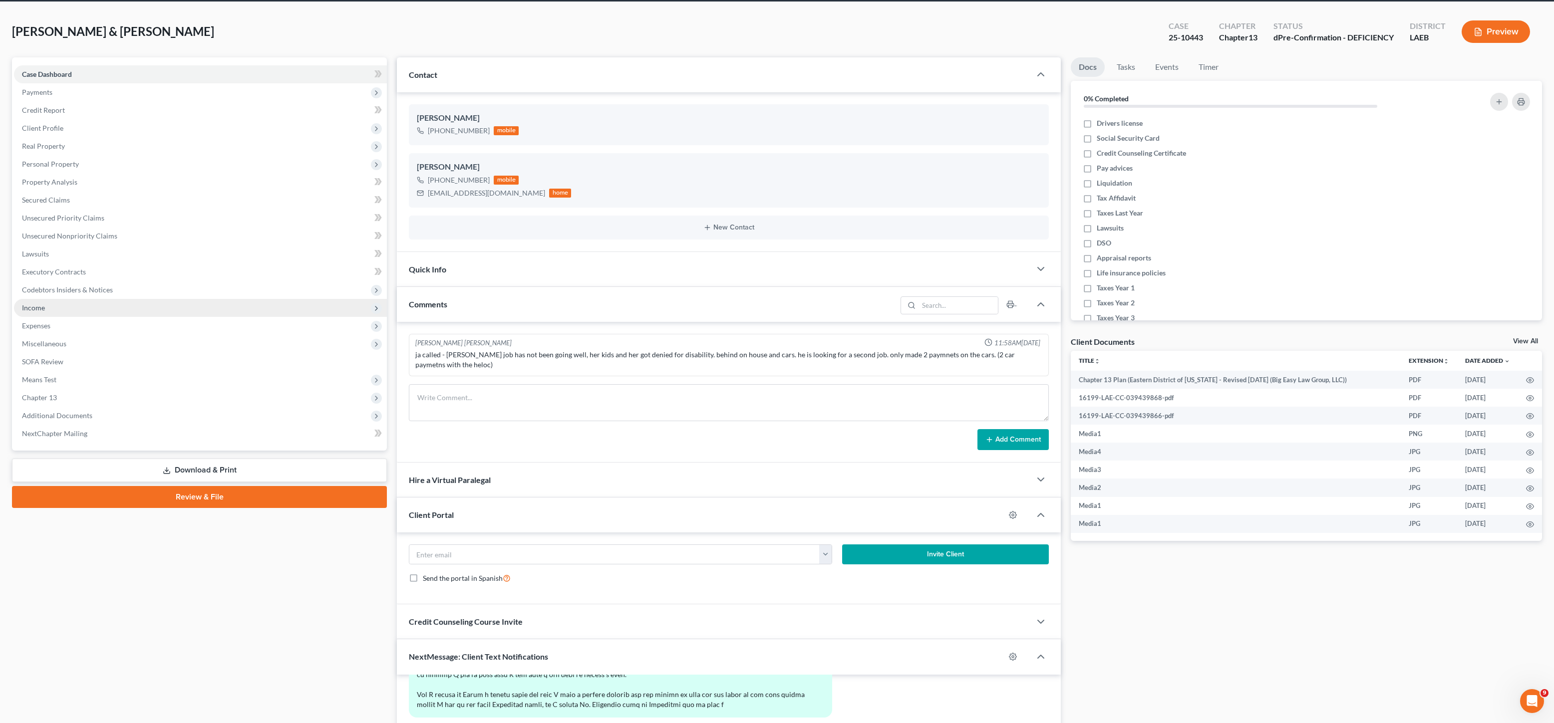
scroll to position [0, 0]
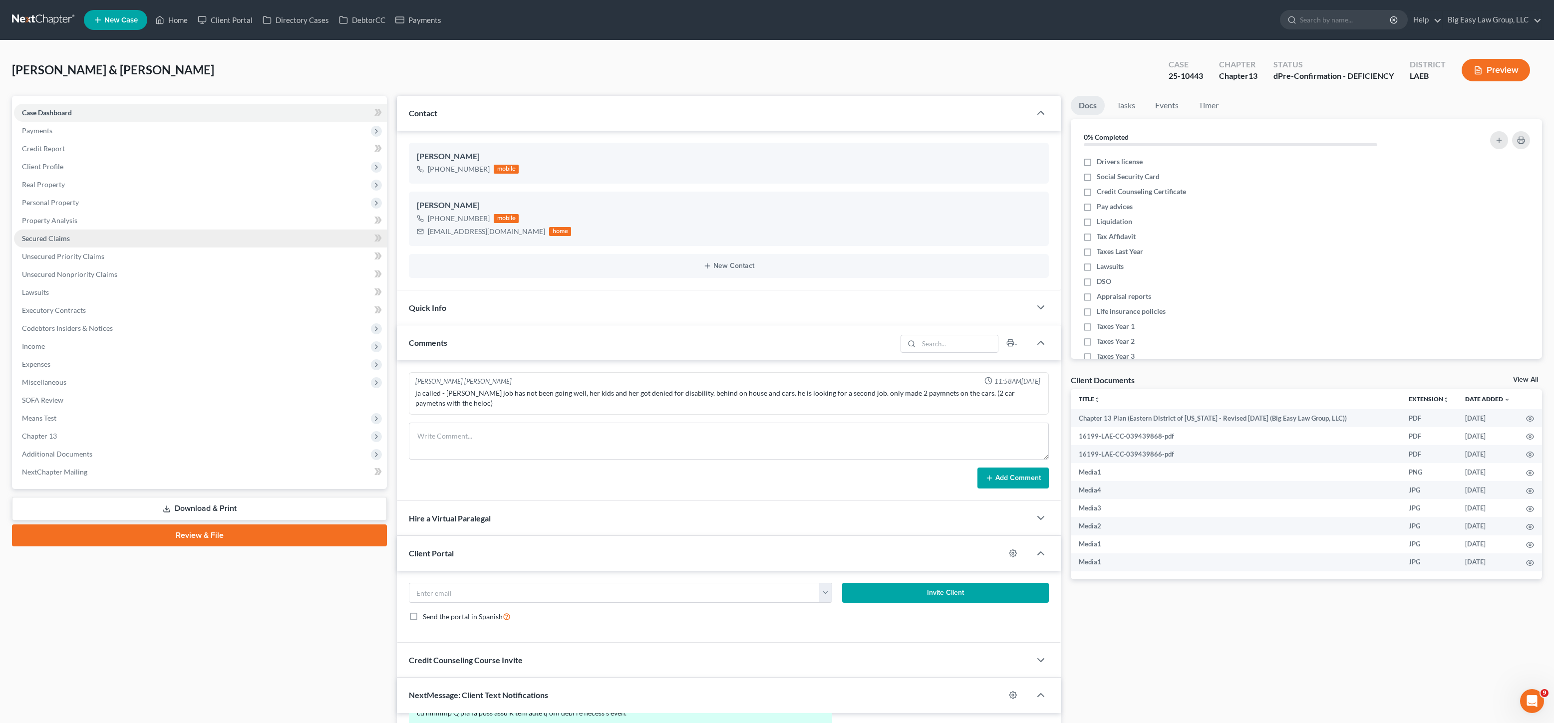
type input "You do need to resume their notes if you want to keep the collateral."
click at [86, 238] on link "Secured Claims" at bounding box center [200, 239] width 373 height 18
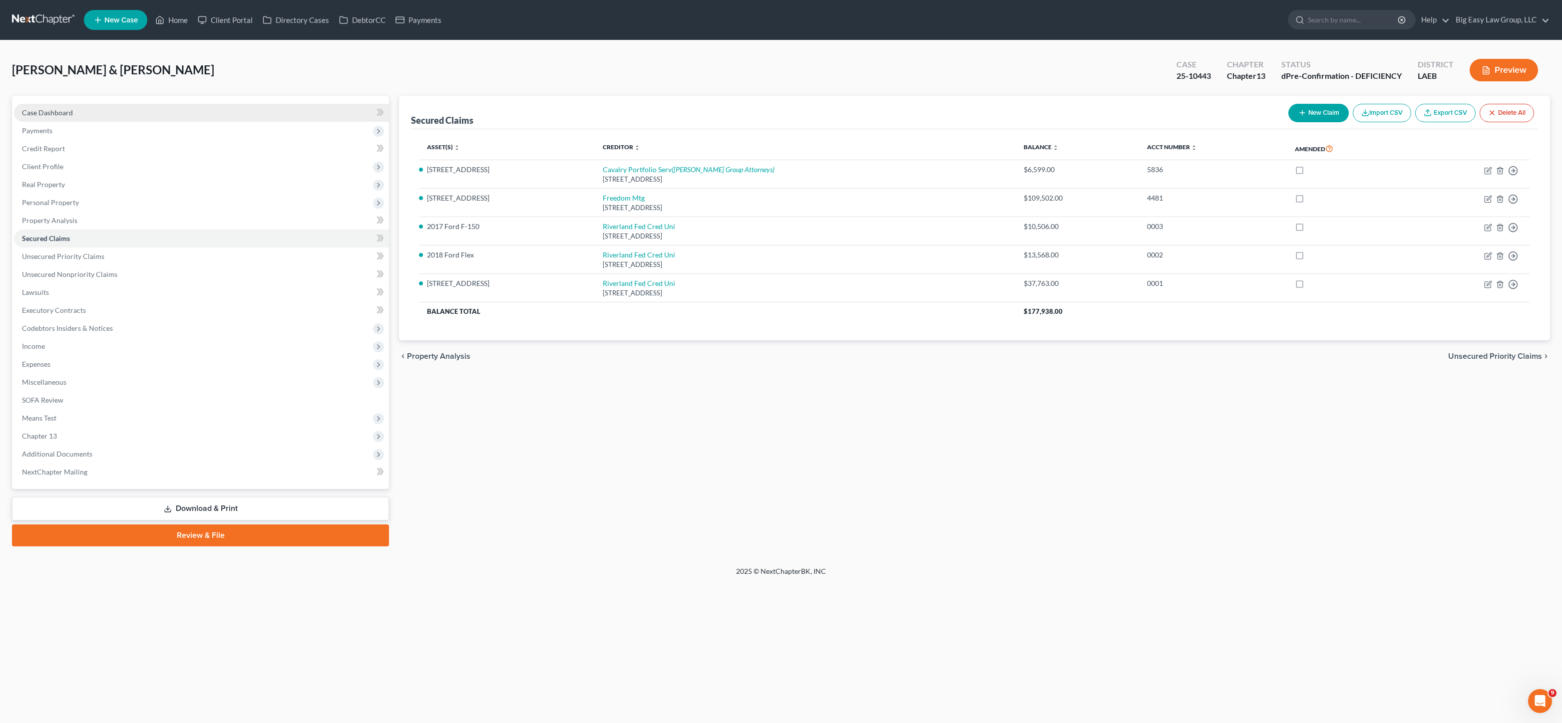
click at [65, 115] on span "Case Dashboard" at bounding box center [47, 112] width 51 height 8
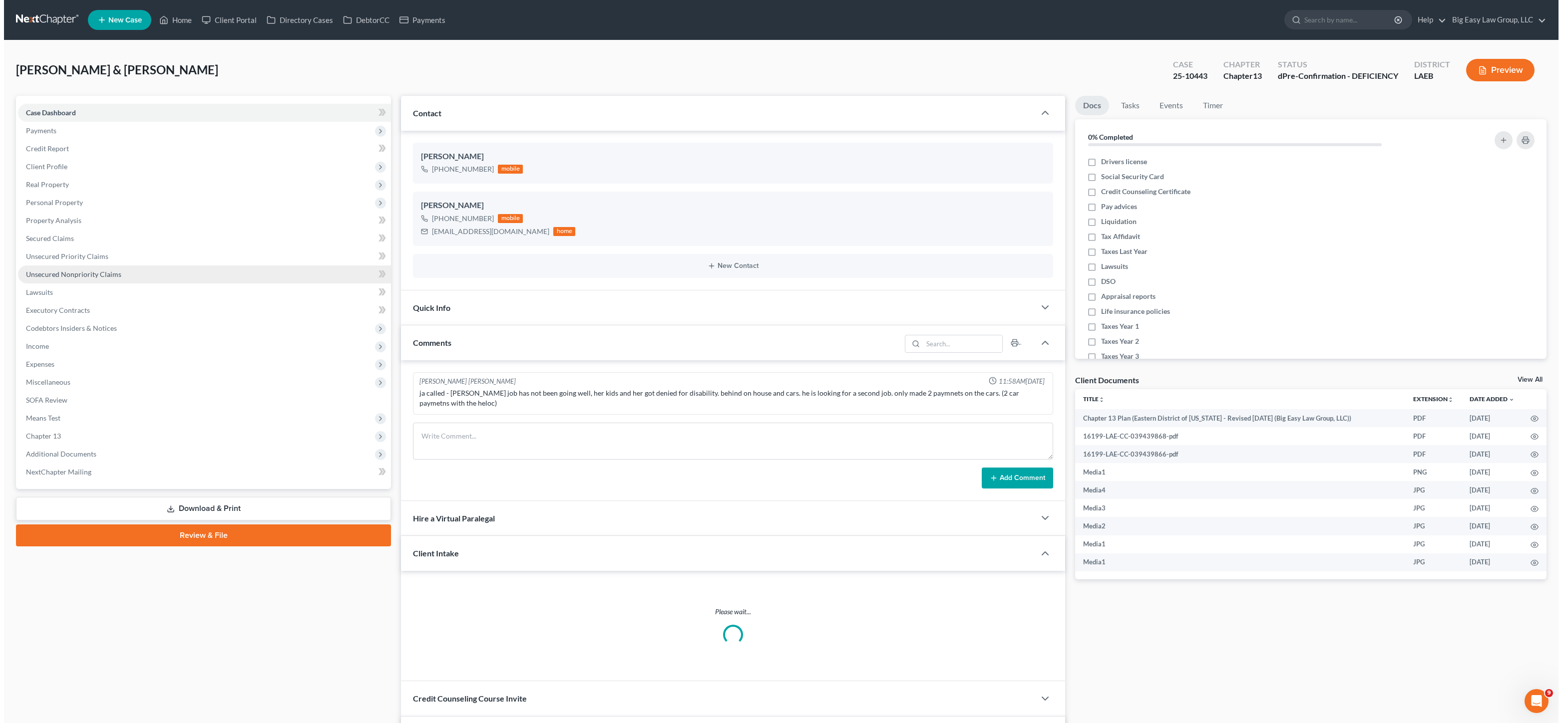
scroll to position [3350, 0]
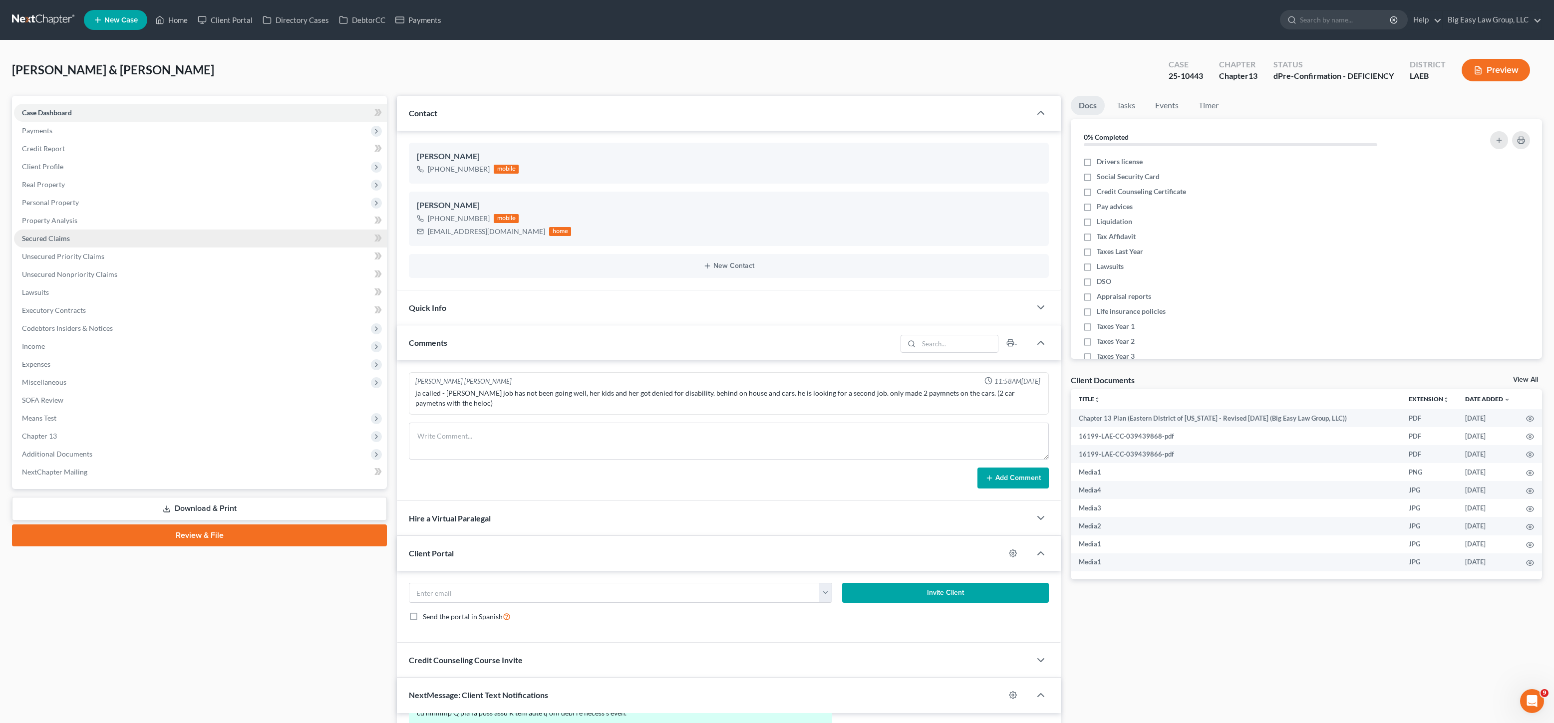
click at [71, 233] on link "Secured Claims" at bounding box center [200, 239] width 373 height 18
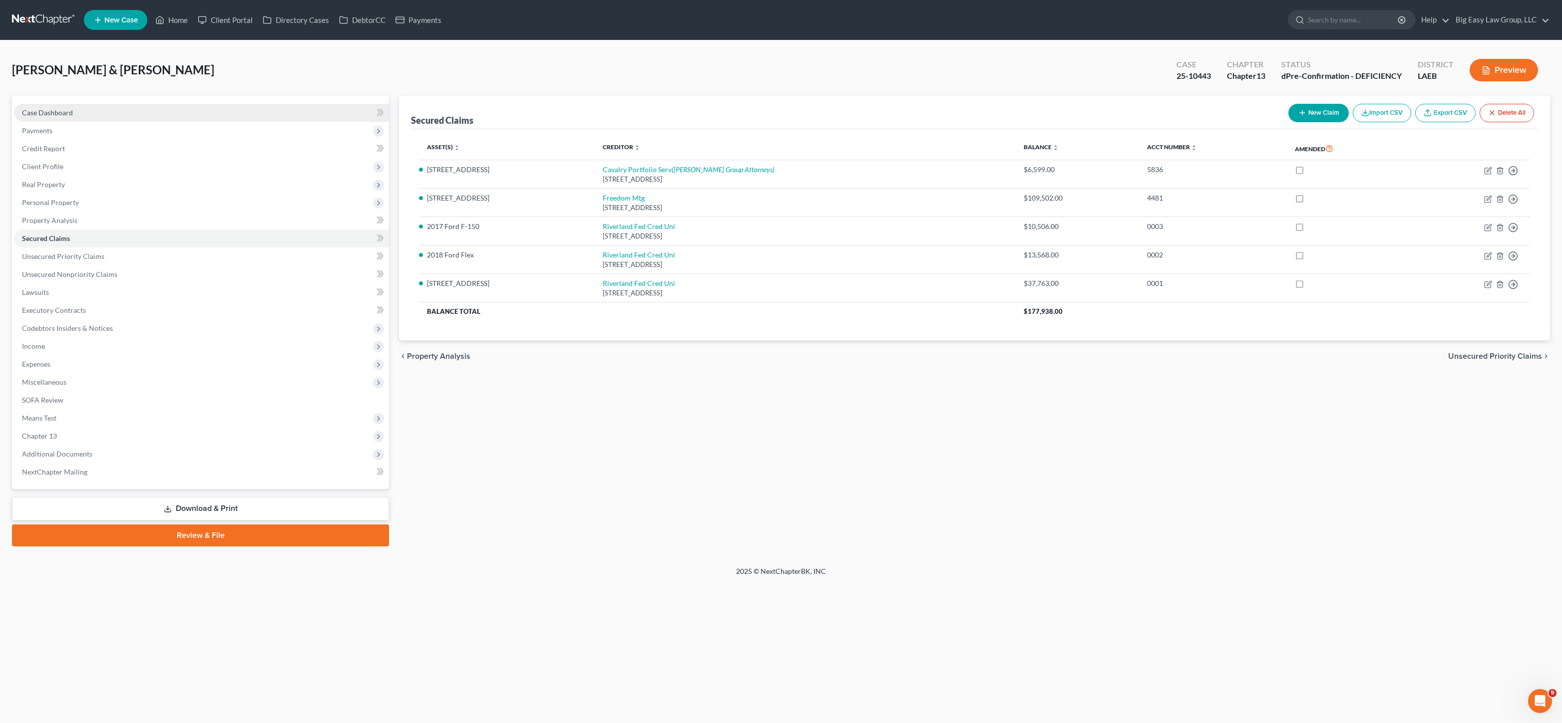
click at [65, 112] on span "Case Dashboard" at bounding box center [47, 112] width 51 height 8
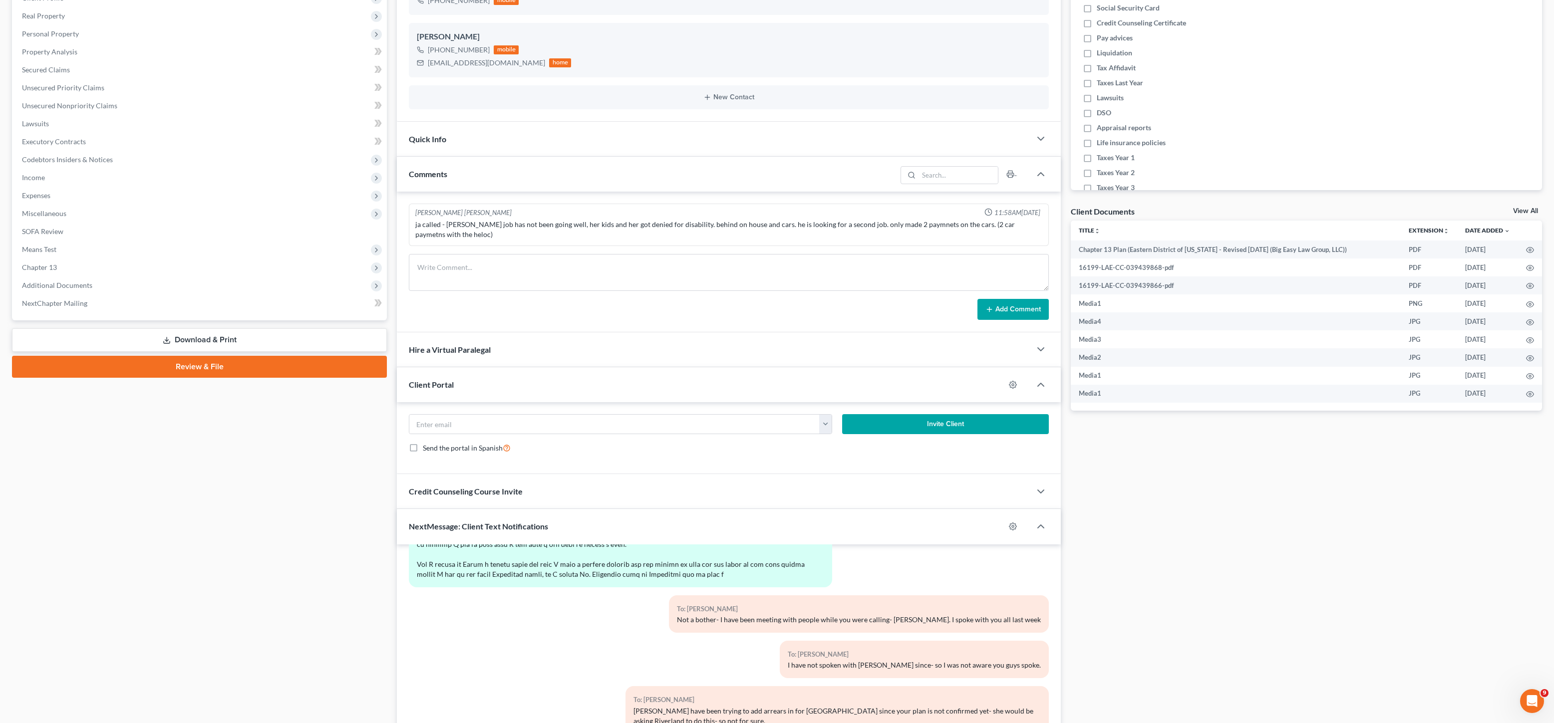
scroll to position [252, 0]
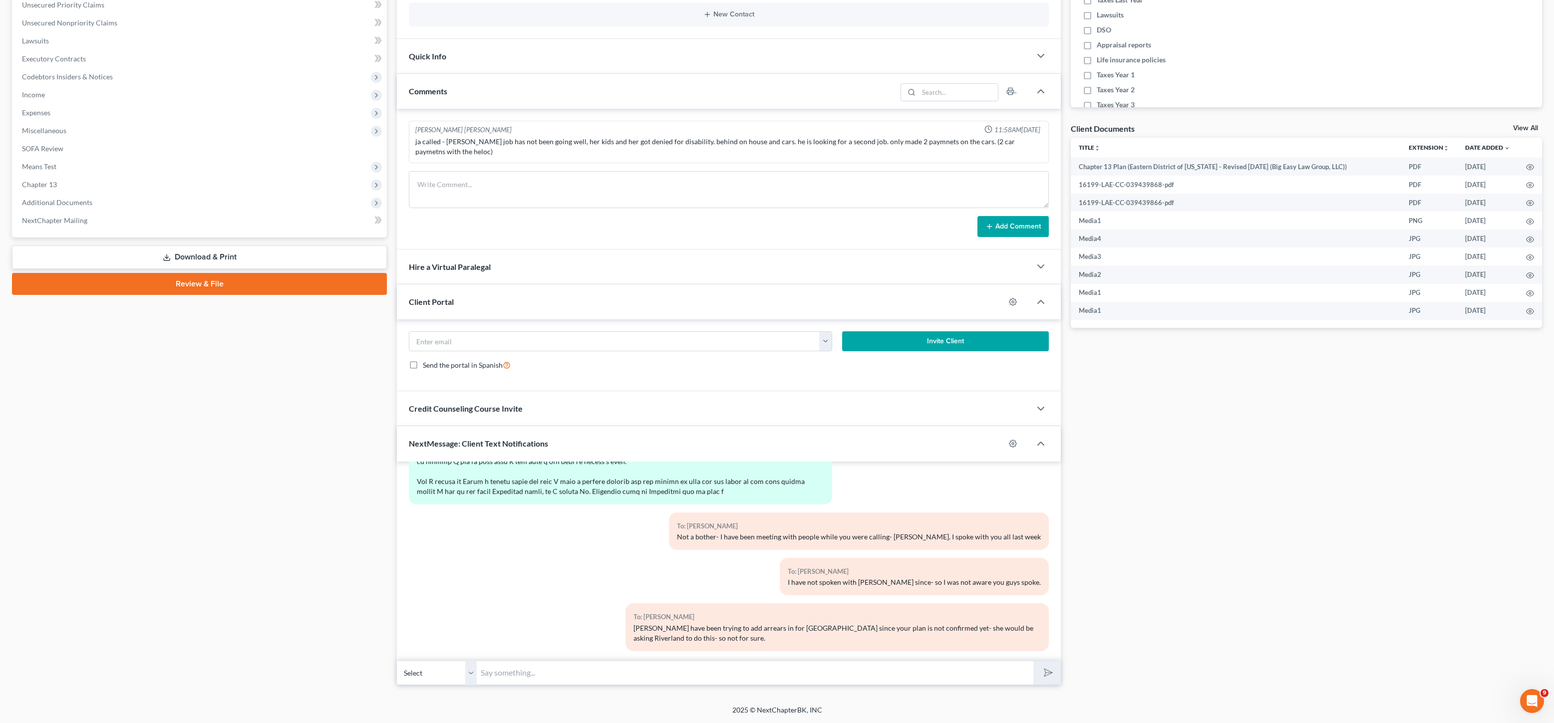
click at [792, 682] on input "text" at bounding box center [755, 673] width 557 height 24
click at [1033, 662] on button "submit" at bounding box center [1046, 673] width 27 height 23
type input "You would need to resume the notes though- if you want to keep the house and ca…"
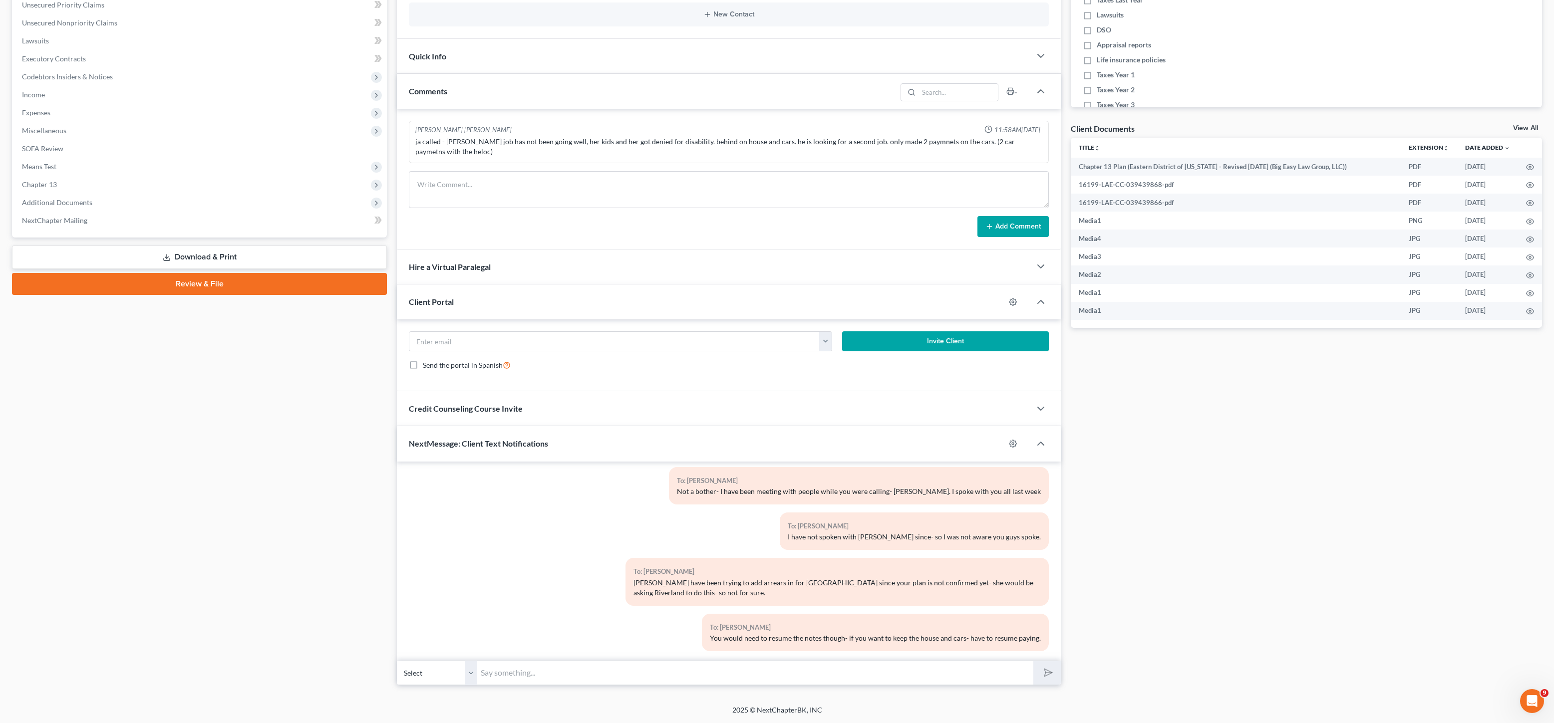
scroll to position [3390, 0]
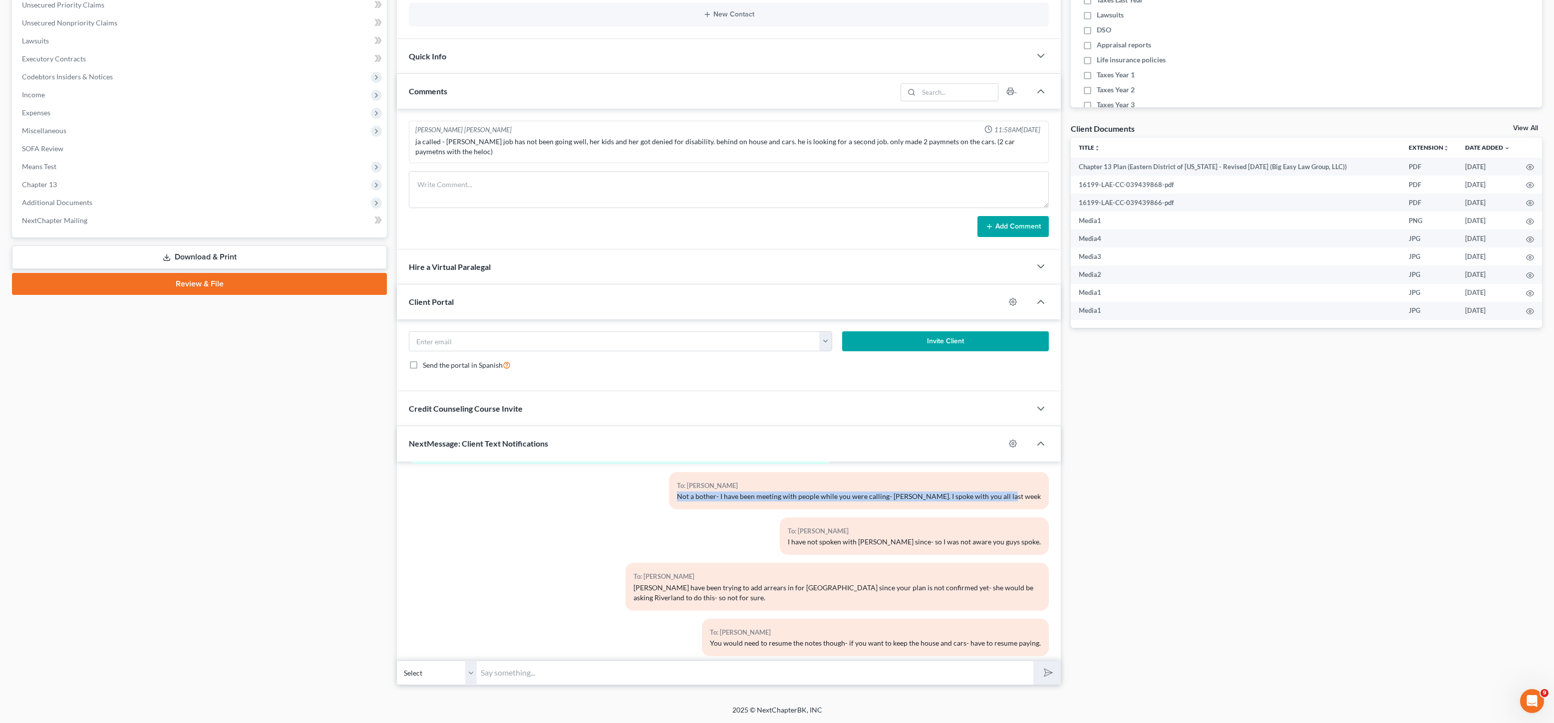
drag, startPoint x: 719, startPoint y: 480, endPoint x: 1027, endPoint y: 489, distance: 308.2
click at [1034, 496] on div "To: [PERSON_NAME] Not a bother- I have been meeting with people while you were …" at bounding box center [859, 490] width 380 height 37
copy div "Not a bother- I have been meeting with people while you were calling- [PERSON_N…"
click at [443, 680] on select "Select [PHONE_NUMBER] - [PERSON_NAME] [PHONE_NUMBER] - [PERSON_NAME]" at bounding box center [437, 673] width 80 height 24
select select "1"
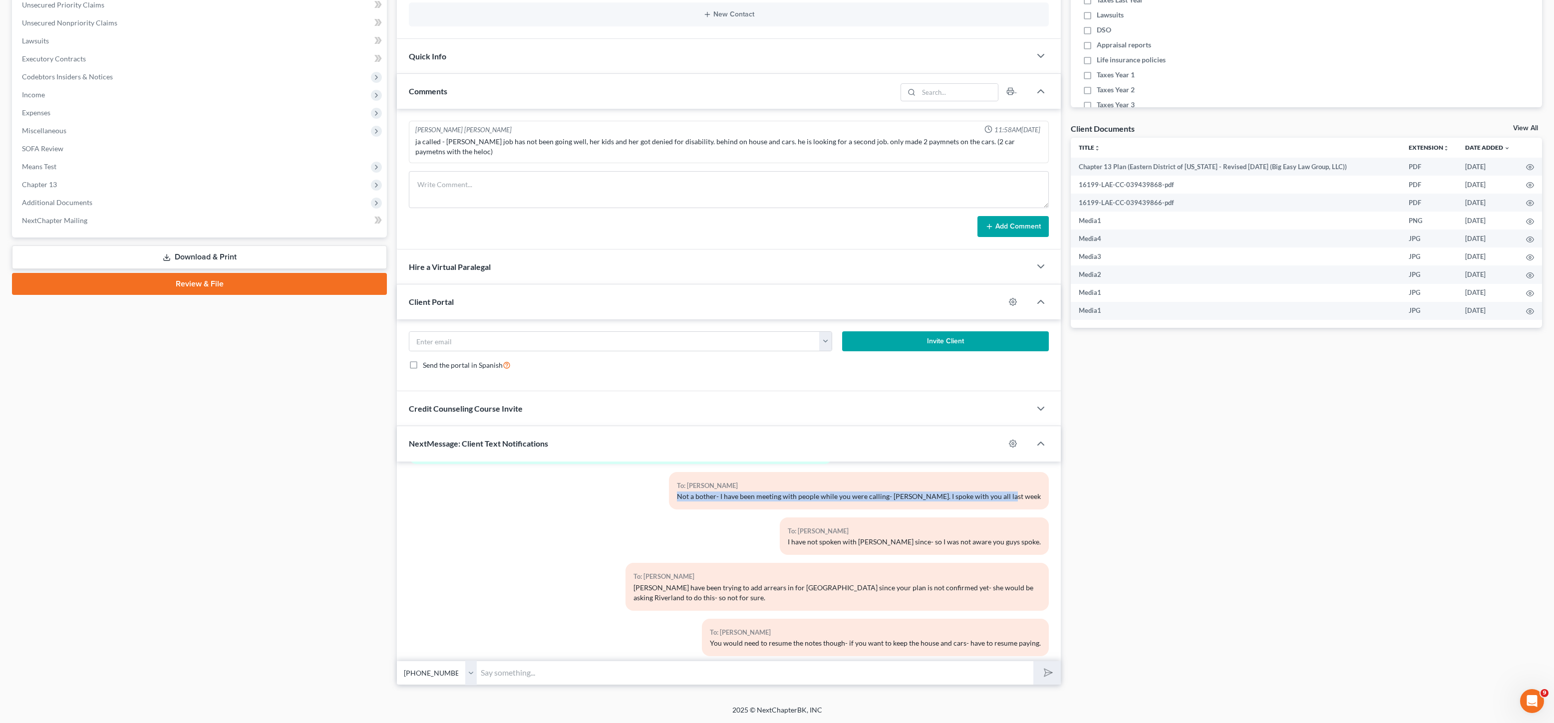
click at [397, 661] on select "Select [PHONE_NUMBER] - [PERSON_NAME] [PHONE_NUMBER] - [PERSON_NAME]" at bounding box center [437, 673] width 80 height 24
drag, startPoint x: 554, startPoint y: 669, endPoint x: 565, endPoint y: 672, distance: 11.4
click at [554, 669] on input "text" at bounding box center [755, 673] width 557 height 24
paste input "Not a bother- I have been meeting with people while you were calling- [PERSON_N…"
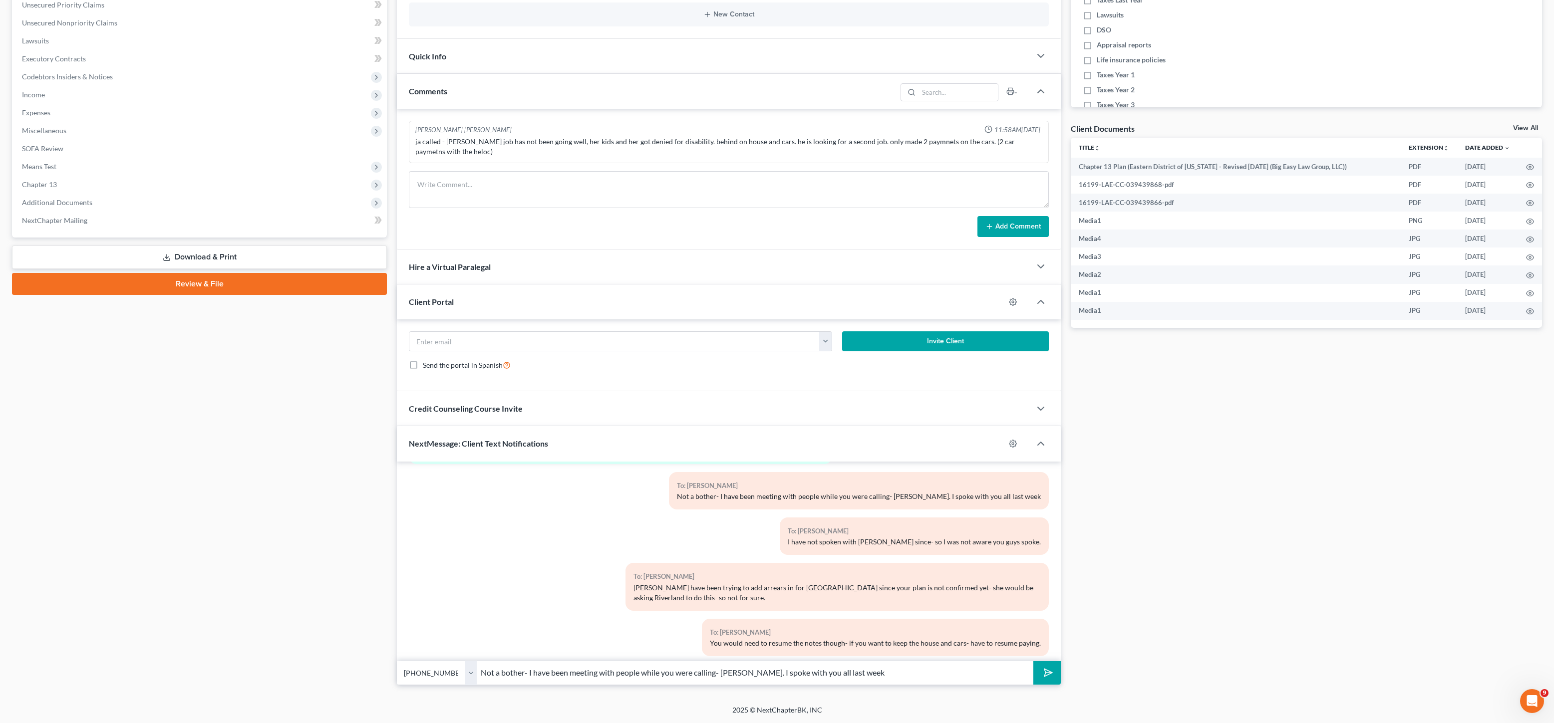
type input "Not a bother- I have been meeting with people while you were calling- [PERSON_N…"
click at [1033, 662] on button "submit" at bounding box center [1046, 673] width 27 height 23
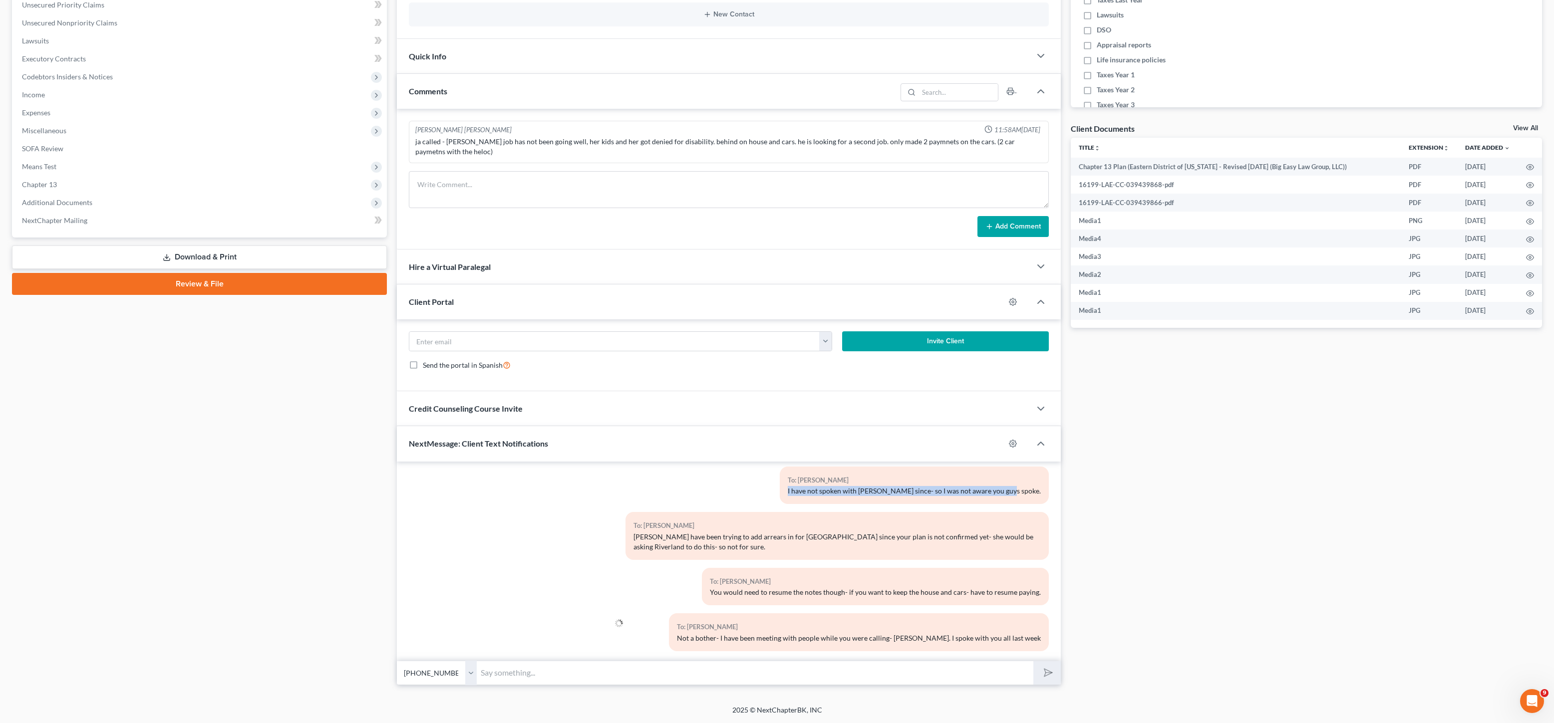
drag, startPoint x: 820, startPoint y: 482, endPoint x: 1012, endPoint y: 489, distance: 192.8
click at [1043, 480] on div "To: [PERSON_NAME] I have not spoken with [PERSON_NAME] since- so I was not awar…" at bounding box center [837, 489] width 433 height 45
copy div "I have not spoken with [PERSON_NAME] since- so I was not aware you guys spoke."
click at [709, 668] on input "text" at bounding box center [755, 673] width 557 height 24
paste input "I have not spoken with [PERSON_NAME] since- so I was not aware you guys spoke."
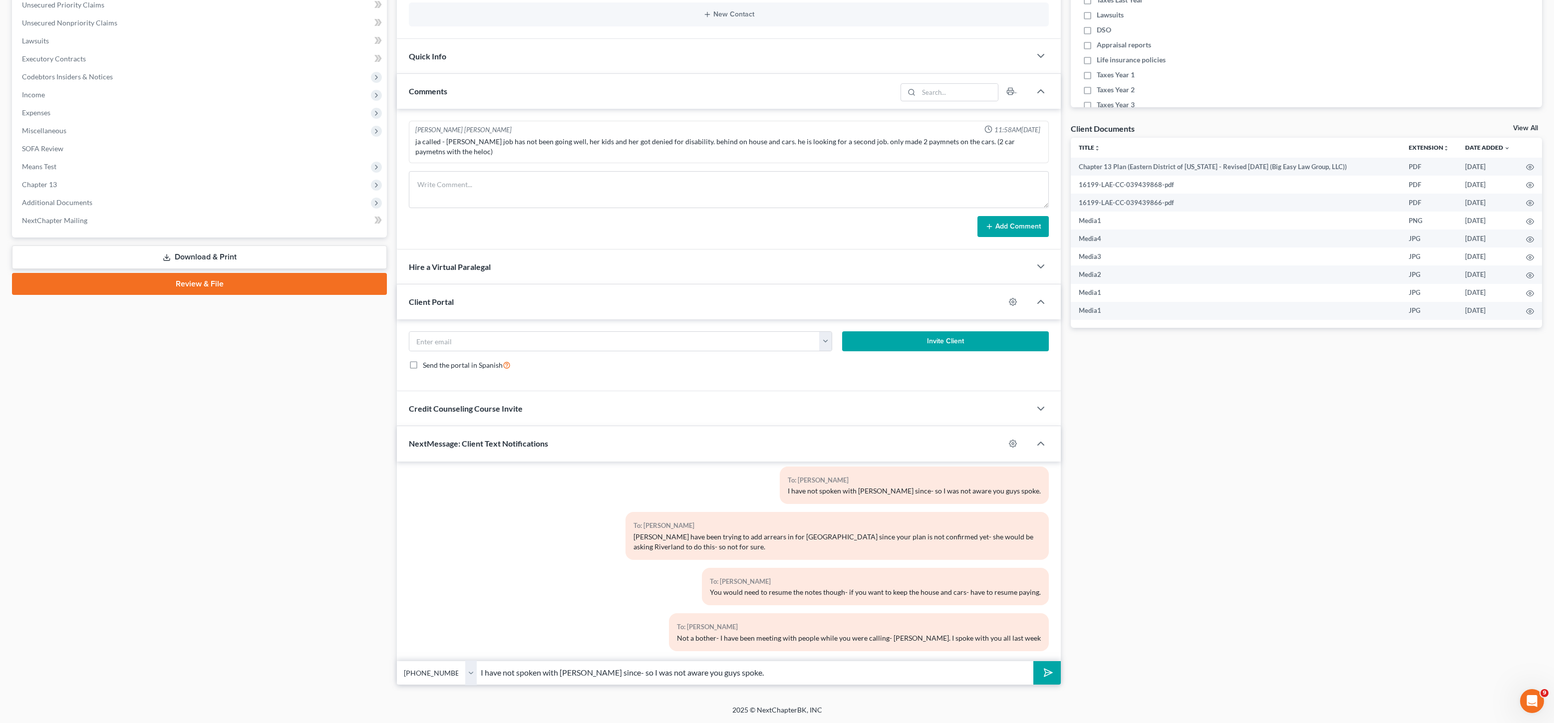
type input "I have not spoken with [PERSON_NAME] since- so I was not aware you guys spoke."
click at [1033, 662] on button "submit" at bounding box center [1046, 673] width 27 height 23
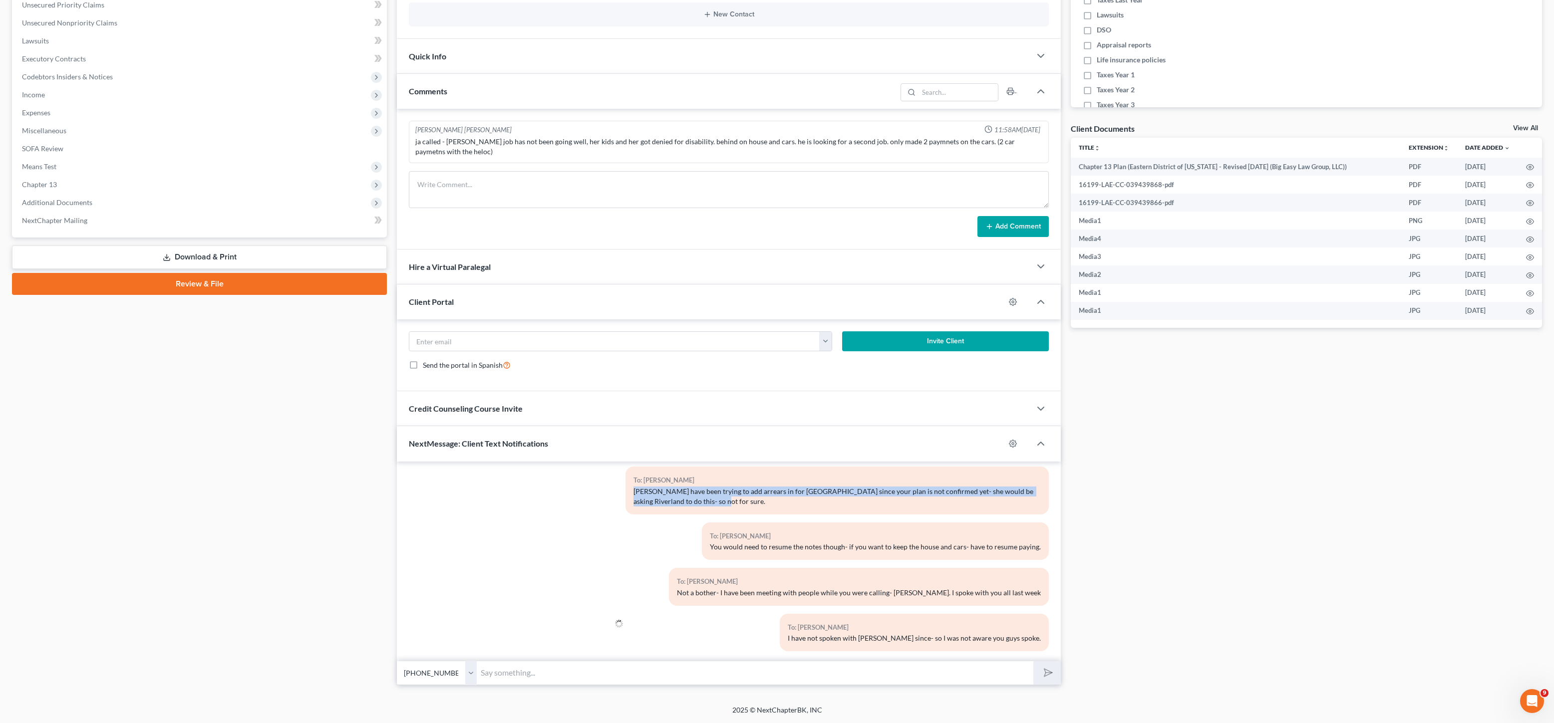
drag, startPoint x: 649, startPoint y: 483, endPoint x: 710, endPoint y: 492, distance: 62.1
click at [710, 492] on div "[PERSON_NAME] have been trying to add arrears in for [GEOGRAPHIC_DATA] since yo…" at bounding box center [837, 497] width 407 height 20
copy div "[PERSON_NAME] have been trying to add arrears in for [GEOGRAPHIC_DATA] since yo…"
click at [643, 676] on input "text" at bounding box center [755, 673] width 557 height 24
paste input "[PERSON_NAME] have been trying to add arrears in for [GEOGRAPHIC_DATA] since yo…"
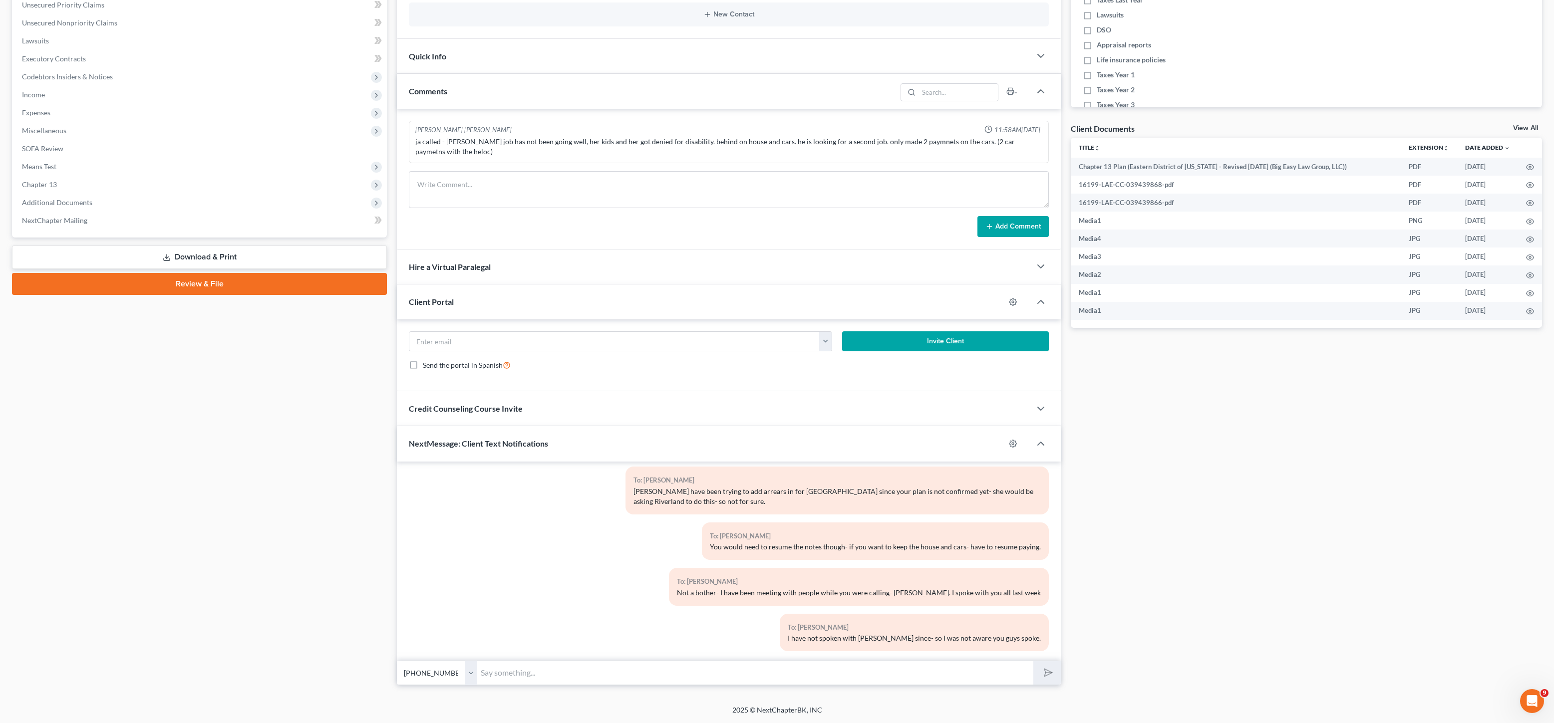
type input "[PERSON_NAME] have been trying to add arrears in for [GEOGRAPHIC_DATA] since yo…"
click at [1033, 662] on button "submit" at bounding box center [1046, 673] width 27 height 23
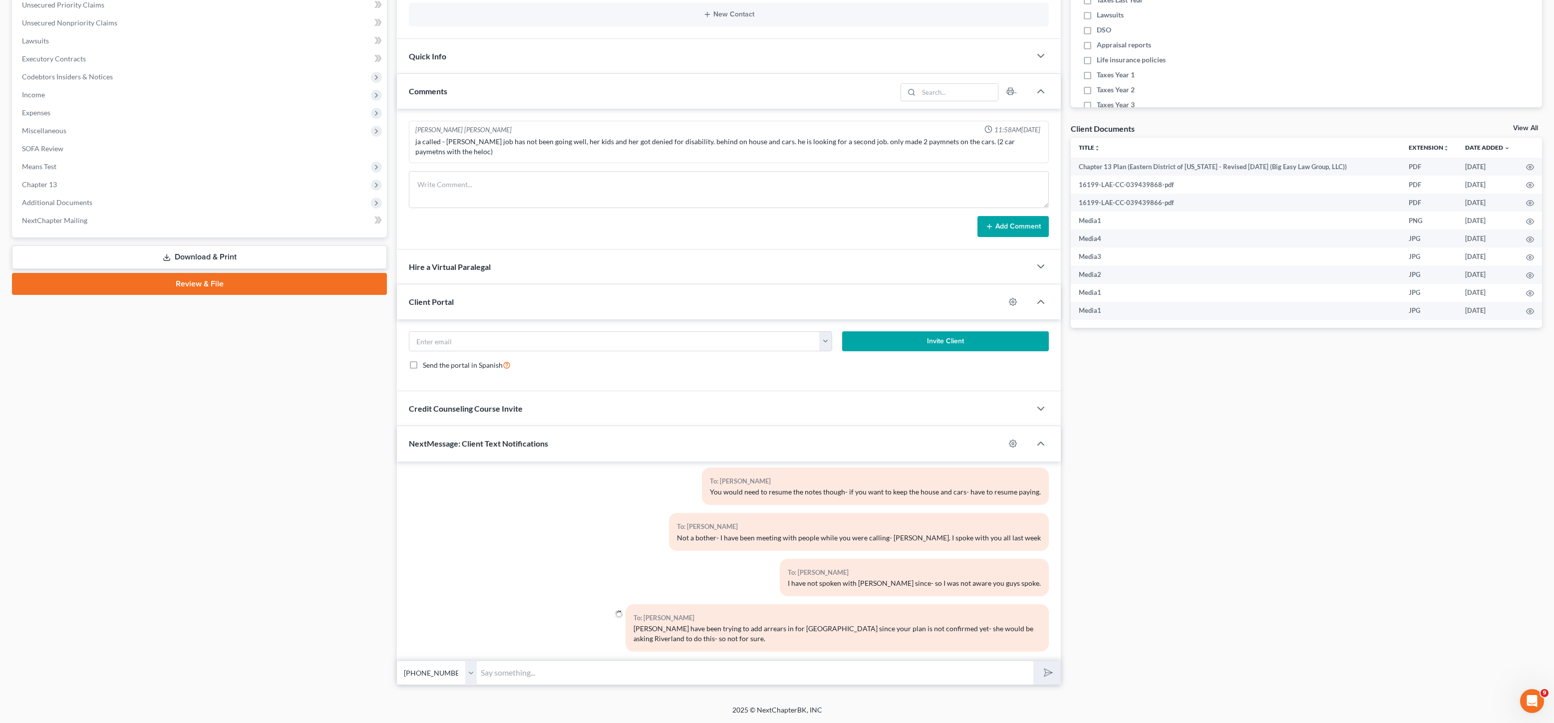
scroll to position [3541, 0]
drag, startPoint x: 735, startPoint y: 484, endPoint x: 993, endPoint y: 483, distance: 257.1
click at [1038, 493] on div "To: [PERSON_NAME] You would need to resume the notes though- if you want to kee…" at bounding box center [875, 487] width 347 height 37
copy div "You would need to resume the notes though- if you want to keep the house and ca…"
click at [664, 672] on input "text" at bounding box center [755, 673] width 557 height 24
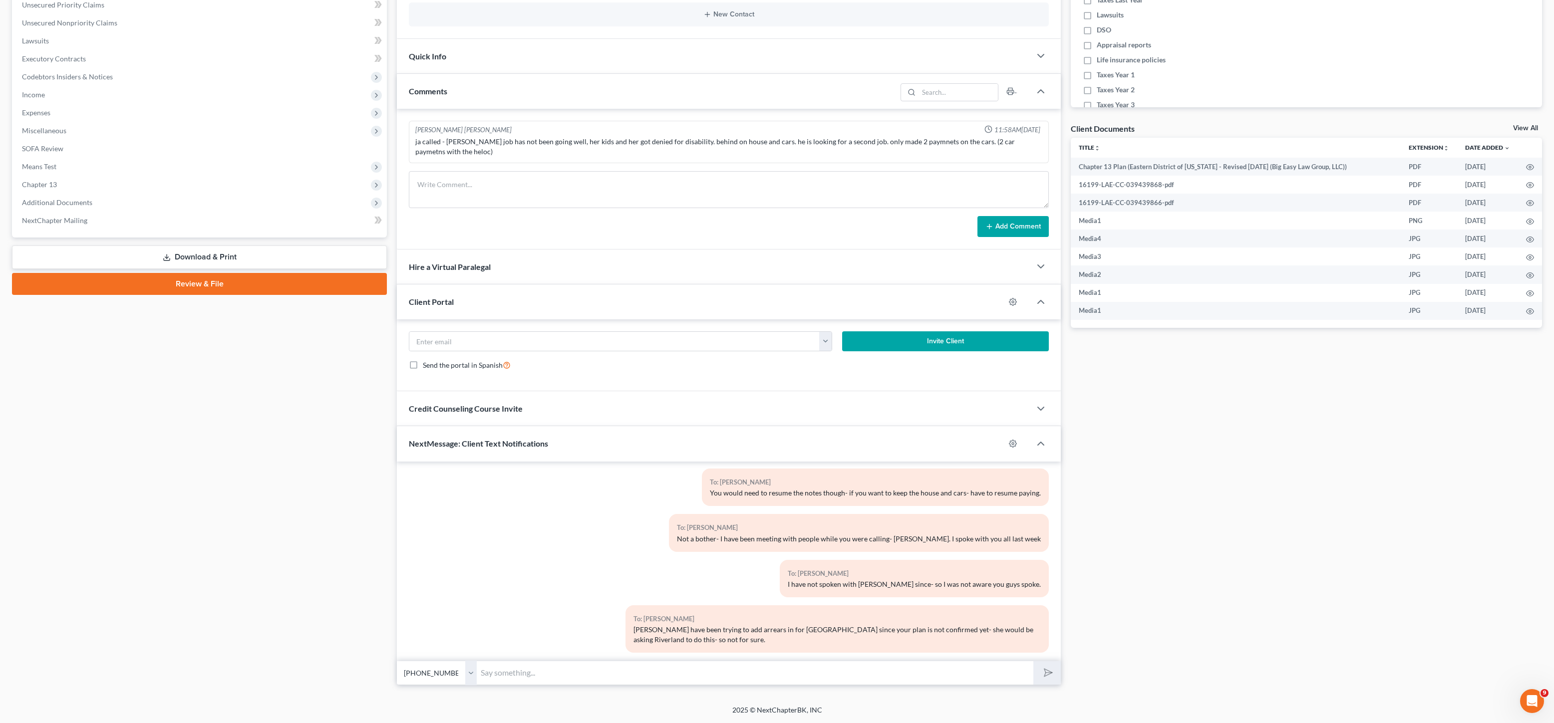
paste input "You would need to resume the notes though- if you want to keep the house and ca…"
type input "You would need to resume the notes though- if you want to keep the house and ca…"
click at [1033, 662] on button "submit" at bounding box center [1046, 673] width 27 height 23
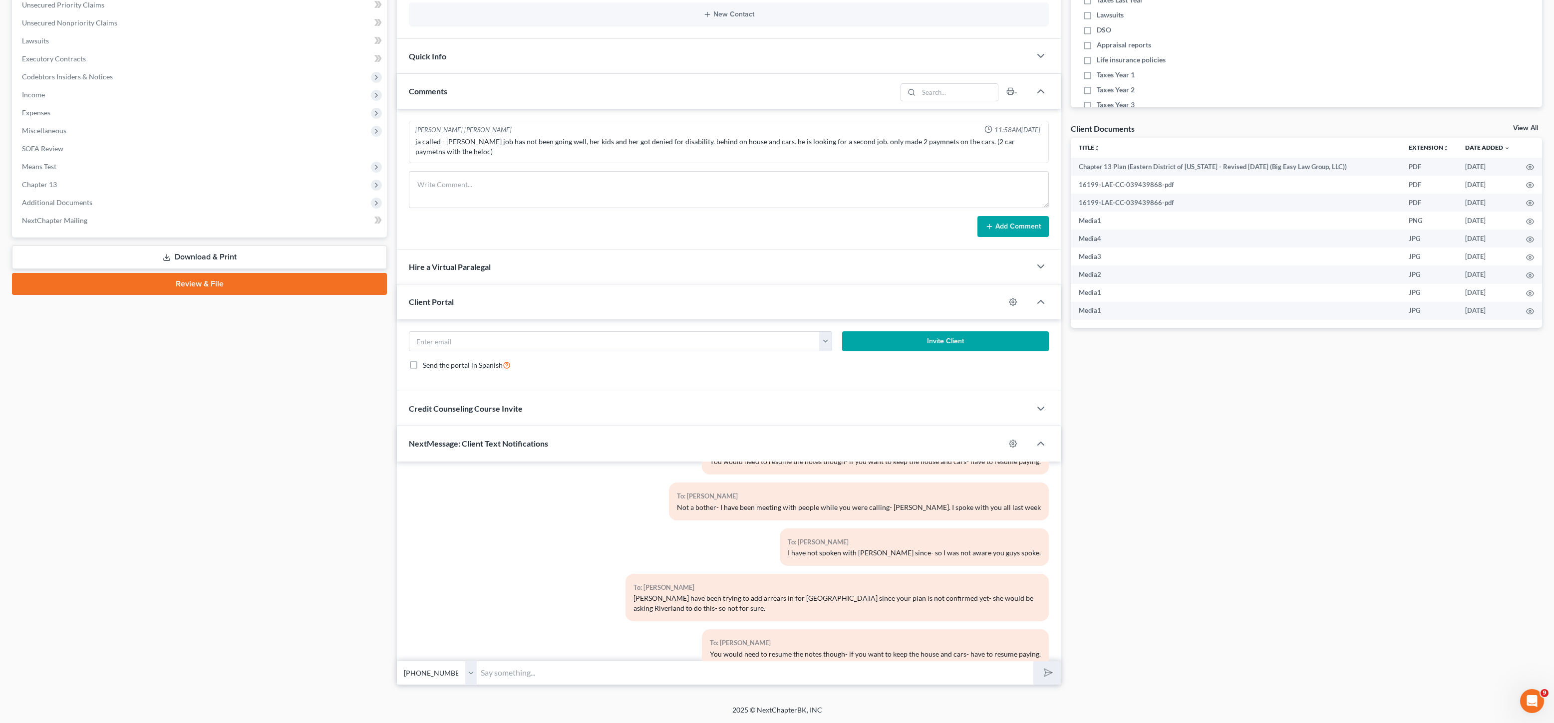
scroll to position [3588, 0]
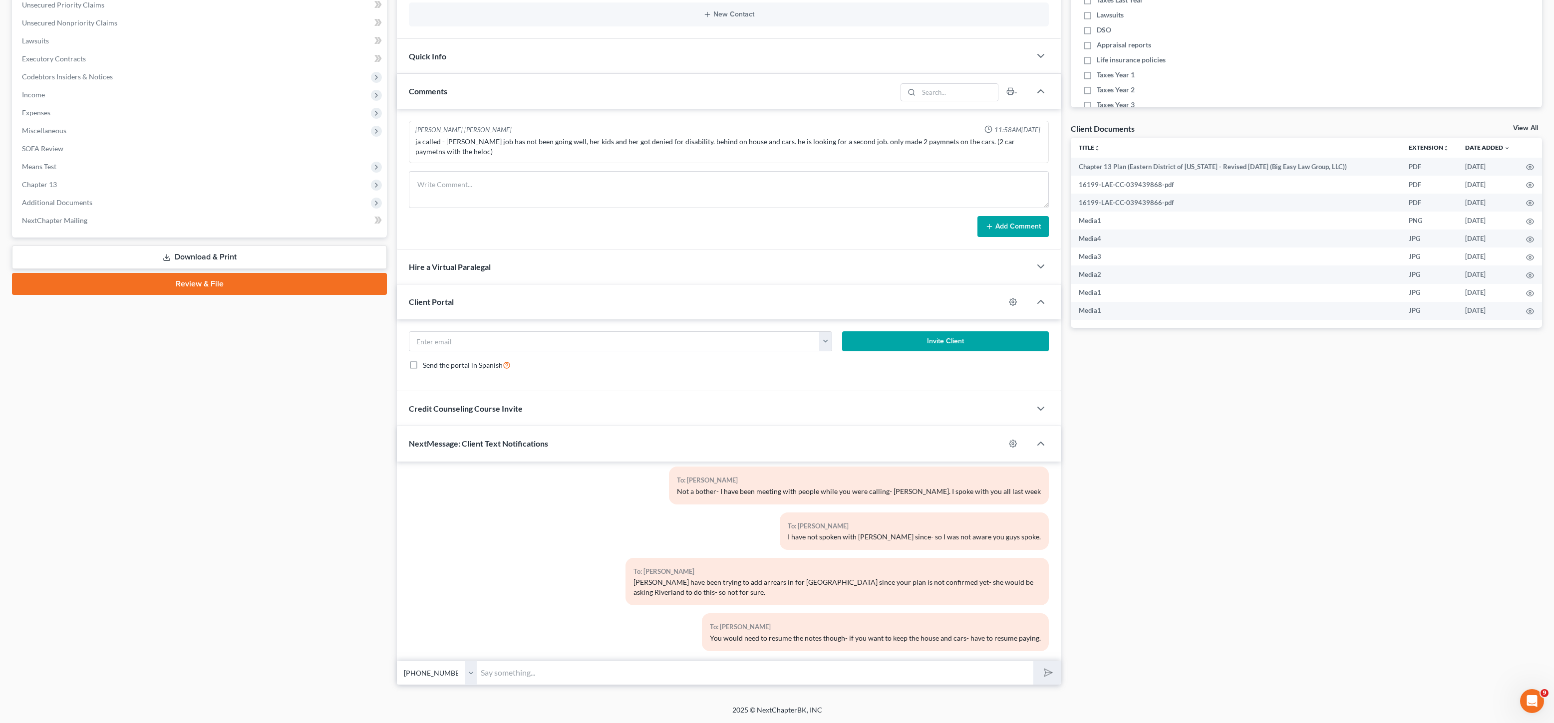
click at [836, 666] on input "text" at bounding box center [755, 673] width 557 height 24
type input "I"
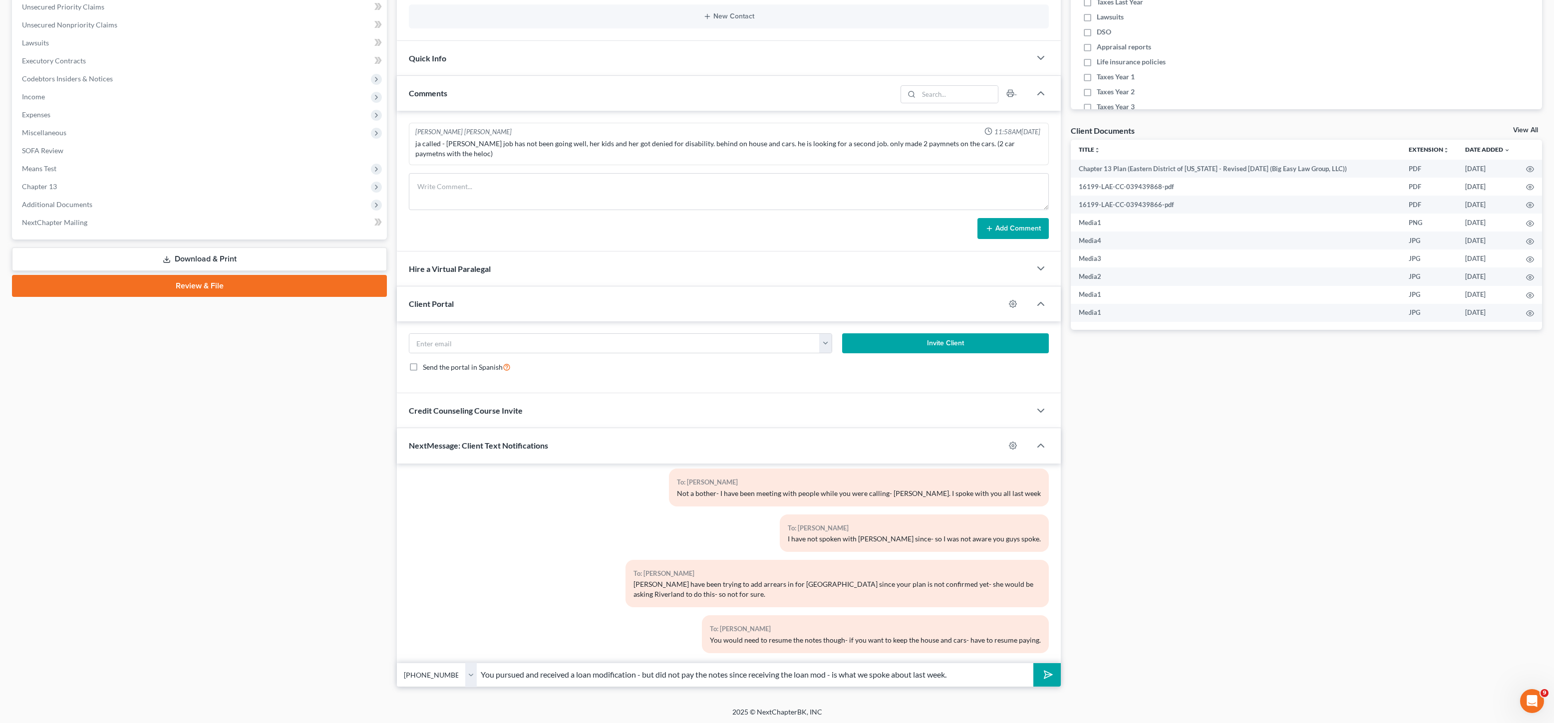
type input "You pursued and received a loan modification - but did not pay the notes since …"
click at [1033, 664] on button "submit" at bounding box center [1046, 675] width 27 height 23
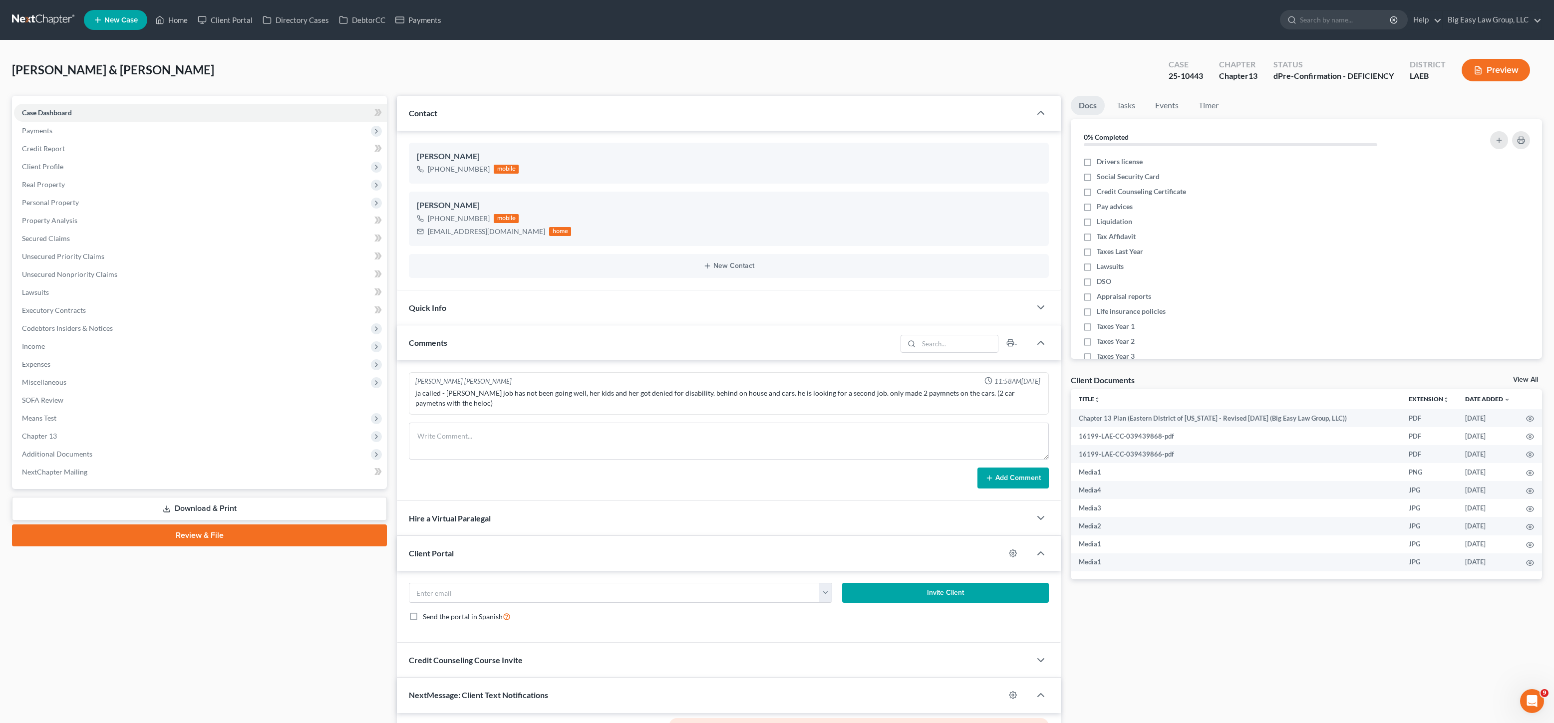
scroll to position [3644, 0]
drag, startPoint x: 83, startPoint y: 247, endPoint x: 111, endPoint y: 269, distance: 35.9
click at [83, 247] on link "Secured Claims" at bounding box center [200, 239] width 373 height 18
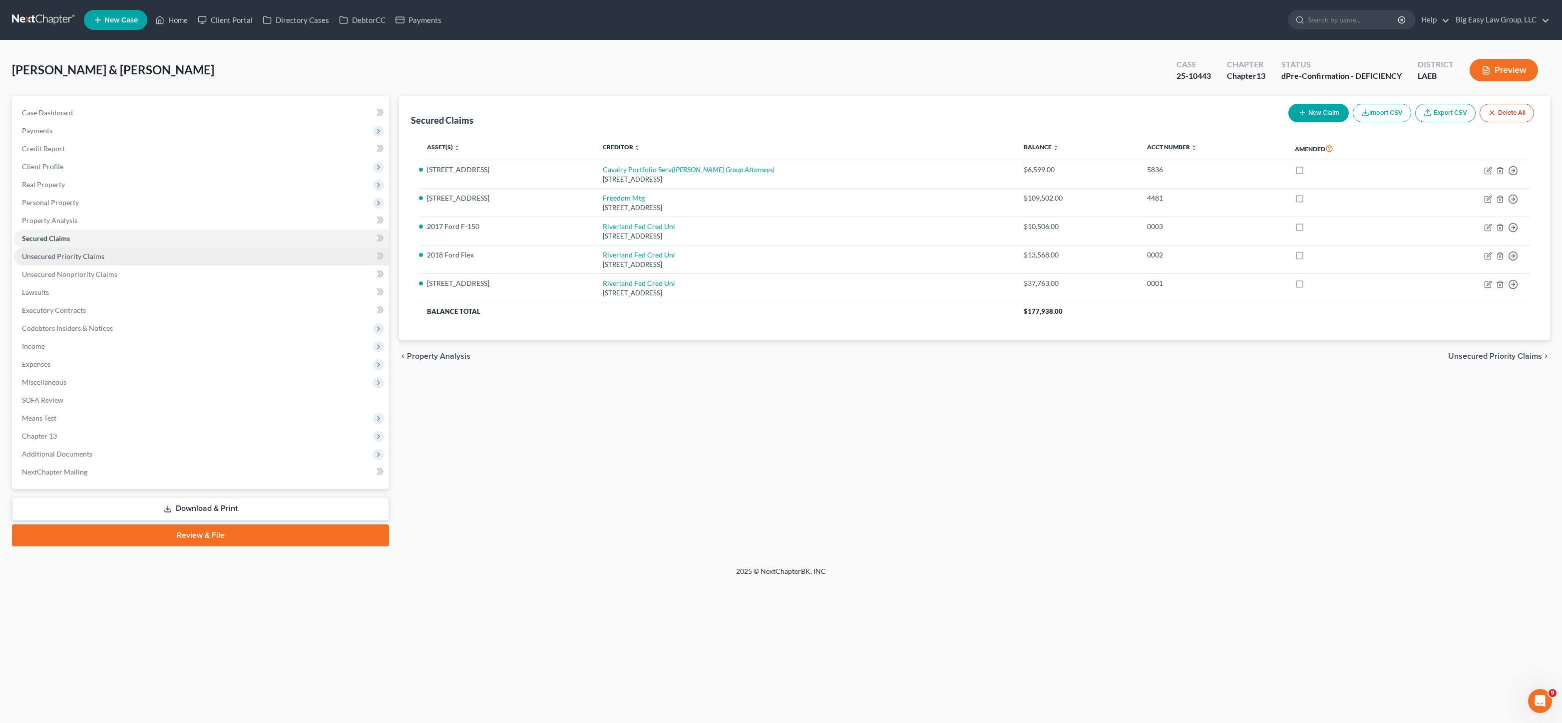
click at [88, 258] on span "Unsecured Priority Claims" at bounding box center [63, 256] width 82 height 8
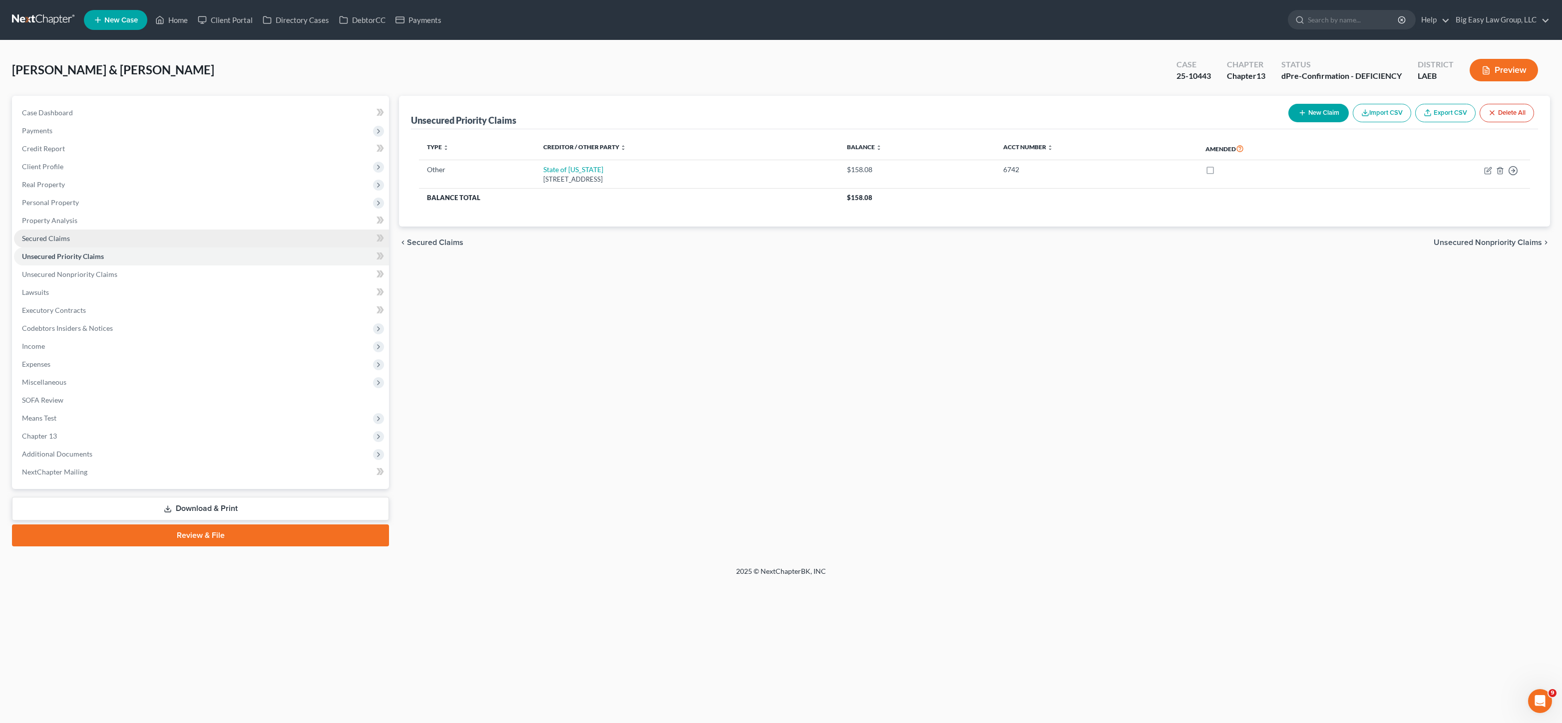
click at [100, 236] on link "Secured Claims" at bounding box center [201, 239] width 375 height 18
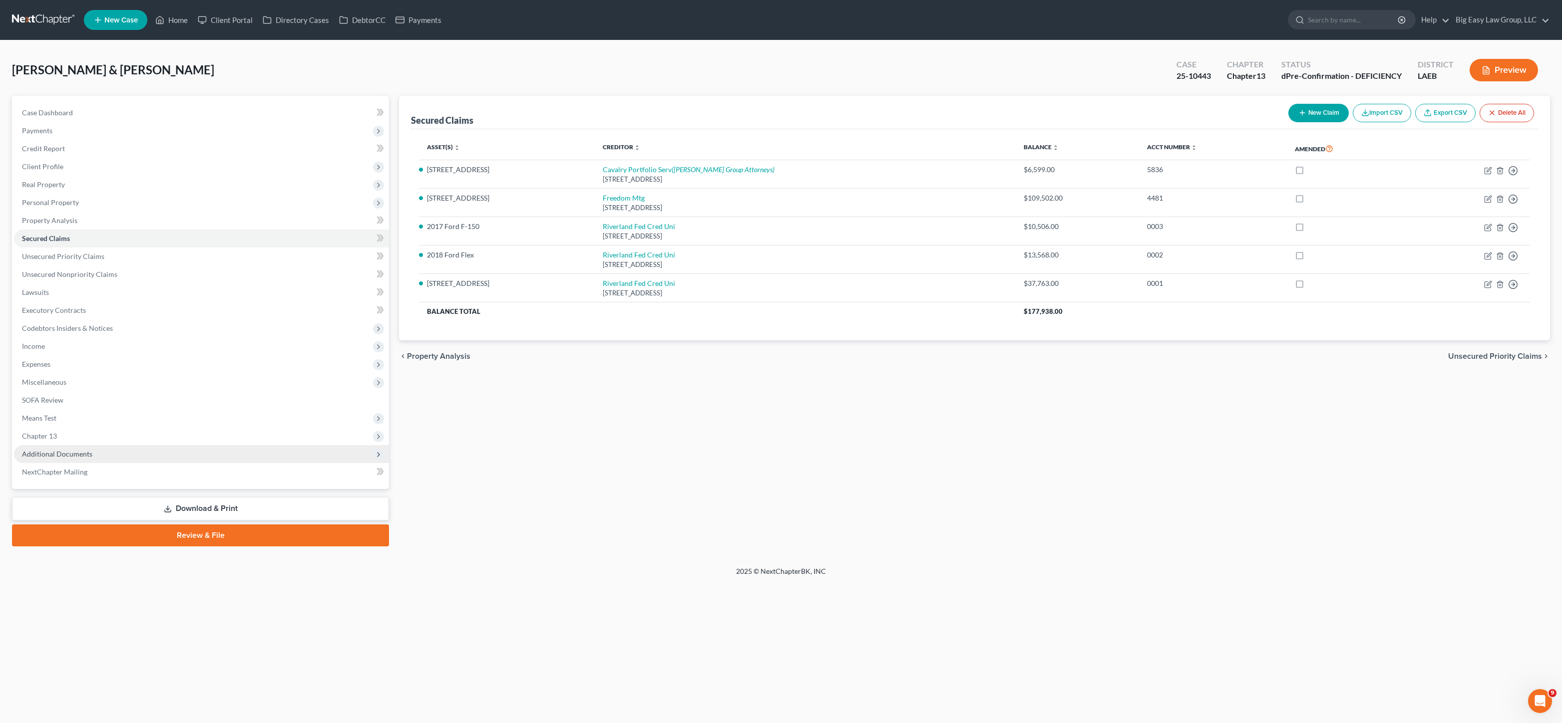
click at [58, 458] on span "Additional Documents" at bounding box center [57, 454] width 70 height 8
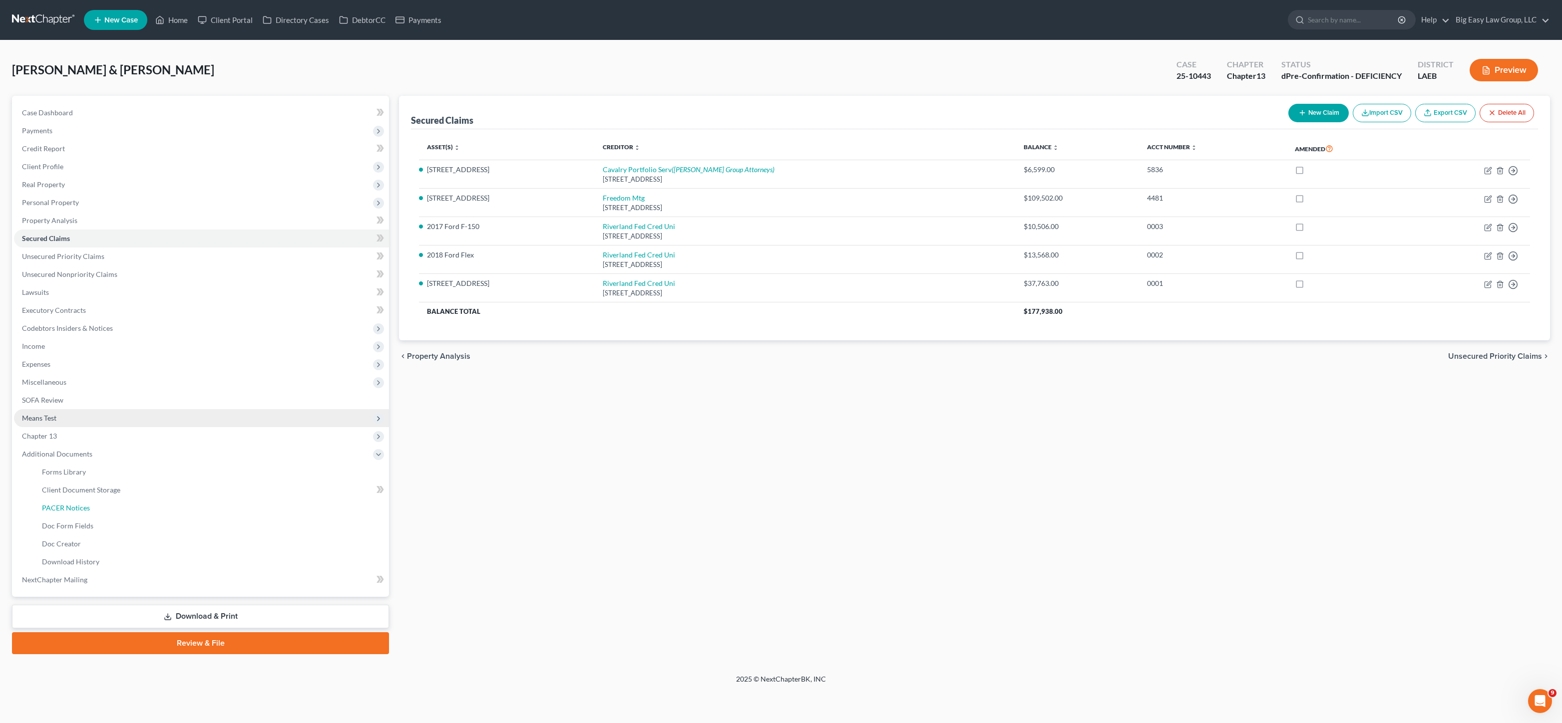
click at [75, 511] on span "PACER Notices" at bounding box center [66, 508] width 48 height 8
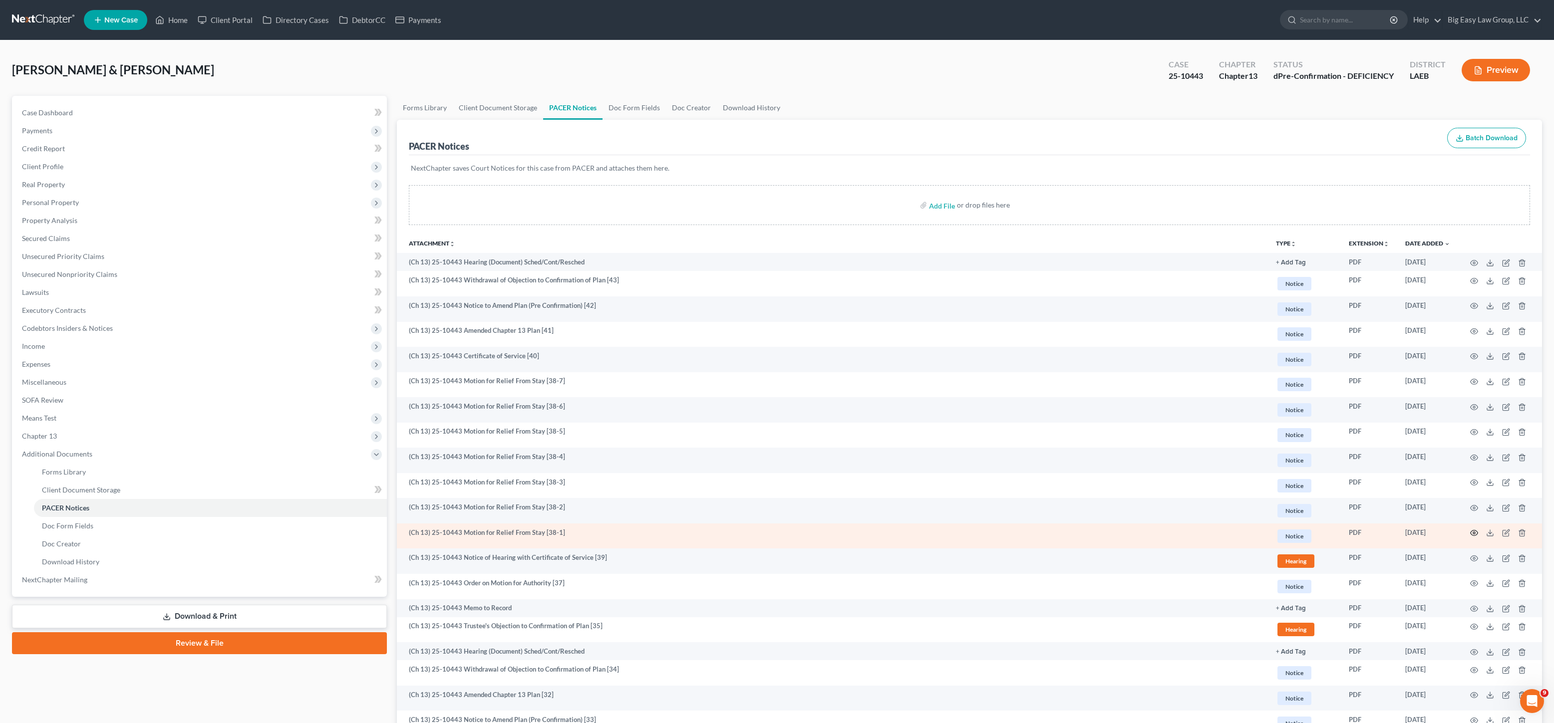
click at [1471, 532] on icon "button" at bounding box center [1474, 533] width 7 height 5
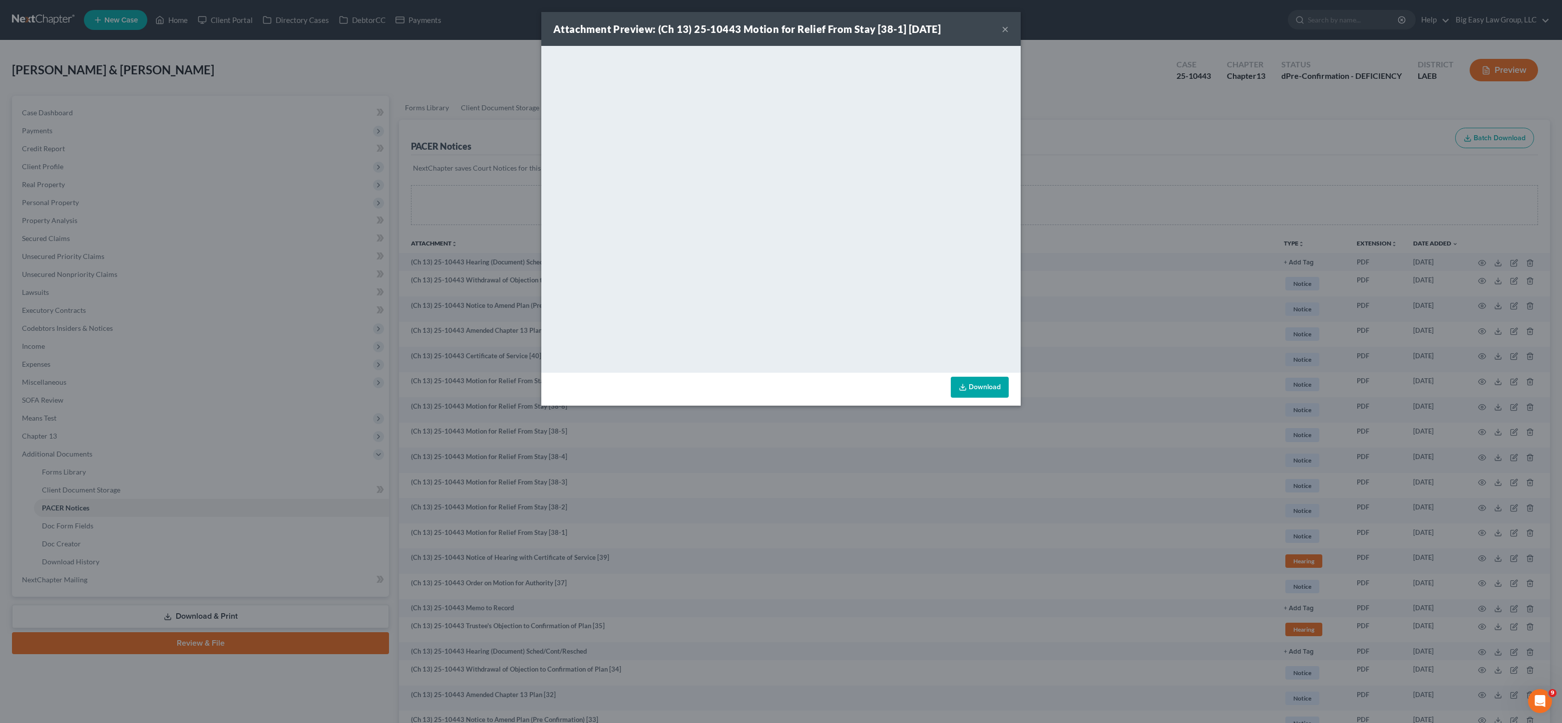
click at [1092, 151] on div "Attachment Preview: (Ch 13) 25-10443 Motion for Relief From Stay [38-1] [DATE] …" at bounding box center [781, 361] width 1562 height 723
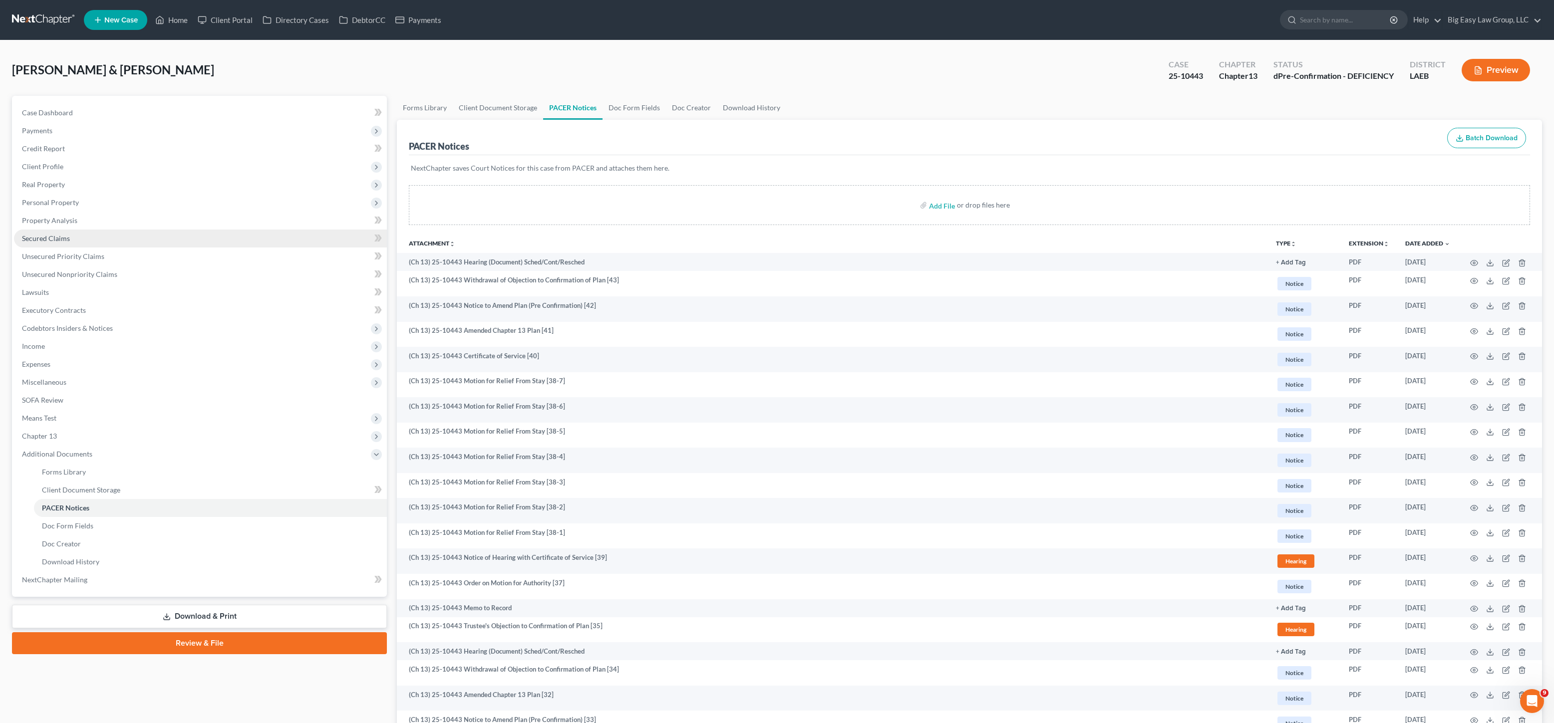
click at [94, 239] on link "Secured Claims" at bounding box center [200, 239] width 373 height 18
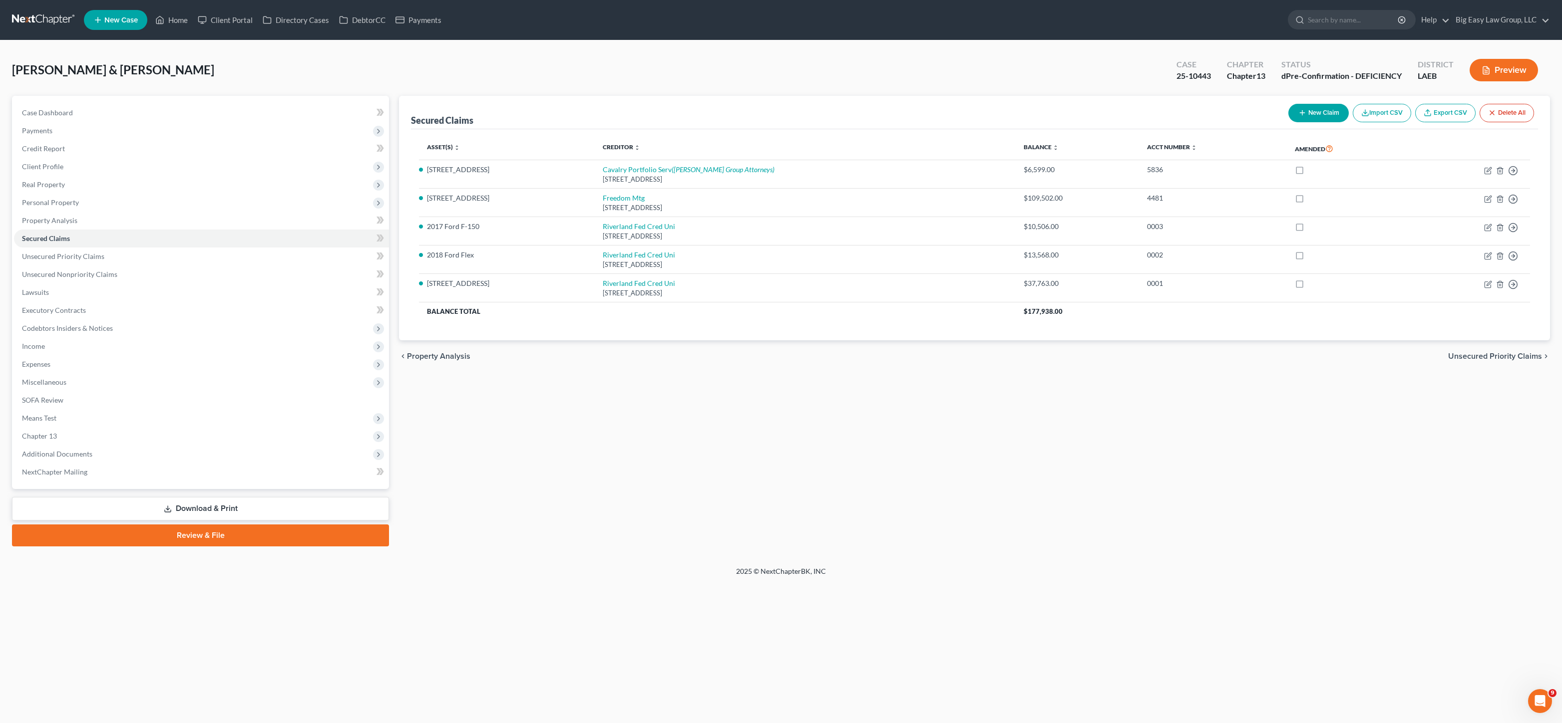
click at [51, 102] on div "Case Dashboard Payments Invoices Payments Payments Credit Report Client Profile…" at bounding box center [200, 292] width 377 height 393
click at [69, 122] on span "Payments" at bounding box center [201, 131] width 375 height 18
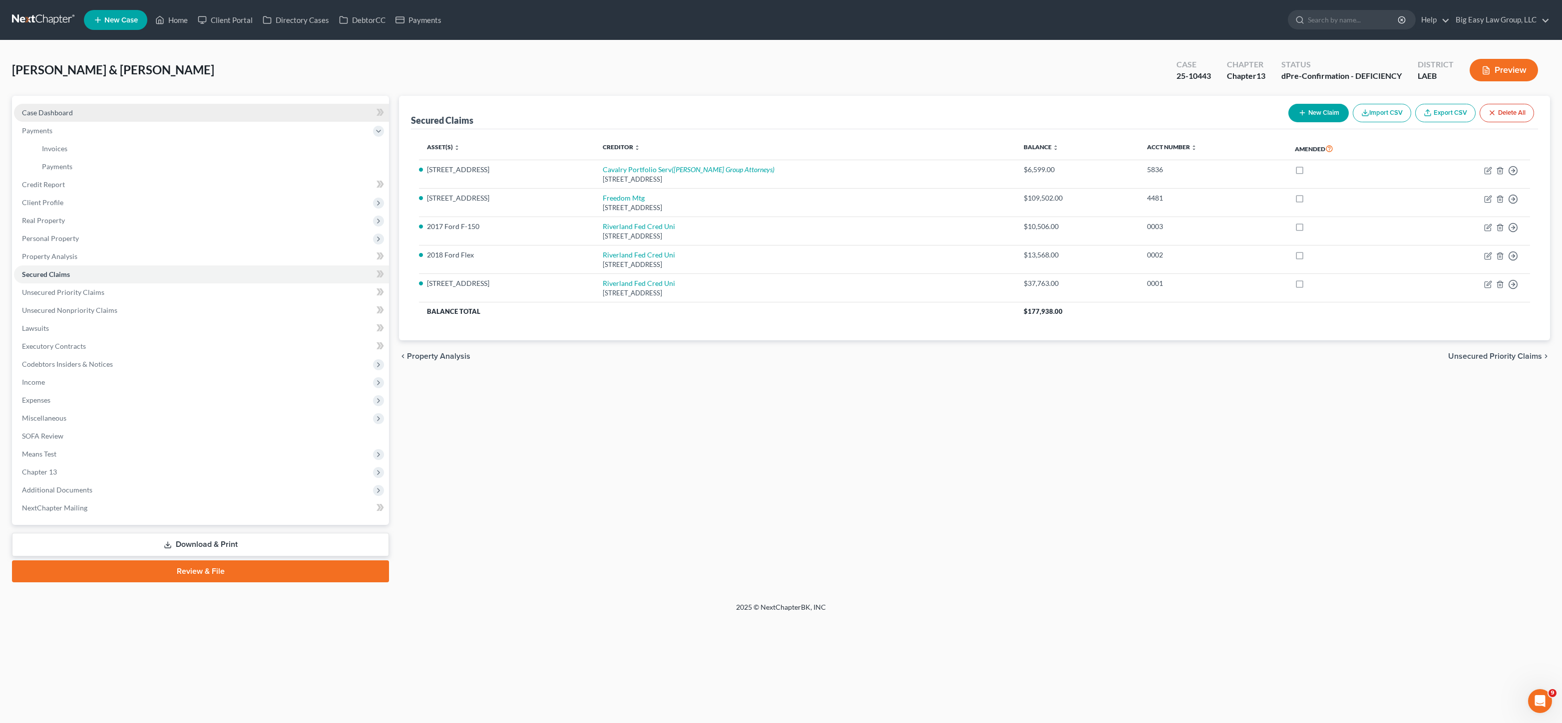
drag, startPoint x: 67, startPoint y: 116, endPoint x: 74, endPoint y: 75, distance: 41.5
click at [67, 116] on span "Case Dashboard" at bounding box center [47, 112] width 51 height 8
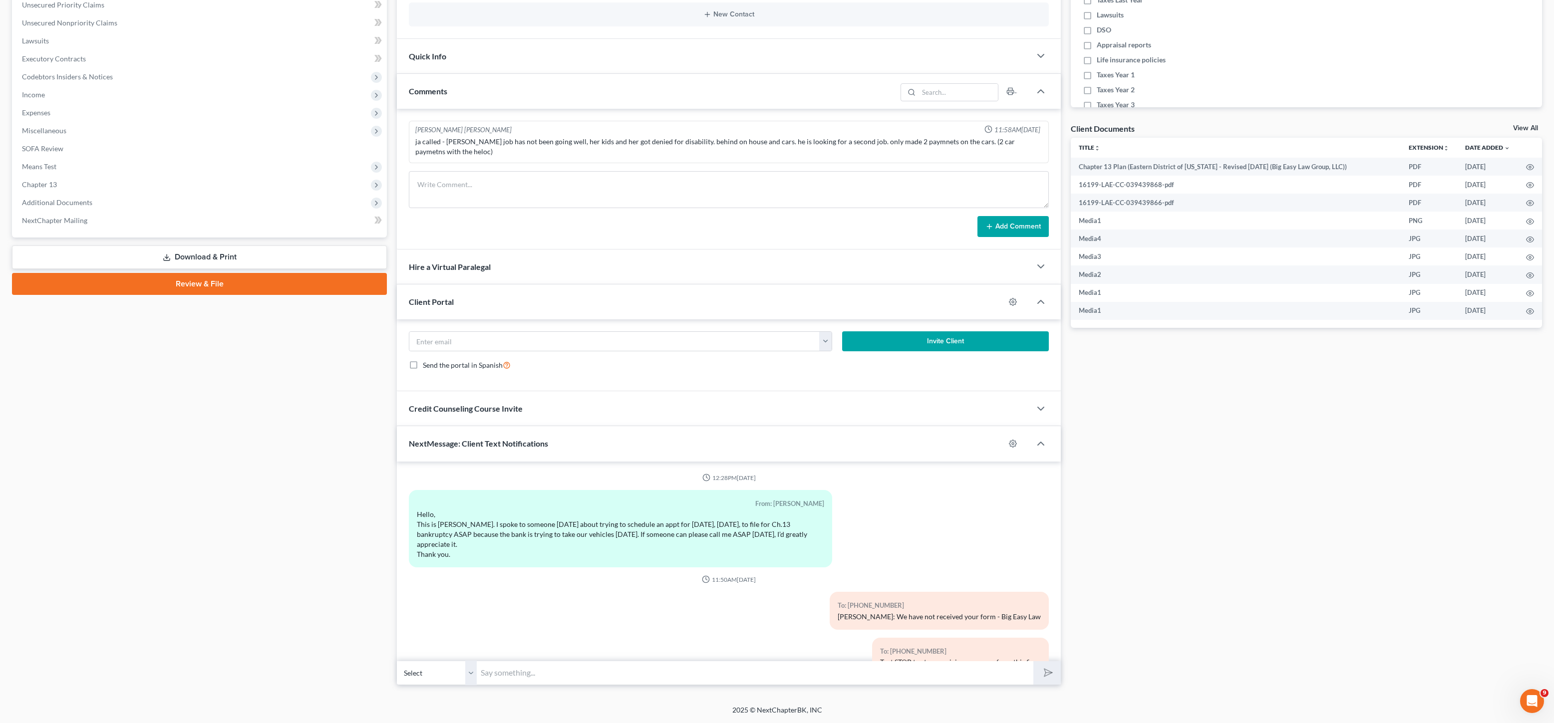
scroll to position [3644, 0]
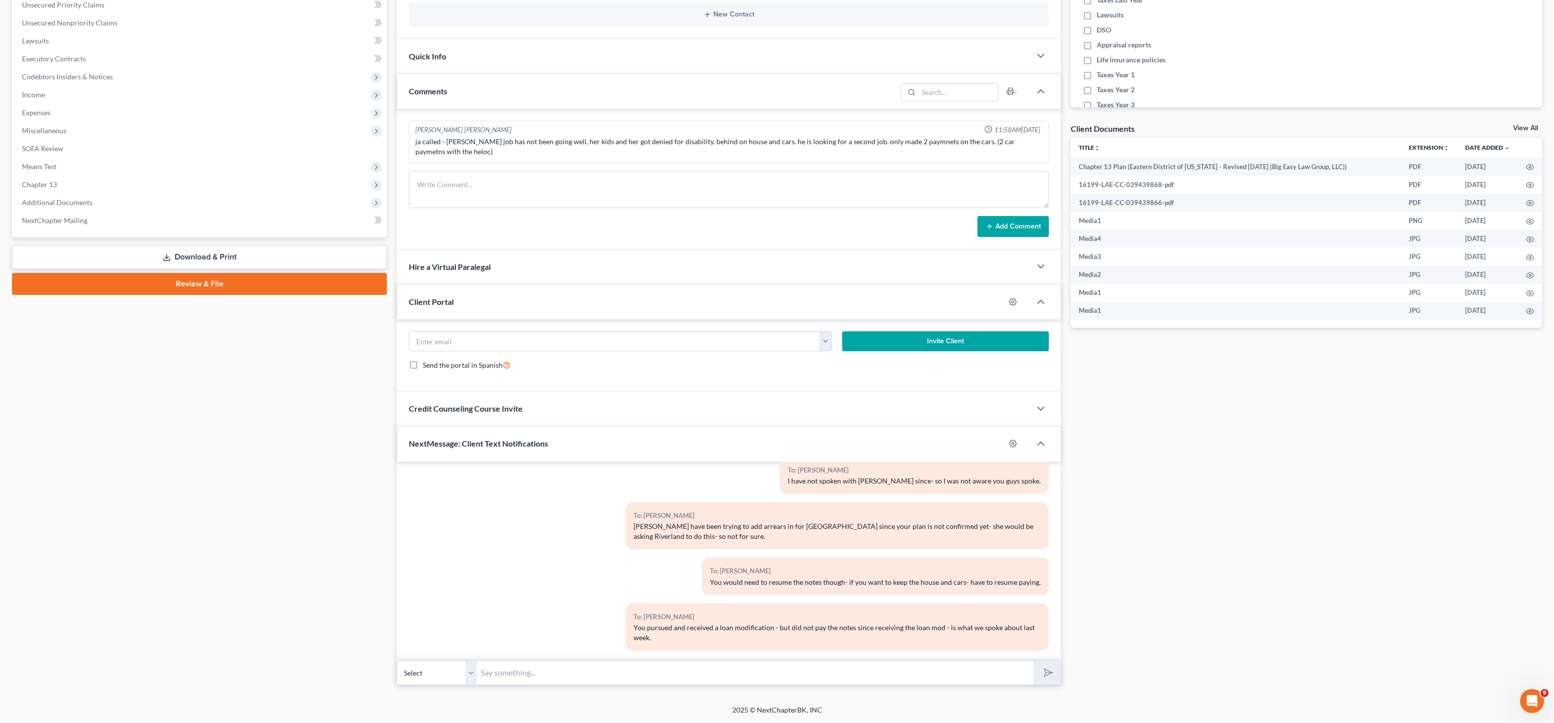
click at [699, 682] on input "text" at bounding box center [755, 673] width 557 height 24
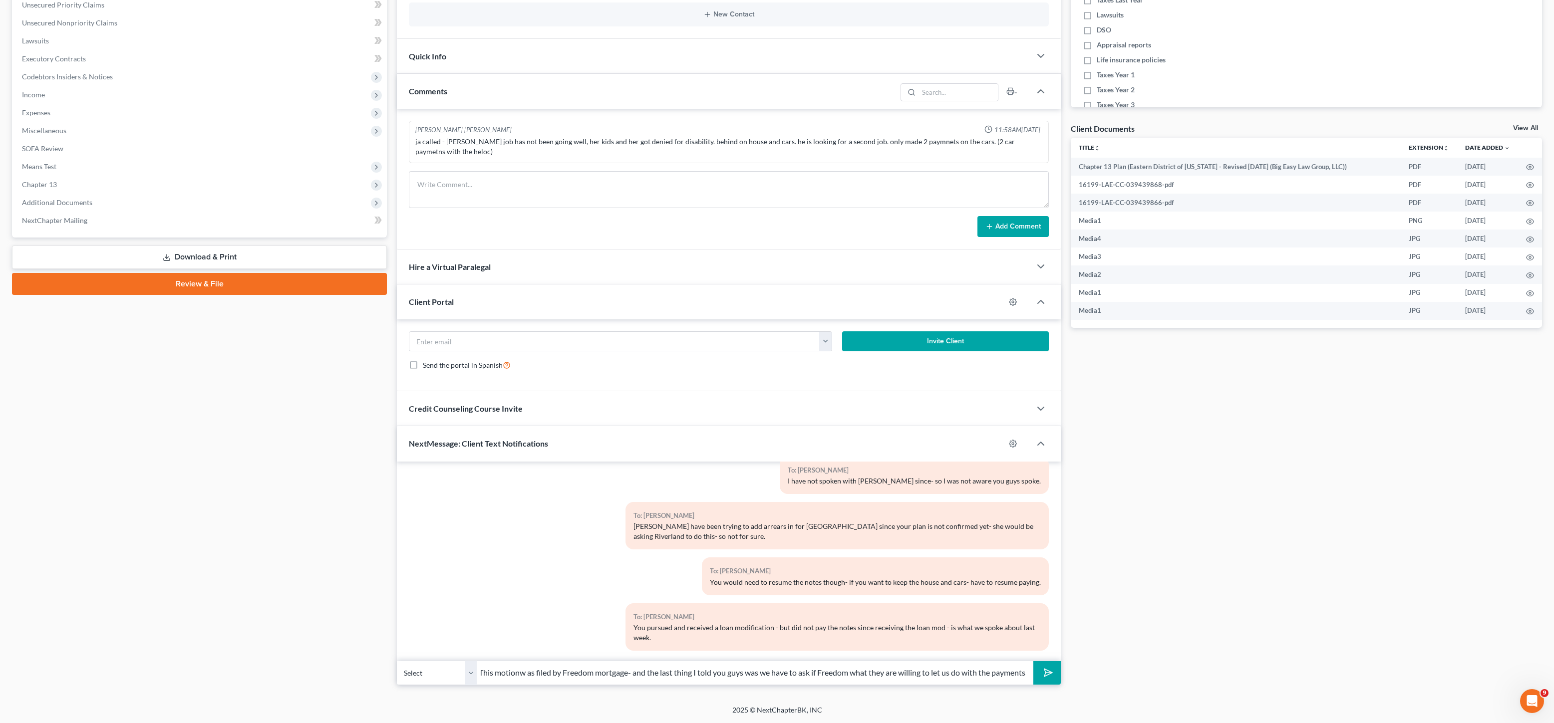
scroll to position [0, 7]
type input "This motionw as filed by Freedom mortgage- and the last thing I told you guys w…"
click at [1033, 662] on button "submit" at bounding box center [1046, 673] width 27 height 23
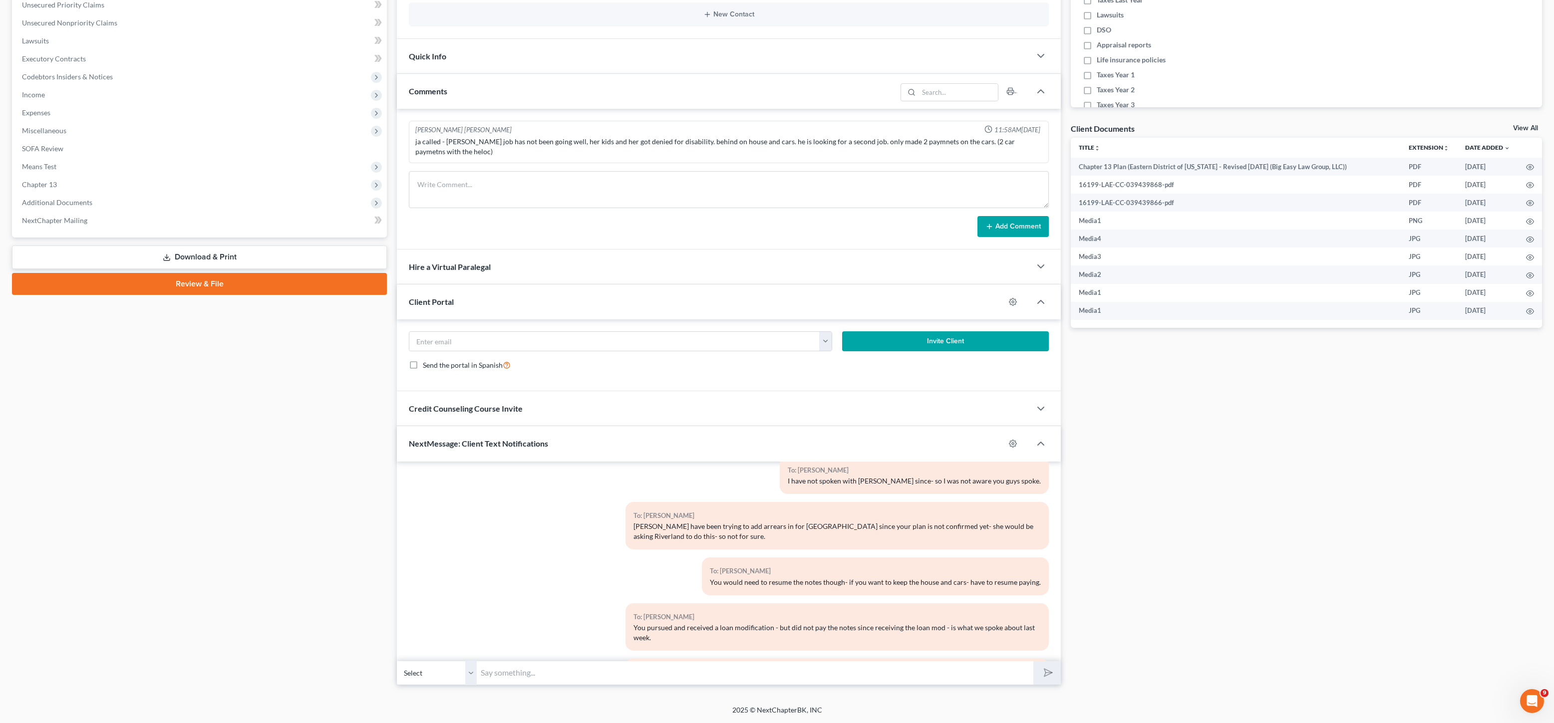
scroll to position [3699, 0]
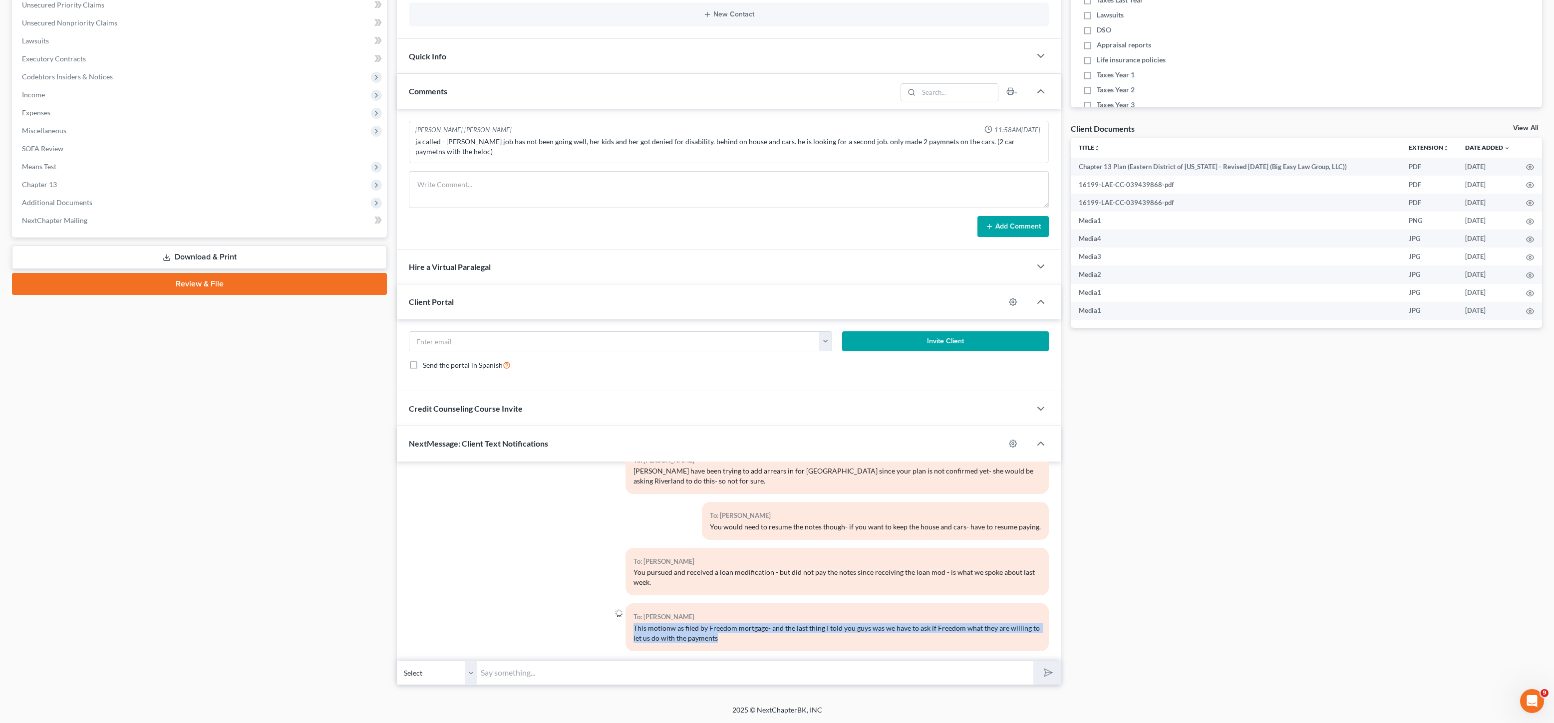
drag, startPoint x: 735, startPoint y: 636, endPoint x: 626, endPoint y: 620, distance: 110.6
click at [626, 620] on div "To: [PERSON_NAME] This motionw as filed by Freedom mortgage- and the last thing…" at bounding box center [837, 627] width 423 height 47
copy div "This motionw as filed by Freedom mortgage- and the last thing I told you guys w…"
click at [443, 679] on select "Select [PHONE_NUMBER] - [PERSON_NAME] [PHONE_NUMBER] - [PERSON_NAME]" at bounding box center [437, 673] width 80 height 24
select select "1"
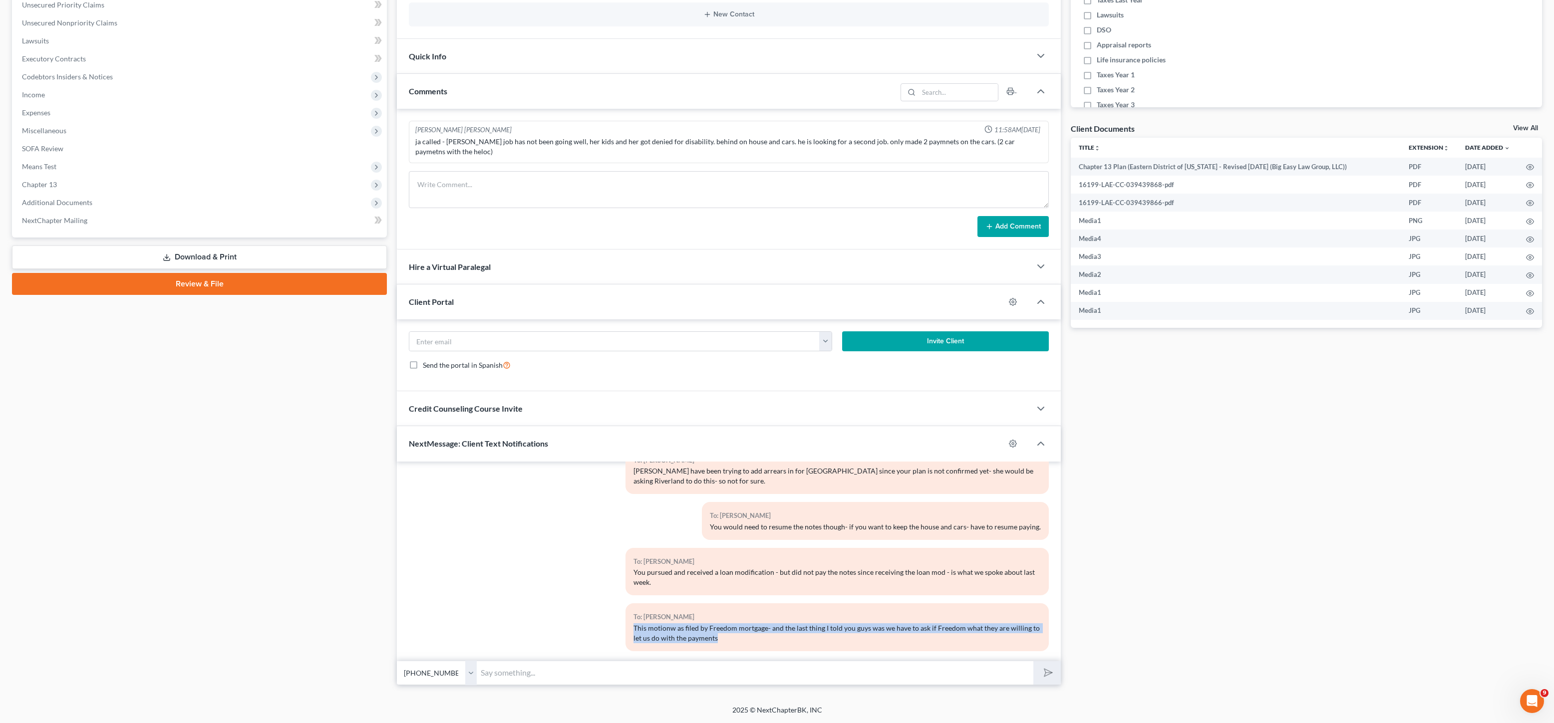
click at [397, 661] on select "Select [PHONE_NUMBER] - [PERSON_NAME] [PHONE_NUMBER] - [PERSON_NAME]" at bounding box center [437, 673] width 80 height 24
click at [533, 672] on input "text" at bounding box center [755, 673] width 557 height 24
paste input "This motionw as filed by Freedom mortgage- and the last thing I told you guys w…"
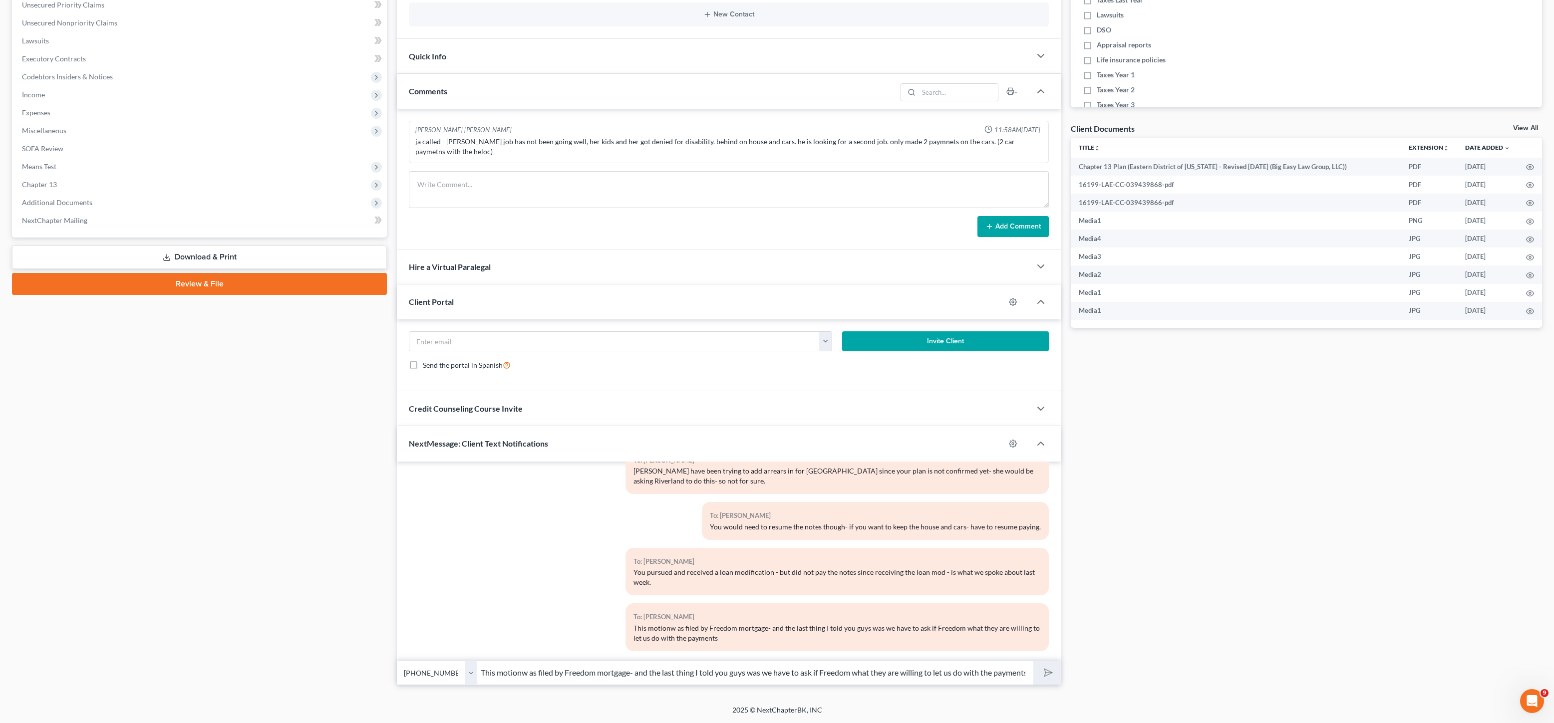
scroll to position [0, 7]
click at [516, 673] on input "This motionw as filed by Freedom mortgage- and the last thing I told you guys w…" at bounding box center [755, 673] width 557 height 24
type input "This motion as filed by Freedom mortgage- and the last thing I told you guys wa…"
click at [1033, 662] on button "submit" at bounding box center [1046, 673] width 27 height 23
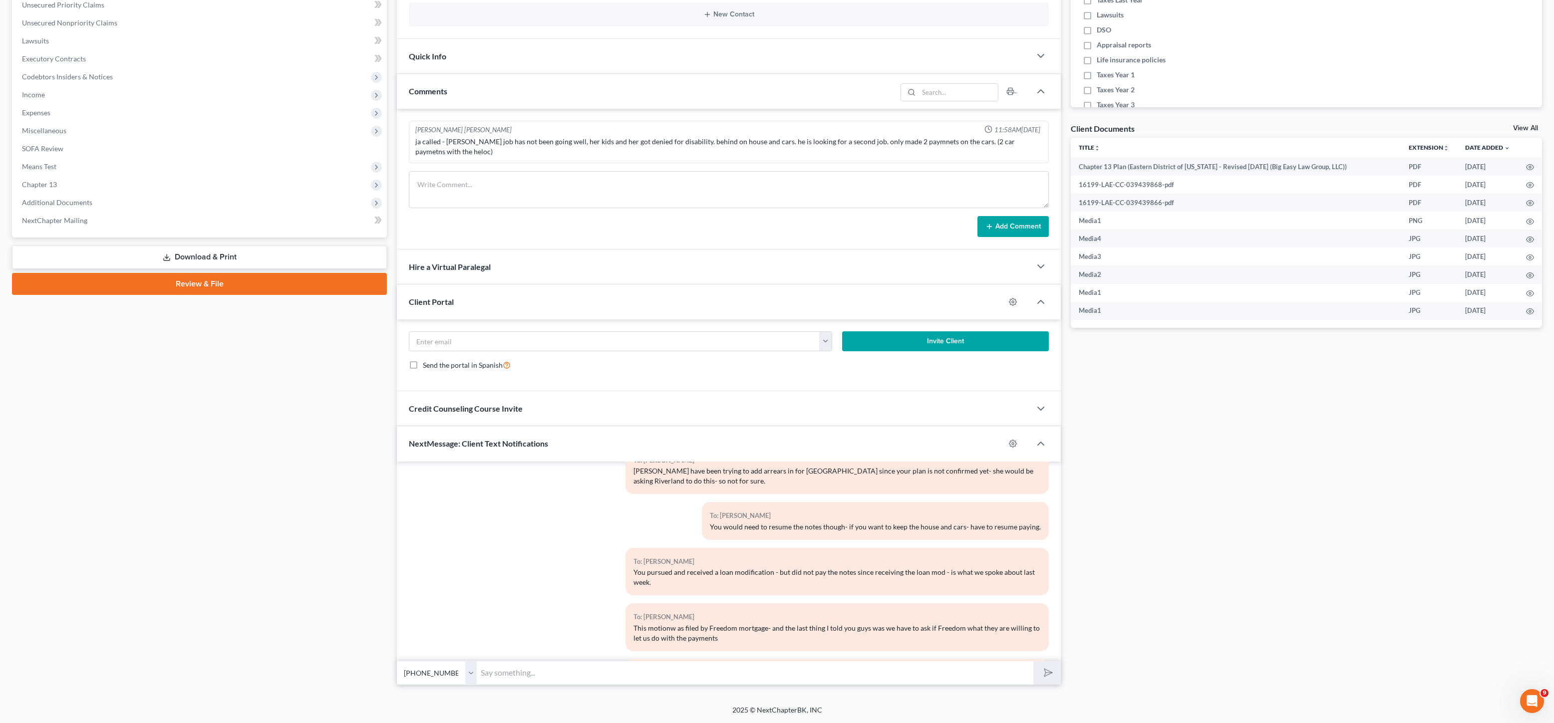
scroll to position [3755, 0]
click at [634, 666] on input "text" at bounding box center [755, 673] width 557 height 24
type input "I"
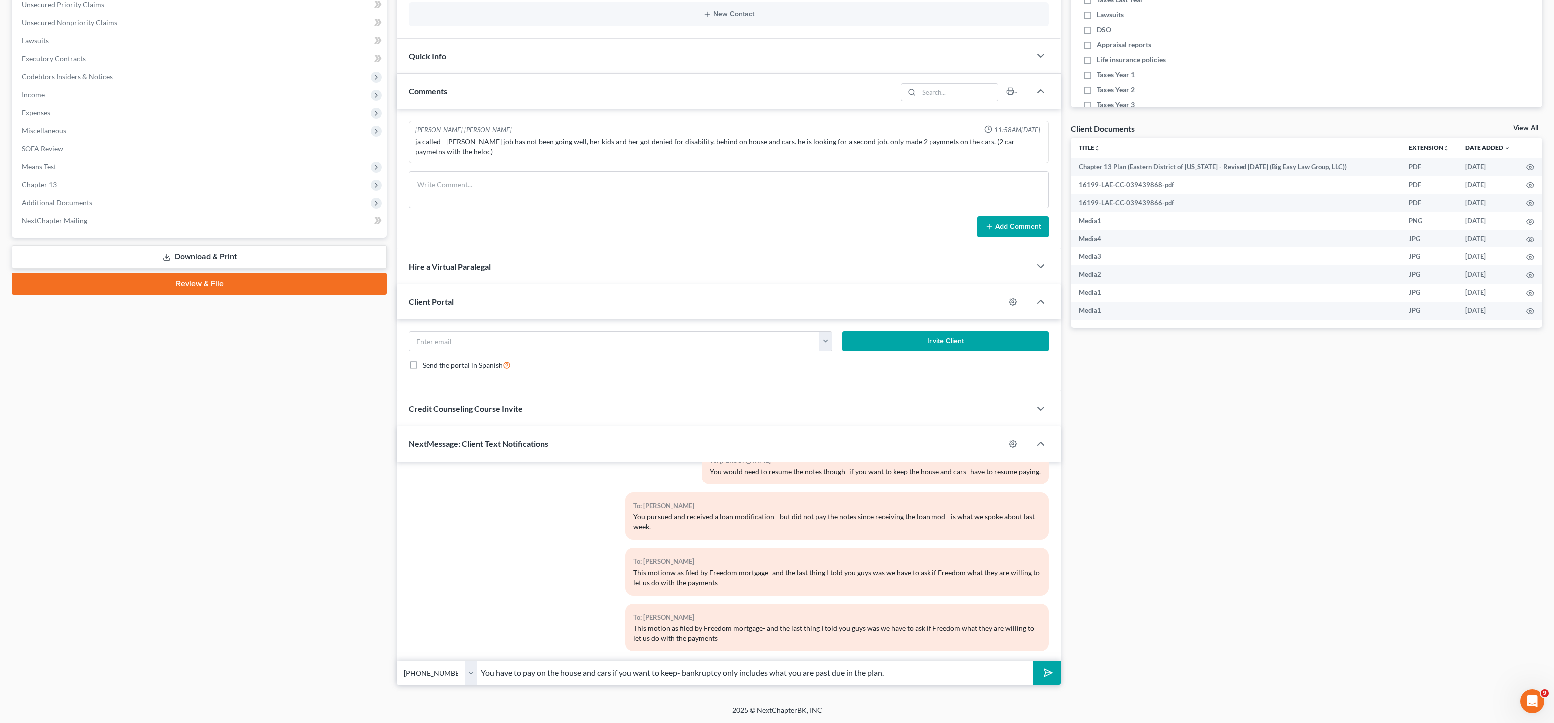
click at [446, 674] on select "Select [PHONE_NUMBER] - [PERSON_NAME] [PHONE_NUMBER] - [PERSON_NAME]" at bounding box center [437, 673] width 80 height 24
click at [397, 661] on select "Select [PHONE_NUMBER] - [PERSON_NAME] [PHONE_NUMBER] - [PERSON_NAME]" at bounding box center [437, 673] width 80 height 24
drag, startPoint x: 932, startPoint y: 691, endPoint x: 939, endPoint y: 678, distance: 14.6
click at [932, 691] on div "Petition Navigation Case Dashboard Payments Invoices Payments Payments Credit R…" at bounding box center [777, 268] width 1530 height 849
drag, startPoint x: 939, startPoint y: 678, endPoint x: 919, endPoint y: 694, distance: 25.3
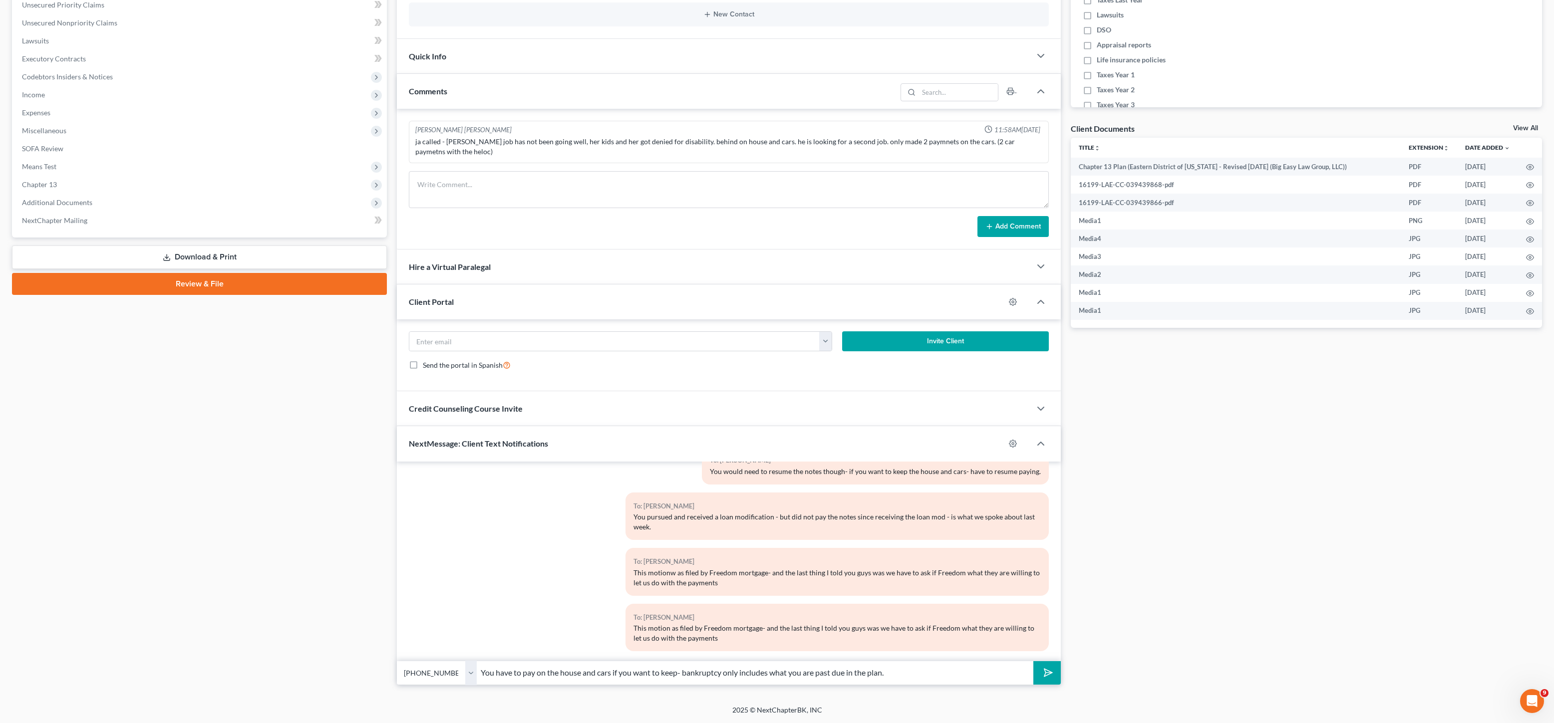
click at [939, 679] on input "You have to pay on the house and cars if you want to keep- bankruptcy only incl…" at bounding box center [755, 673] width 557 height 24
drag, startPoint x: 805, startPoint y: 675, endPoint x: 911, endPoint y: 681, distance: 105.5
click at [911, 681] on input "You have to pay on the house and cars if you want to keep- bankruptcy only incl…" at bounding box center [755, 673] width 557 height 24
drag, startPoint x: 677, startPoint y: 675, endPoint x: 684, endPoint y: 674, distance: 6.7
click at [677, 675] on input "You have to pay on the house and cars if you want to keep- bankruptcy only incl…" at bounding box center [755, 673] width 557 height 24
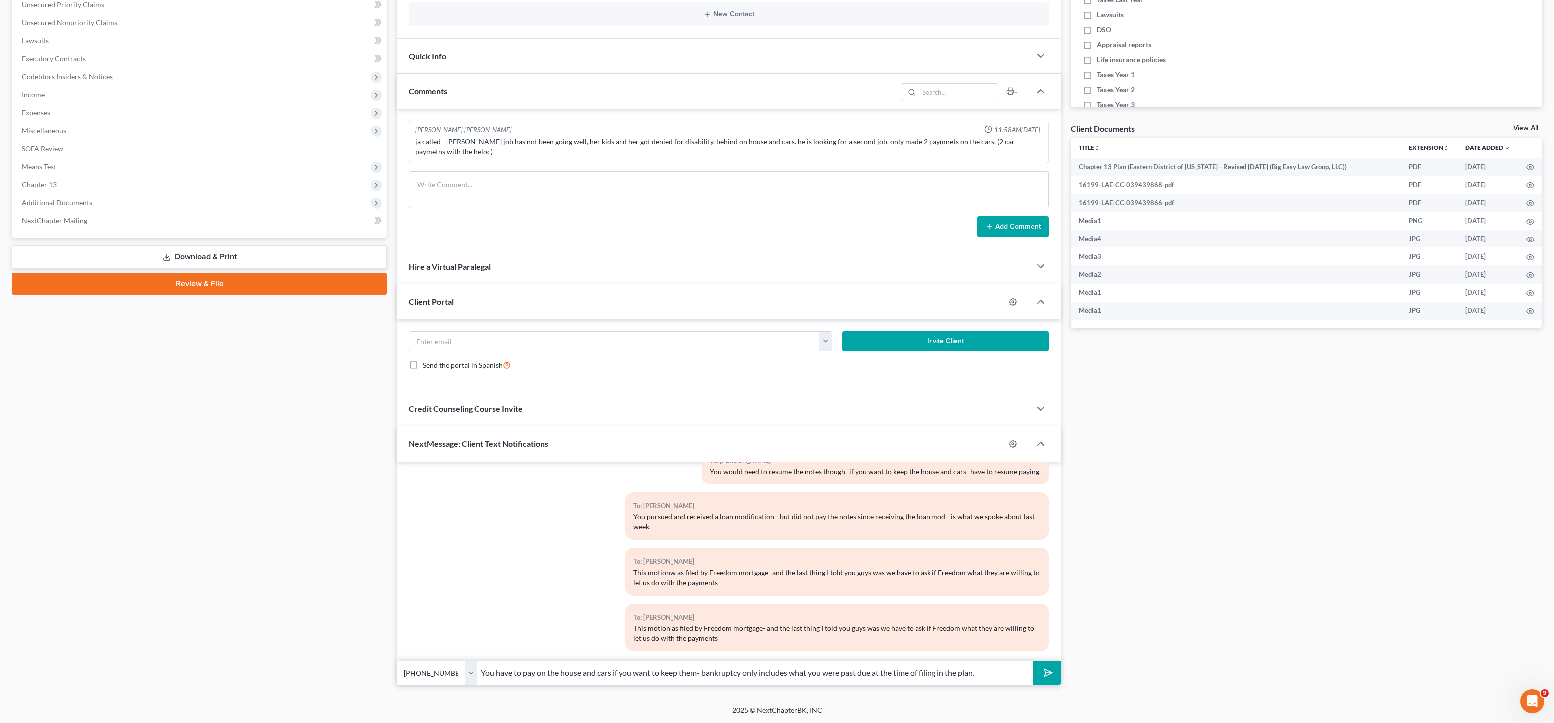
type input "You have to pay on the house and cars if you want to keep them- bankruptcy only…"
click at [436, 672] on select "Select [PHONE_NUMBER] - [PERSON_NAME] [PHONE_NUMBER] - [PERSON_NAME]" at bounding box center [437, 673] width 80 height 24
click at [397, 661] on select "Select [PHONE_NUMBER] - [PERSON_NAME] [PHONE_NUMBER] - [PERSON_NAME]" at bounding box center [437, 673] width 80 height 24
click at [1018, 668] on input "You have to pay on the house and cars if you want to keep them- bankruptcy only…" at bounding box center [755, 673] width 557 height 24
click at [1010, 675] on input "You have to pay on the house and cars if you want to keep them- bankruptcy only…" at bounding box center [755, 673] width 557 height 24
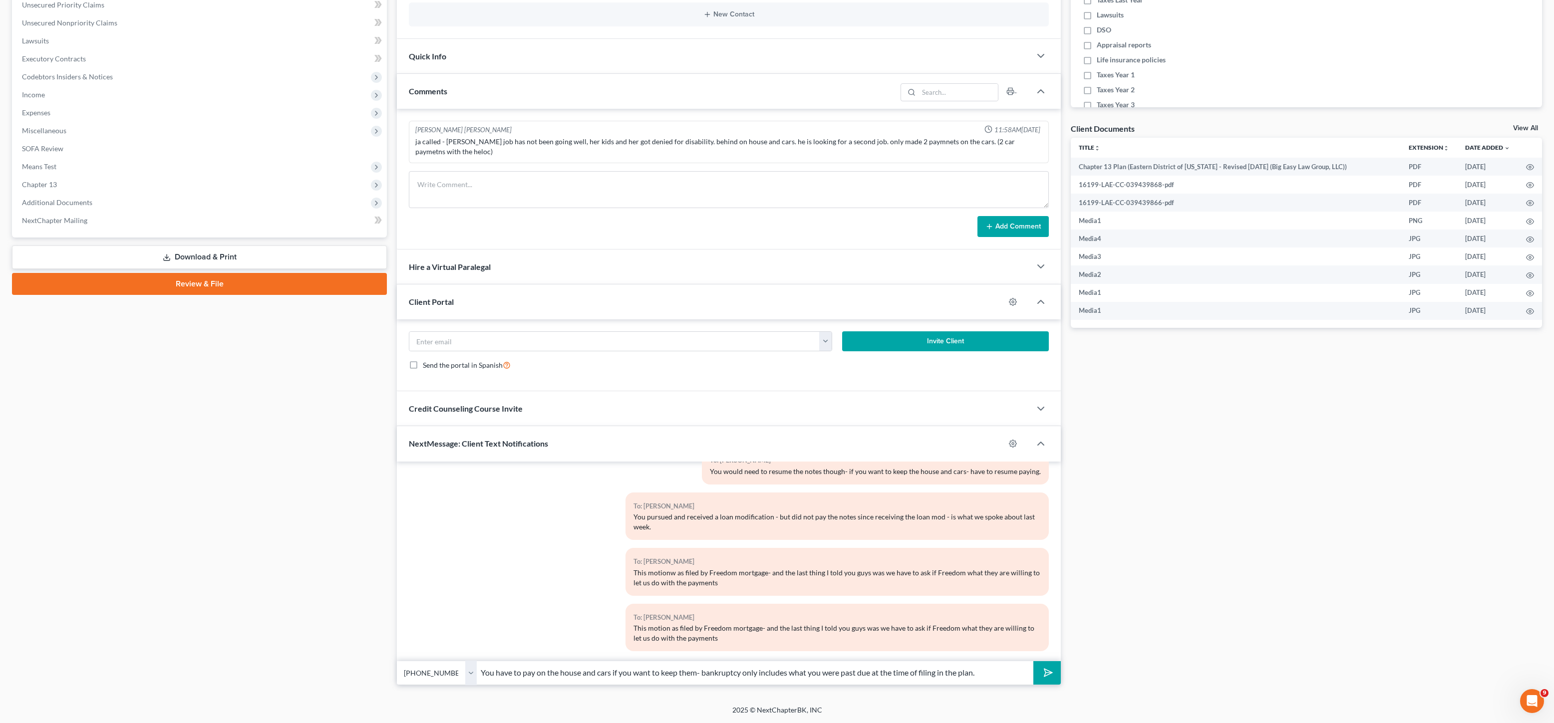
click at [1052, 675] on button "submit" at bounding box center [1046, 673] width 27 height 23
click at [916, 677] on input "text" at bounding box center [755, 673] width 557 height 24
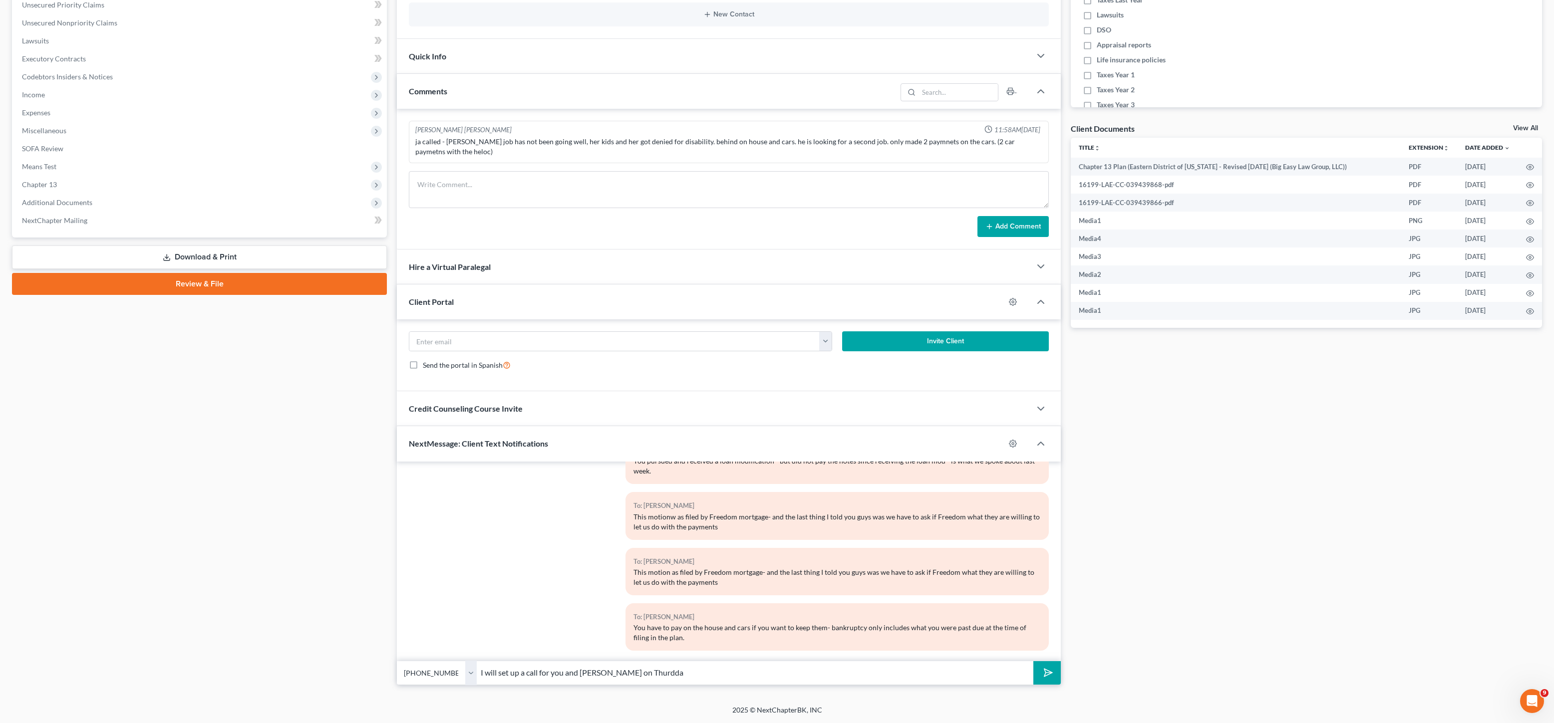
type input "I will set up a call for you and [PERSON_NAME] on Thurdd"
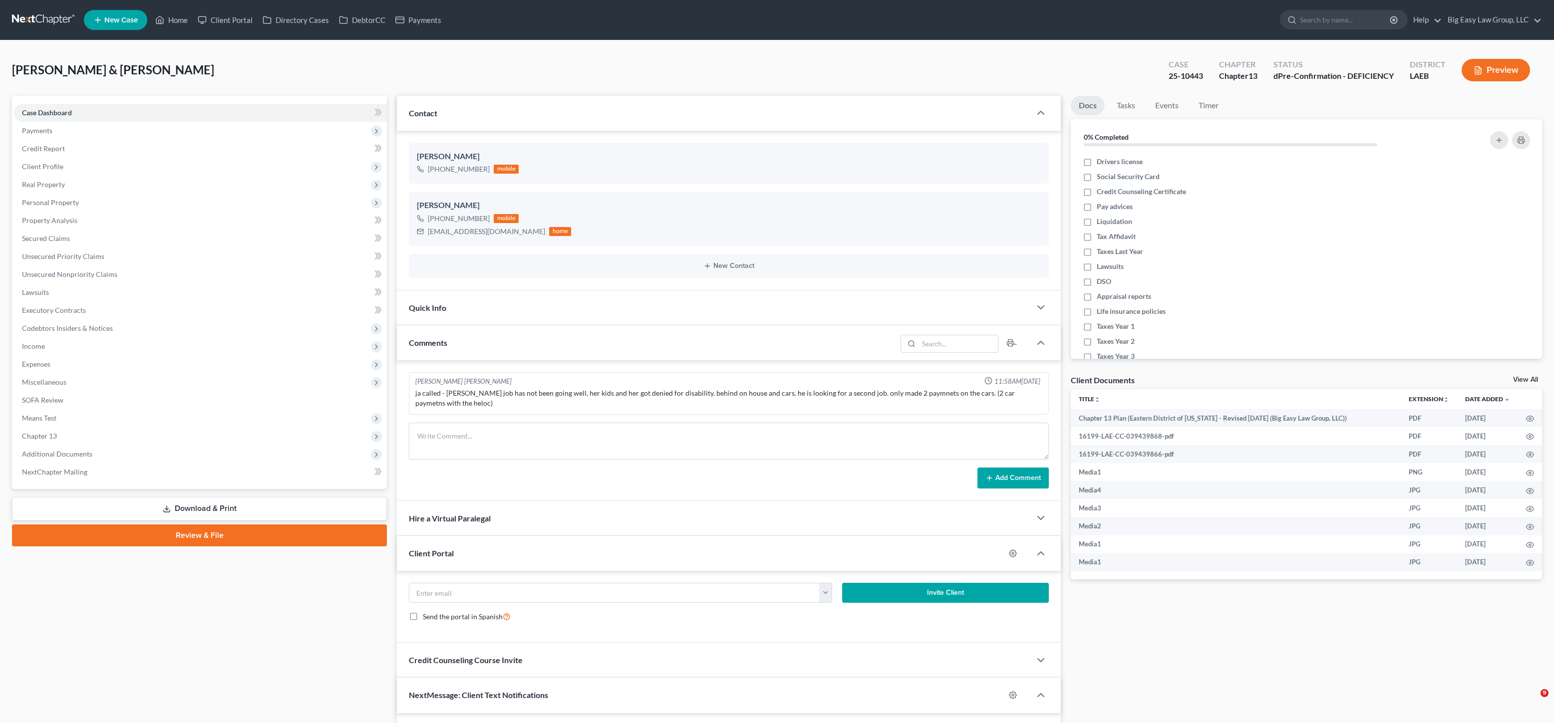
select select "1"
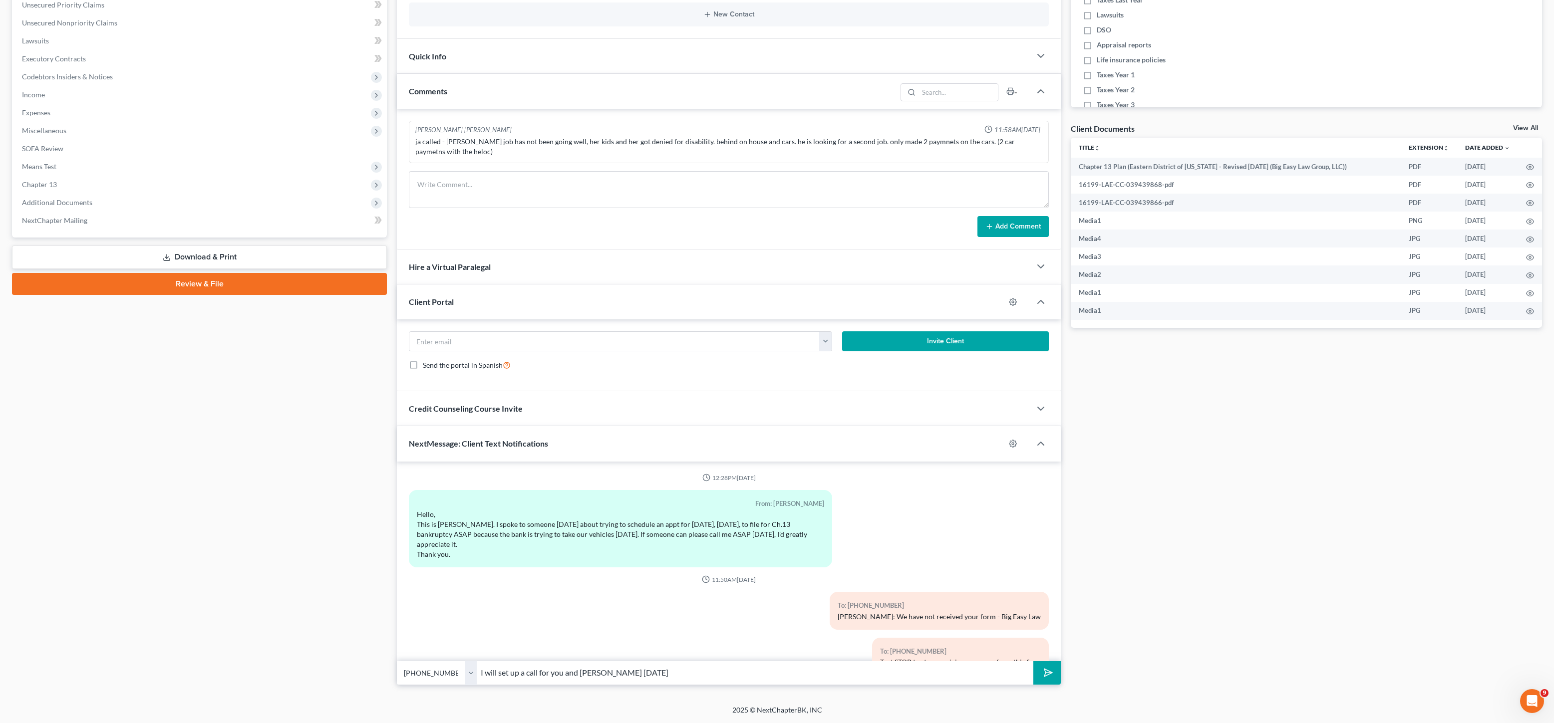
scroll to position [3811, 0]
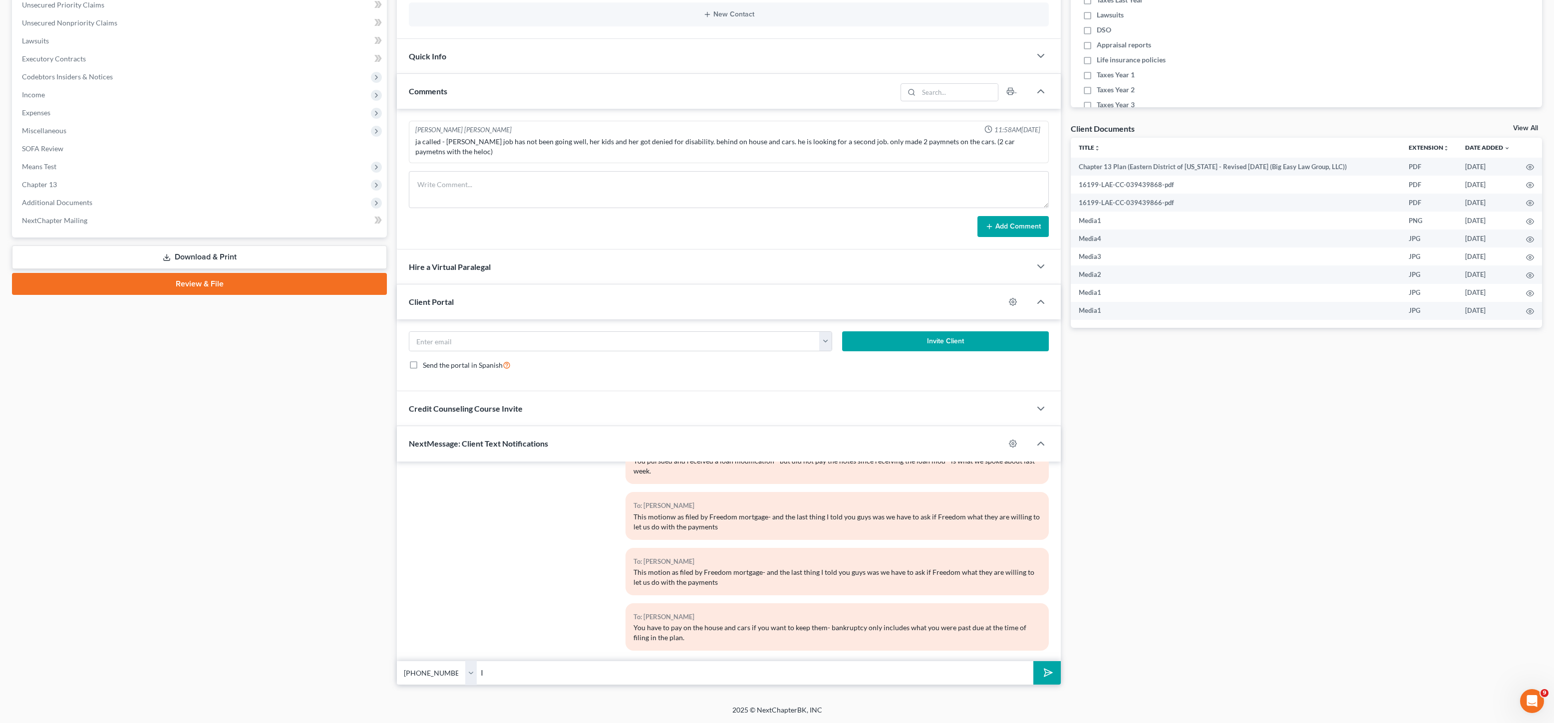
type input "I"
click at [445, 667] on select "Select [PHONE_NUMBER] - [PERSON_NAME] [PHONE_NUMBER] - [PERSON_NAME]" at bounding box center [437, 673] width 80 height 24
click at [397, 661] on select "Select [PHONE_NUMBER] - [PERSON_NAME] [PHONE_NUMBER] - [PERSON_NAME]" at bounding box center [437, 673] width 80 height 24
click at [628, 670] on input "I can set up a call with you and Jenny." at bounding box center [755, 673] width 557 height 24
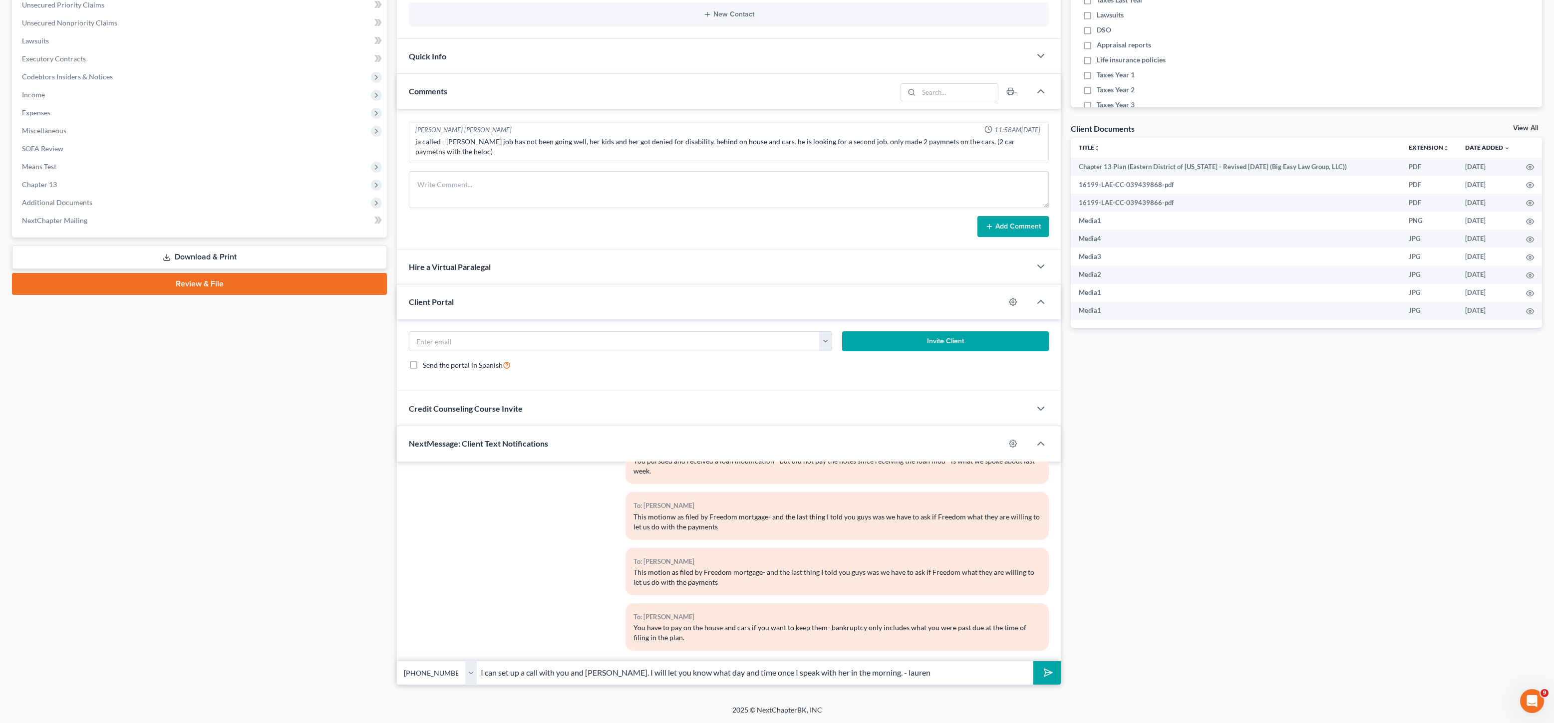
type input "I can set up a call with you and Jenny. I will let you know what day and time o…"
click at [1033, 662] on button "submit" at bounding box center [1046, 673] width 27 height 23
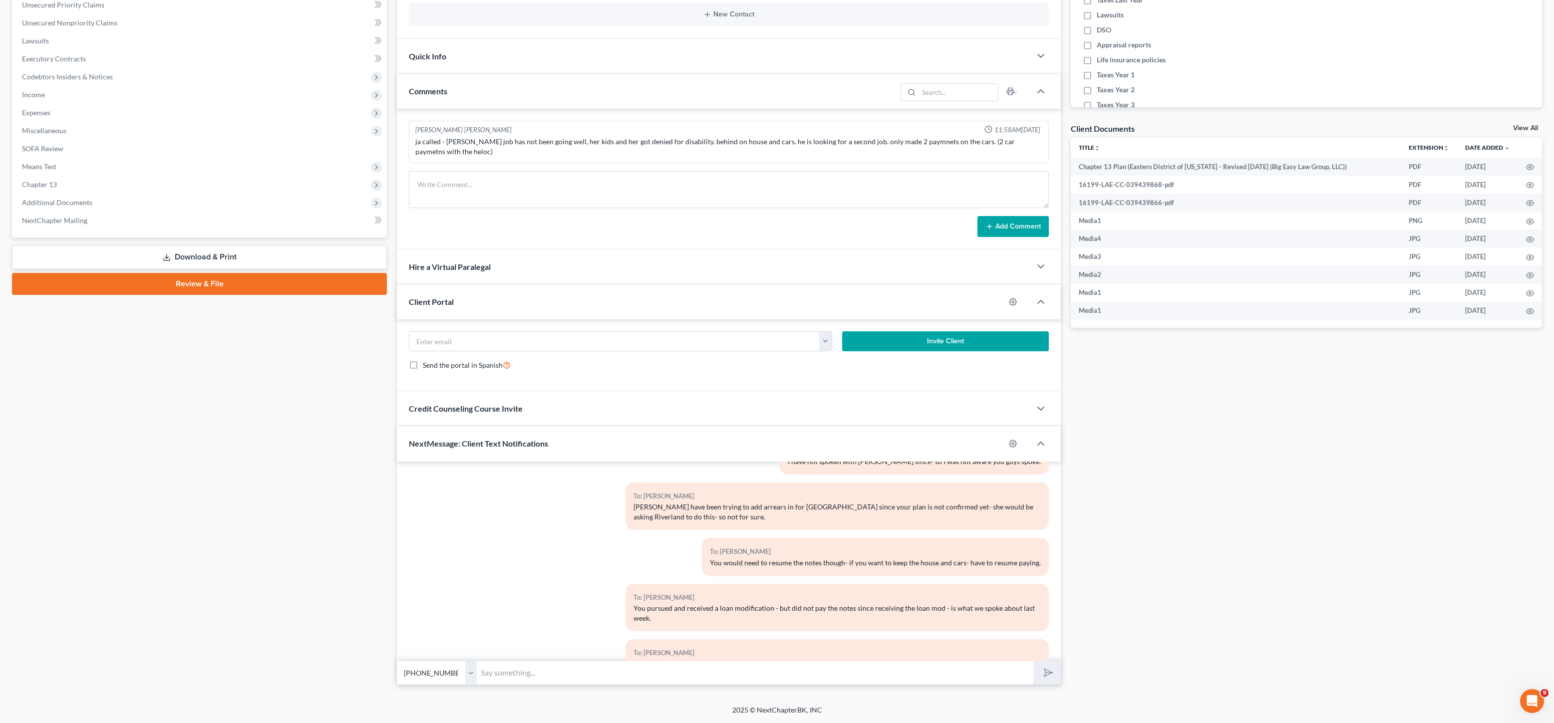
scroll to position [3648, 0]
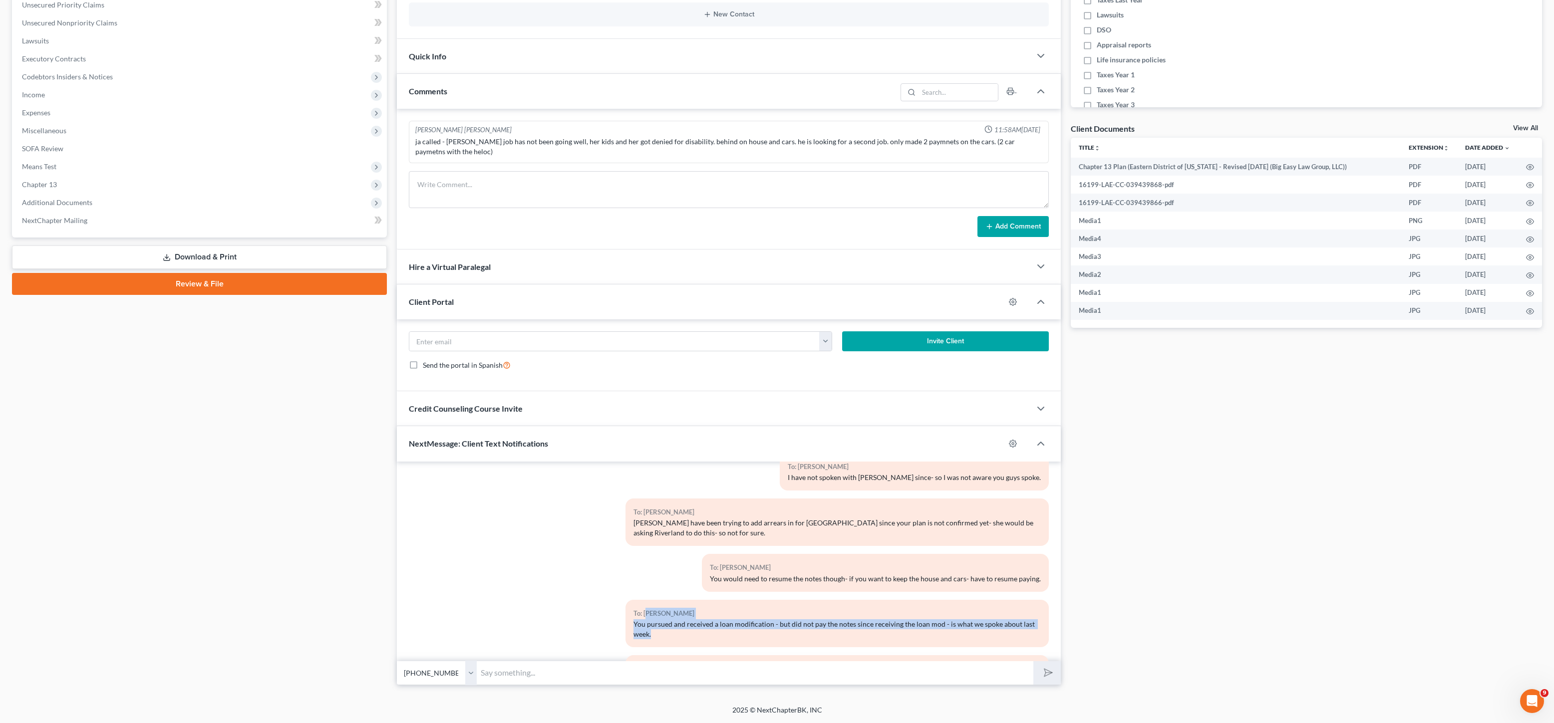
drag, startPoint x: 678, startPoint y: 622, endPoint x: 772, endPoint y: 638, distance: 95.6
click at [747, 645] on div "To: Kristyn Tureaud You pursued and received a loan modification - but did not …" at bounding box center [837, 627] width 433 height 55
click at [772, 638] on div "To: Kristyn Tureaud You pursued and received a loan modification - but did not …" at bounding box center [837, 627] width 433 height 55
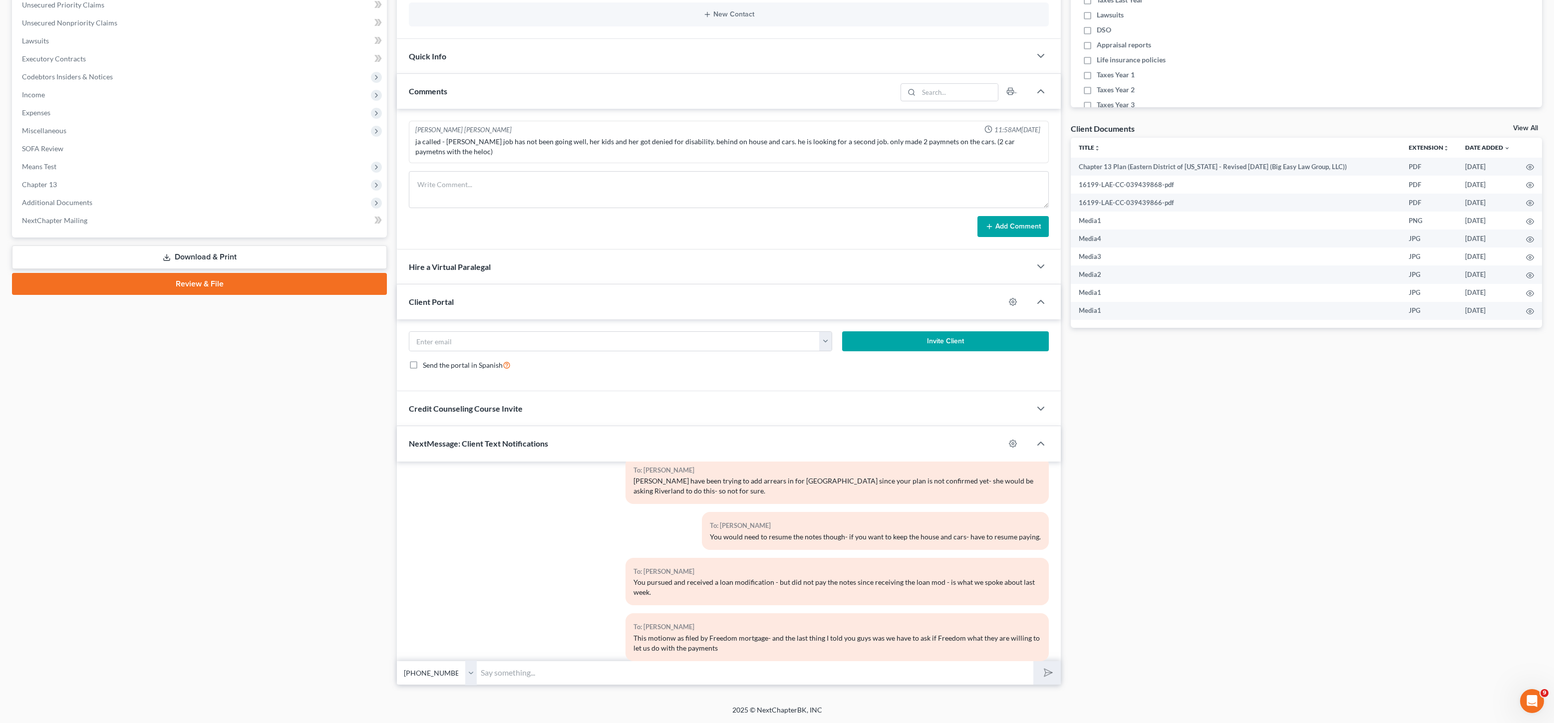
scroll to position [3856, 0]
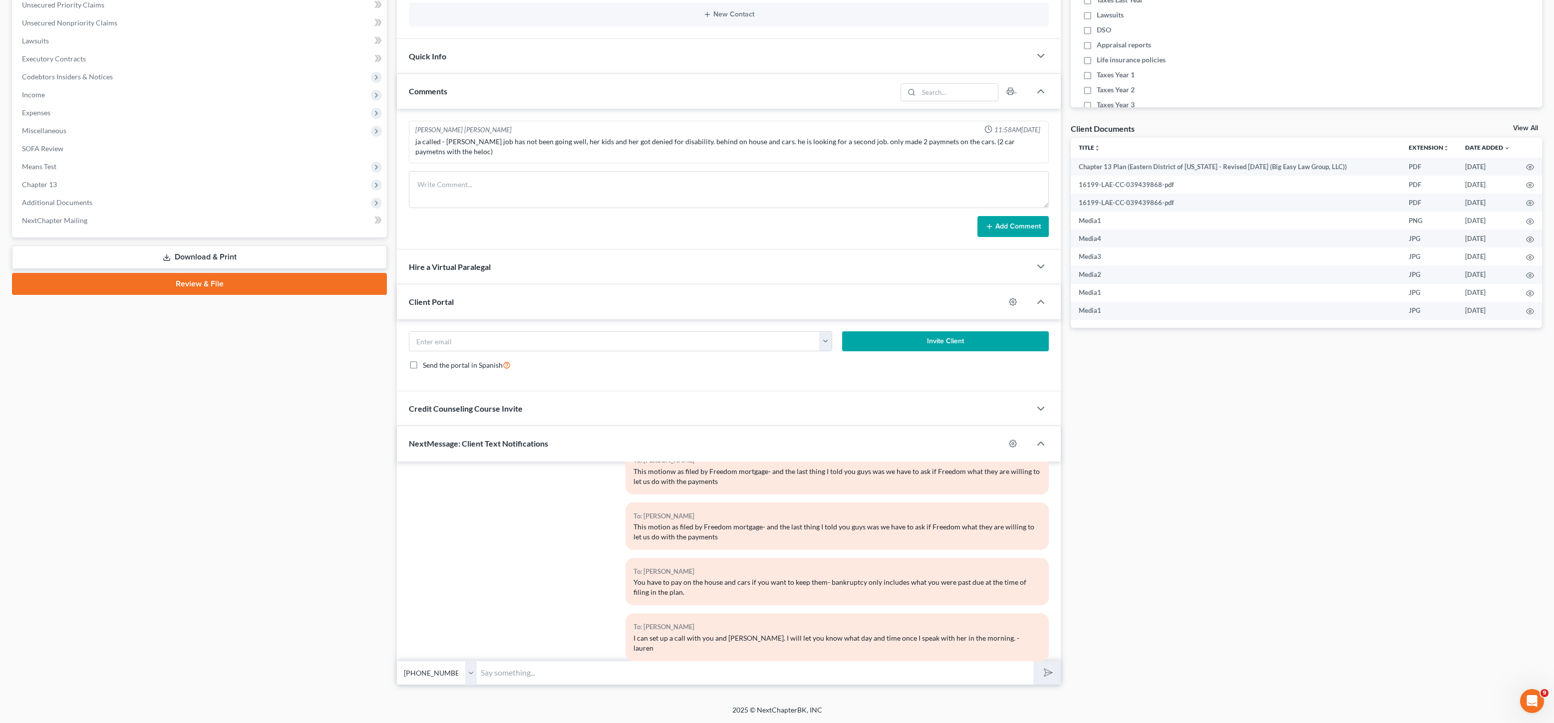
click at [331, 475] on div "Case Dashboard Payments Invoices Payments Payments Credit Report Client Profile" at bounding box center [199, 264] width 385 height 841
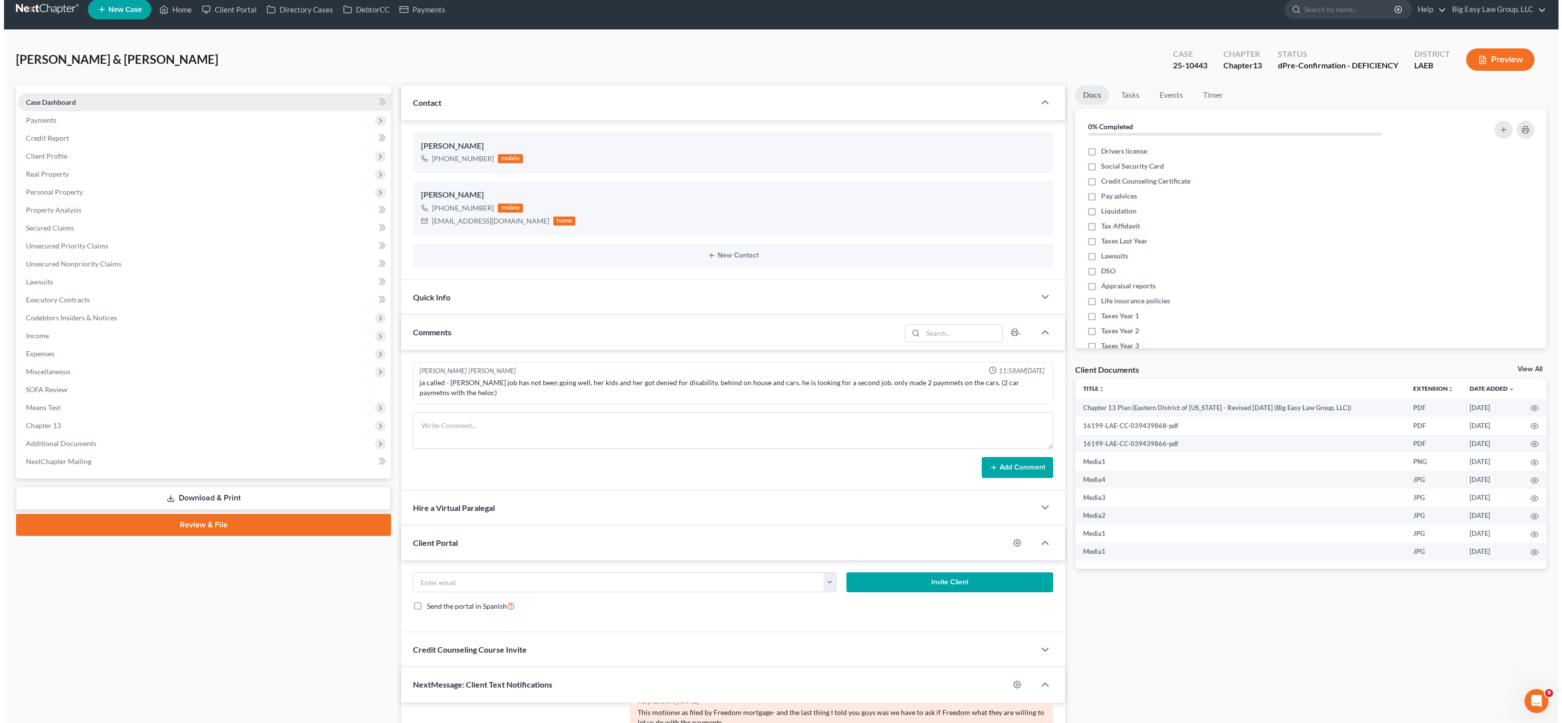
scroll to position [0, 0]
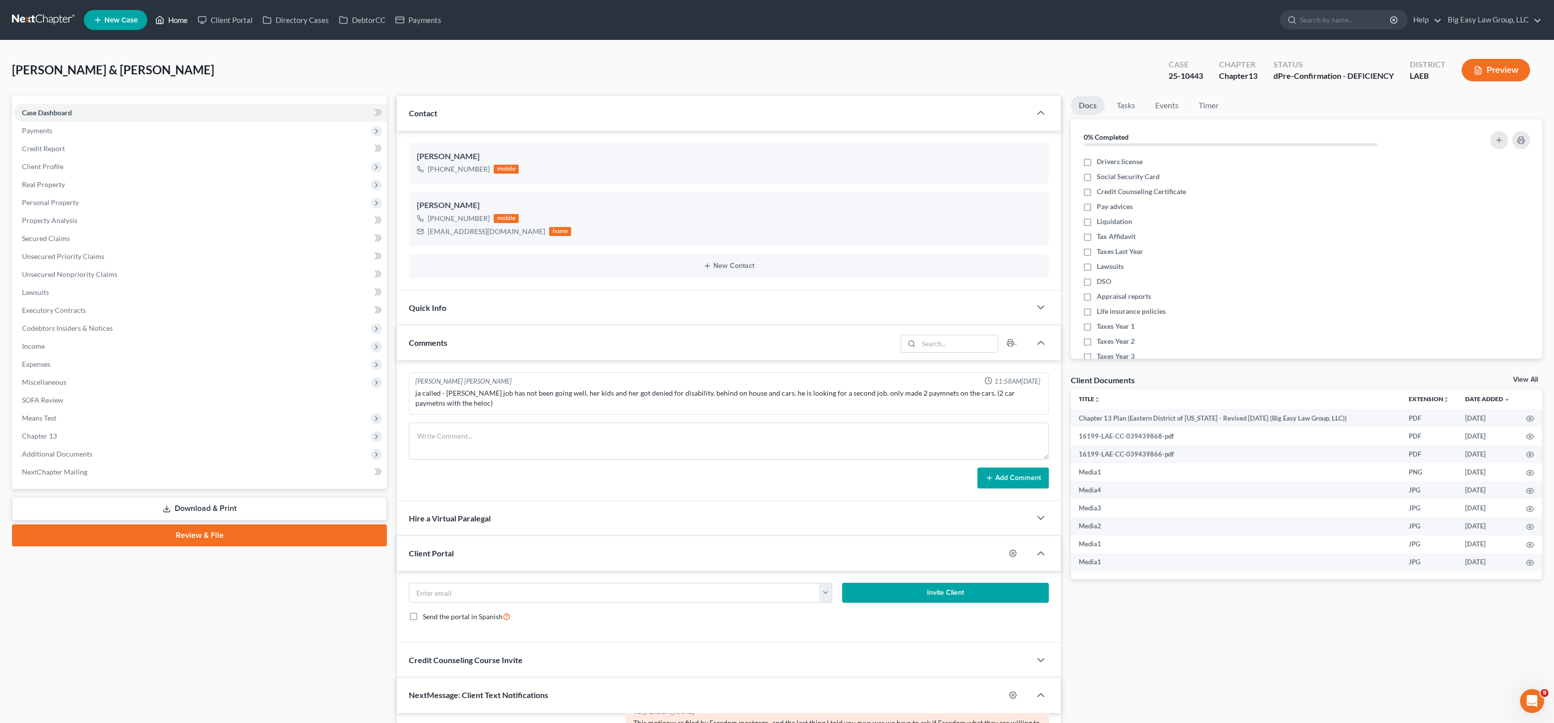
drag, startPoint x: 171, startPoint y: 22, endPoint x: 300, endPoint y: 226, distance: 240.7
click at [171, 22] on link "Home" at bounding box center [171, 20] width 42 height 18
